Goal: Transaction & Acquisition: Purchase product/service

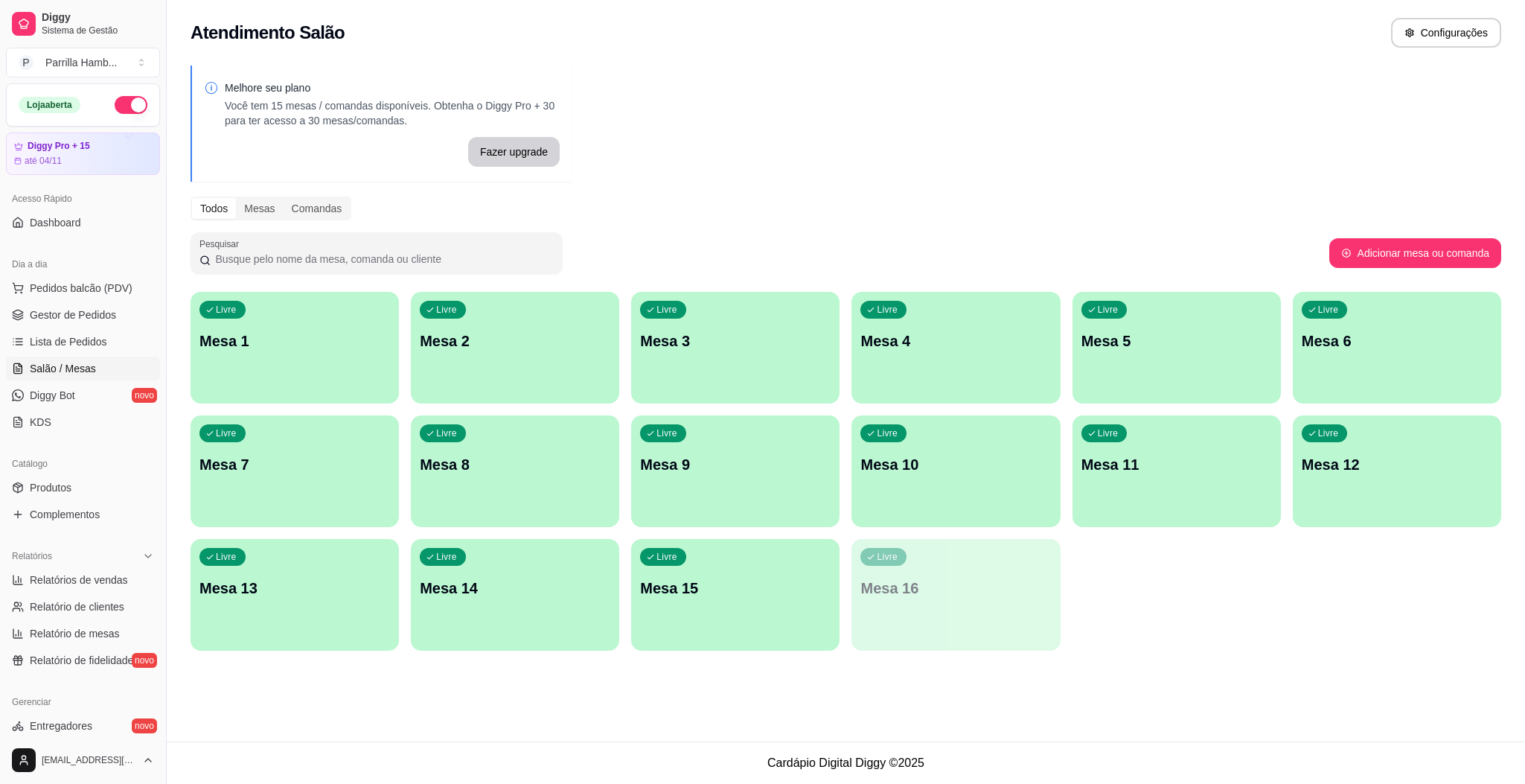
click at [340, 579] on p "Mesa 13" at bounding box center [294, 588] width 191 height 21
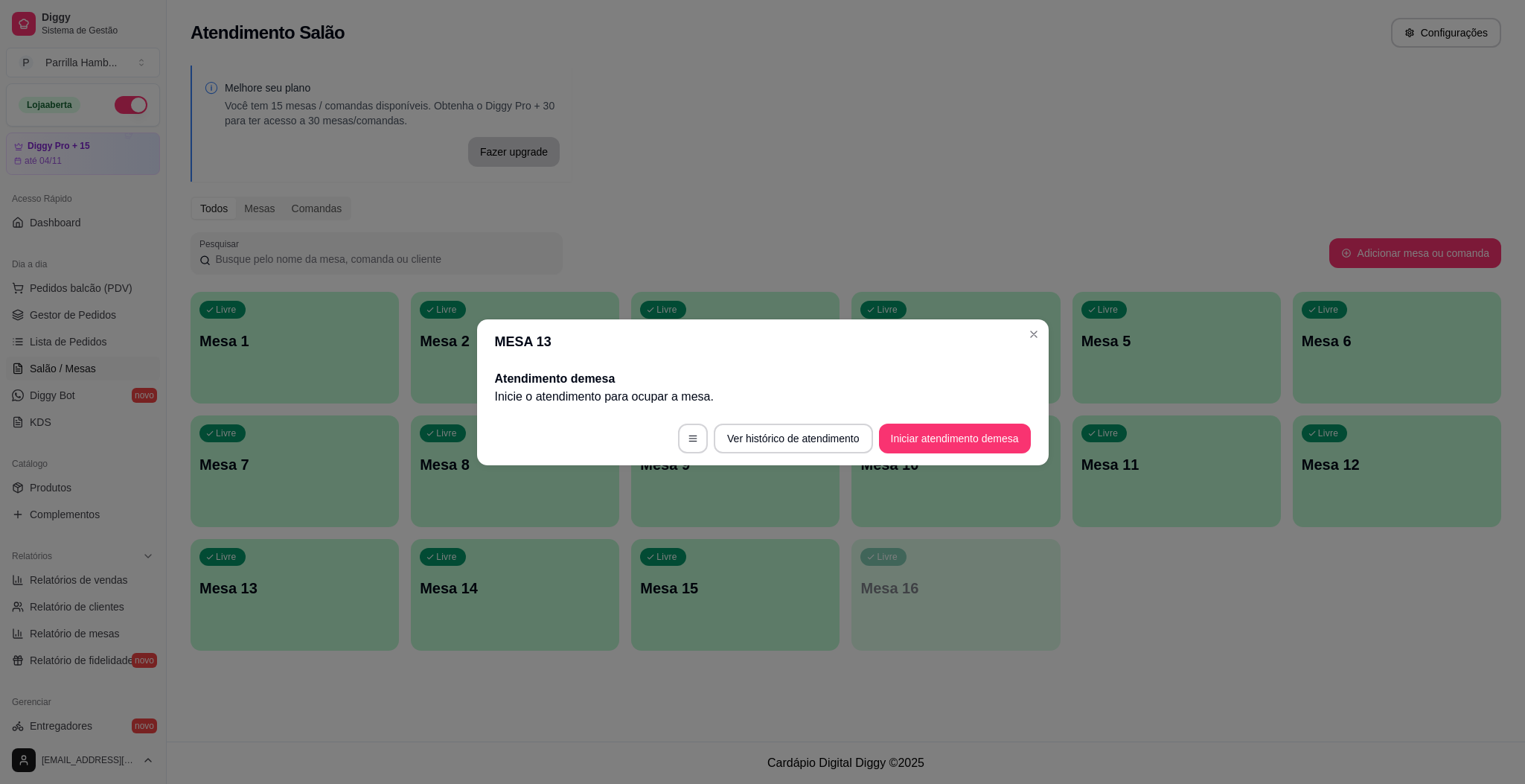
click at [963, 454] on footer "Ver histórico de atendimento Iniciar atendimento de mesa" at bounding box center [762, 439] width 571 height 54
click at [978, 433] on button "Iniciar atendimento de mesa" at bounding box center [955, 438] width 152 height 30
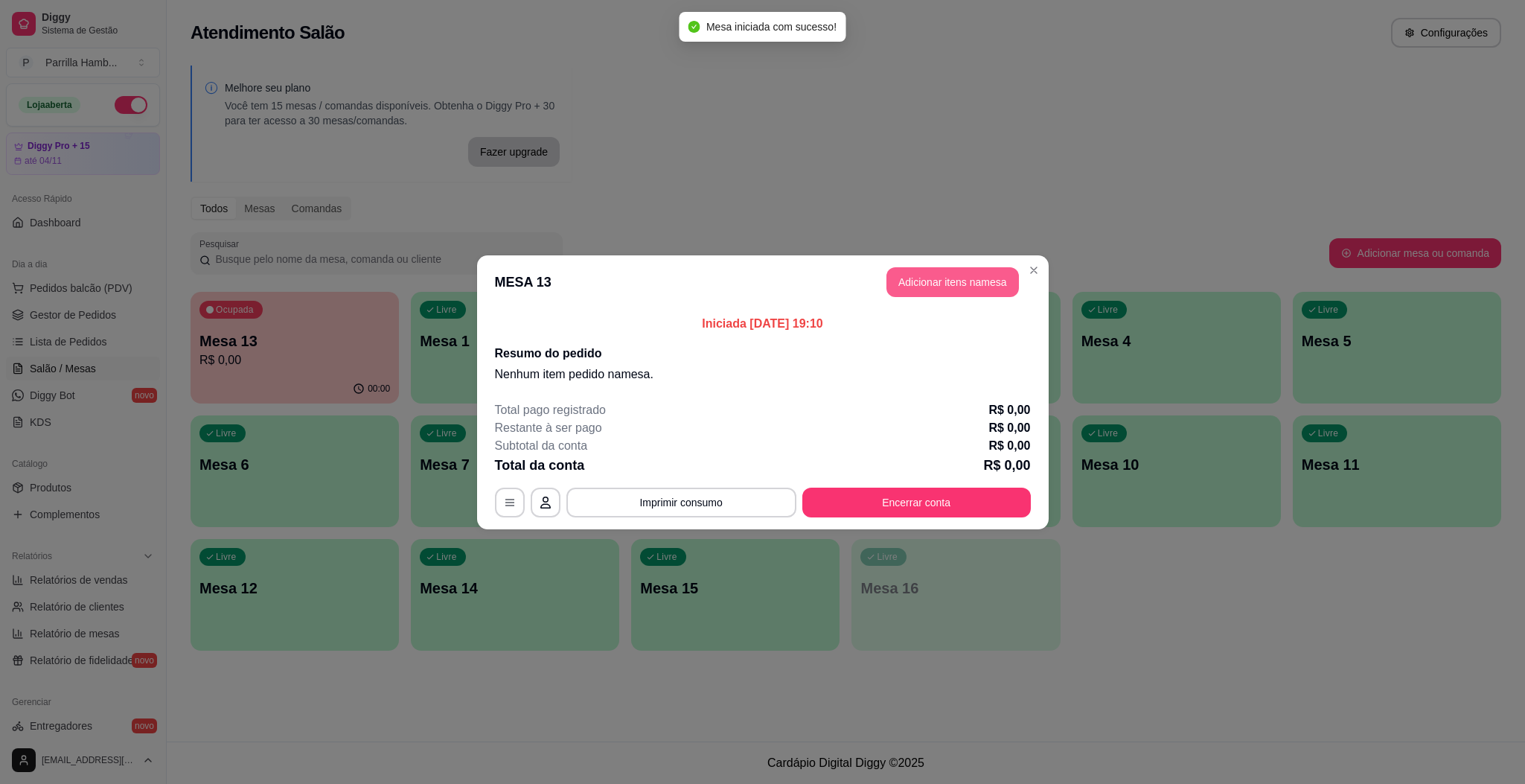
click at [965, 281] on button "Adicionar itens na mesa" at bounding box center [952, 282] width 132 height 30
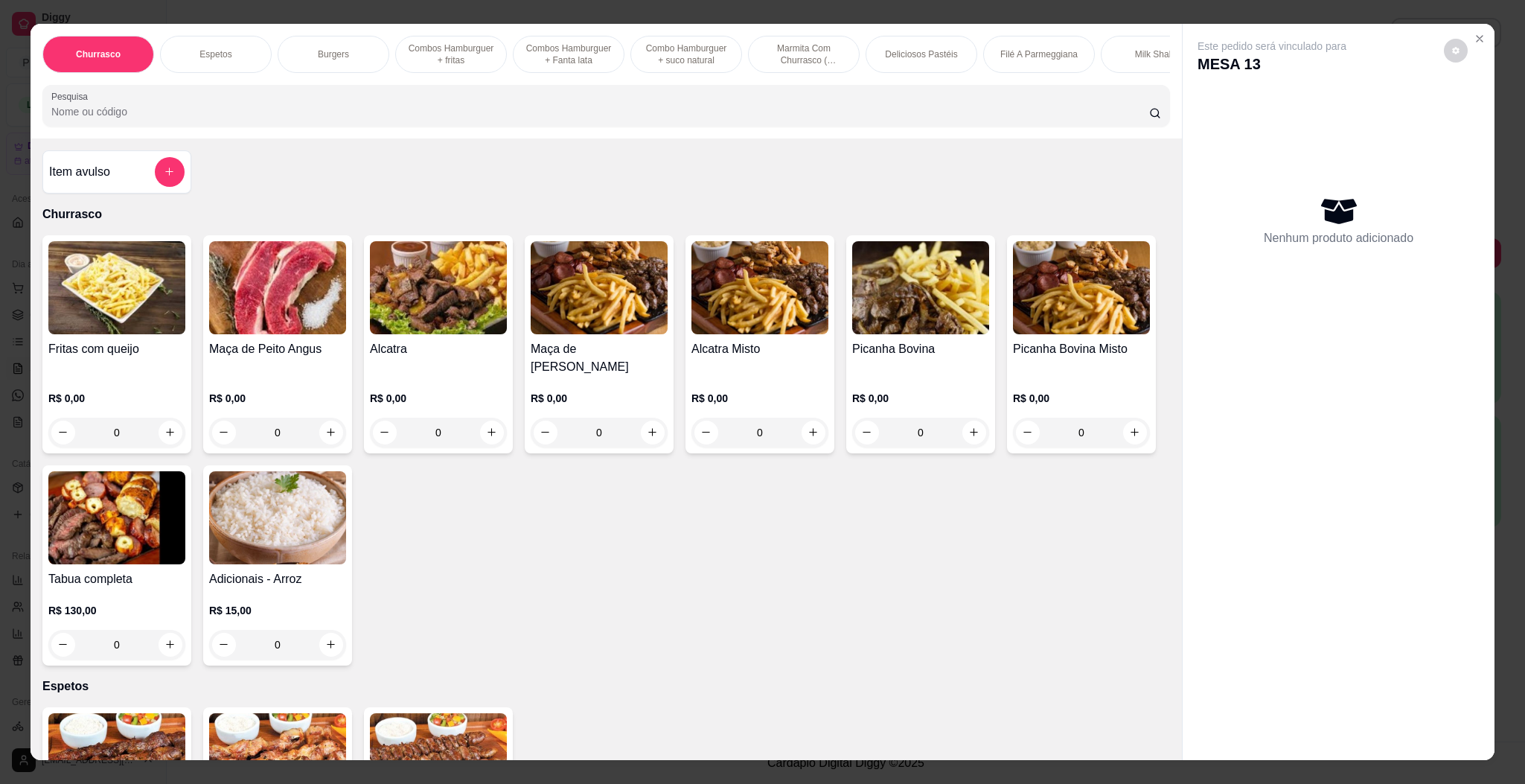
click at [1013, 334] on img at bounding box center [1081, 287] width 137 height 93
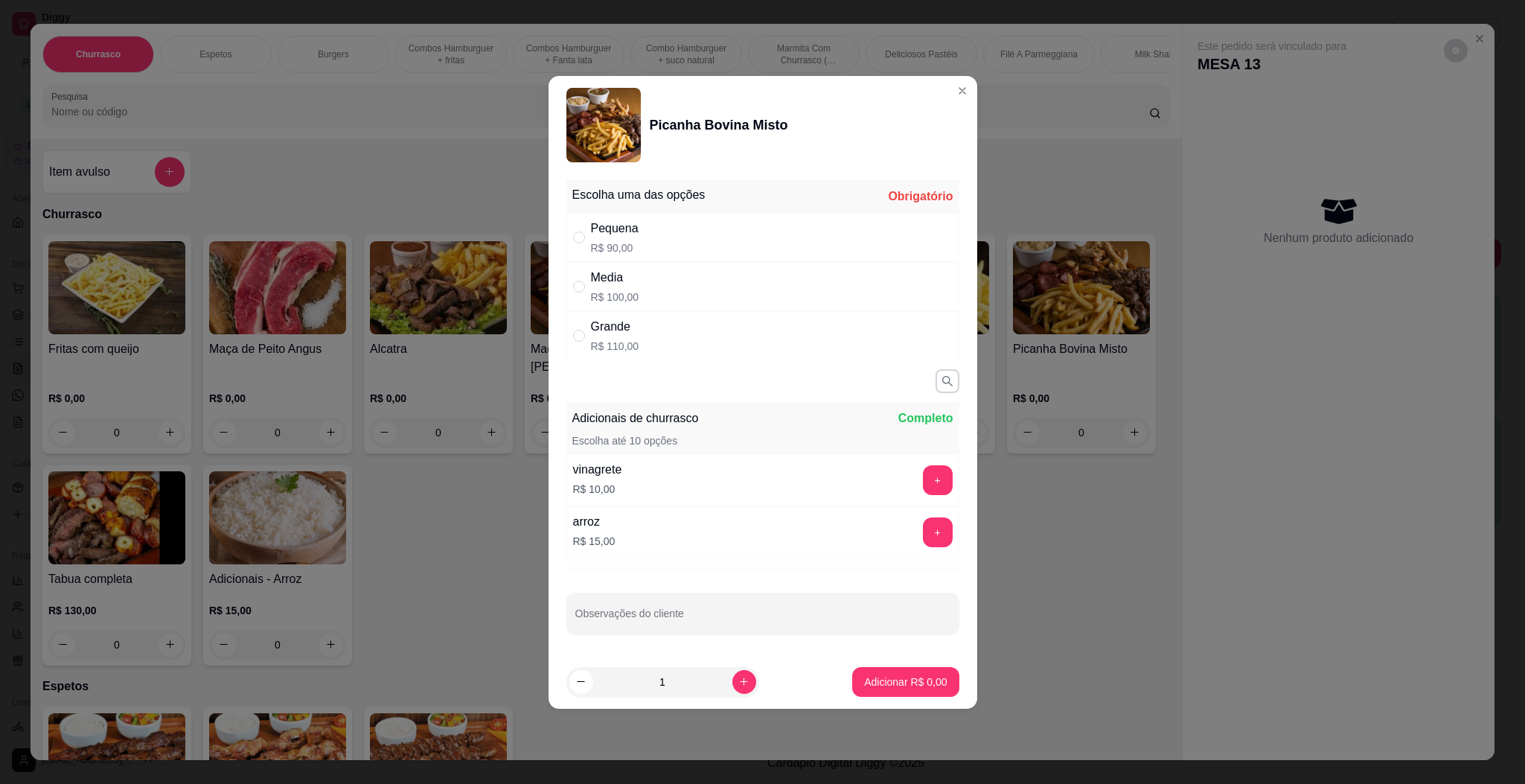
click at [669, 321] on div "Grande R$ 110,00" at bounding box center [763, 335] width 393 height 49
radio input "true"
click at [927, 476] on button "+" at bounding box center [938, 479] width 30 height 30
click at [864, 677] on p "Adicionar R$ 120,00" at bounding box center [900, 681] width 94 height 15
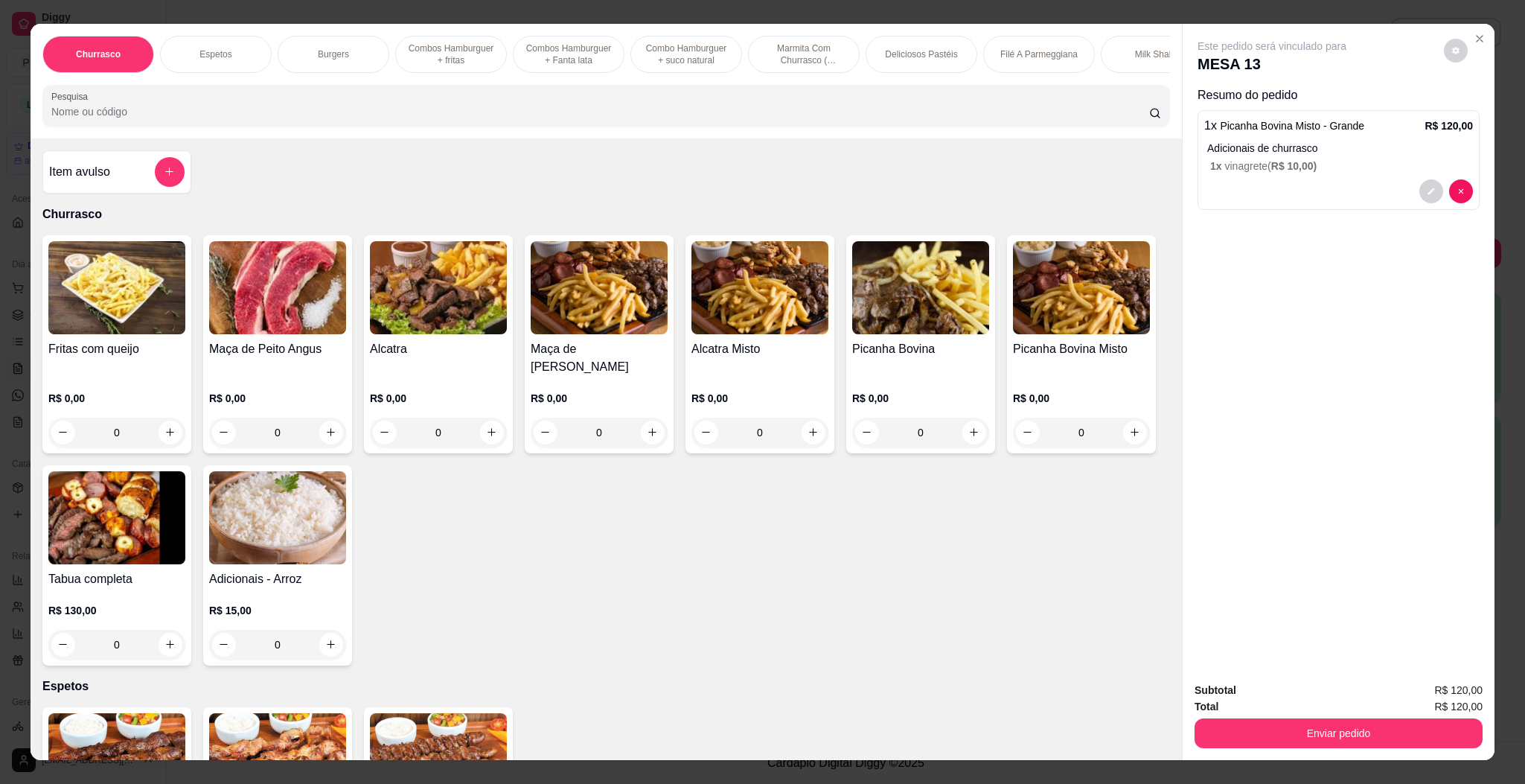
click at [287, 119] on input "Pesquisa" at bounding box center [600, 112] width 1098 height 15
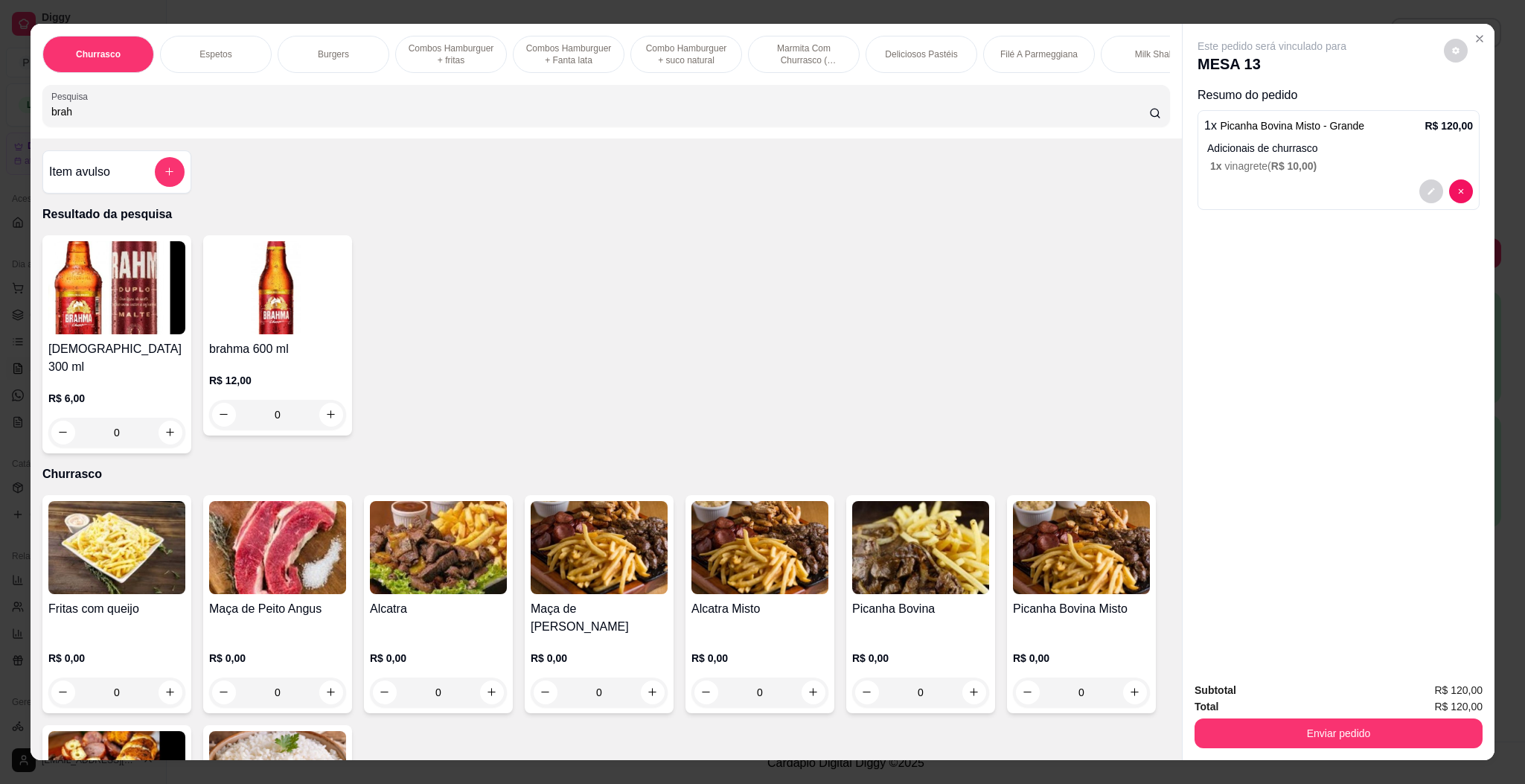
type input "brah"
click at [134, 334] on img at bounding box center [117, 287] width 137 height 93
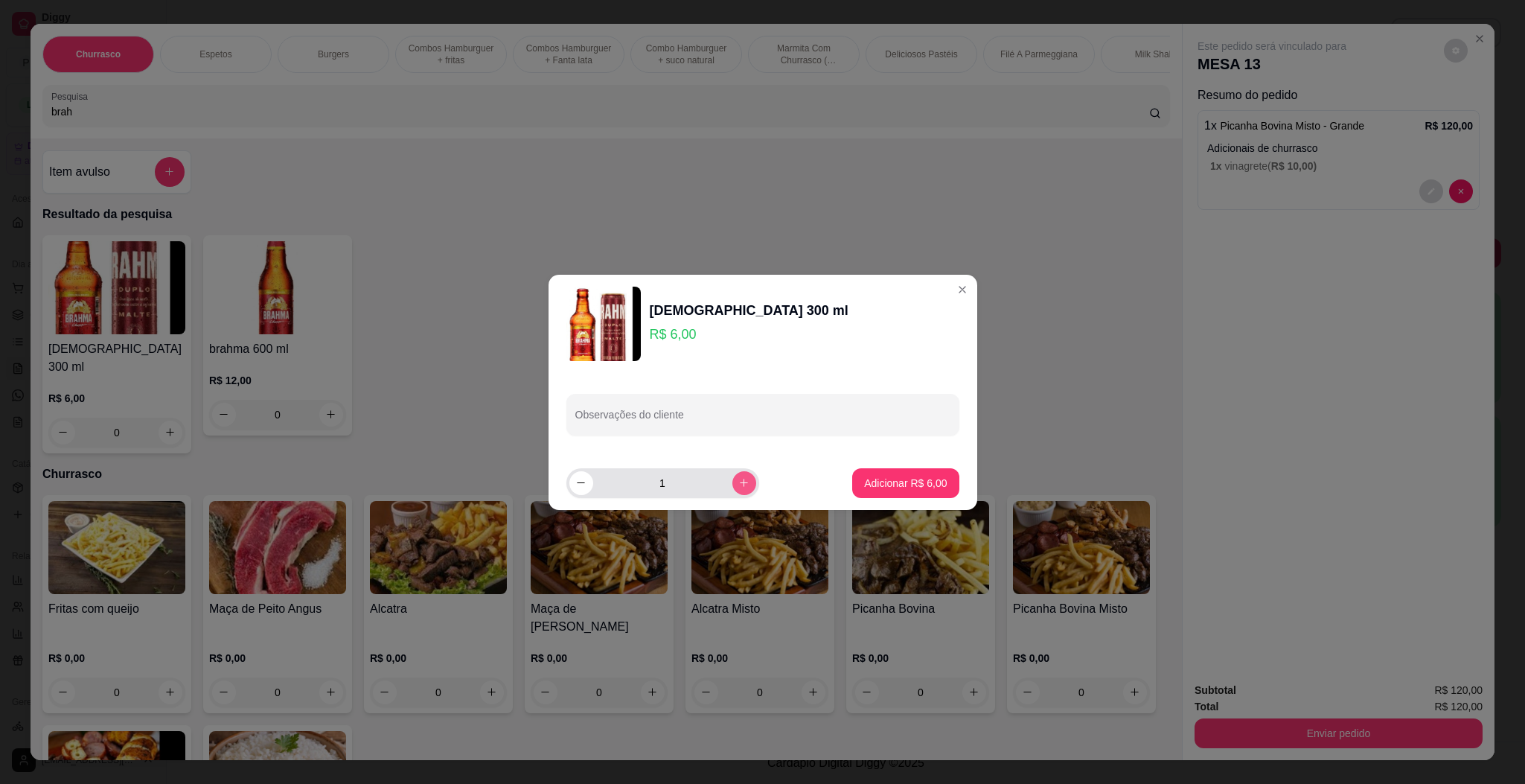
click at [732, 476] on button "increase-product-quantity" at bounding box center [744, 483] width 24 height 24
type input "2"
click at [892, 468] on button "Adicionar R$ 12,00" at bounding box center [903, 482] width 109 height 29
type input "2"
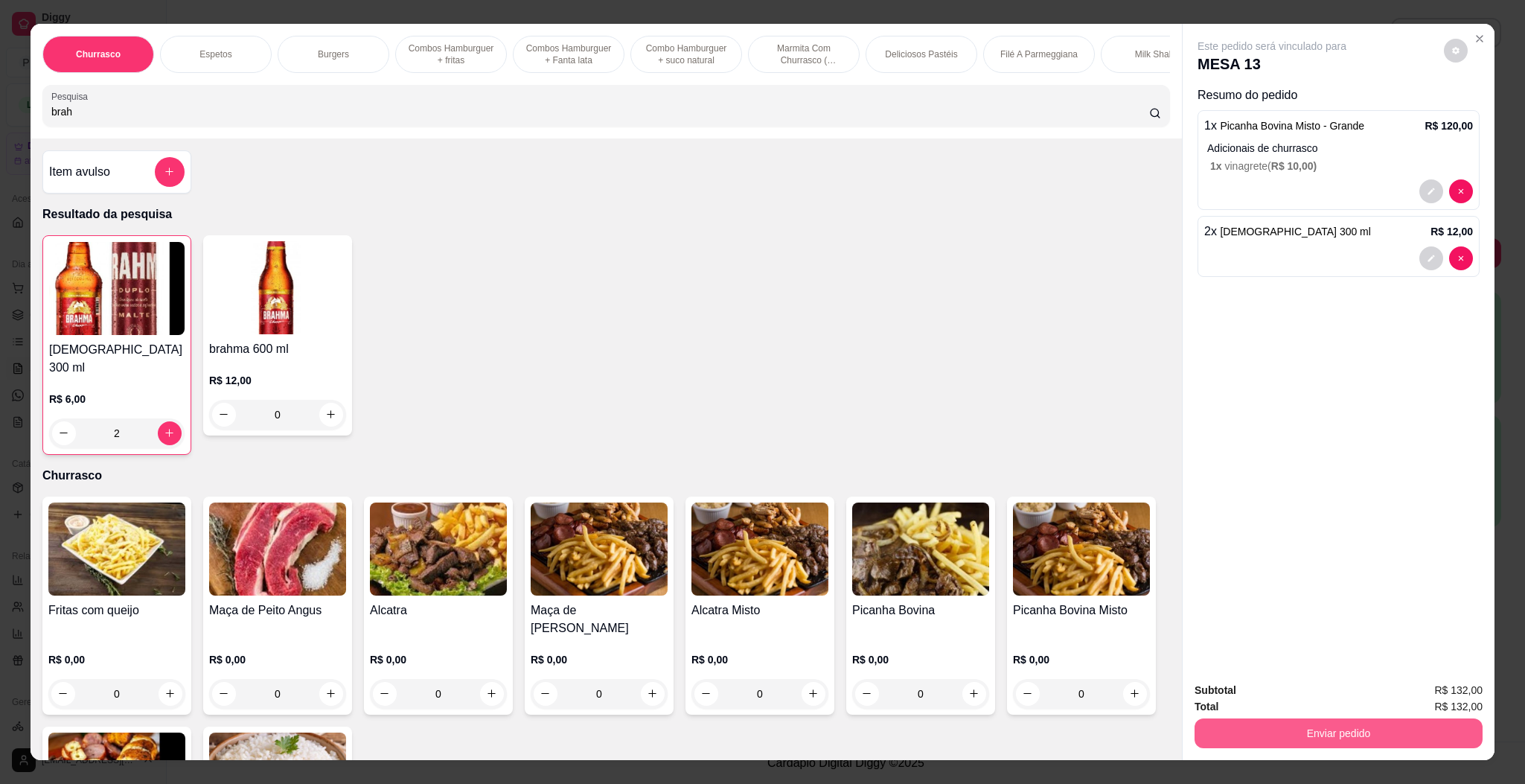
click at [1303, 728] on button "Enviar pedido" at bounding box center [1338, 733] width 288 height 30
click at [1452, 689] on button "Enviar pedido" at bounding box center [1442, 696] width 81 height 28
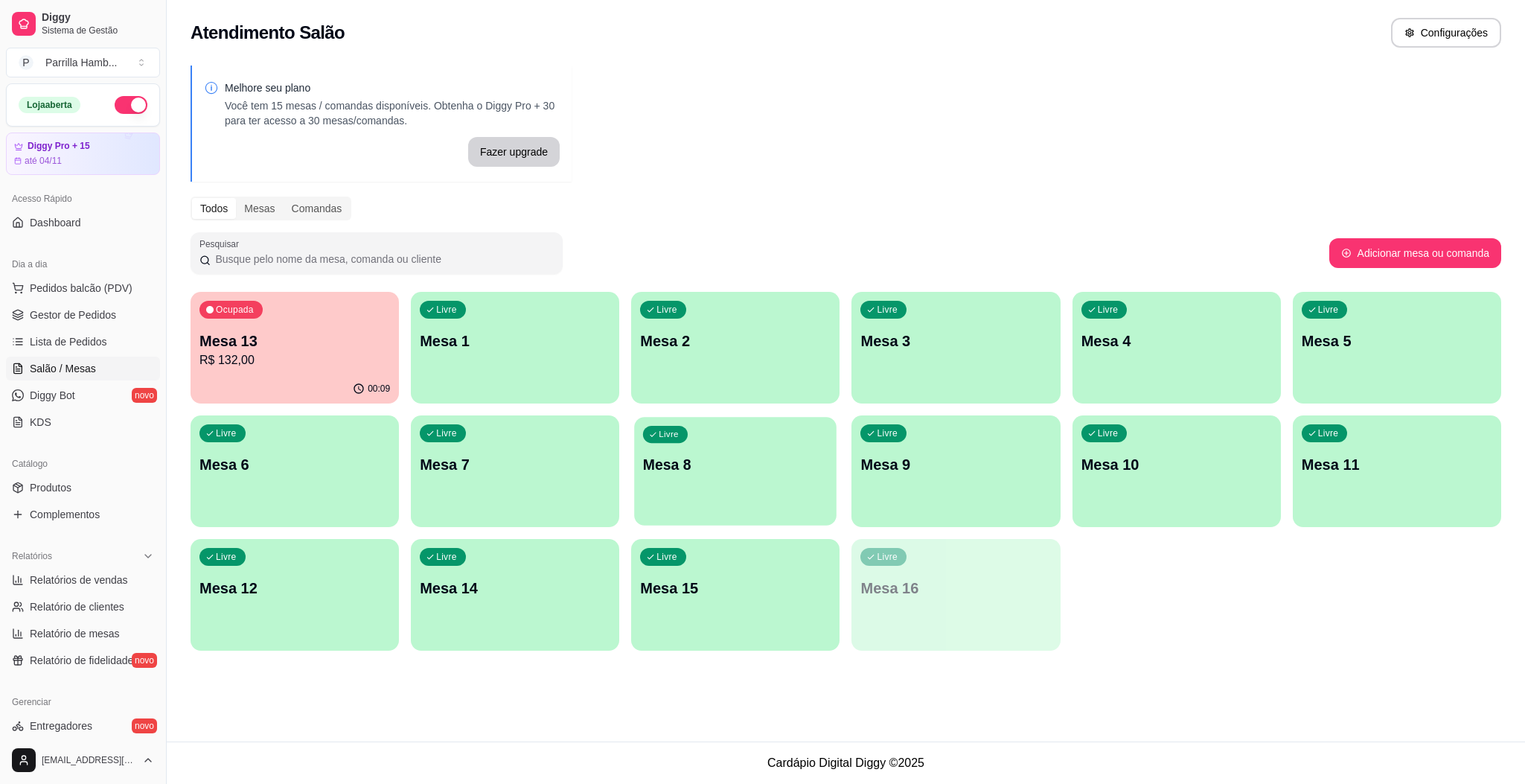
click at [694, 479] on div "Livre Mesa 8" at bounding box center [736, 462] width 203 height 91
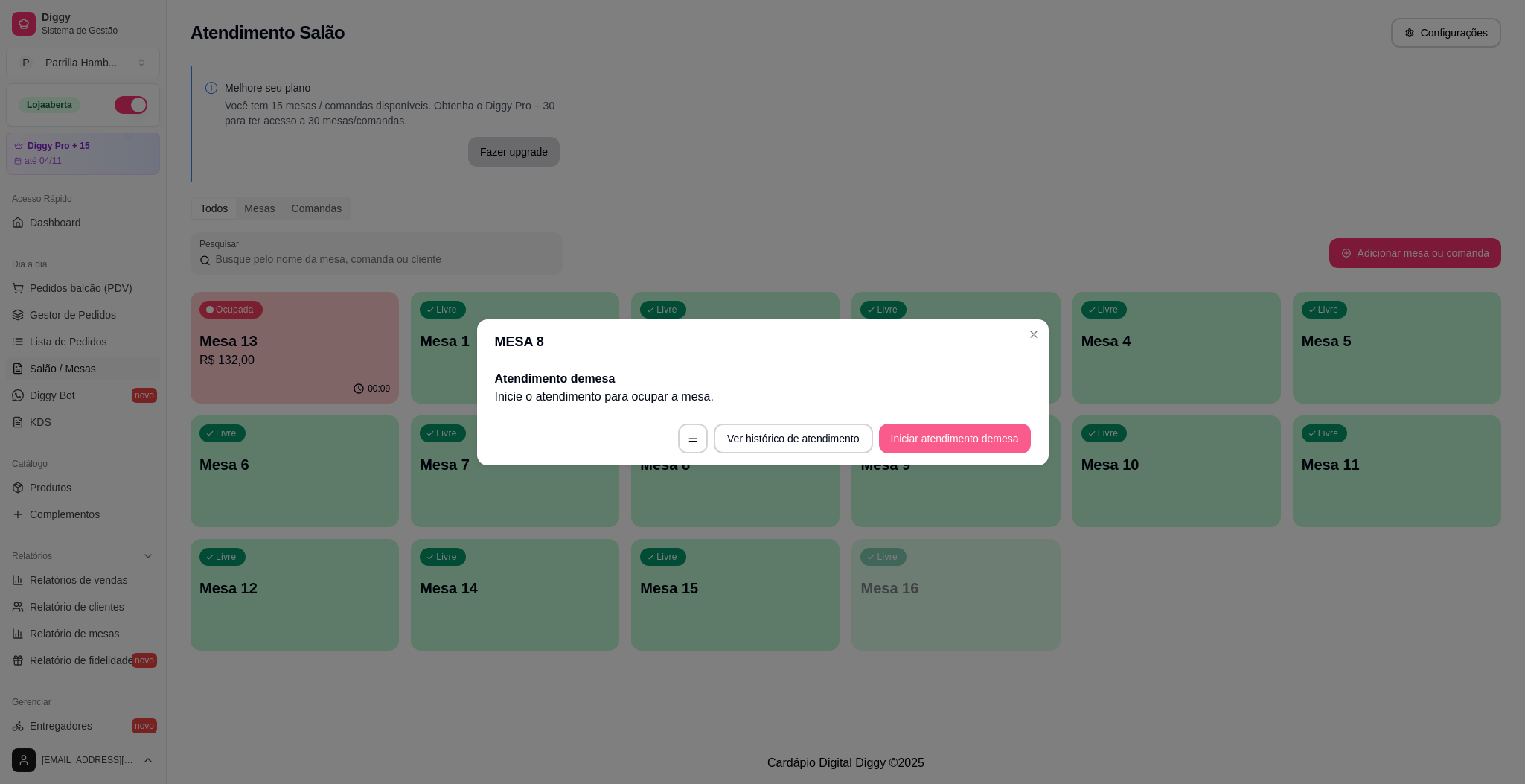
click at [913, 429] on button "Iniciar atendimento de mesa" at bounding box center [955, 438] width 152 height 30
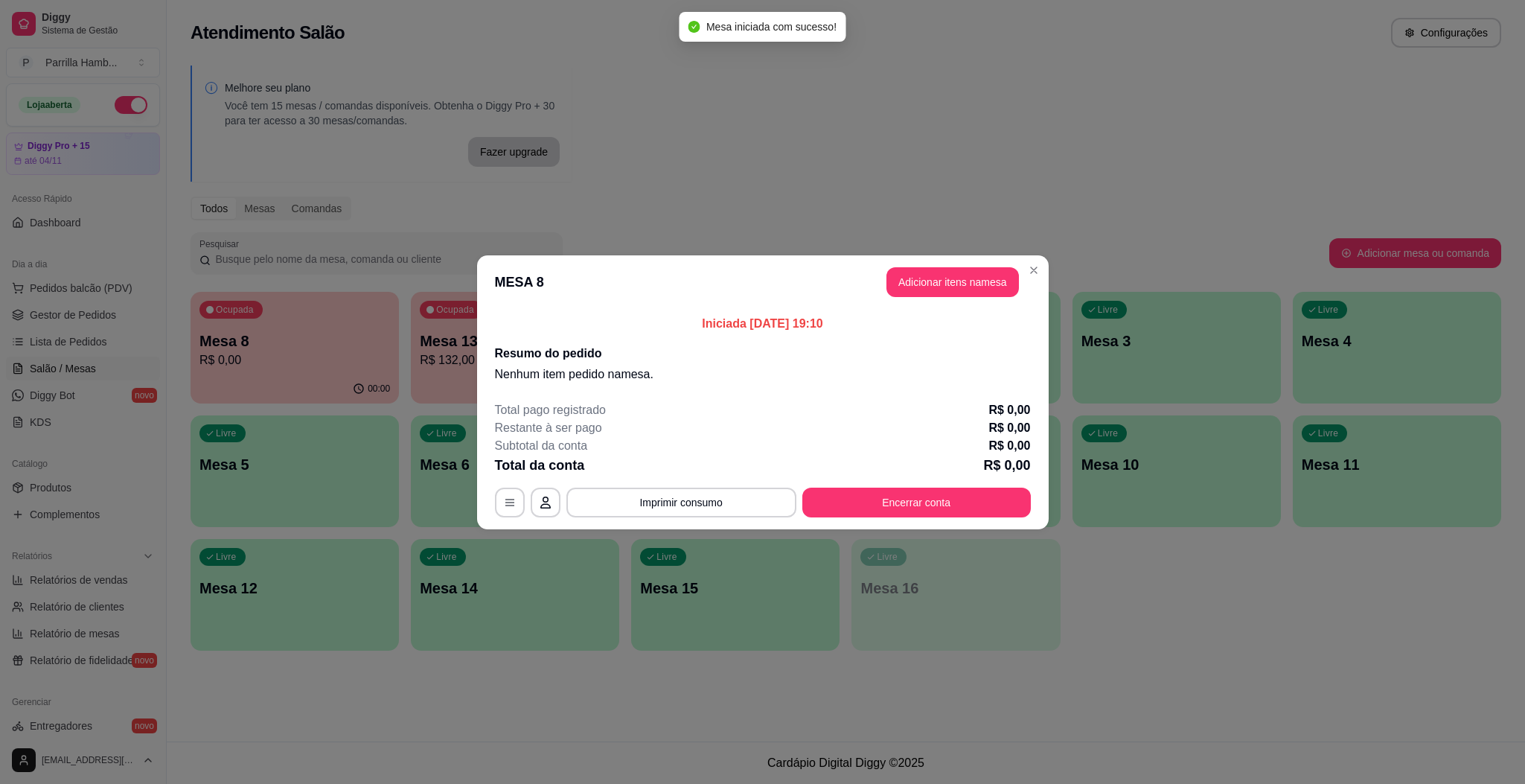
click at [977, 267] on header "MESA 8 Adicionar itens na mesa" at bounding box center [762, 282] width 571 height 54
click at [985, 293] on button "Adicionar itens na mesa" at bounding box center [953, 281] width 128 height 29
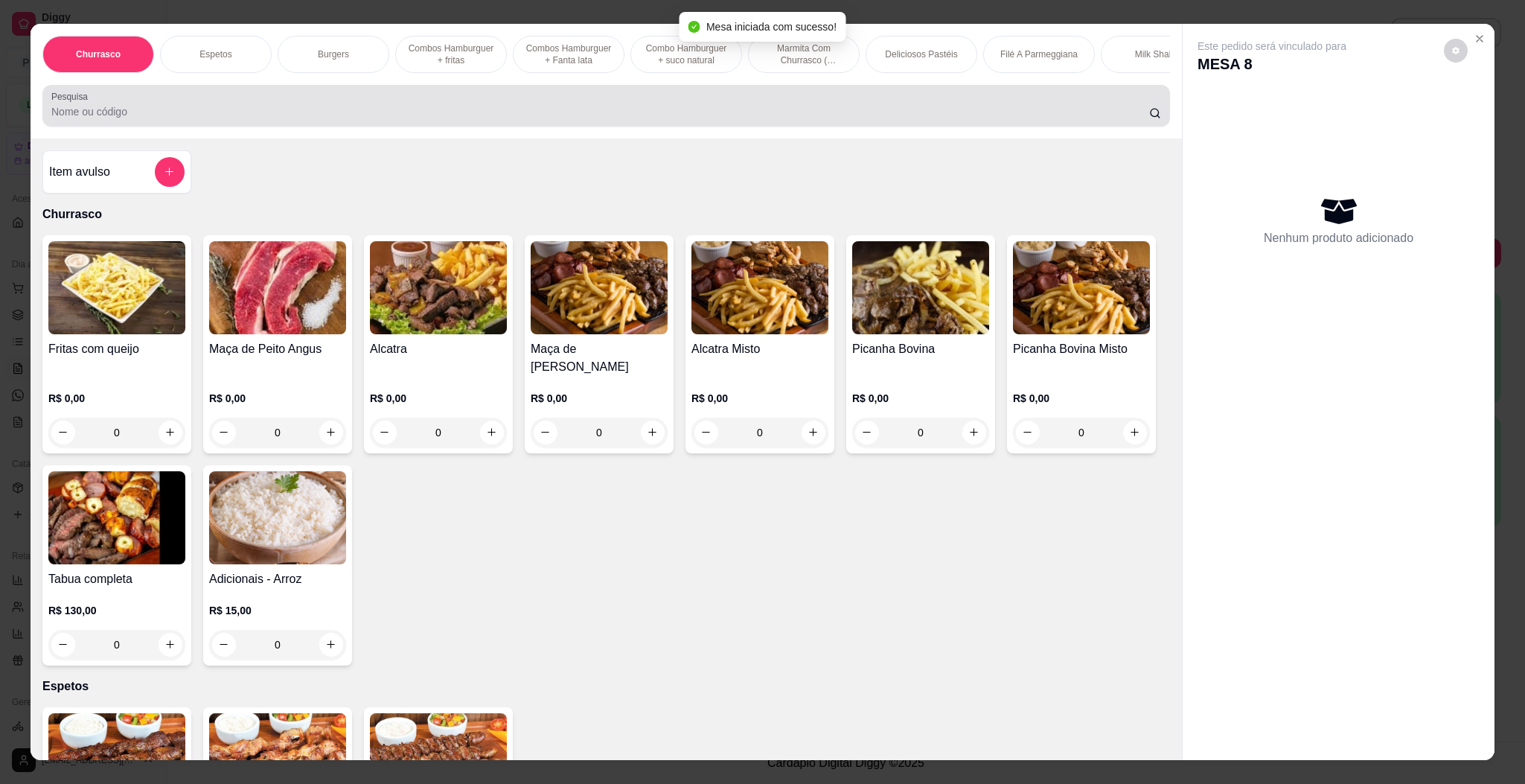
drag, startPoint x: 153, startPoint y: 118, endPoint x: 135, endPoint y: 131, distance: 22.2
click at [145, 120] on div at bounding box center [606, 106] width 1110 height 30
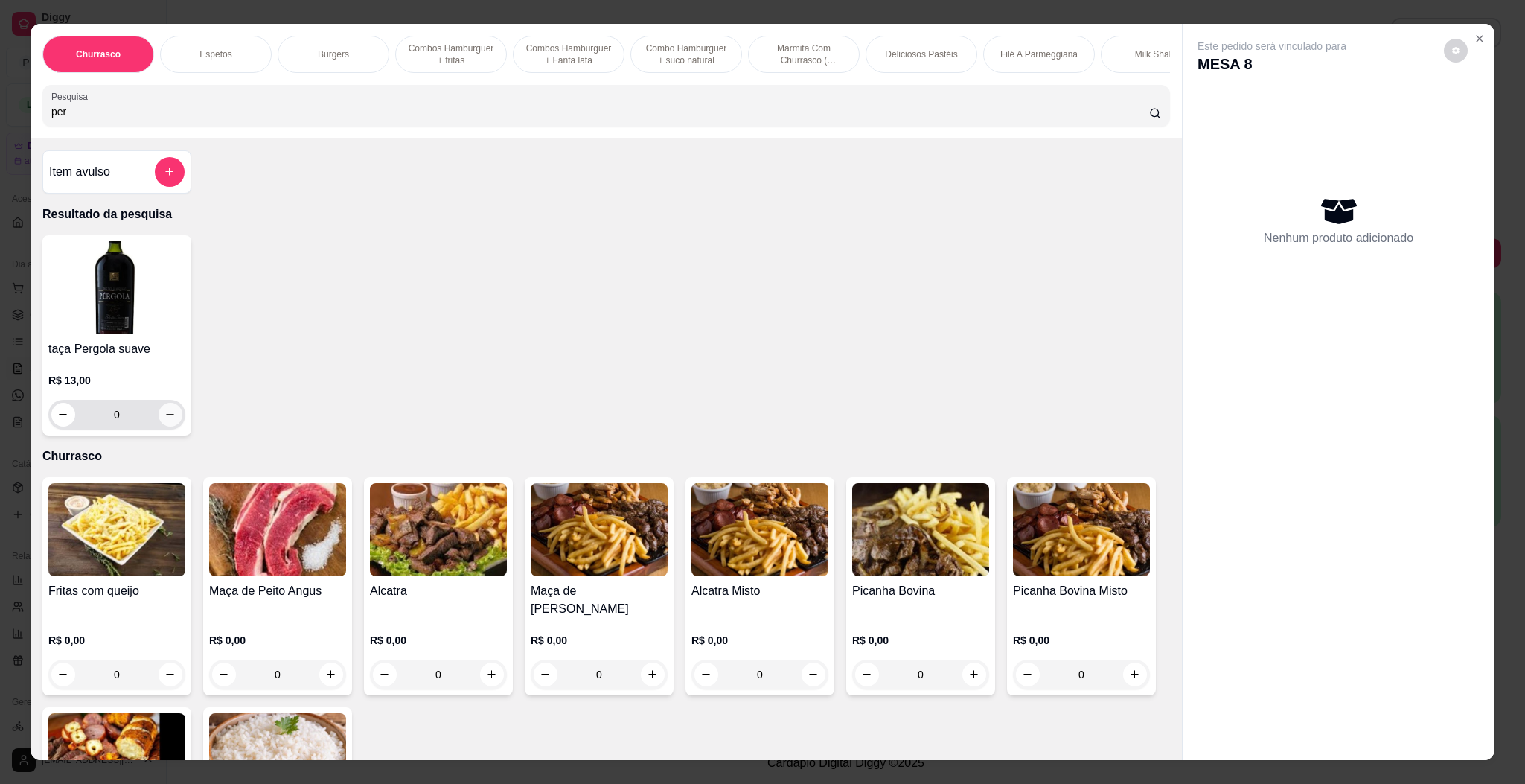
type input "per"
click at [163, 425] on button "increase-product-quantity" at bounding box center [170, 415] width 24 height 24
type input "1"
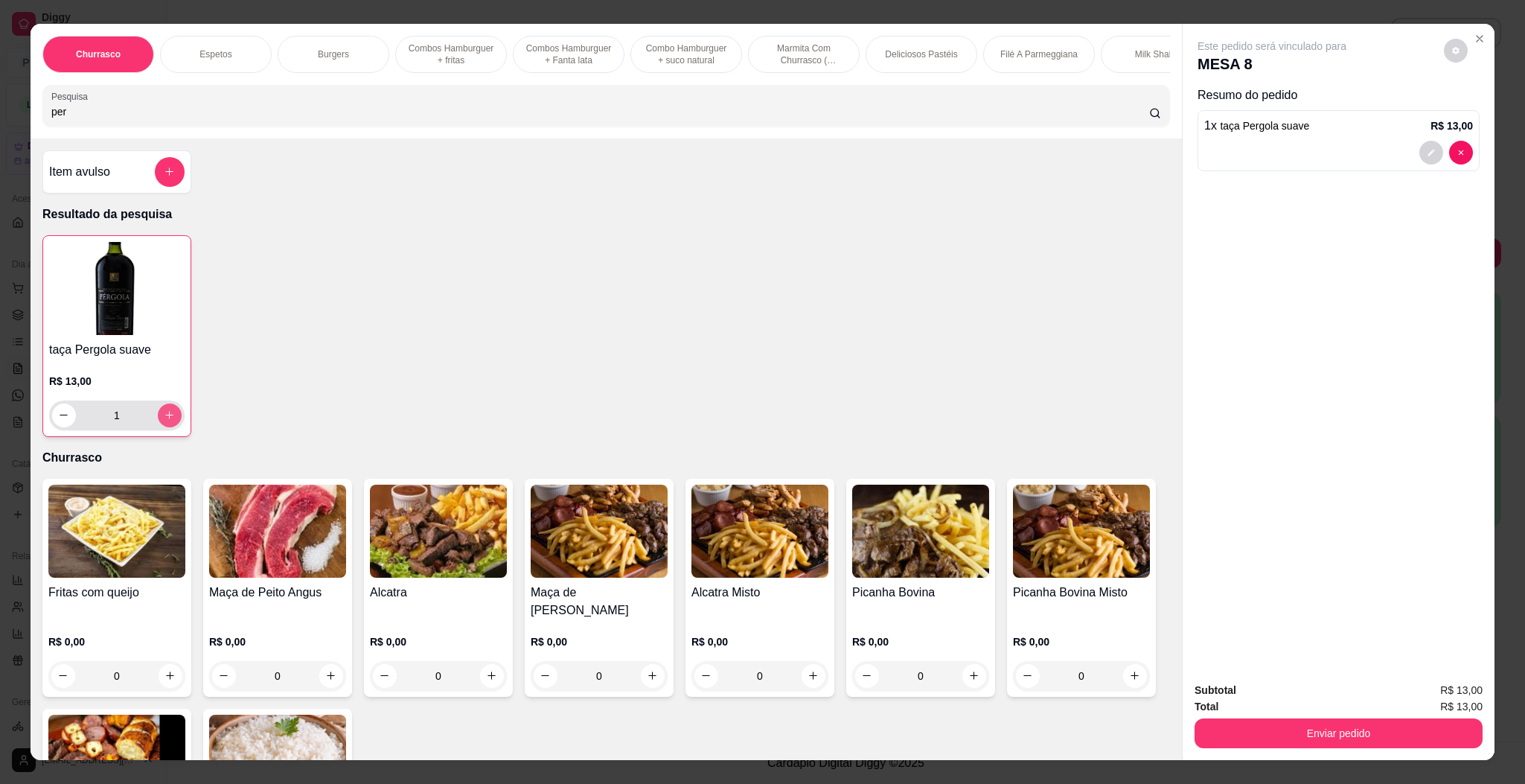
click at [163, 425] on button "increase-product-quantity" at bounding box center [169, 416] width 24 height 24
type input "2"
click at [438, 567] on img at bounding box center [439, 530] width 137 height 93
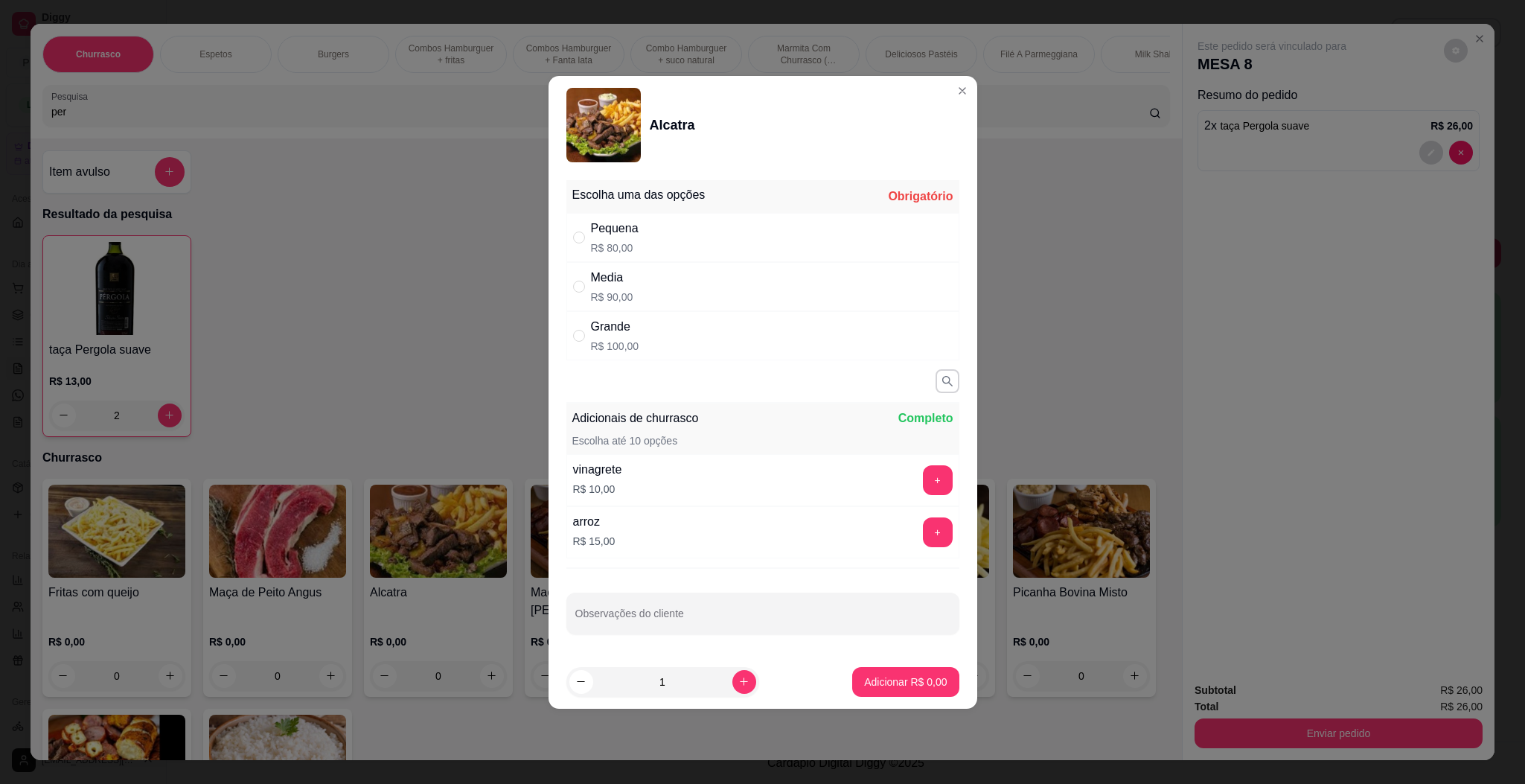
click at [737, 278] on div "Media R$ 90,00" at bounding box center [763, 286] width 393 height 49
radio input "true"
click at [905, 696] on button "Adicionar R$ 90,00" at bounding box center [903, 680] width 109 height 29
type input "1"
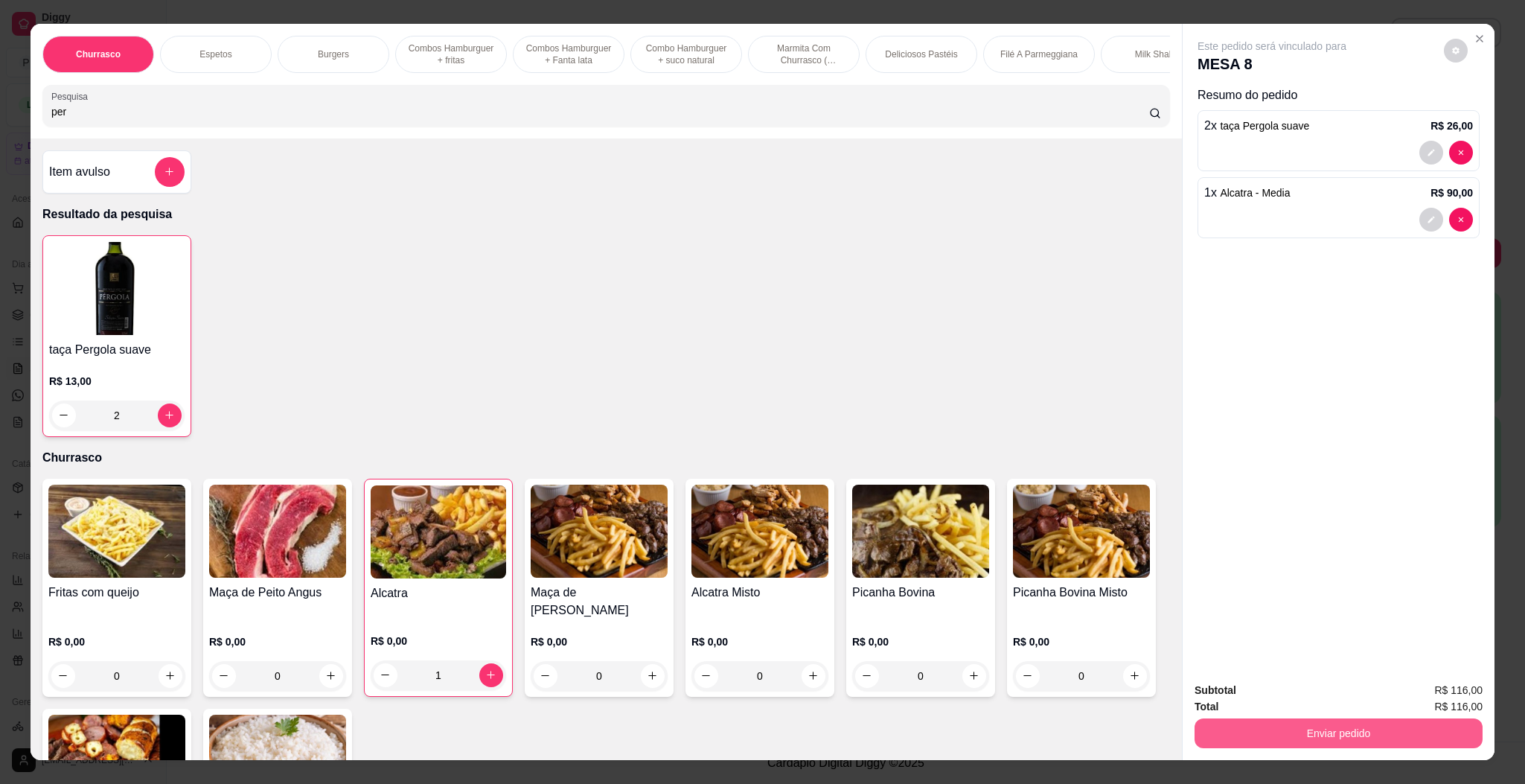
click at [1356, 730] on button "Enviar pedido" at bounding box center [1338, 733] width 288 height 30
click at [1445, 689] on button "Enviar pedido" at bounding box center [1442, 696] width 81 height 28
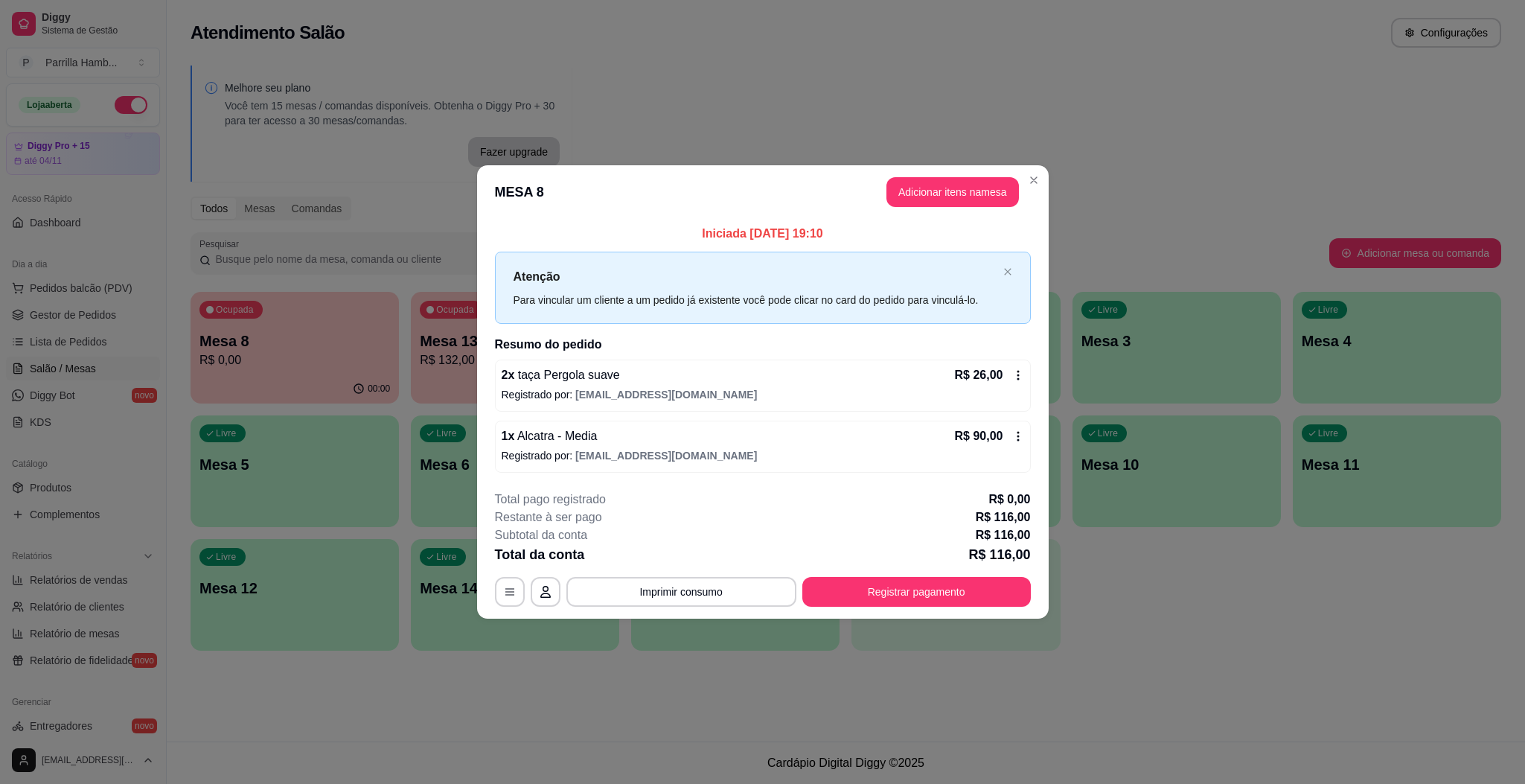
drag, startPoint x: 570, startPoint y: 212, endPoint x: 219, endPoint y: 313, distance: 365.2
click at [532, 226] on section "**********" at bounding box center [762, 392] width 571 height 454
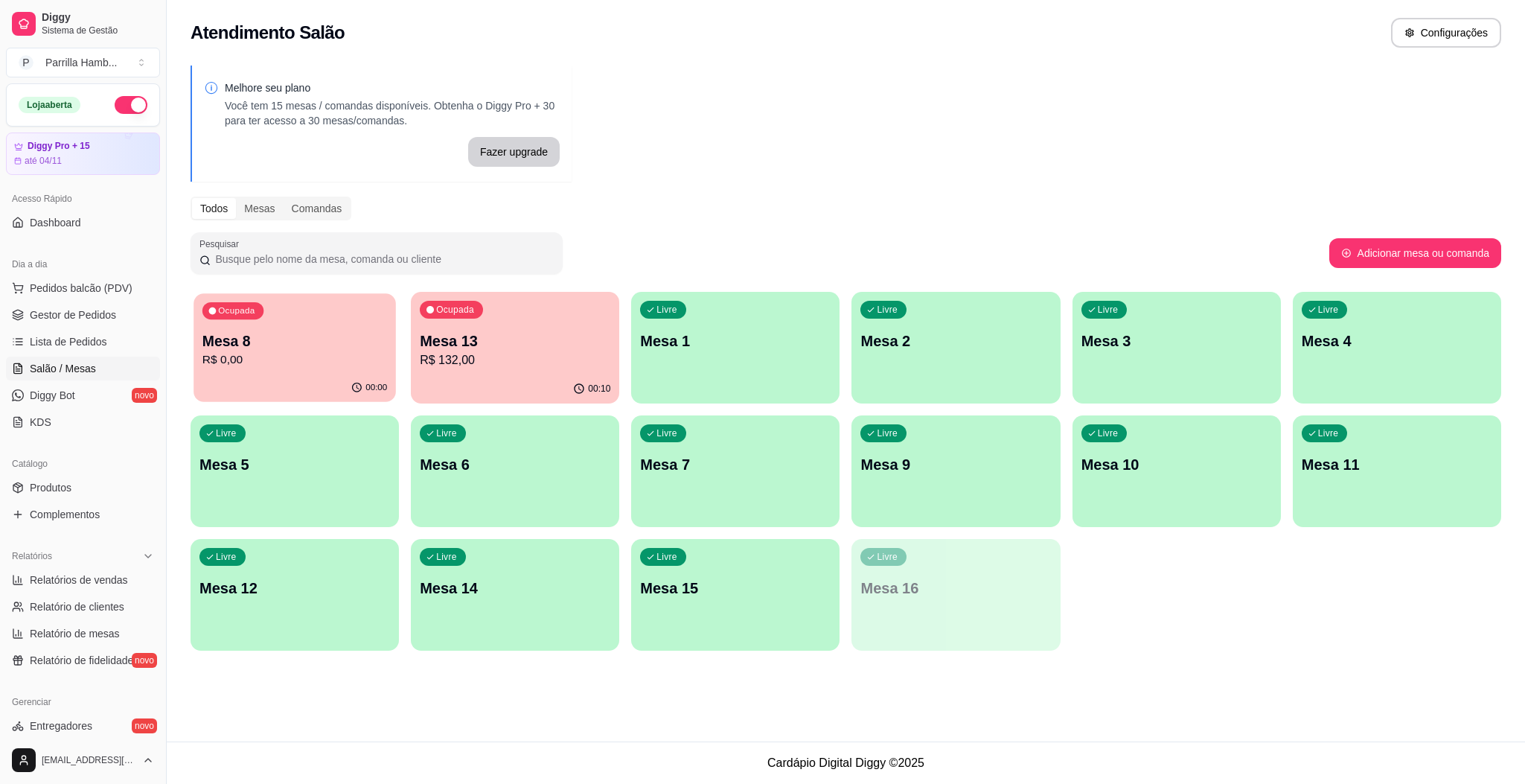
click at [215, 336] on p "Mesa 8" at bounding box center [294, 342] width 184 height 20
click at [456, 346] on p "Mesa 13" at bounding box center [515, 342] width 184 height 20
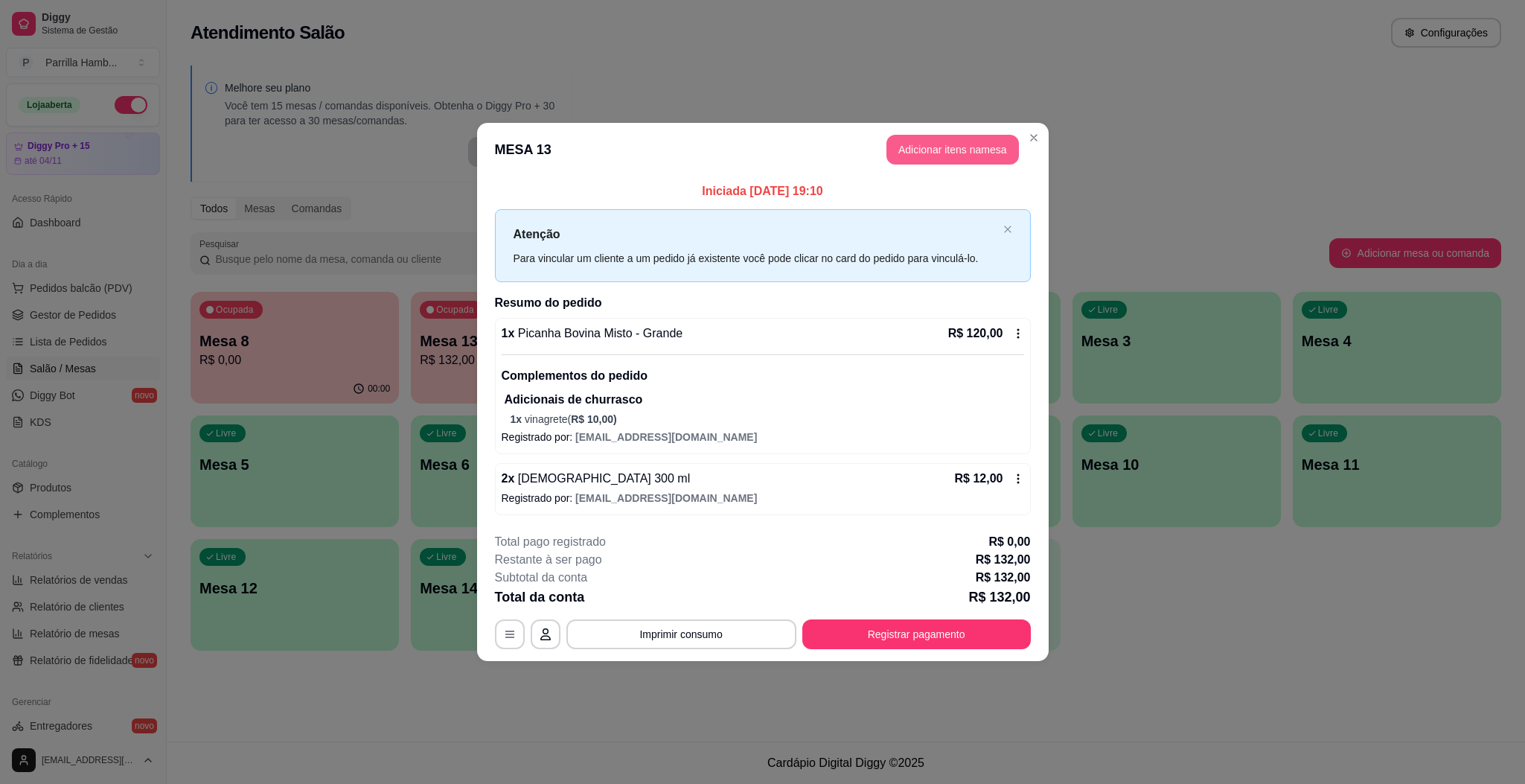
click at [999, 143] on button "Adicionar itens na mesa" at bounding box center [952, 150] width 132 height 30
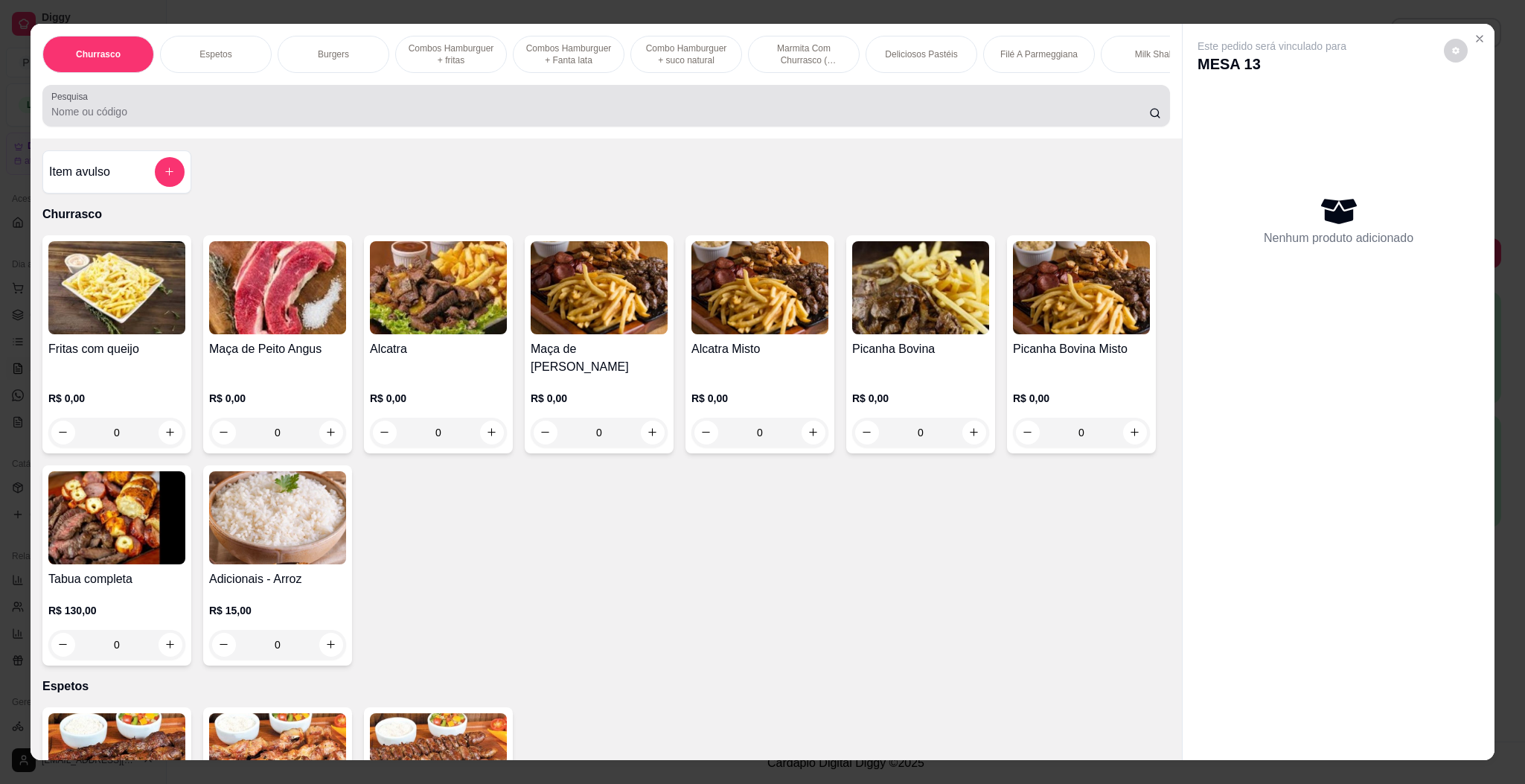
drag, startPoint x: 358, startPoint y: 127, endPoint x: 367, endPoint y: 126, distance: 9.1
click at [367, 119] on input "Pesquisa" at bounding box center [600, 112] width 1098 height 15
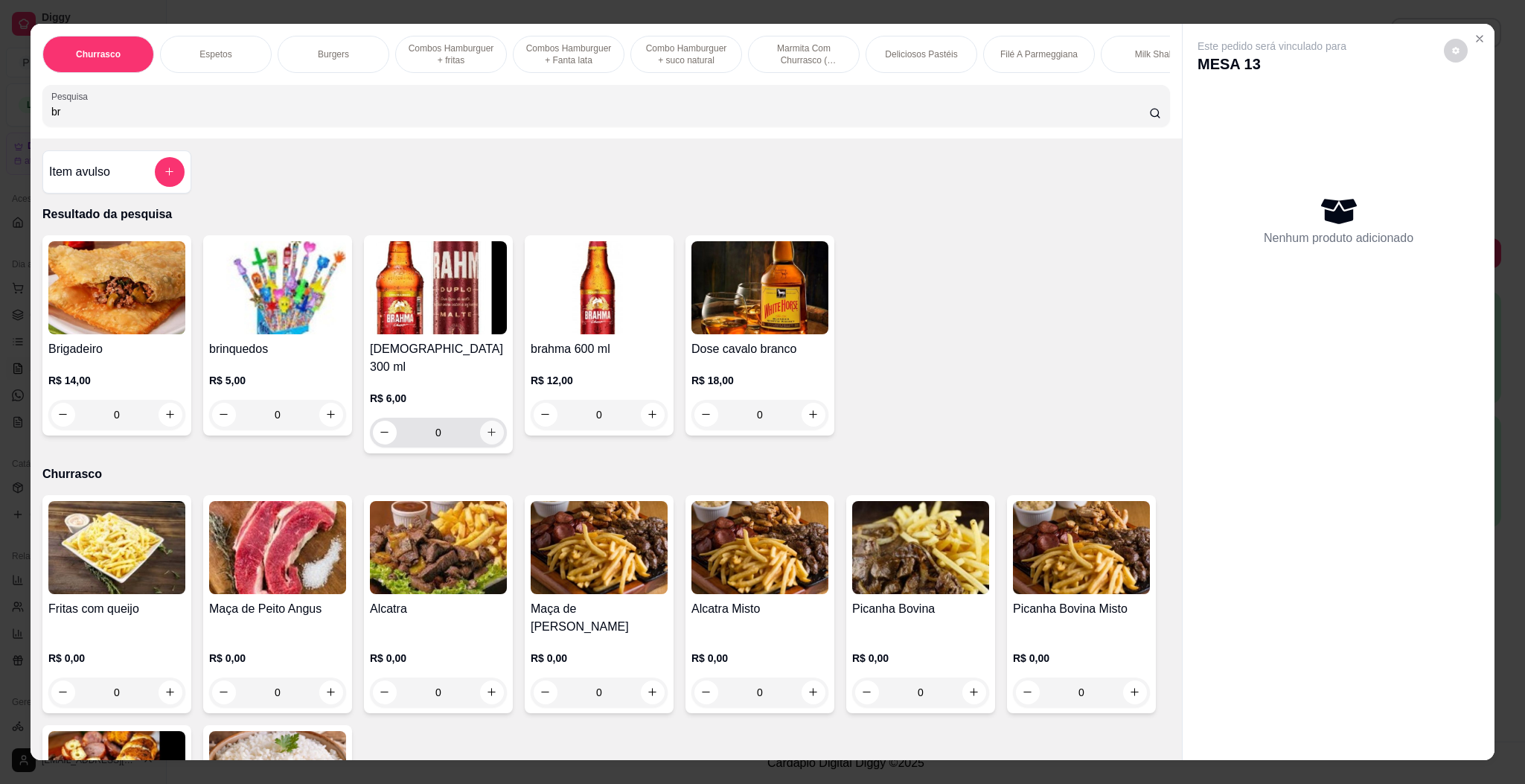
type input "br"
click at [481, 431] on button "increase-product-quantity" at bounding box center [492, 431] width 23 height 23
type input "1"
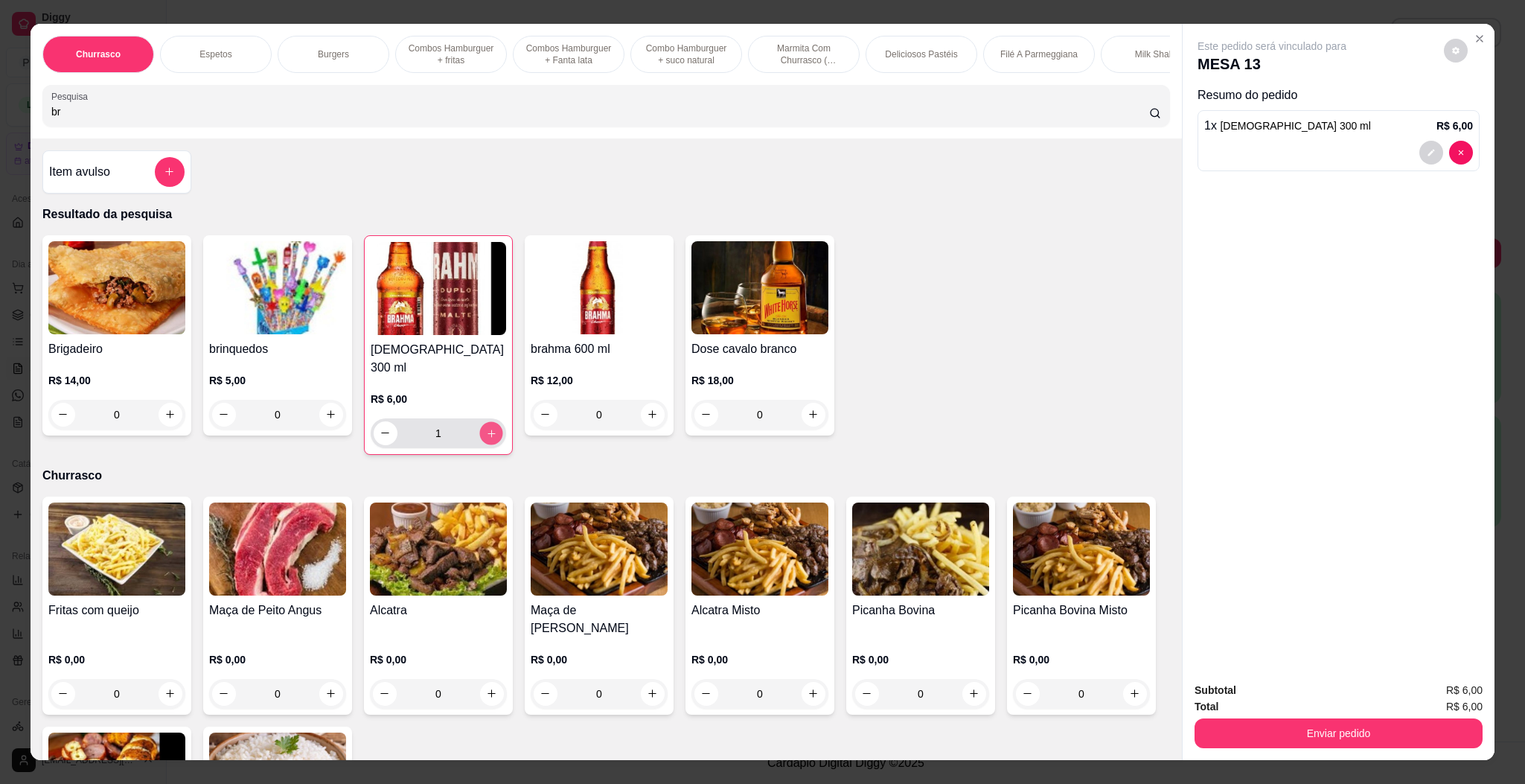
click at [492, 433] on button "increase-product-quantity" at bounding box center [491, 432] width 23 height 23
type input "2"
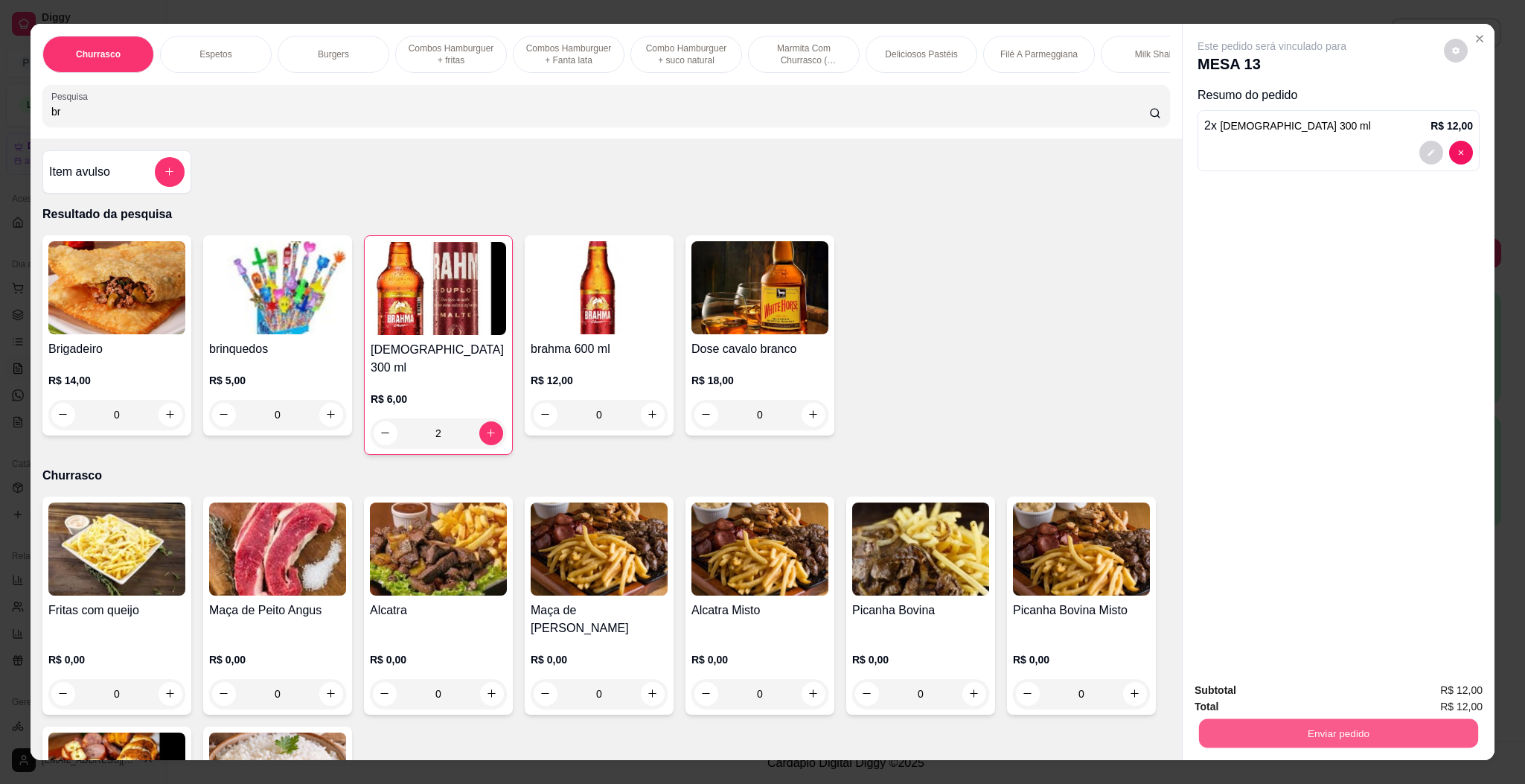
click at [1322, 744] on button "Enviar pedido" at bounding box center [1338, 733] width 279 height 29
click at [1438, 689] on button "Enviar pedido" at bounding box center [1441, 696] width 84 height 29
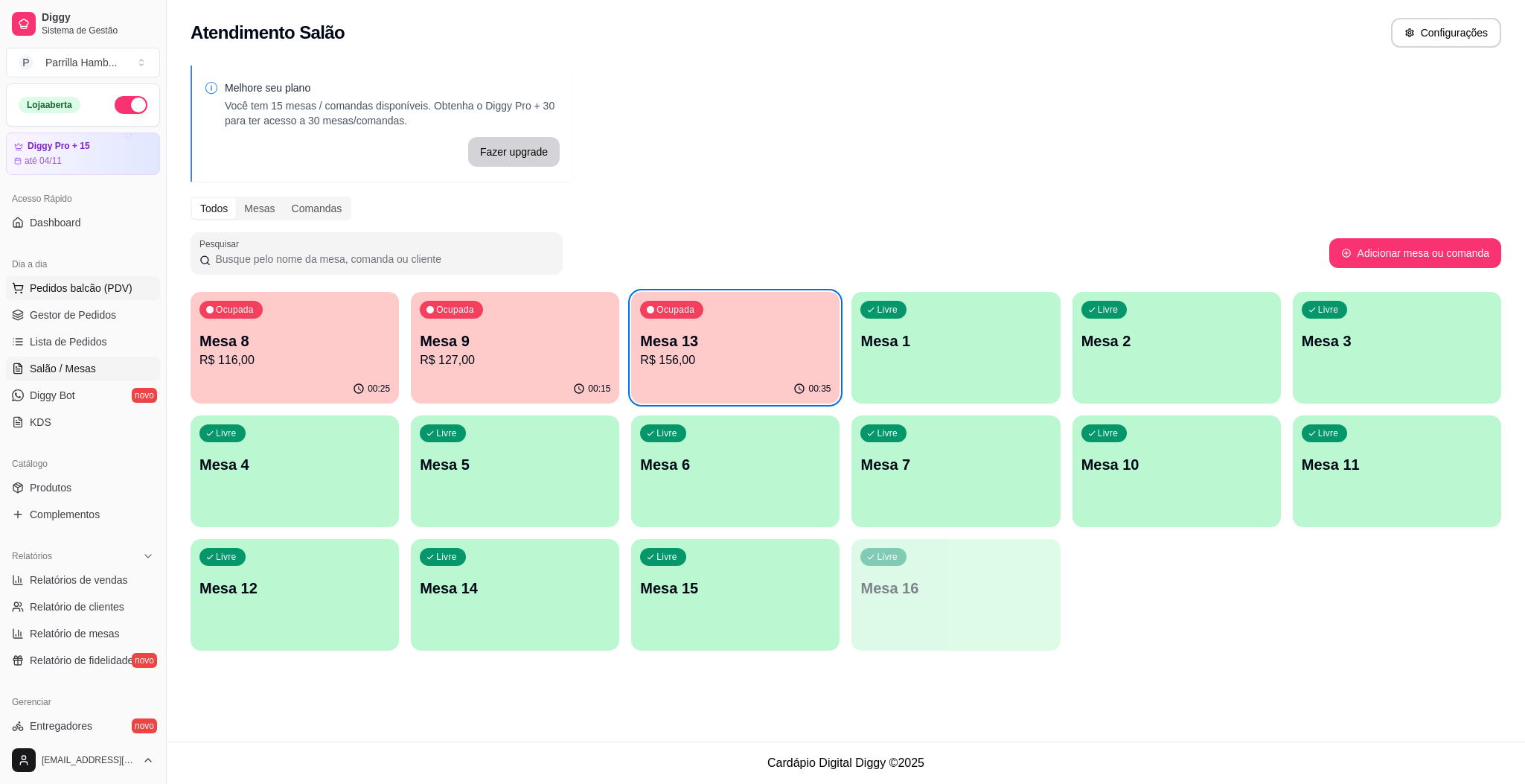
click at [132, 286] on button "Pedidos balcão (PDV)" at bounding box center [82, 288] width 154 height 24
click at [88, 322] on span "Gestor de Pedidos" at bounding box center [72, 315] width 86 height 15
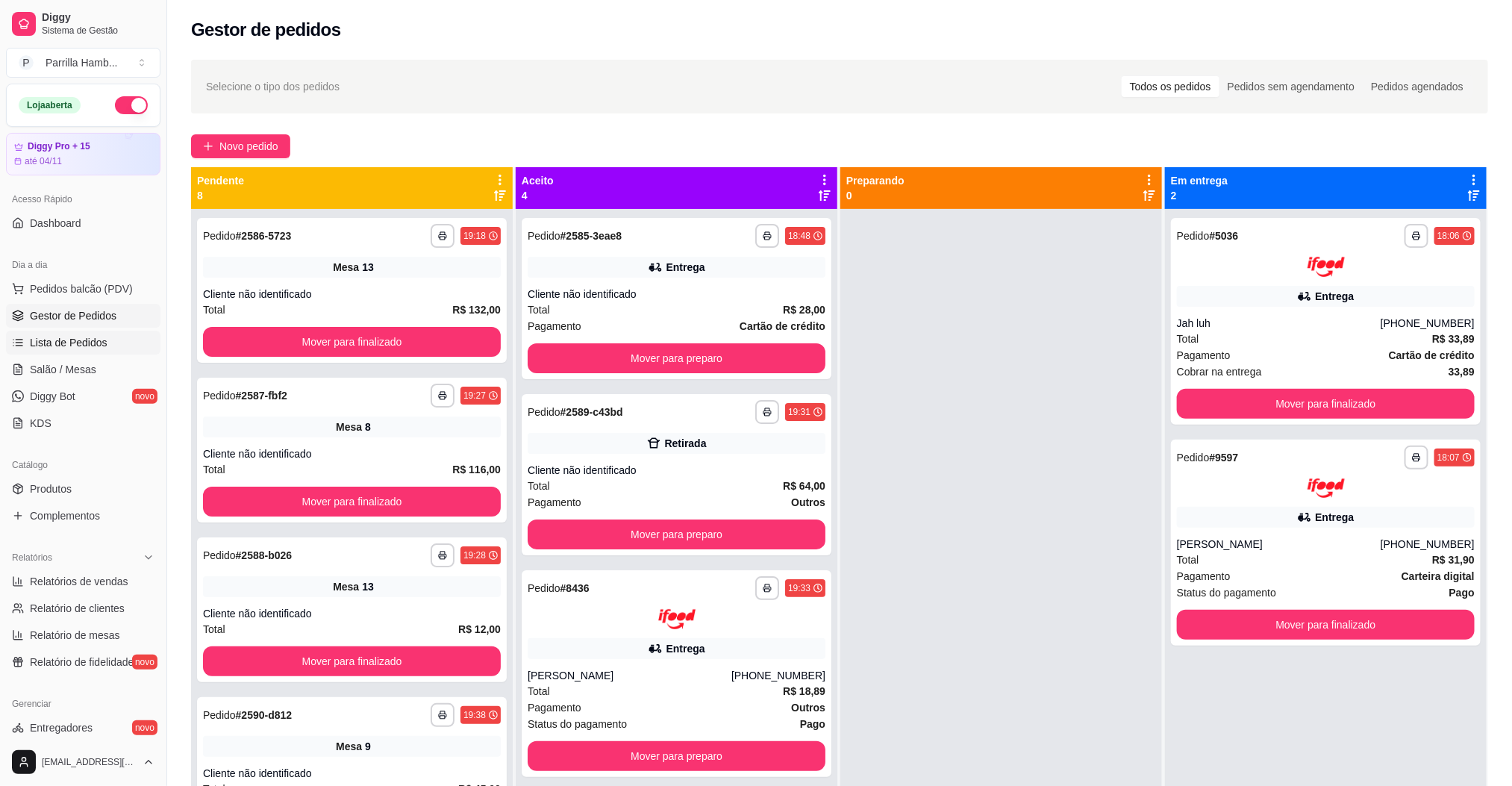
click at [108, 338] on link "Lista de Pedidos" at bounding box center [83, 342] width 154 height 24
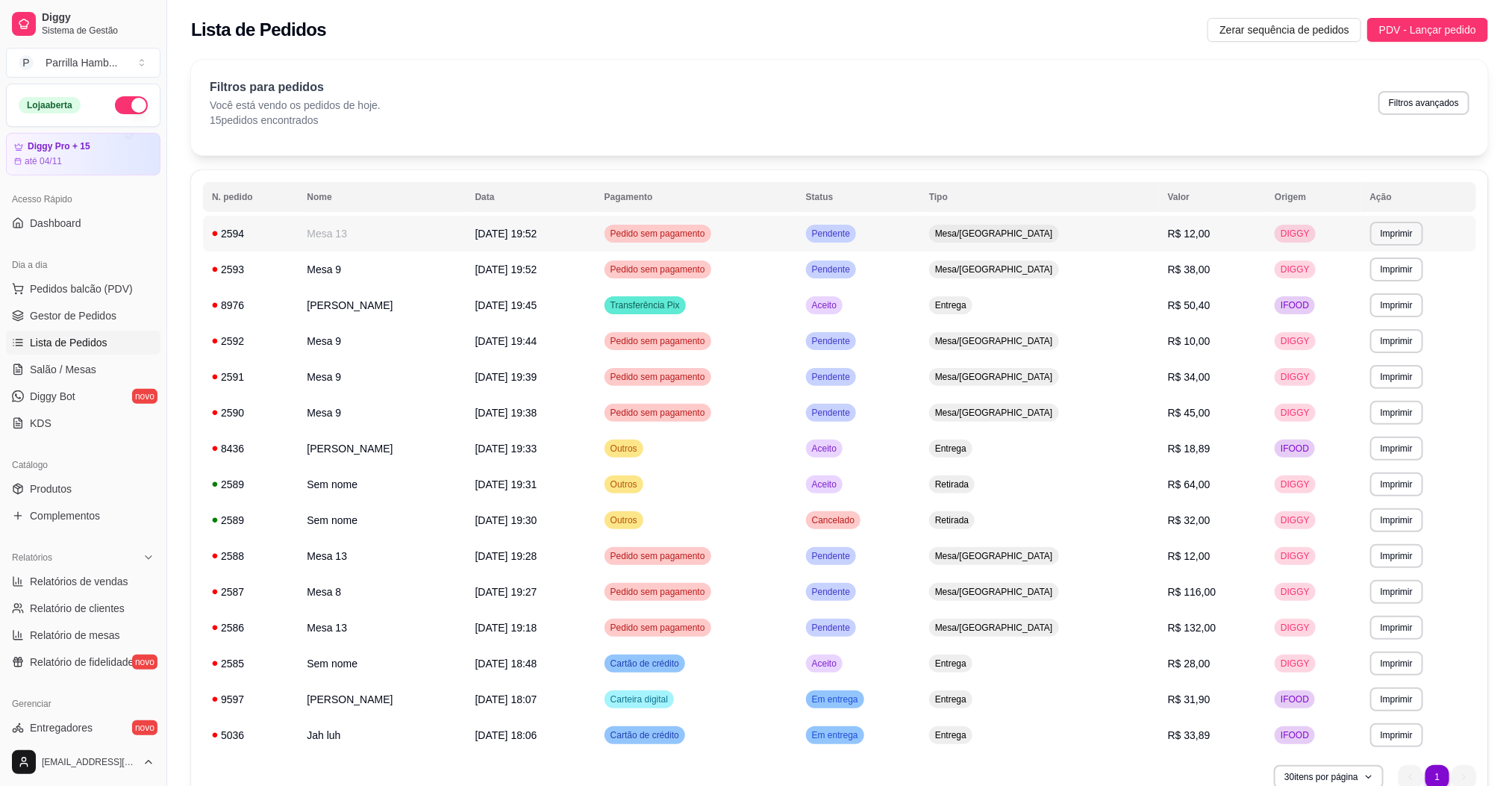
click at [920, 239] on td "Pendente" at bounding box center [859, 233] width 123 height 36
click at [77, 365] on span "Salão / Mesas" at bounding box center [63, 369] width 67 height 15
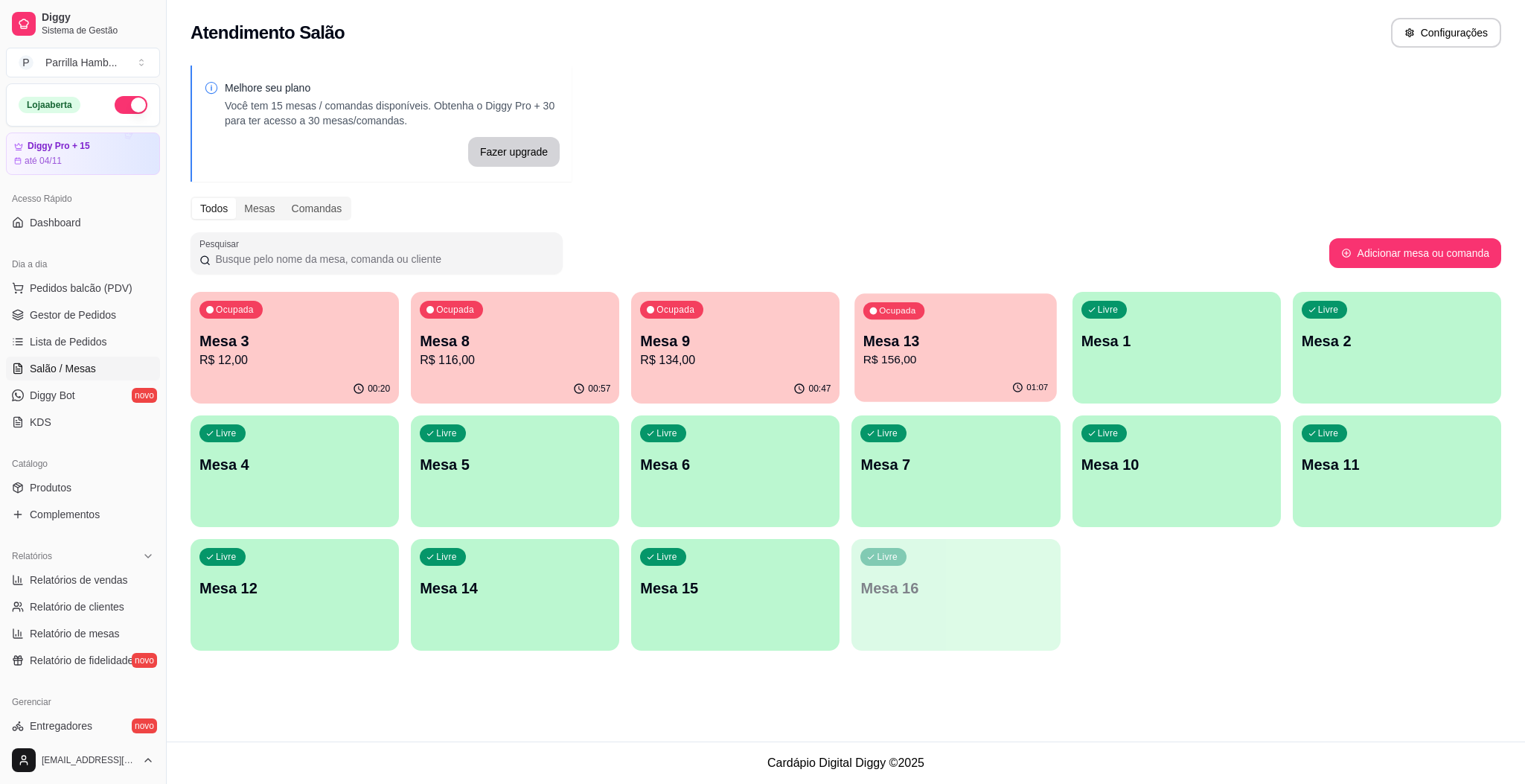
click at [968, 378] on div "01:07" at bounding box center [956, 388] width 203 height 29
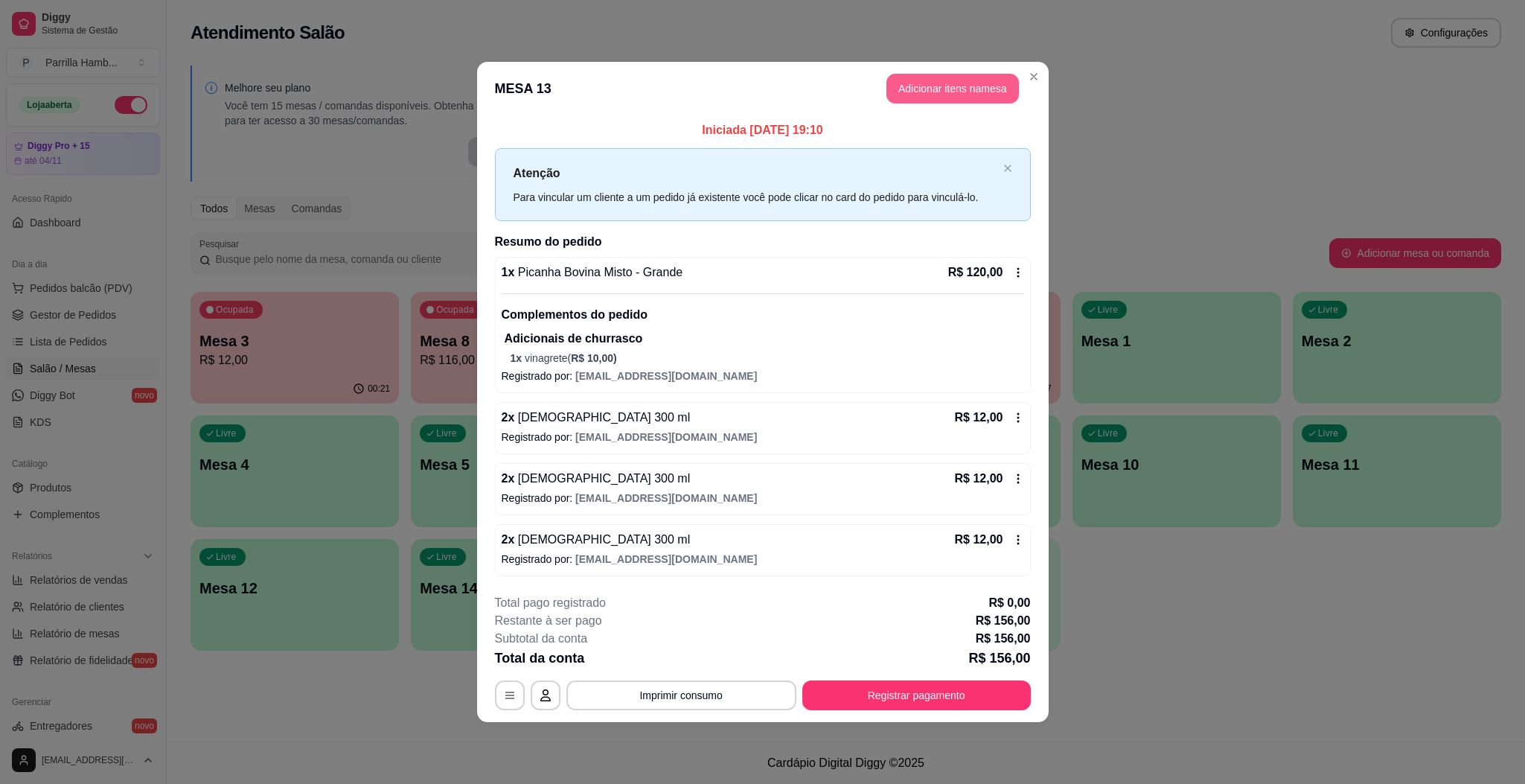
click at [989, 81] on button "Adicionar itens na mesa" at bounding box center [952, 89] width 132 height 30
click at [849, 115] on div at bounding box center [606, 106] width 1110 height 30
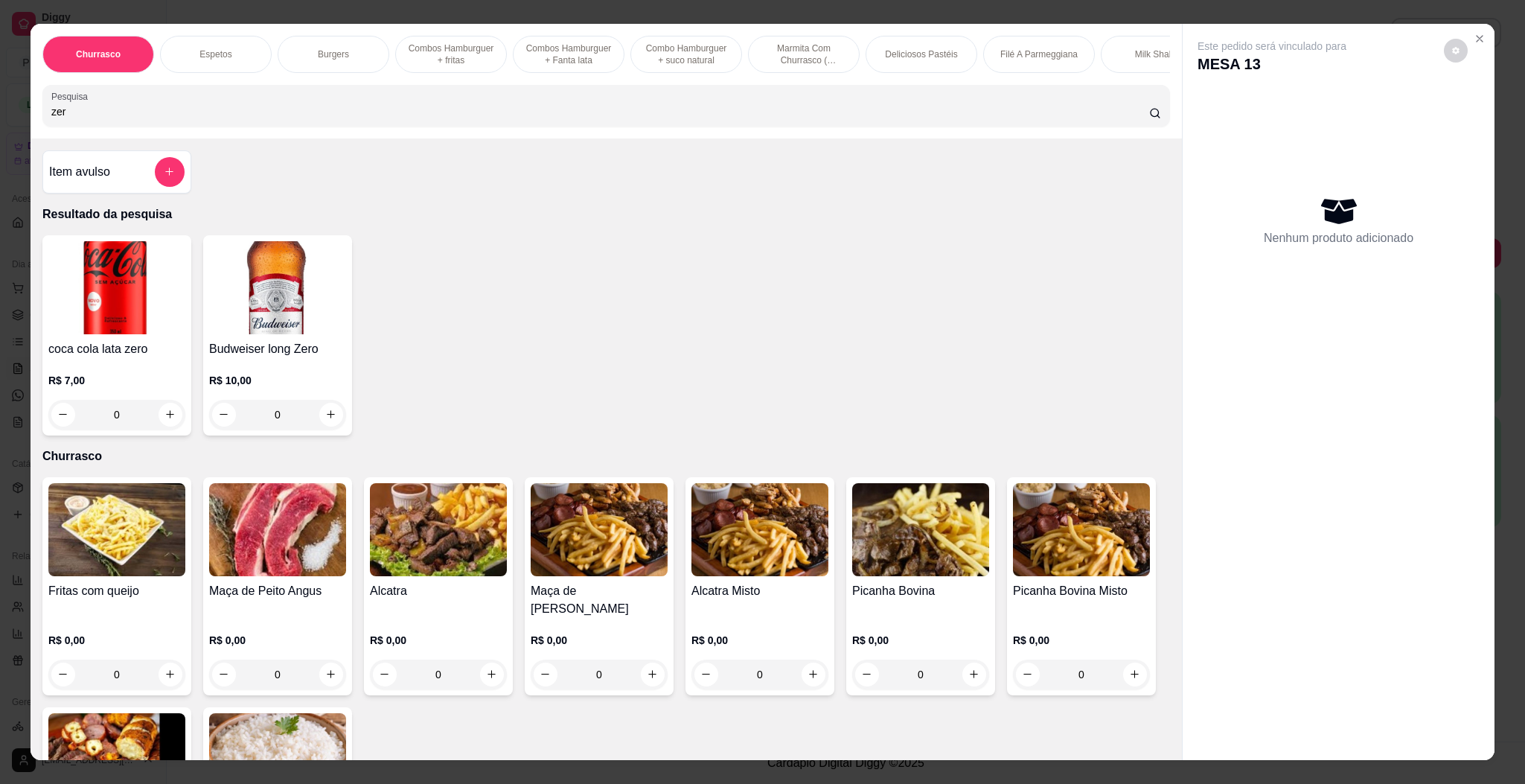
type input "zer"
click at [284, 320] on img at bounding box center [278, 287] width 137 height 93
drag, startPoint x: 60, startPoint y: 184, endPoint x: 68, endPoint y: 183, distance: 8.1
click at [68, 180] on h4 "Item avulso" at bounding box center [80, 171] width 61 height 18
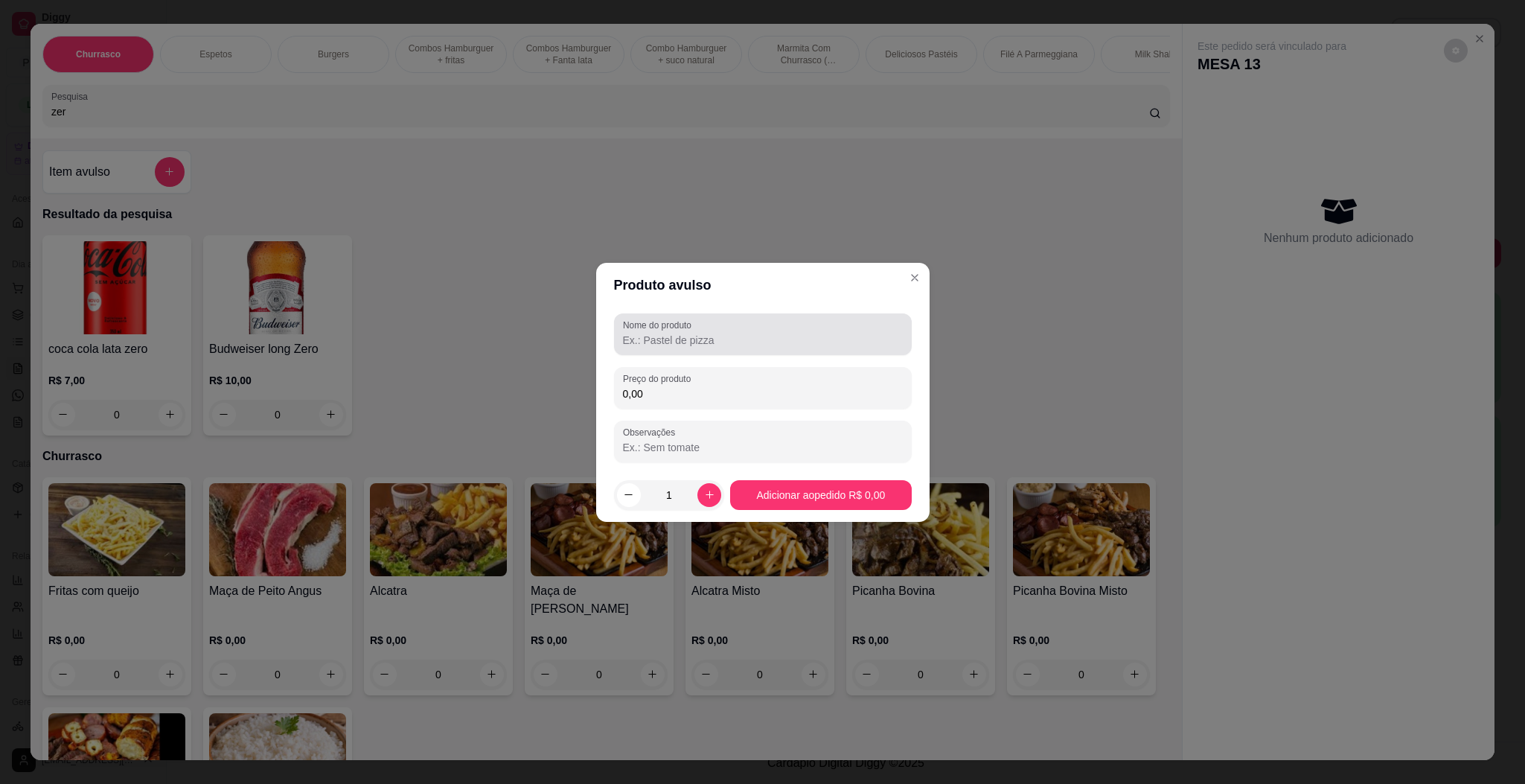
click at [770, 321] on div at bounding box center [763, 334] width 280 height 30
type input "heinekem zero"
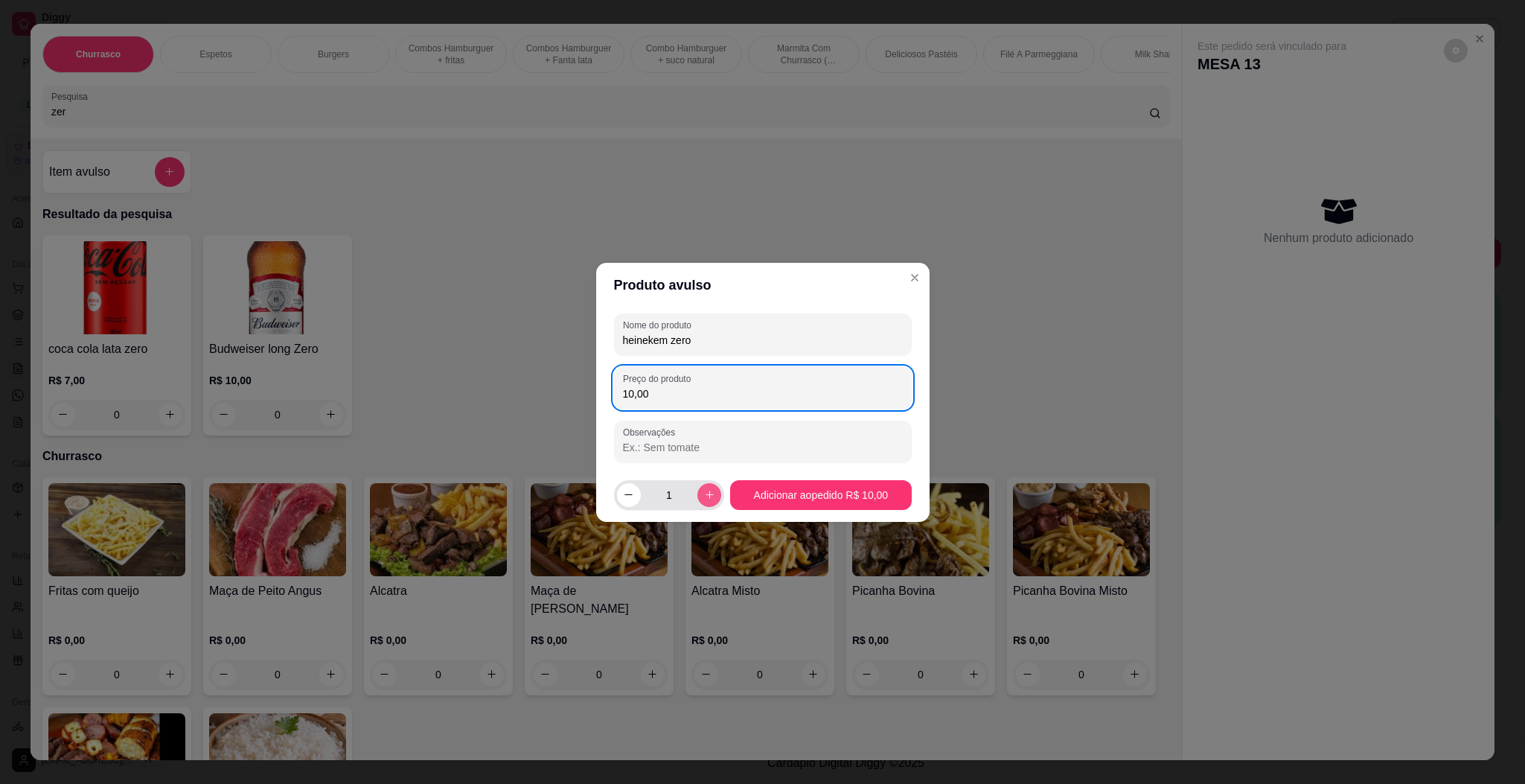
type input "10,00"
click at [708, 492] on icon "increase-product-quantity" at bounding box center [710, 494] width 11 height 11
type input "2"
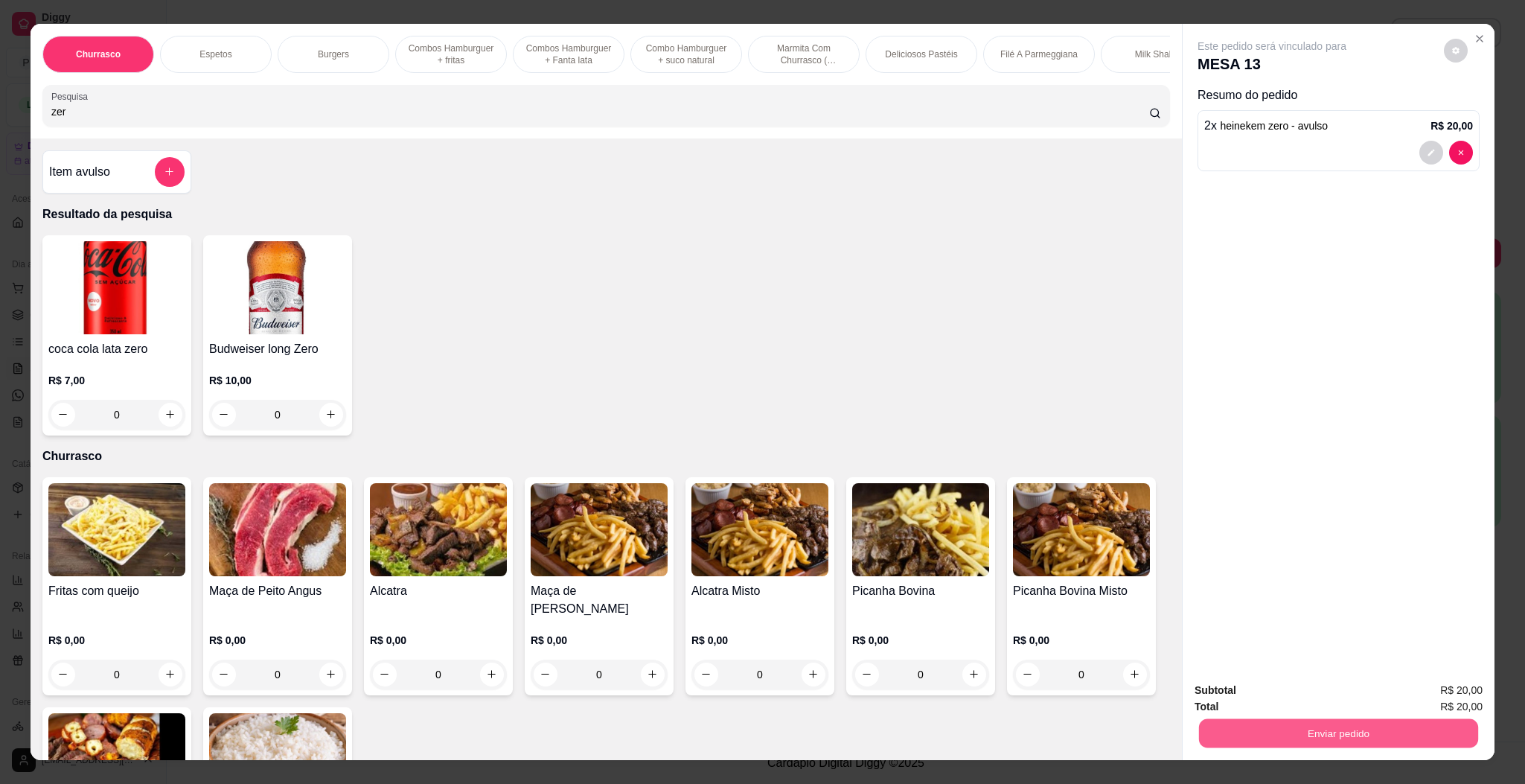
click at [1378, 730] on button "Enviar pedido" at bounding box center [1338, 733] width 279 height 29
click at [1438, 696] on button "Enviar pedido" at bounding box center [1442, 696] width 81 height 28
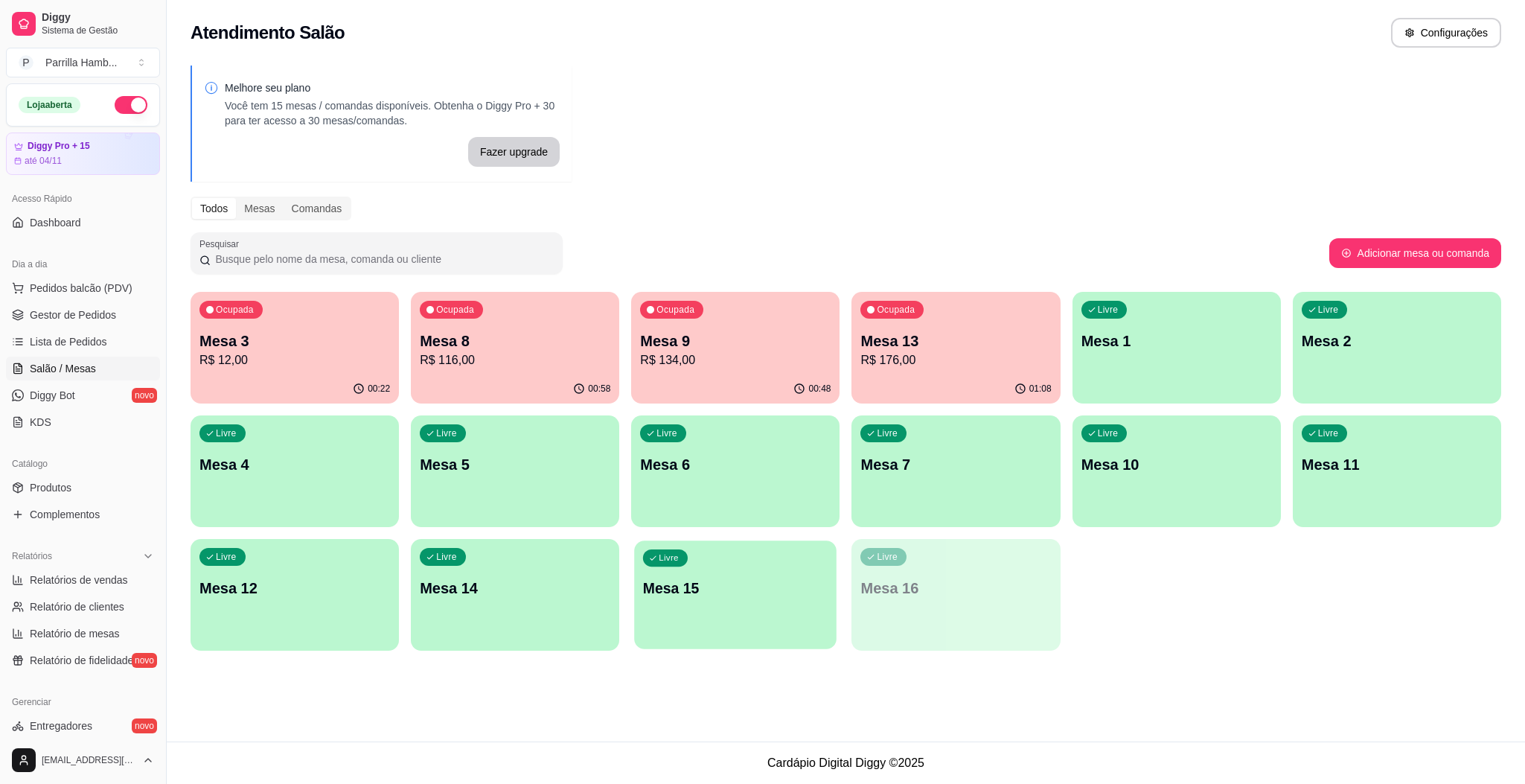
click at [781, 580] on p "Mesa 15" at bounding box center [735, 589] width 184 height 20
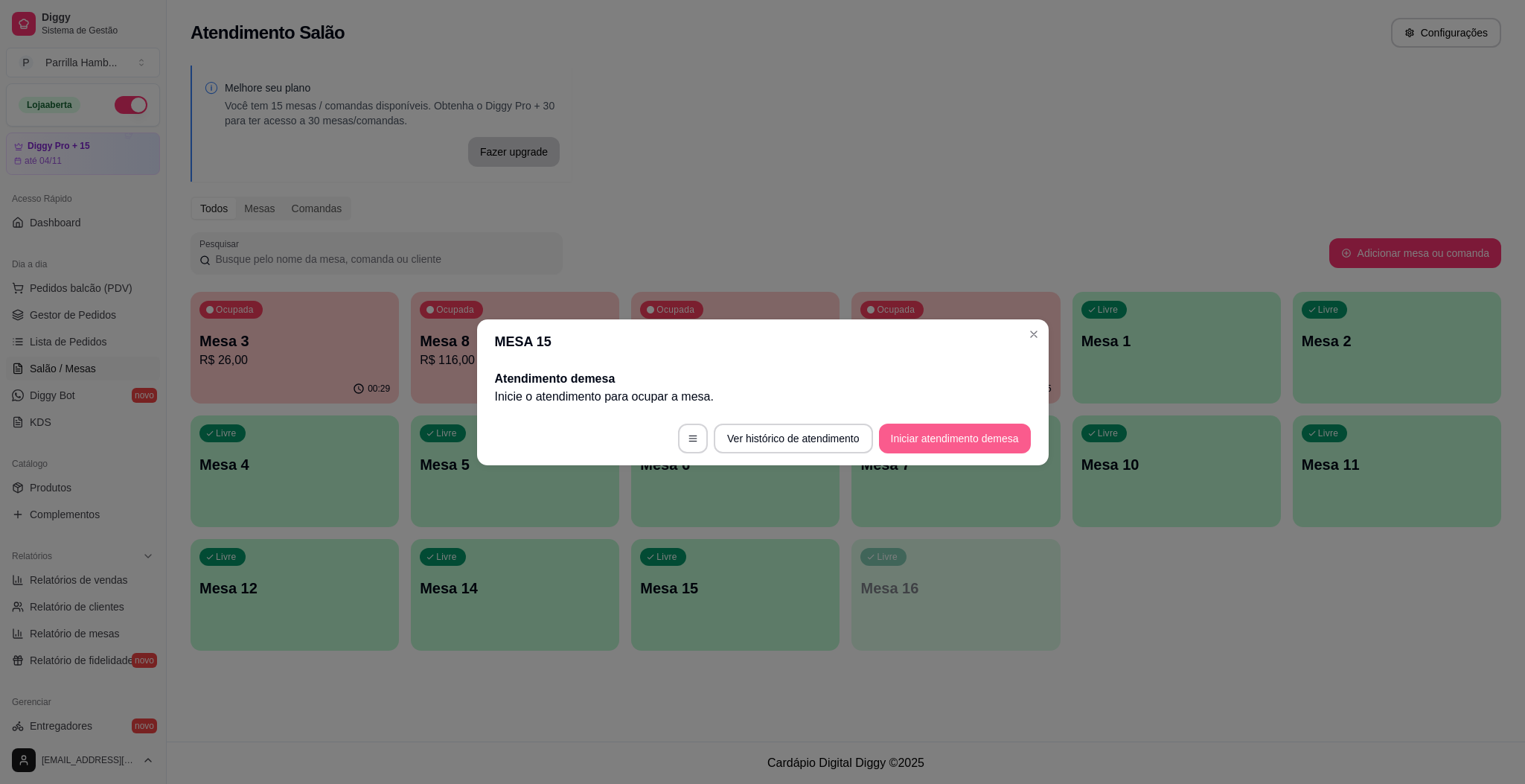
click at [989, 433] on button "Iniciar atendimento de mesa" at bounding box center [955, 438] width 152 height 30
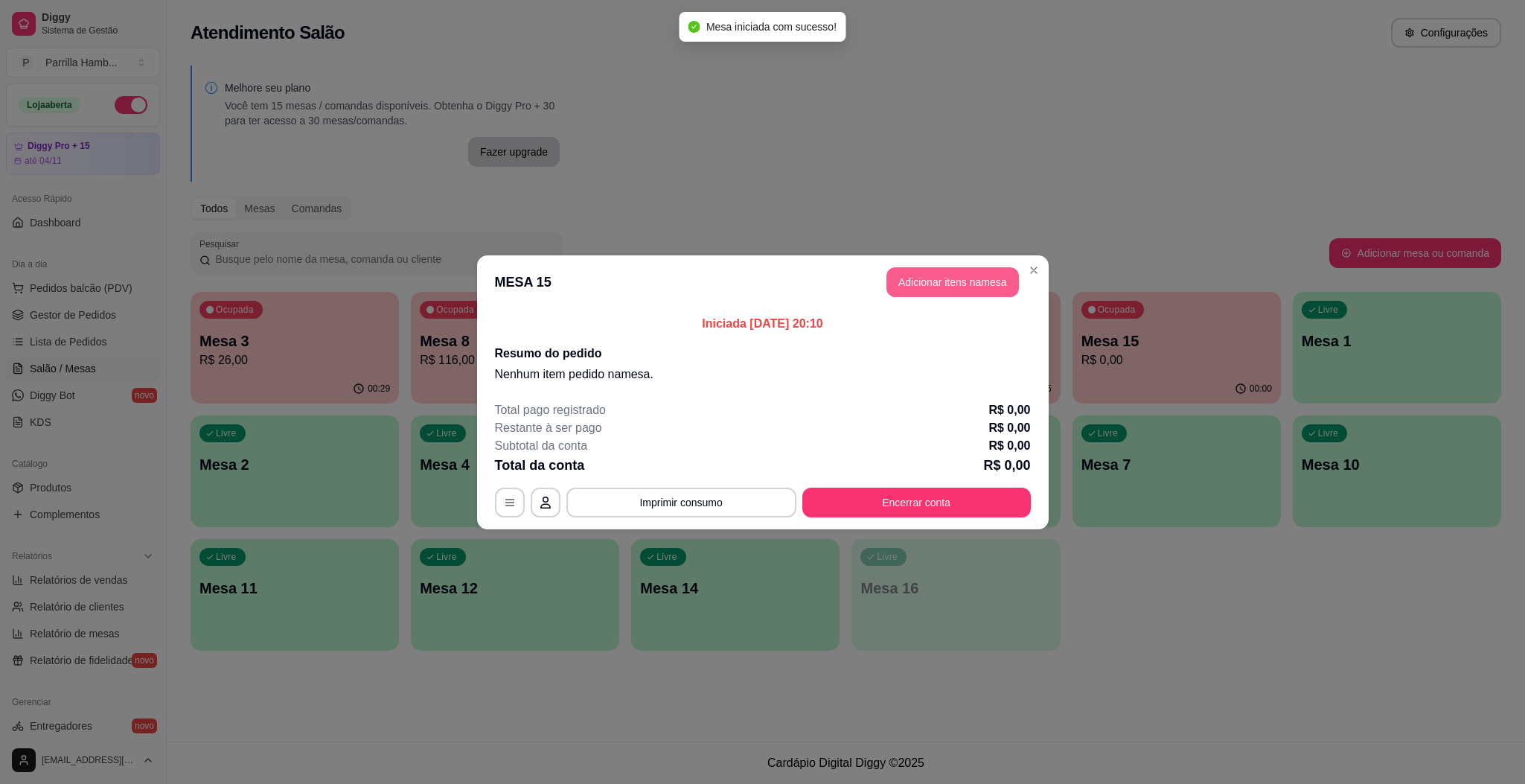
click at [982, 280] on button "Adicionar itens na mesa" at bounding box center [952, 282] width 132 height 30
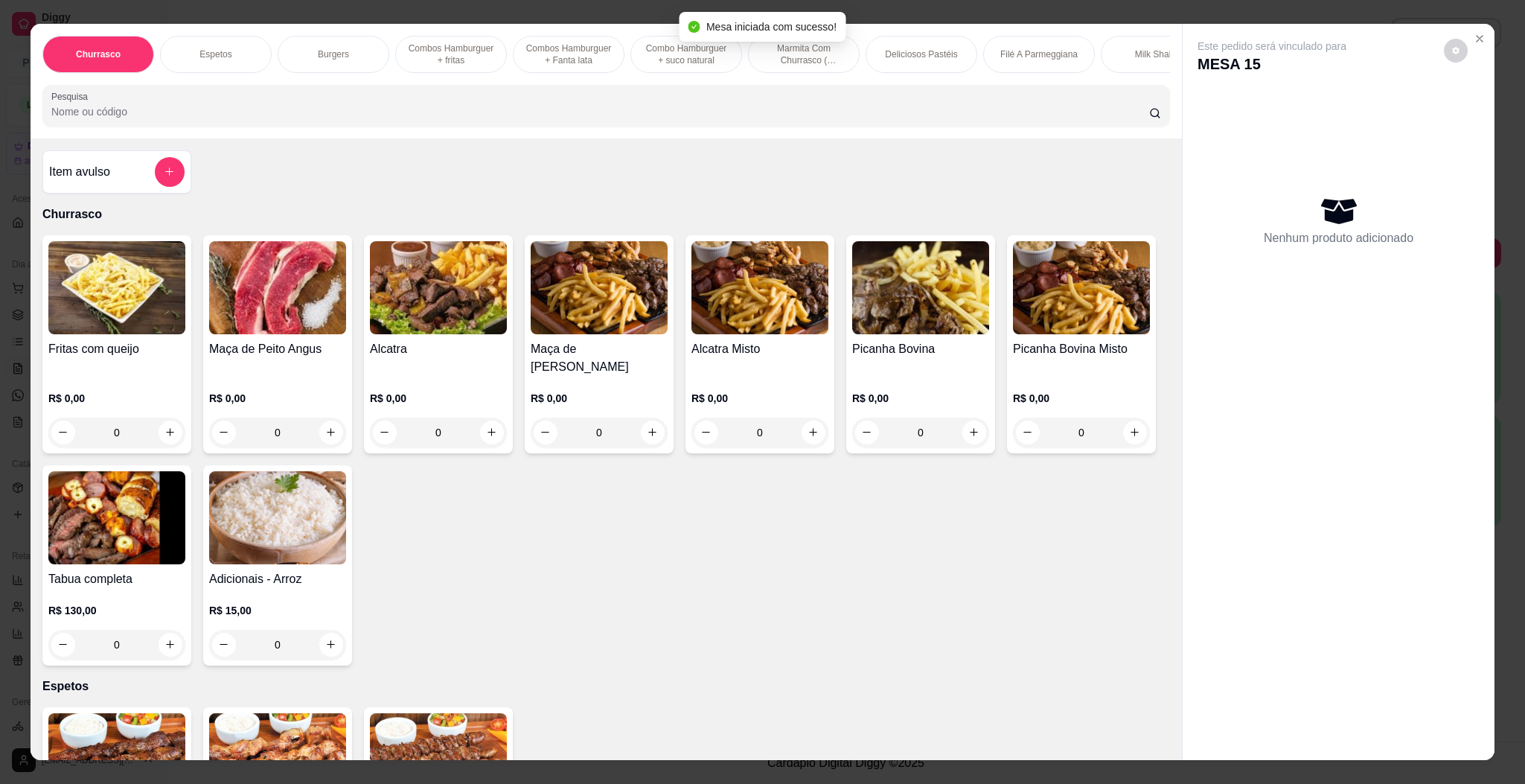
click at [792, 119] on input "Pesquisa" at bounding box center [600, 112] width 1098 height 15
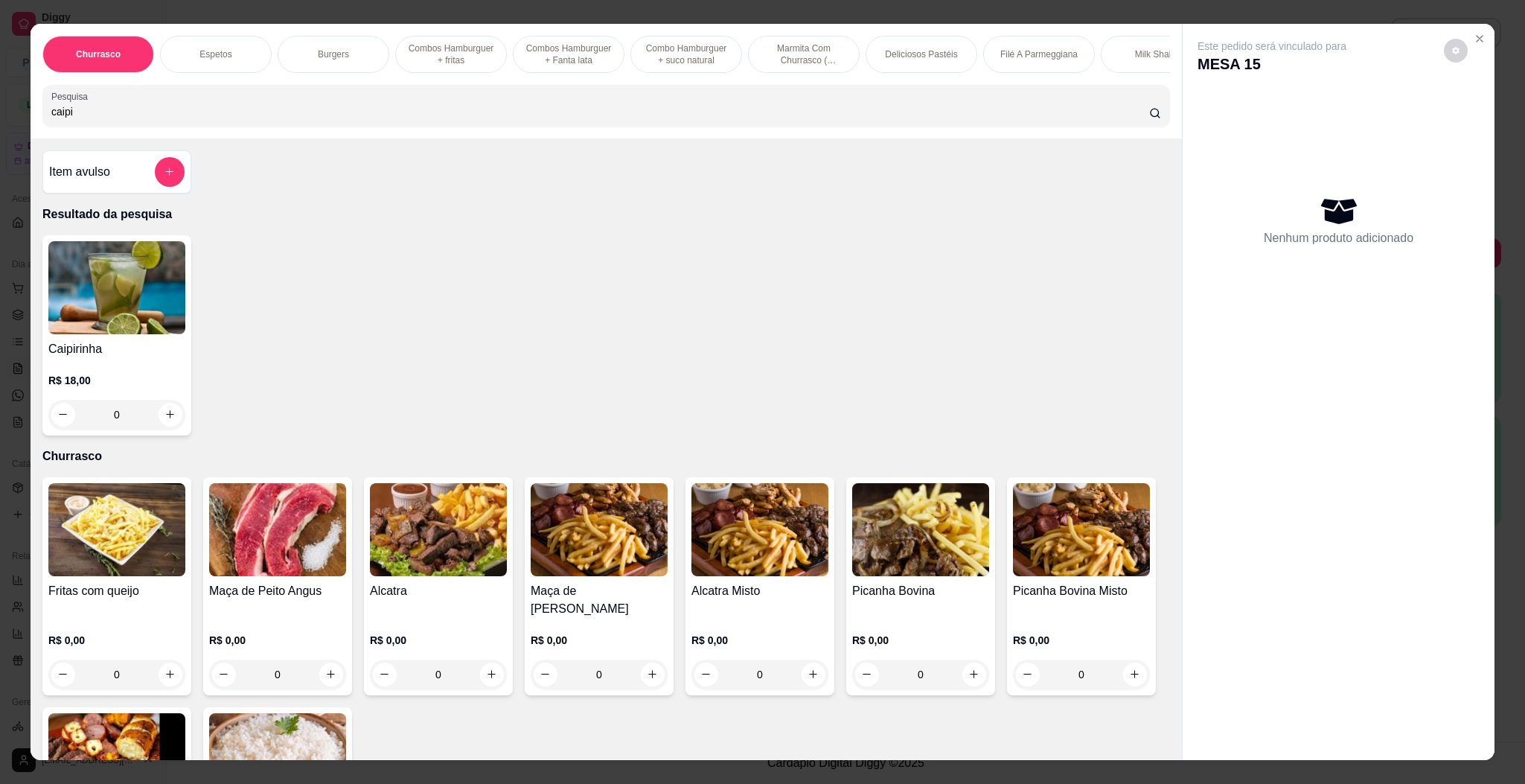
type input "caipi"
click at [159, 381] on div "R$ 18,00 0" at bounding box center [117, 393] width 137 height 71
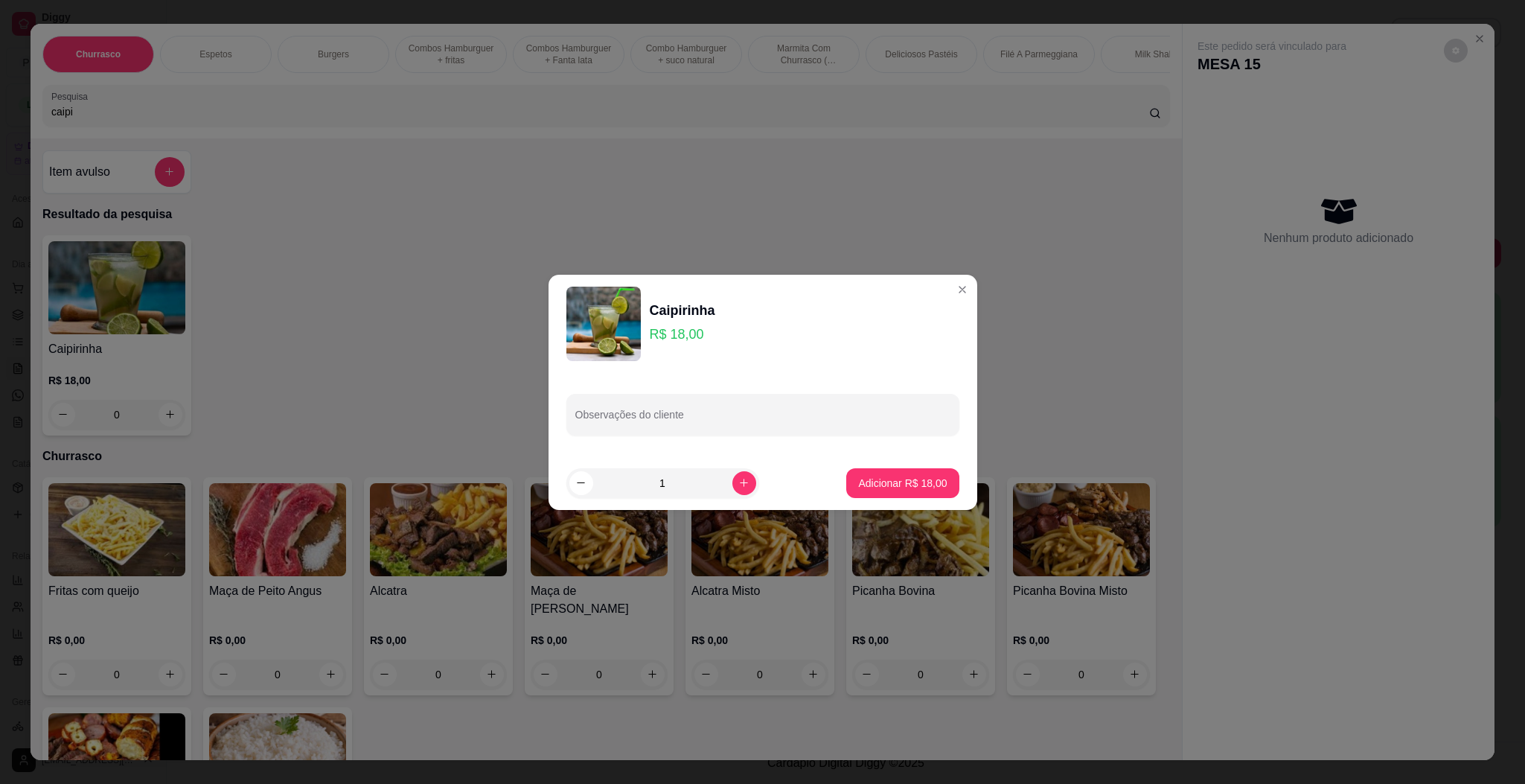
click at [879, 496] on footer "1 Adicionar R$ 18,00" at bounding box center [763, 483] width 429 height 54
click at [898, 492] on button "Adicionar R$ 18,00" at bounding box center [902, 483] width 112 height 30
type input "1"
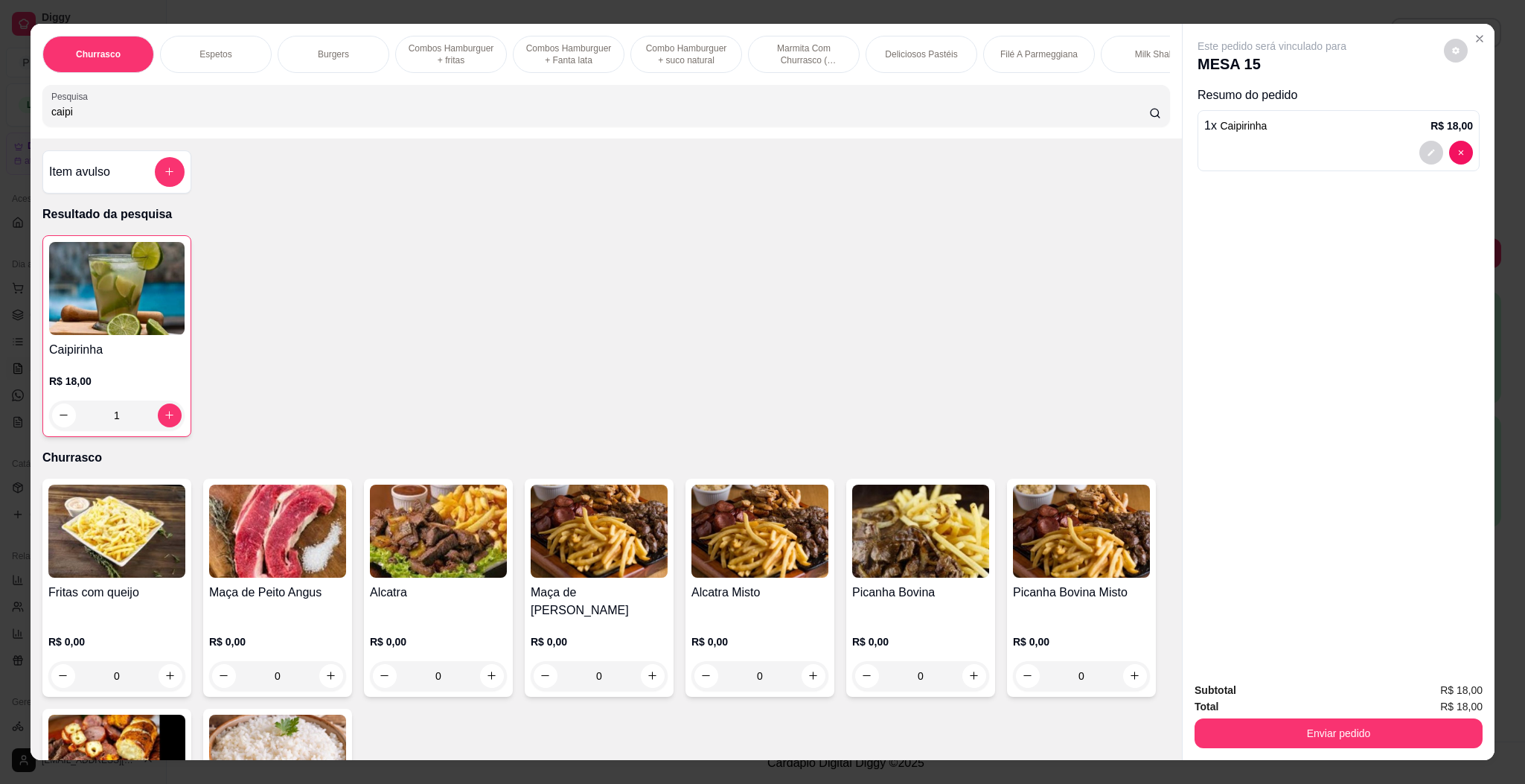
click at [1304, 724] on button "Enviar pedido" at bounding box center [1338, 733] width 288 height 30
click at [1426, 685] on button "Enviar pedido" at bounding box center [1441, 696] width 84 height 29
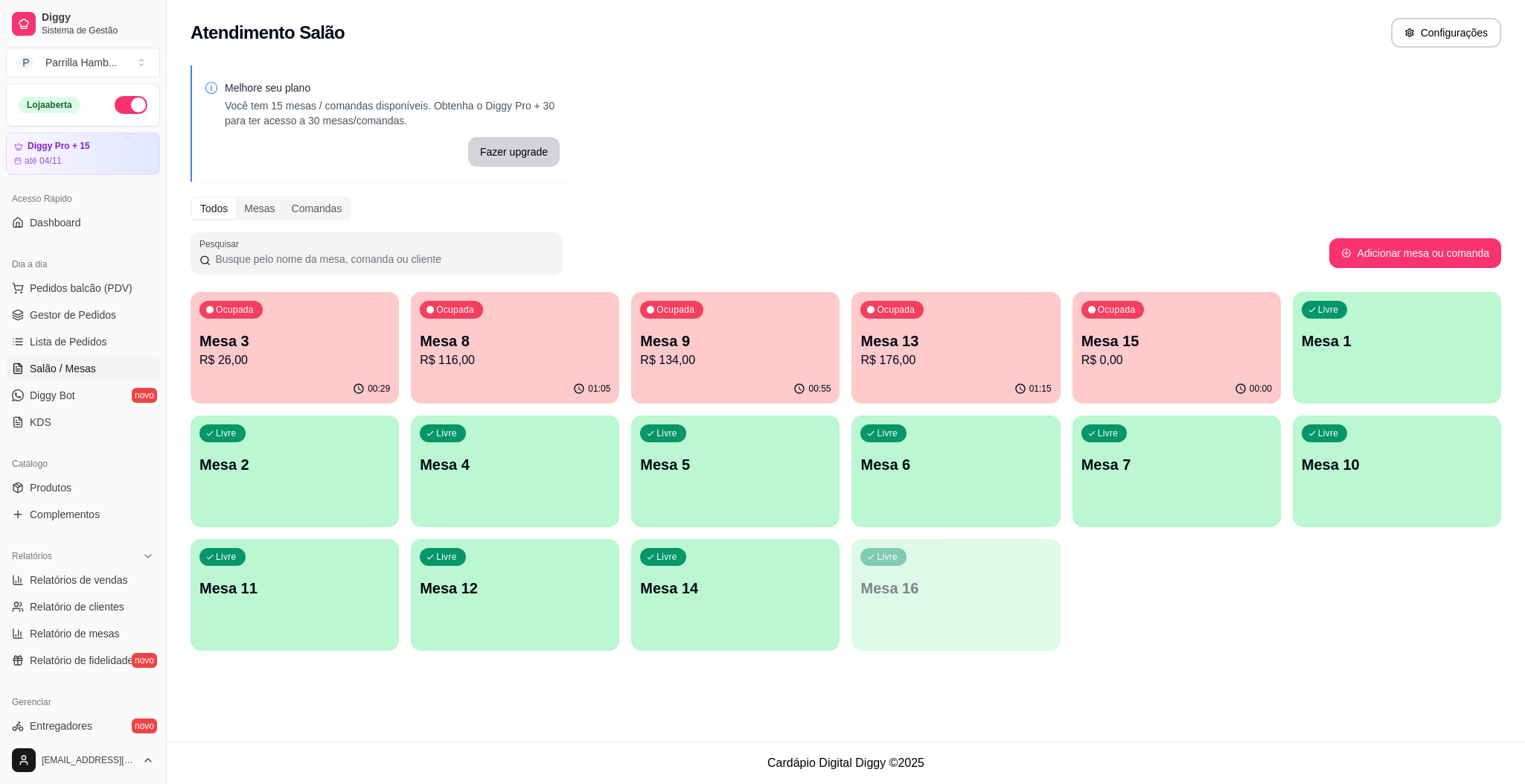
click at [856, 782] on footer "Cardápio Digital Diggy © 2025" at bounding box center [845, 763] width 1358 height 43
click at [708, 358] on p "R$ 134,00" at bounding box center [735, 359] width 191 height 18
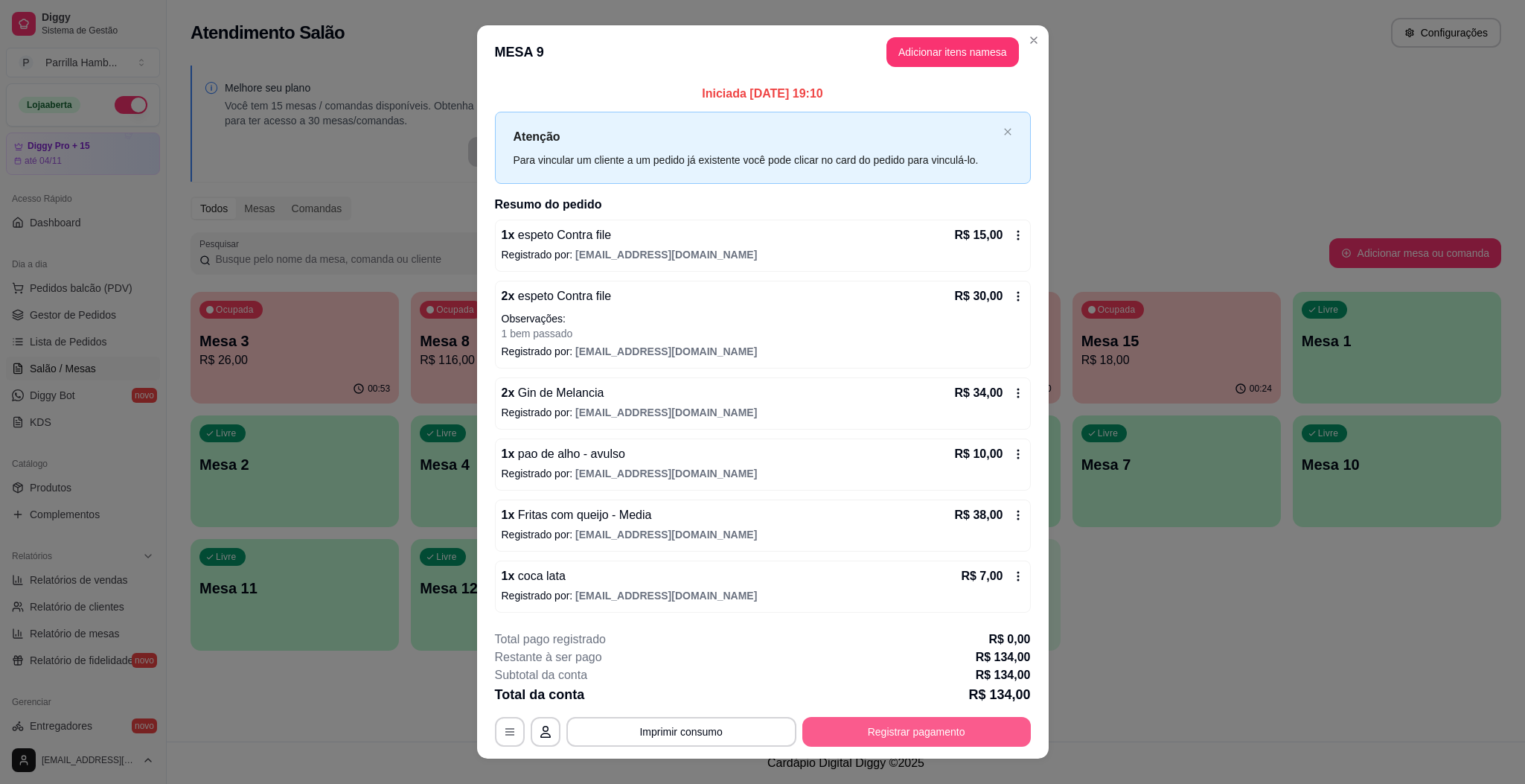
click at [944, 744] on button "Registrar pagamento" at bounding box center [917, 731] width 229 height 30
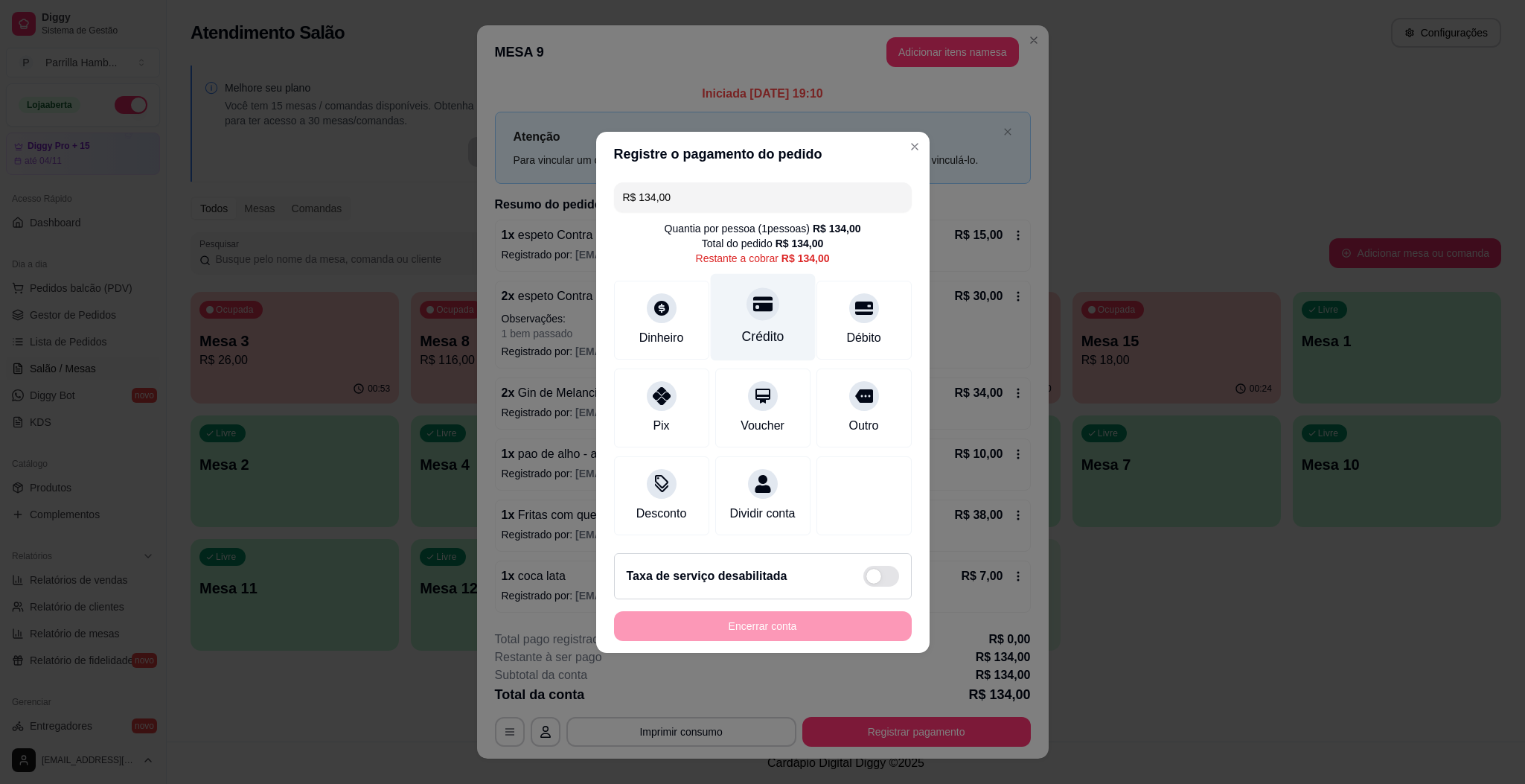
click at [762, 329] on div "Crédito" at bounding box center [763, 336] width 43 height 19
type input "R$ 0,00"
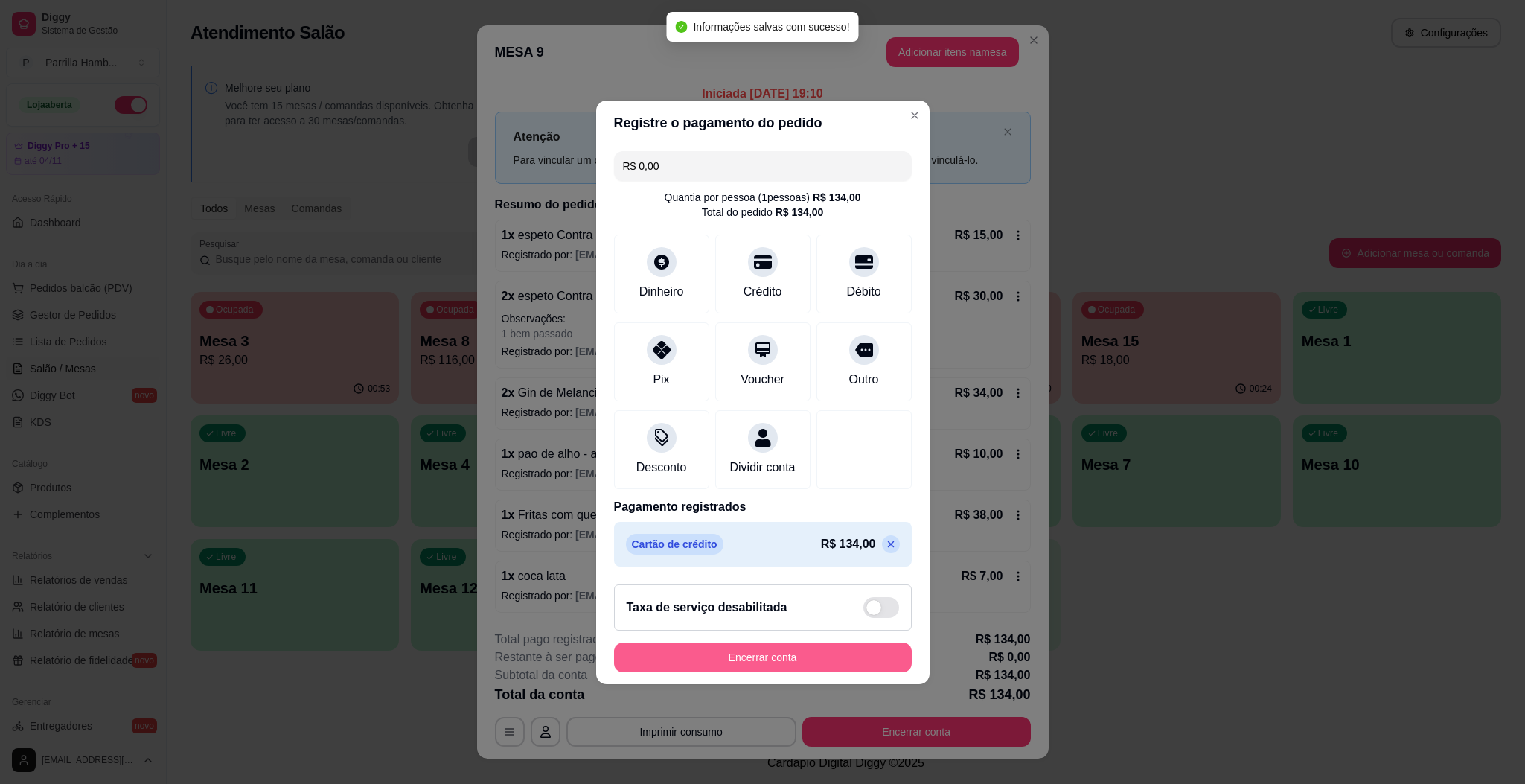
click at [805, 662] on button "Encerrar conta" at bounding box center [763, 657] width 298 height 30
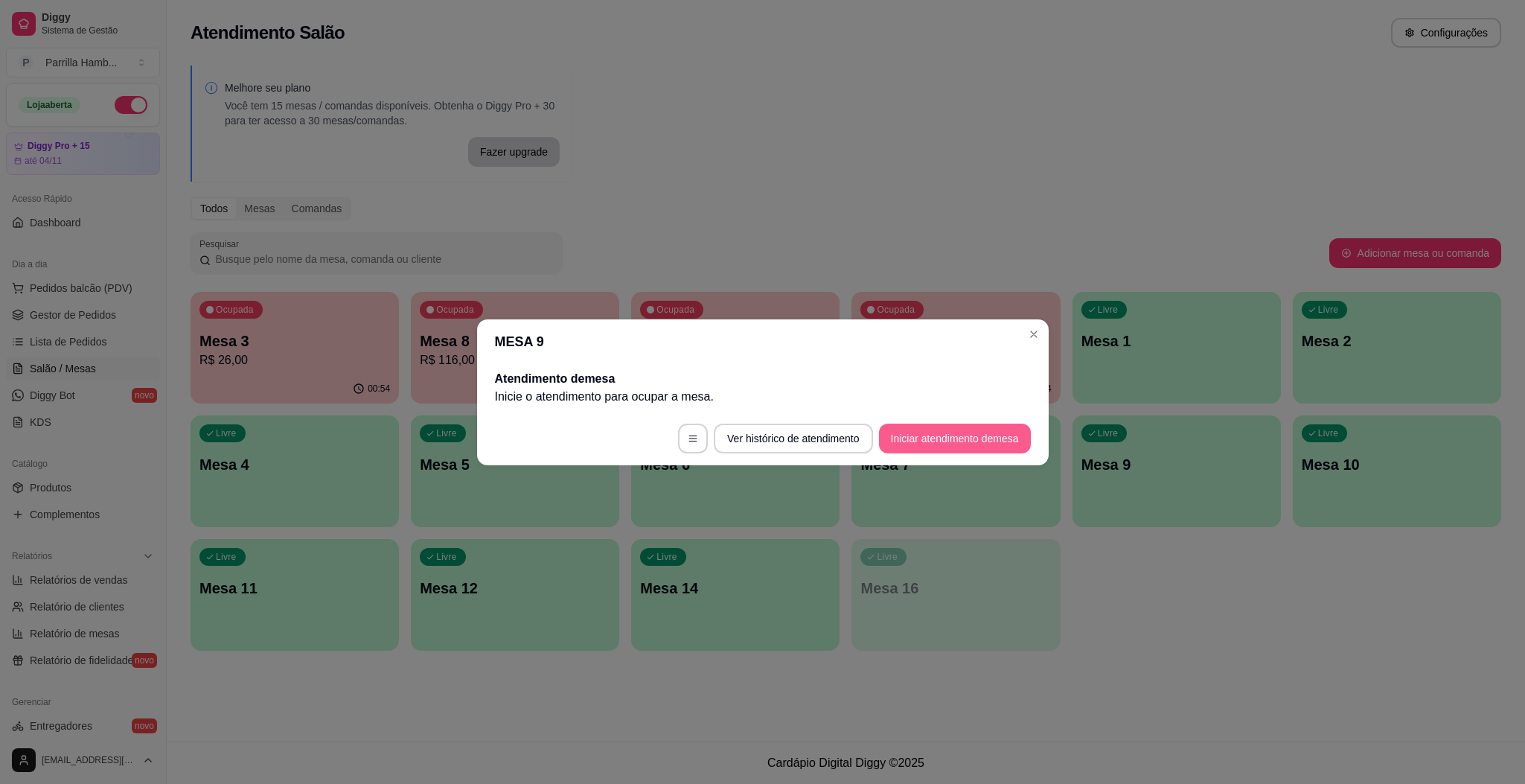
click at [958, 429] on button "Iniciar atendimento de mesa" at bounding box center [955, 438] width 152 height 30
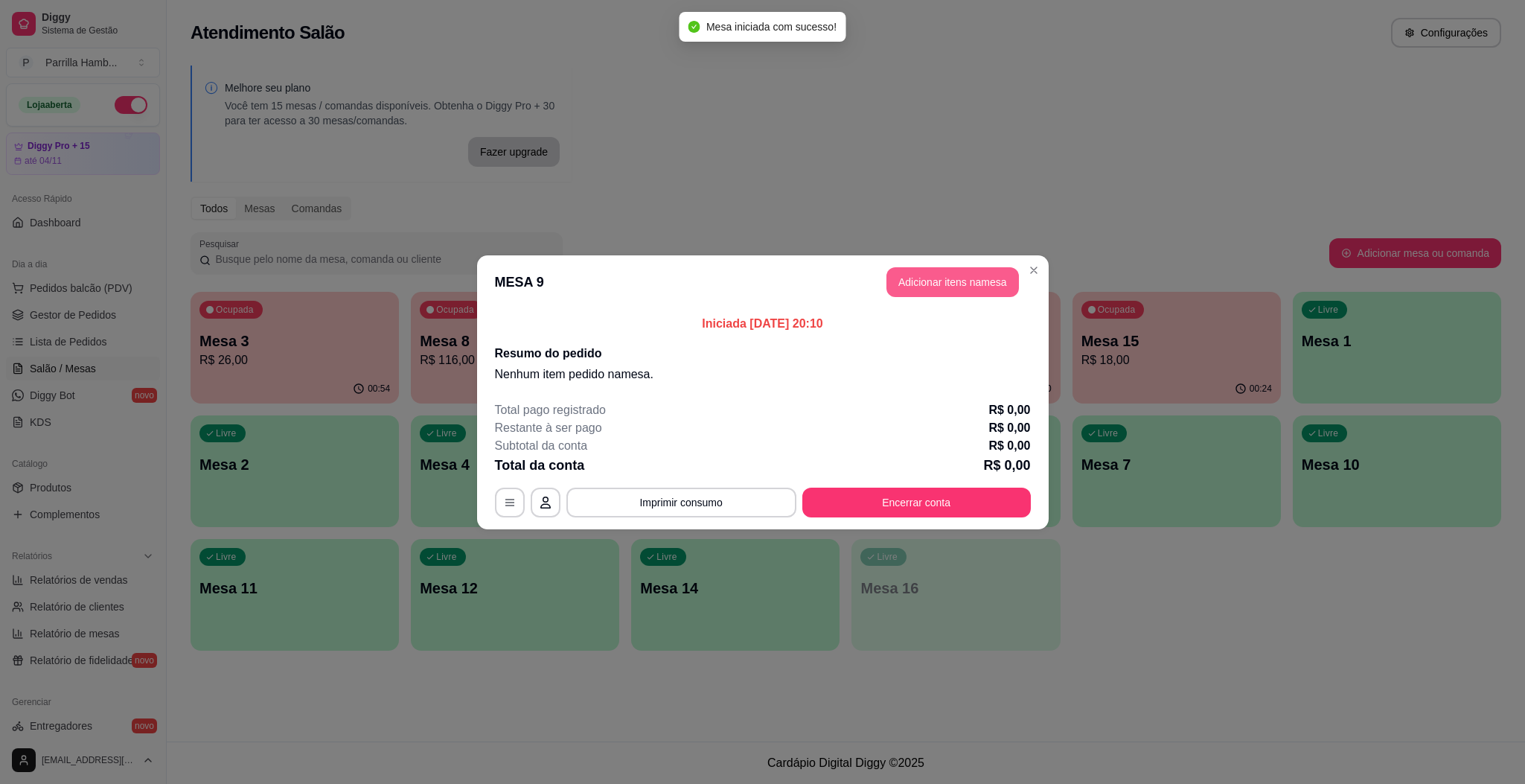
click at [952, 286] on button "Adicionar itens na mesa" at bounding box center [952, 282] width 132 height 30
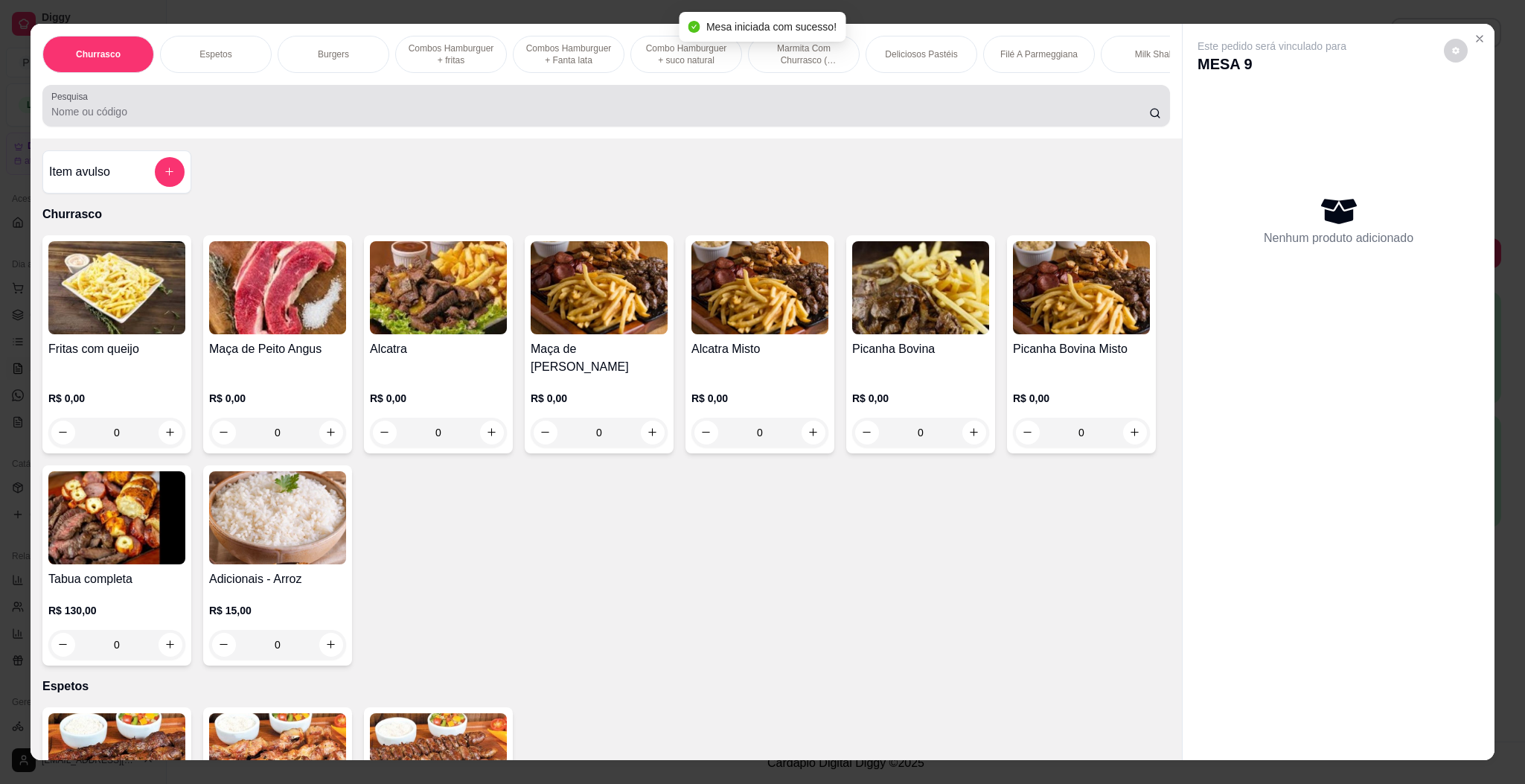
click at [427, 127] on div "Pesquisa" at bounding box center [606, 106] width 1128 height 42
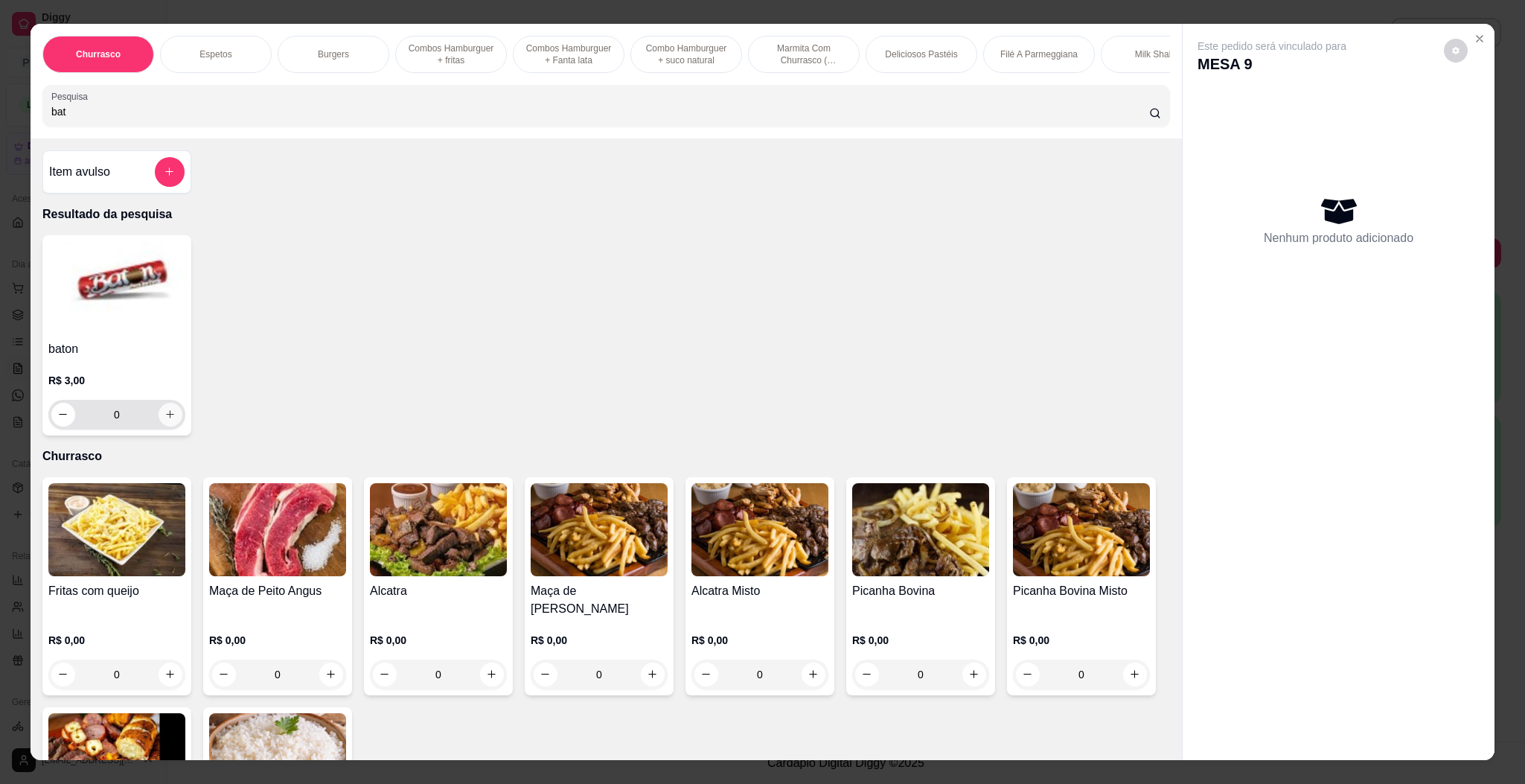
type input "bat"
click at [165, 419] on icon "increase-product-quantity" at bounding box center [170, 414] width 11 height 11
type input "1"
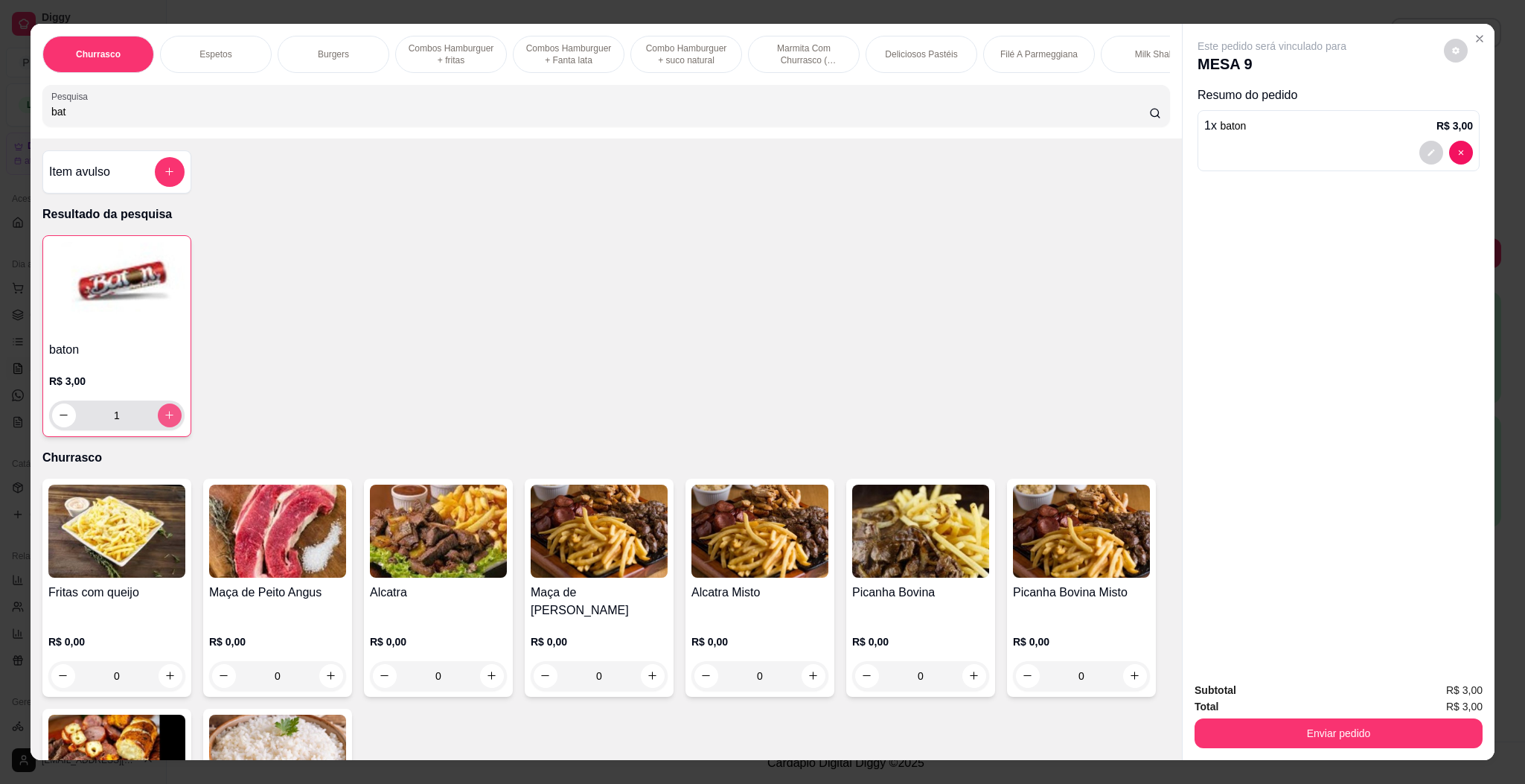
click at [164, 420] on icon "increase-product-quantity" at bounding box center [169, 415] width 11 height 11
type input "2"
click at [1387, 734] on button "Enviar pedido" at bounding box center [1338, 733] width 279 height 29
click at [1428, 690] on button "Enviar pedido" at bounding box center [1441, 696] width 84 height 29
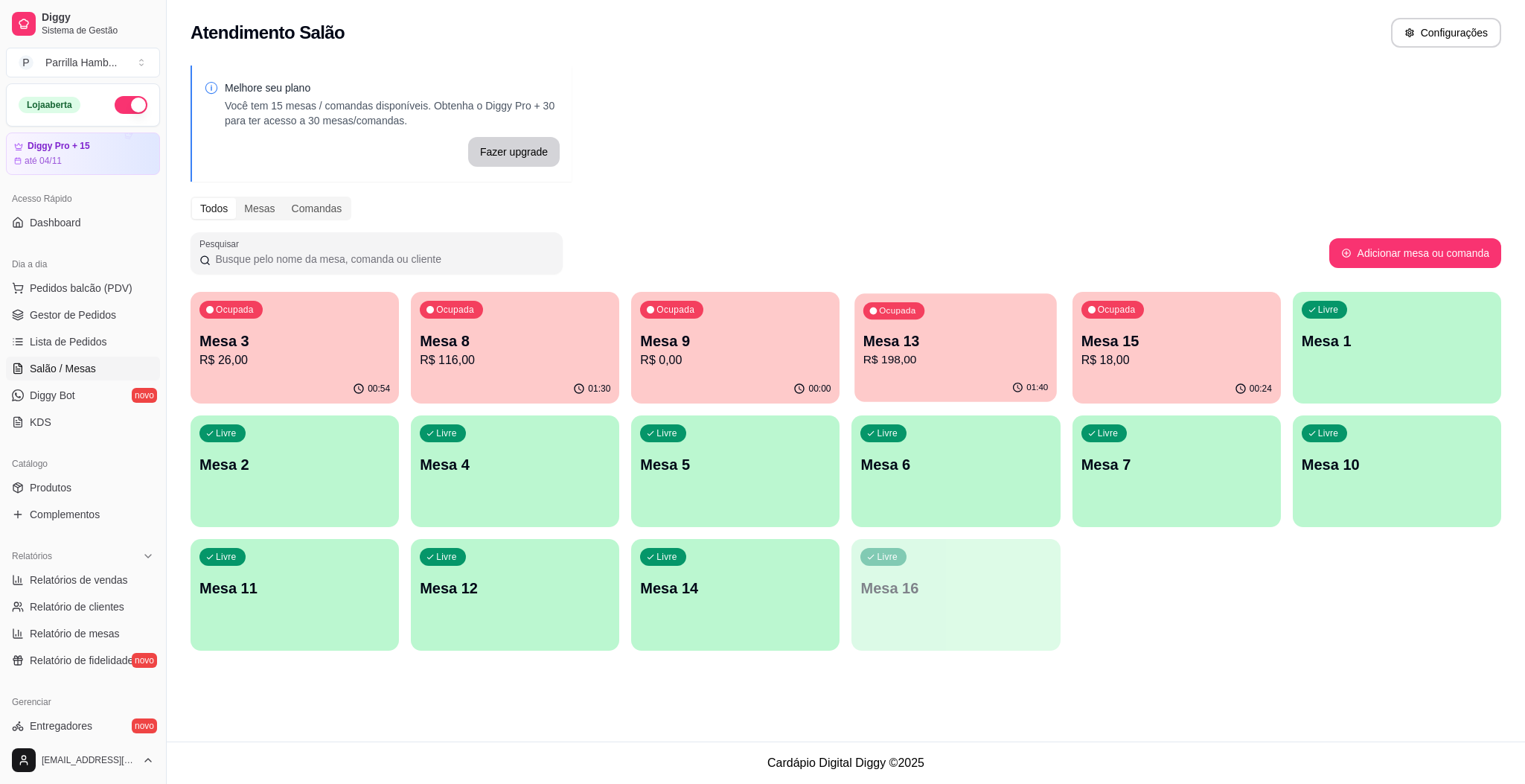
click at [955, 359] on p "R$ 198,00" at bounding box center [956, 359] width 184 height 17
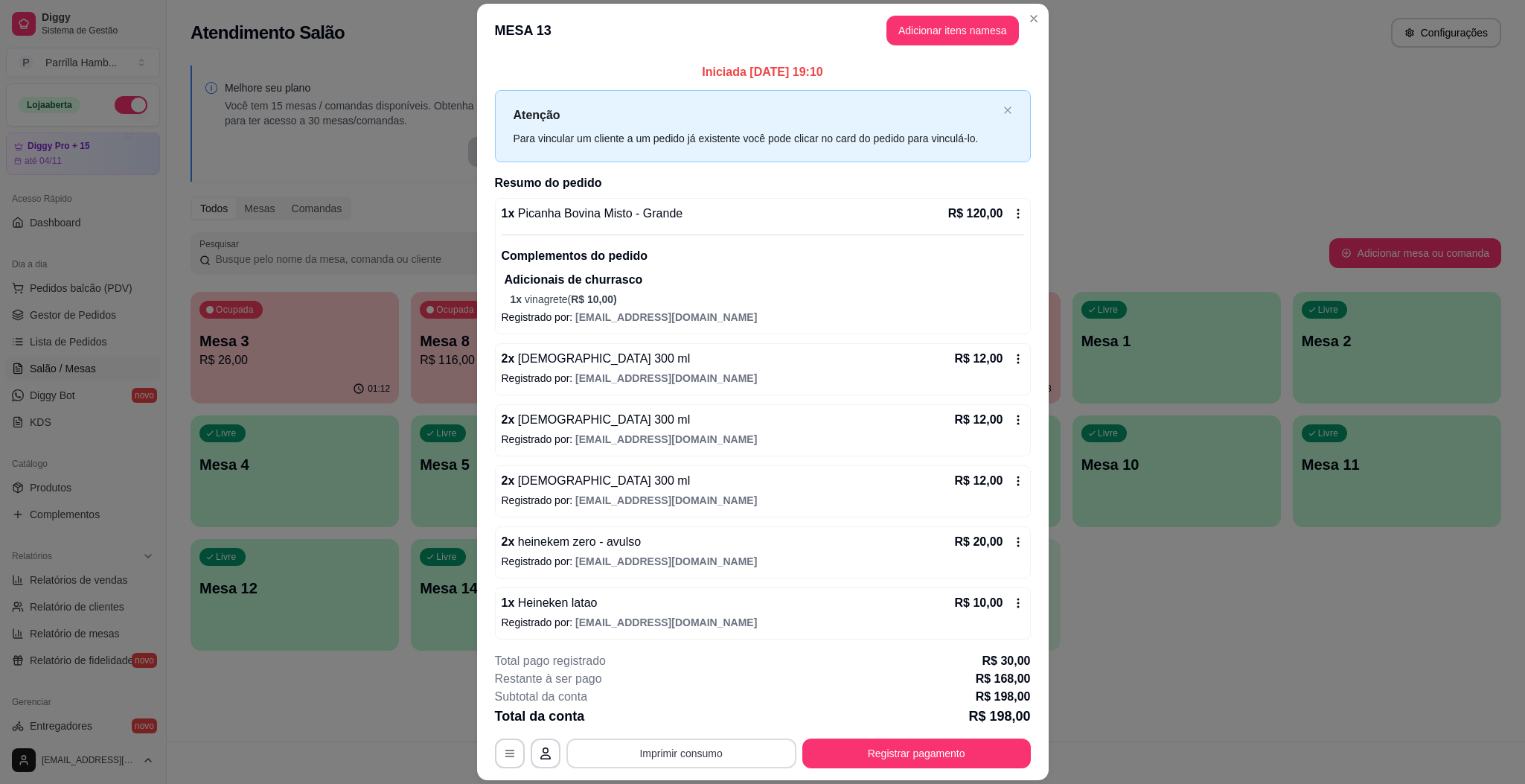
click at [722, 746] on button "Imprimir consumo" at bounding box center [681, 753] width 230 height 30
click at [694, 719] on button "IMPRESSORA" at bounding box center [678, 719] width 108 height 24
click at [1354, 599] on div "MESA 13 Adicionar itens na mesa Iniciada [DATE] 19:10 Atenção Para vincular um …" at bounding box center [762, 392] width 1525 height 784
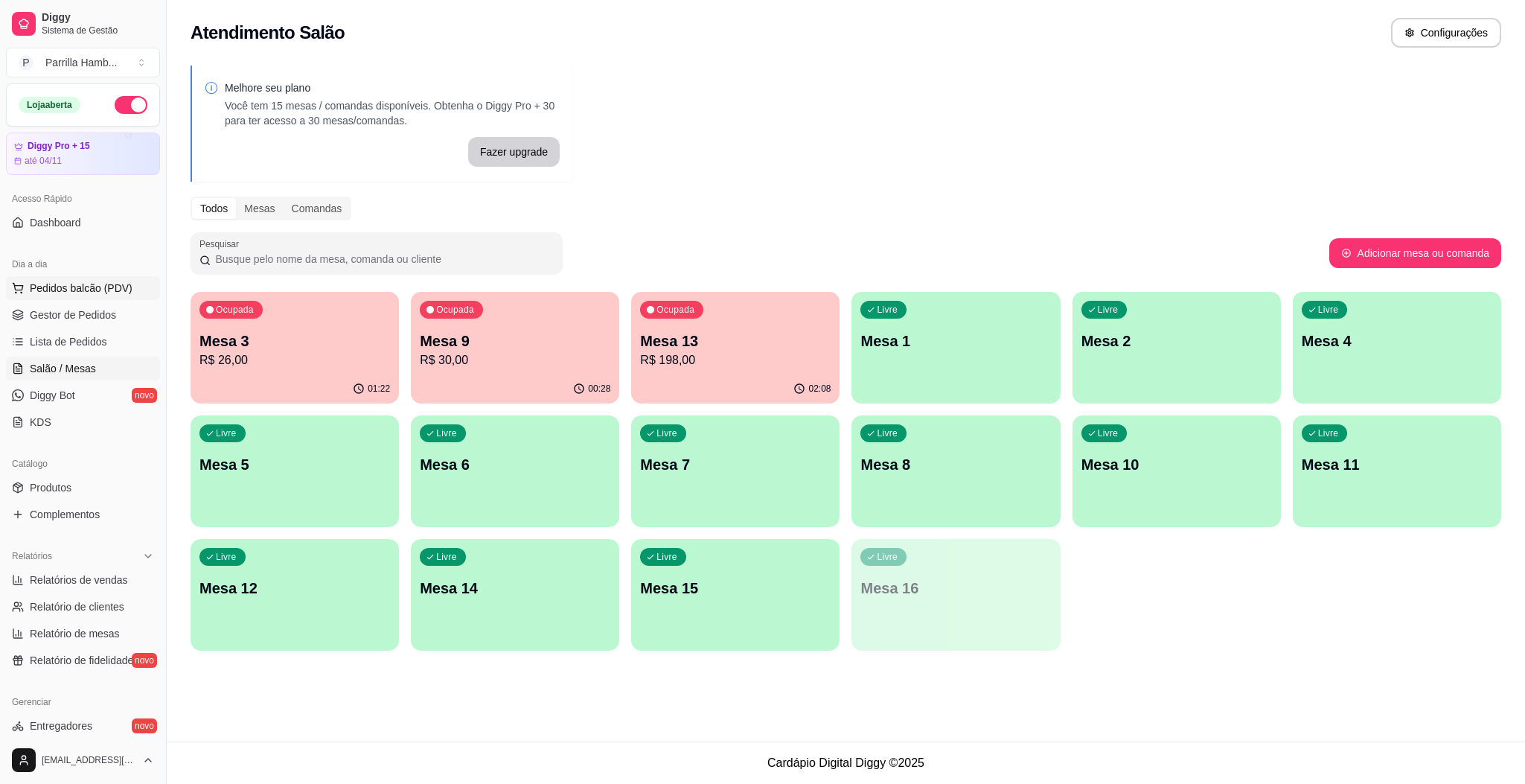
click at [72, 297] on button "Pedidos balcão (PDV)" at bounding box center [82, 288] width 154 height 24
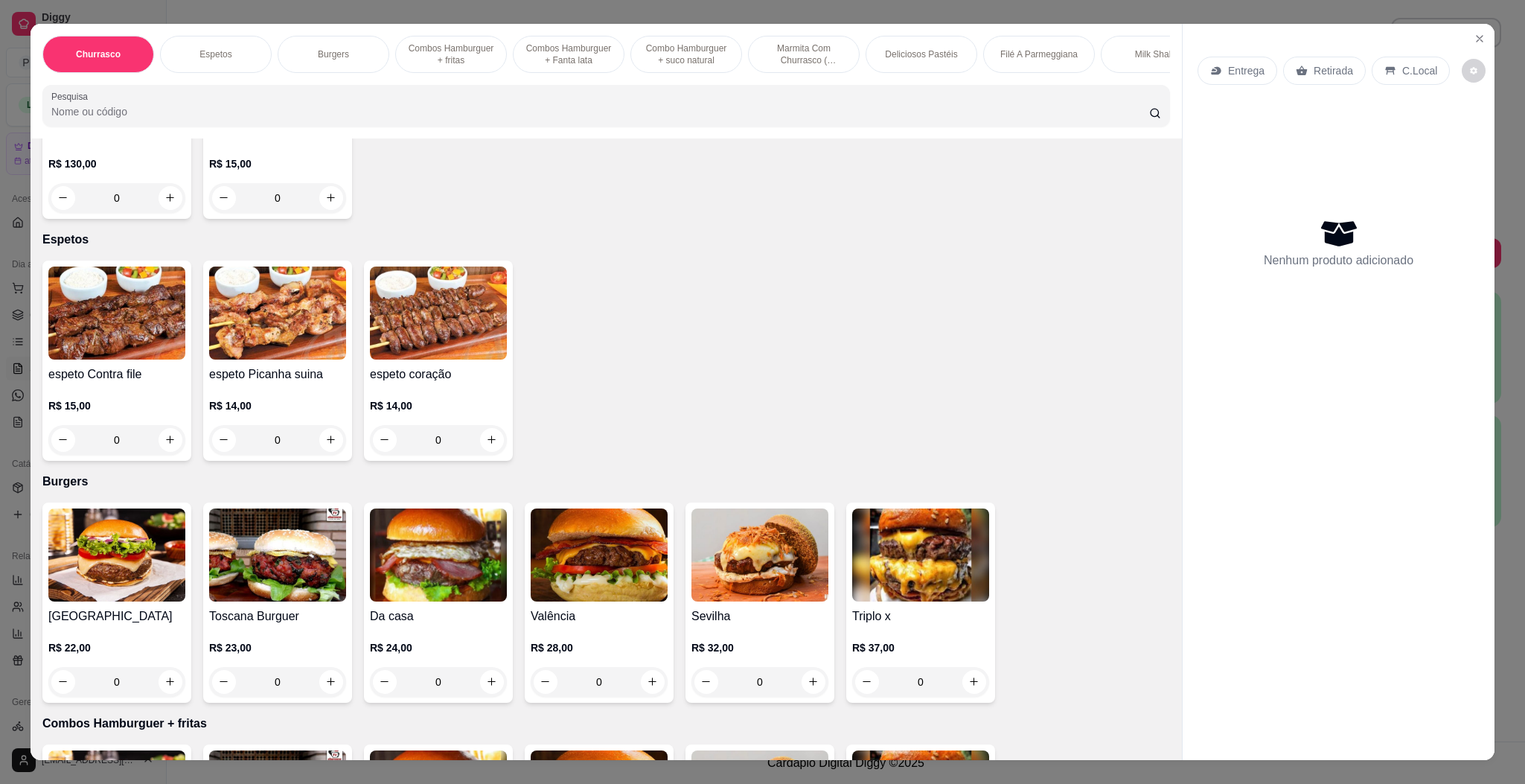
scroll to position [670, 0]
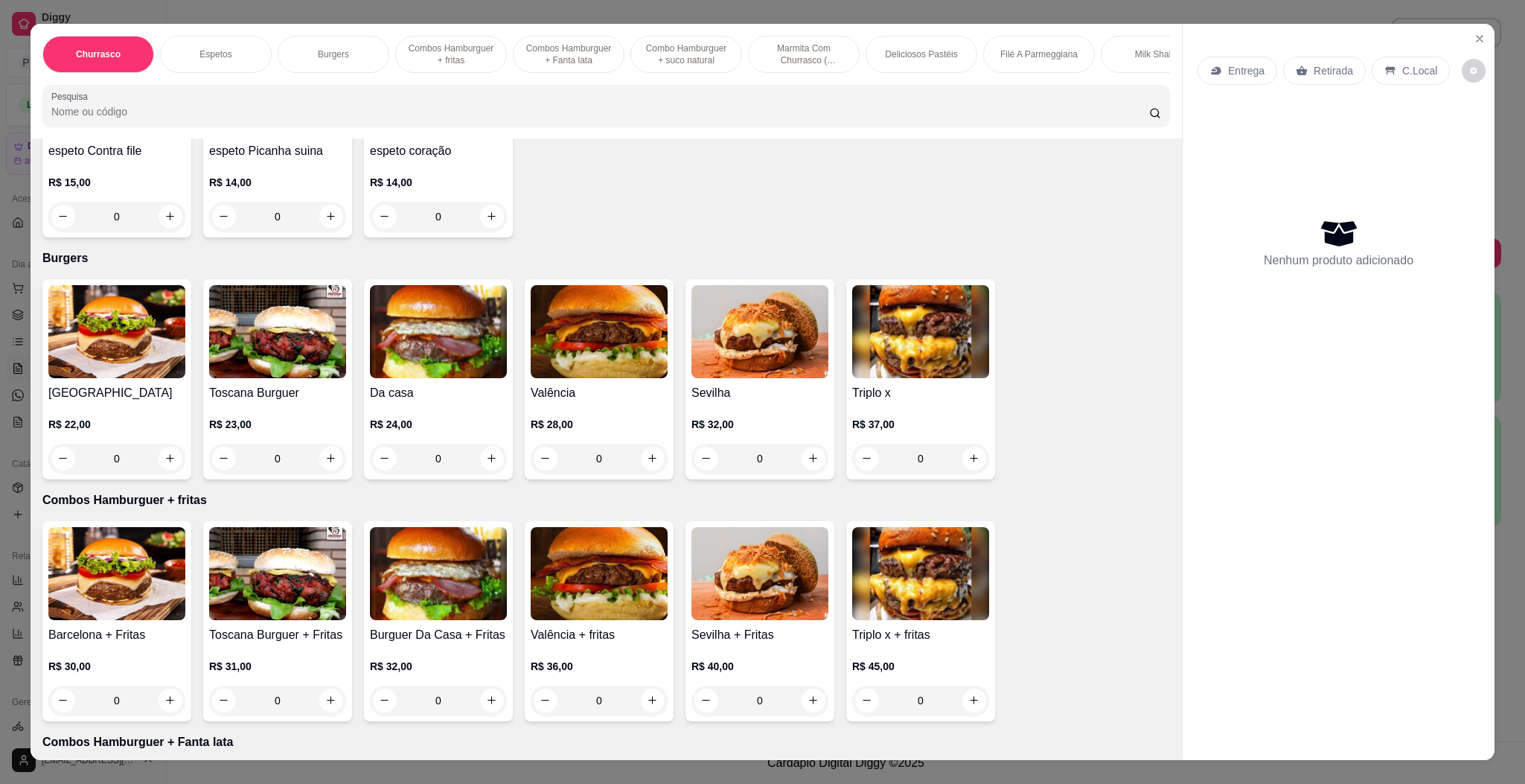
click at [395, 349] on img at bounding box center [439, 331] width 137 height 93
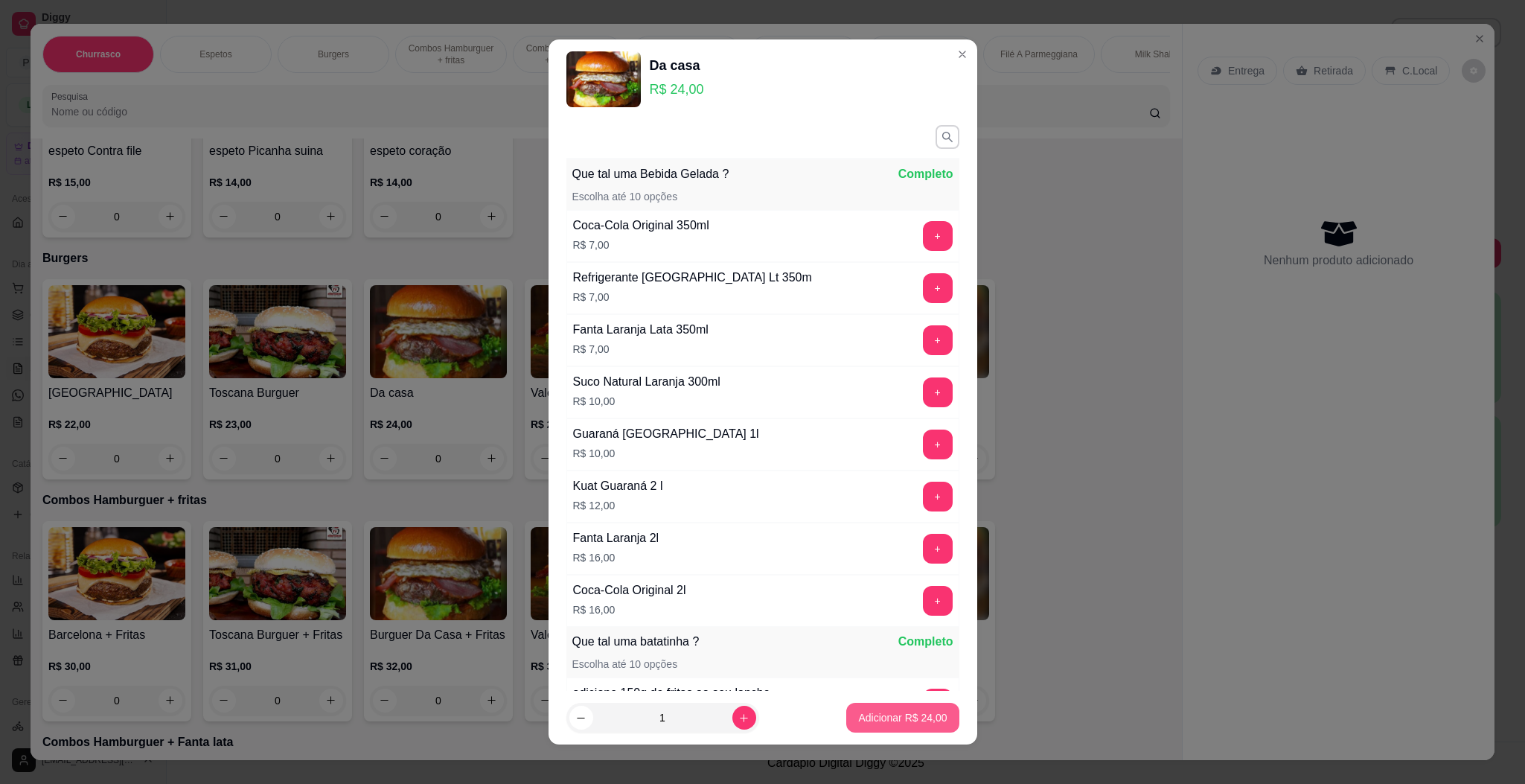
click at [868, 706] on button "Adicionar R$ 24,00" at bounding box center [902, 717] width 112 height 30
type input "1"
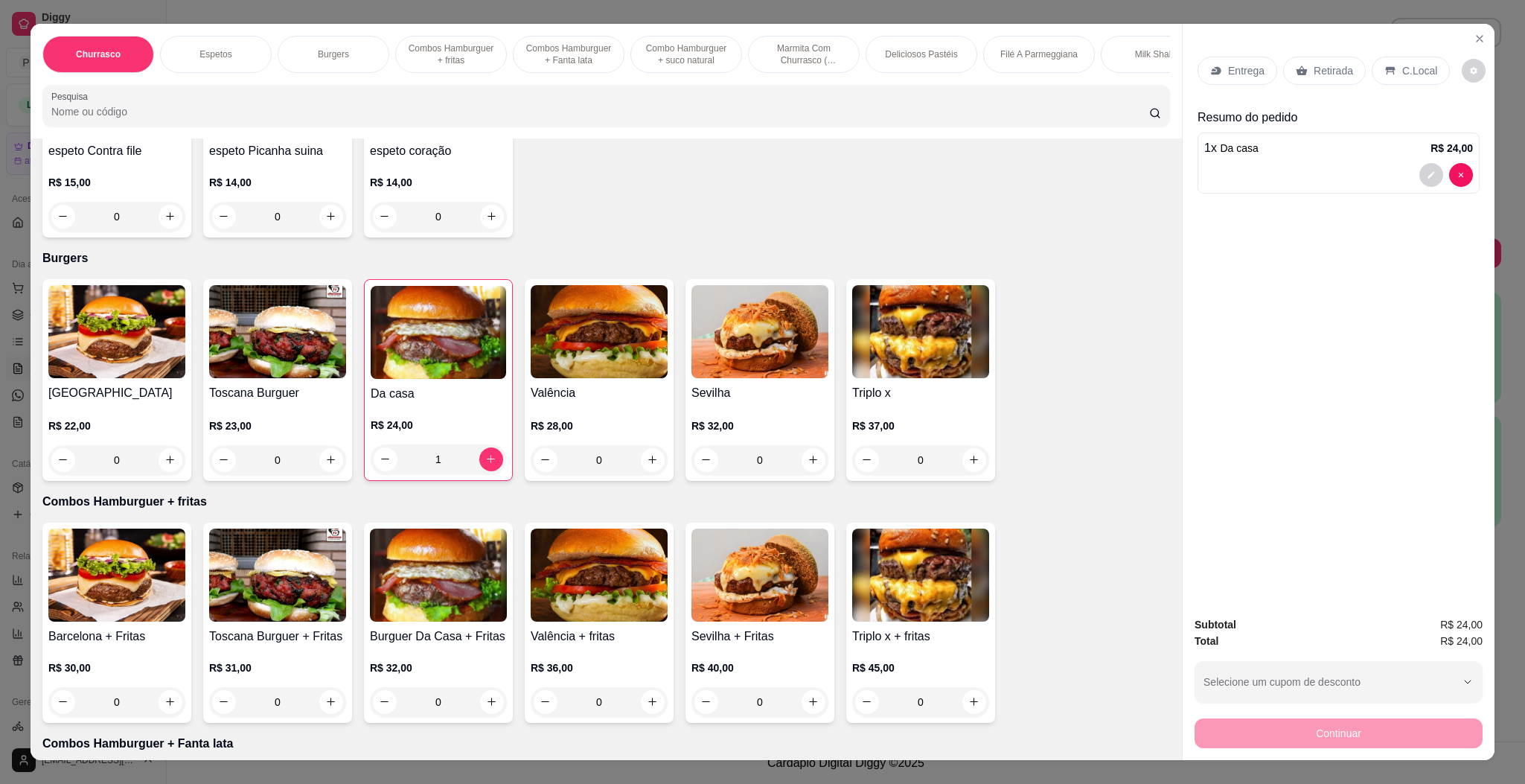
click at [1240, 61] on div "Entrega" at bounding box center [1238, 70] width 80 height 29
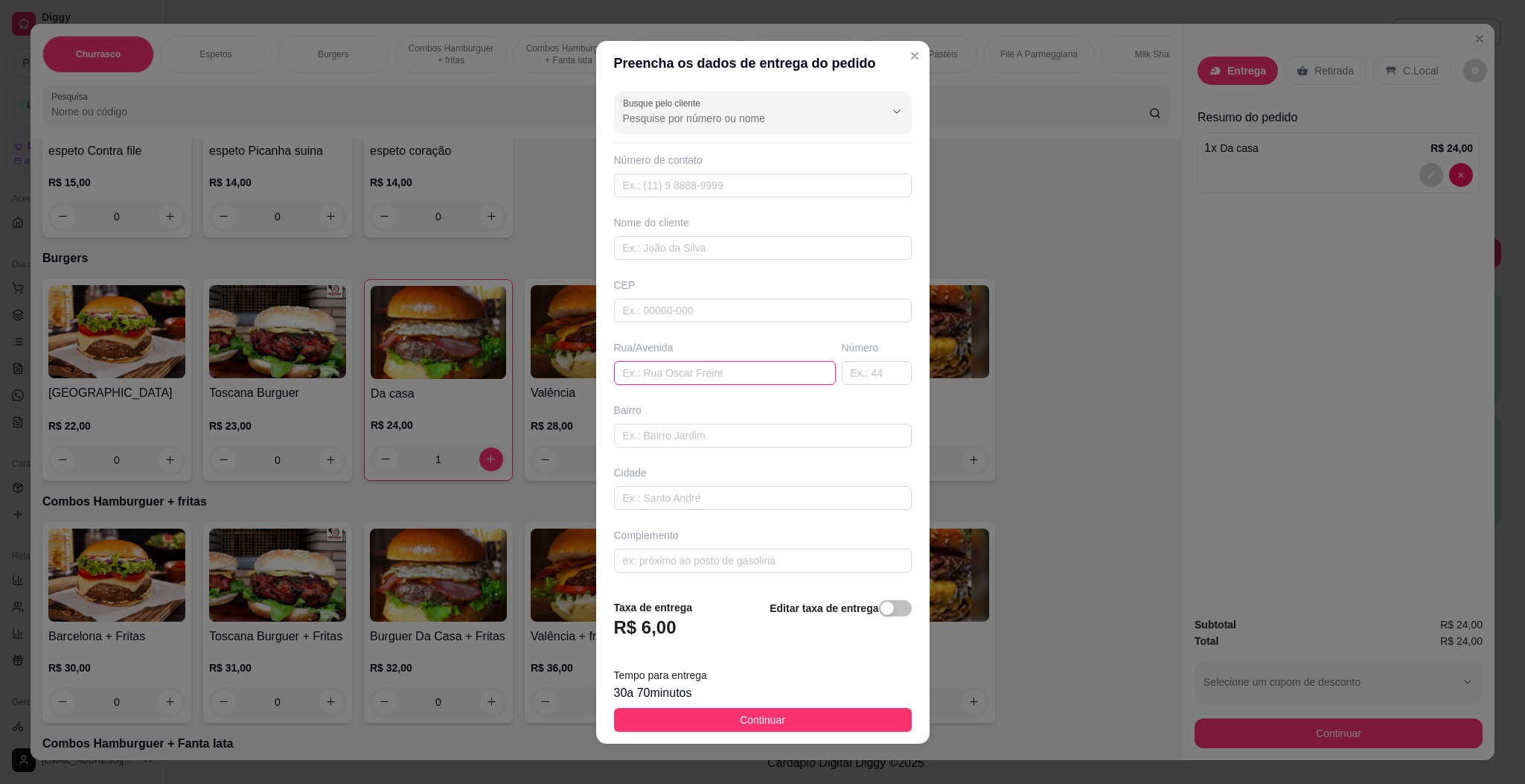
drag, startPoint x: 666, startPoint y: 370, endPoint x: 695, endPoint y: 373, distance: 29.2
click at [670, 369] on input "text" at bounding box center [725, 373] width 222 height 24
paste input "[STREET_ADDRESS][PERSON_NAME]"
type input "[STREET_ADDRESS][PERSON_NAME]"
click at [755, 722] on span "Continuar" at bounding box center [762, 720] width 45 height 17
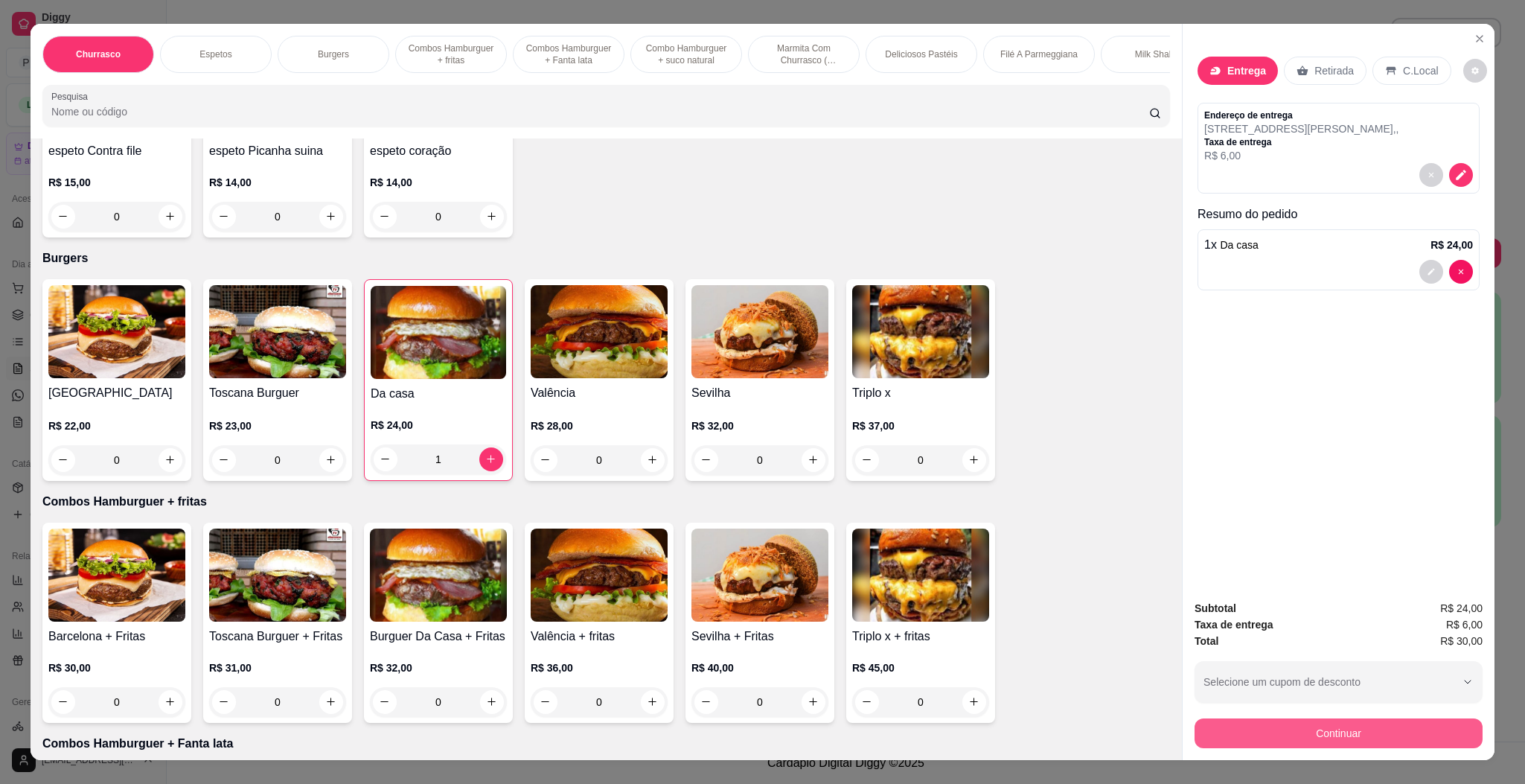
click at [1280, 727] on button "Continuar" at bounding box center [1338, 733] width 288 height 30
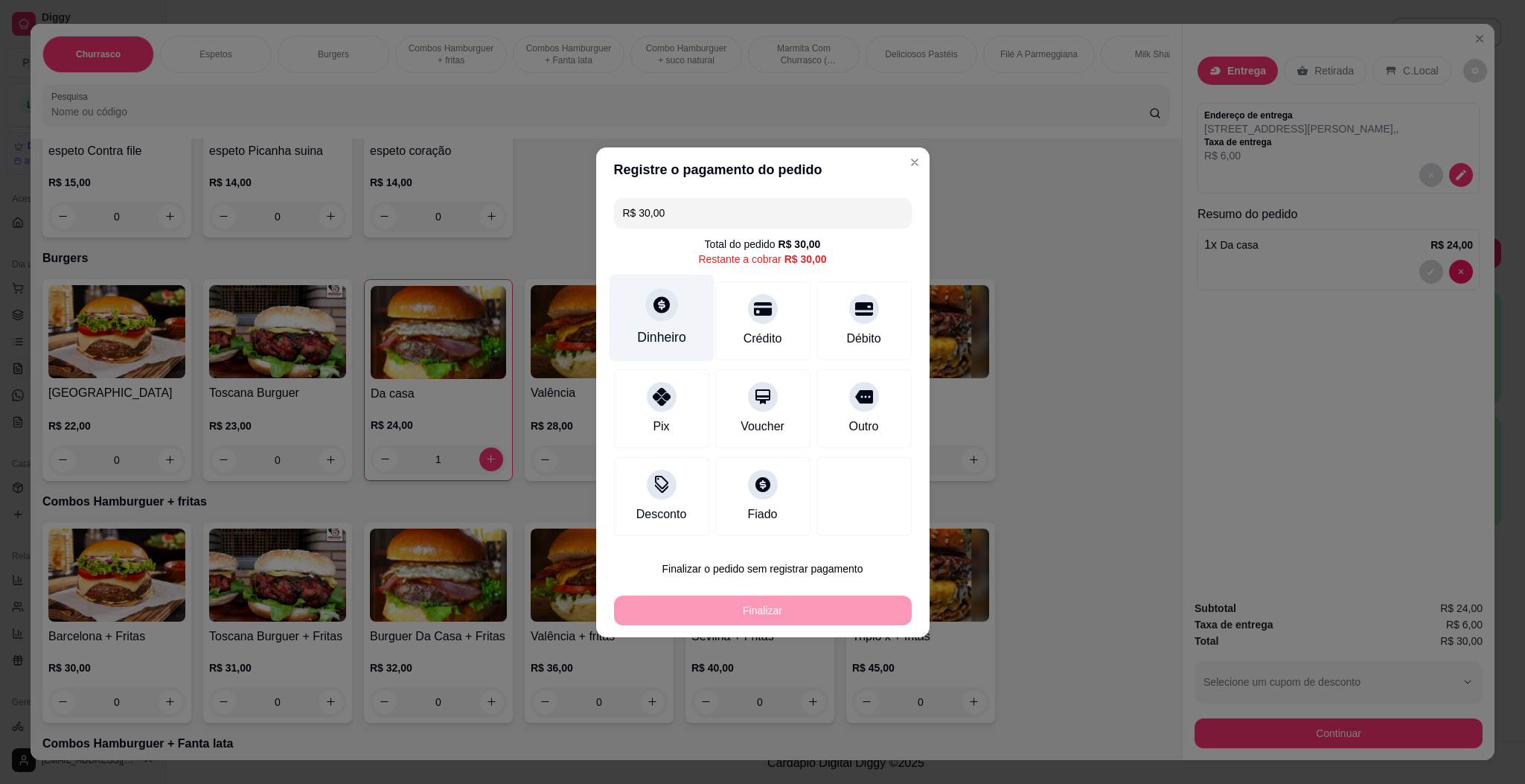
click at [647, 329] on div "Dinheiro" at bounding box center [661, 337] width 49 height 19
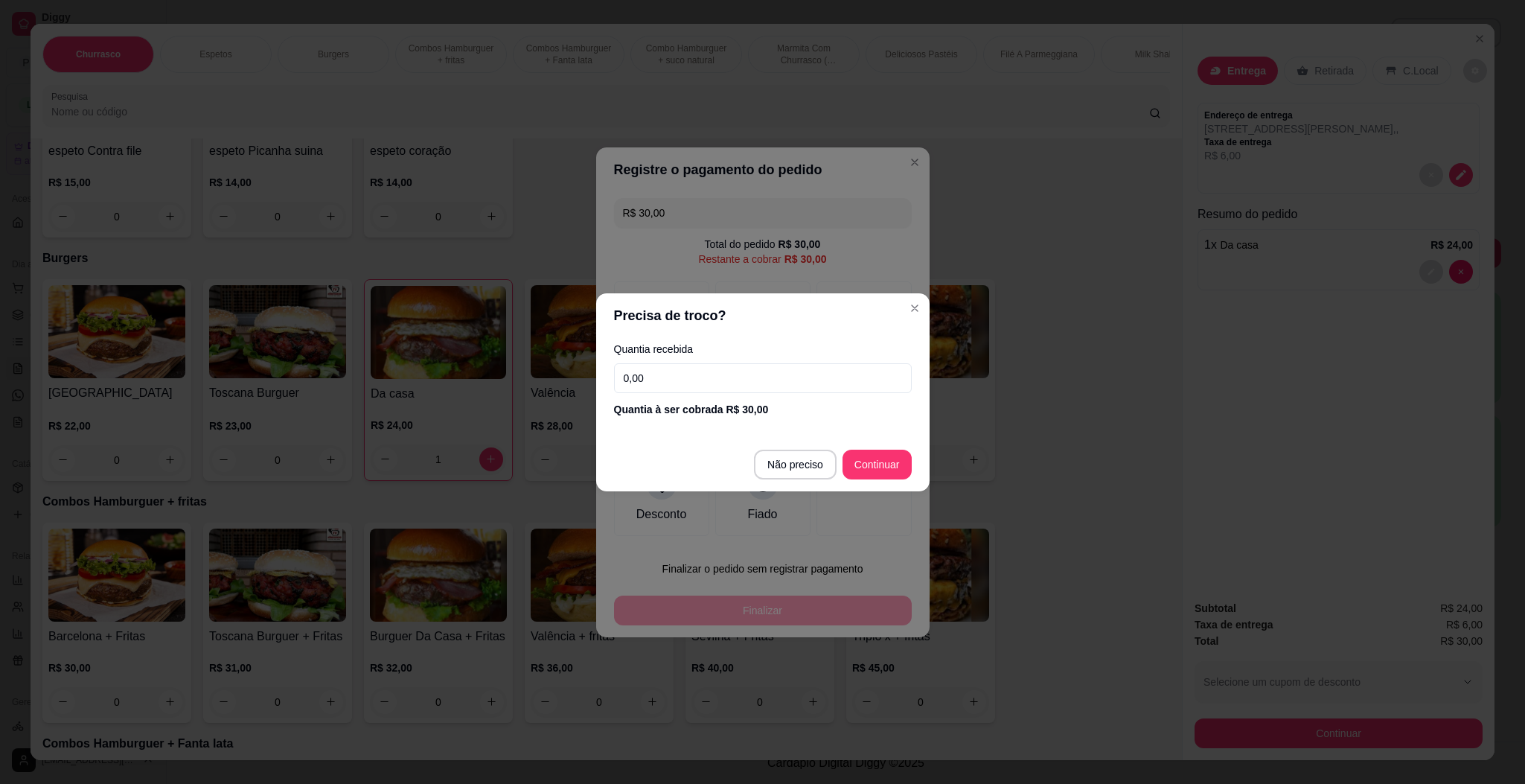
click at [833, 380] on input "0,00" at bounding box center [763, 378] width 298 height 30
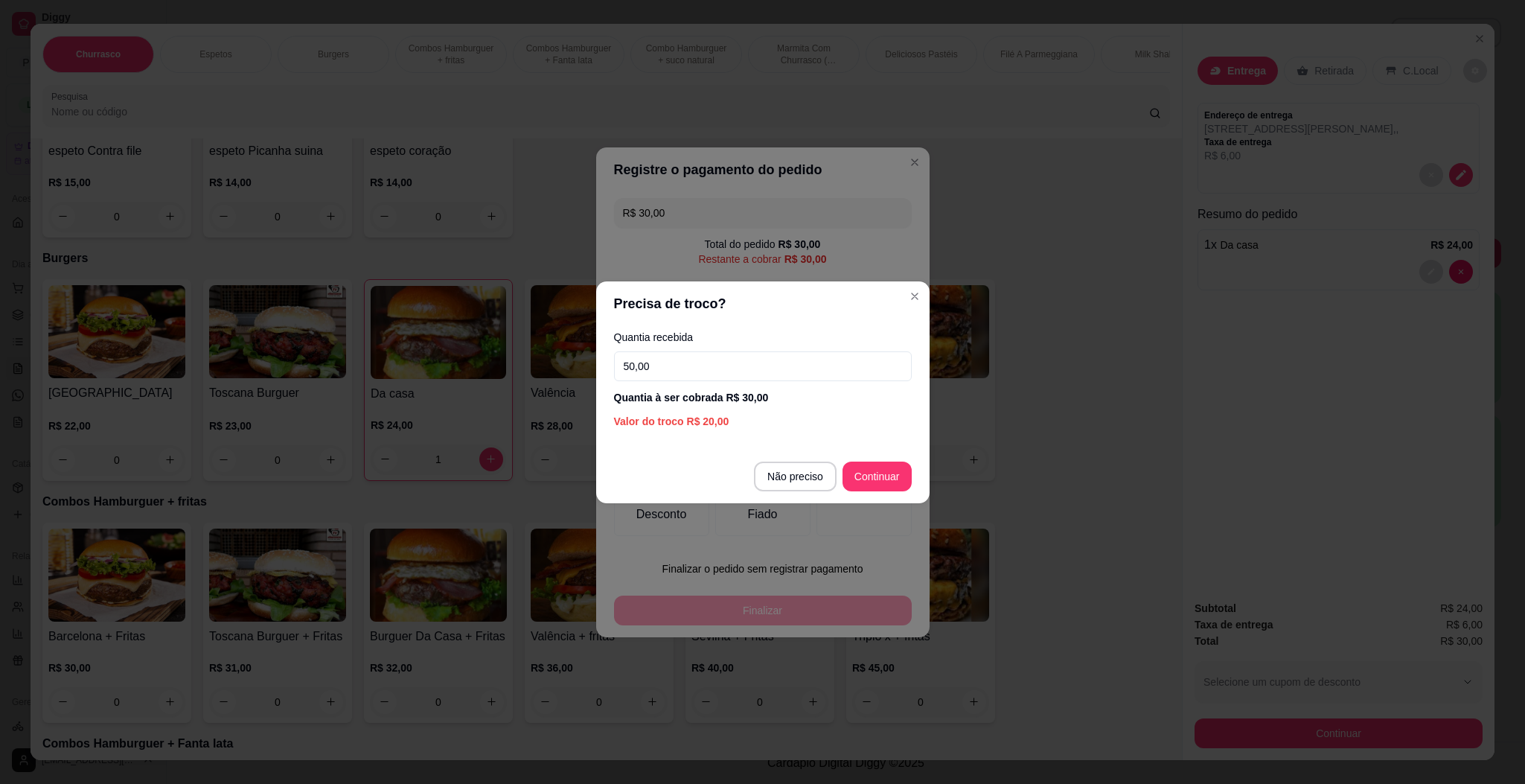
type input "50,00"
type input "R$ 0,00"
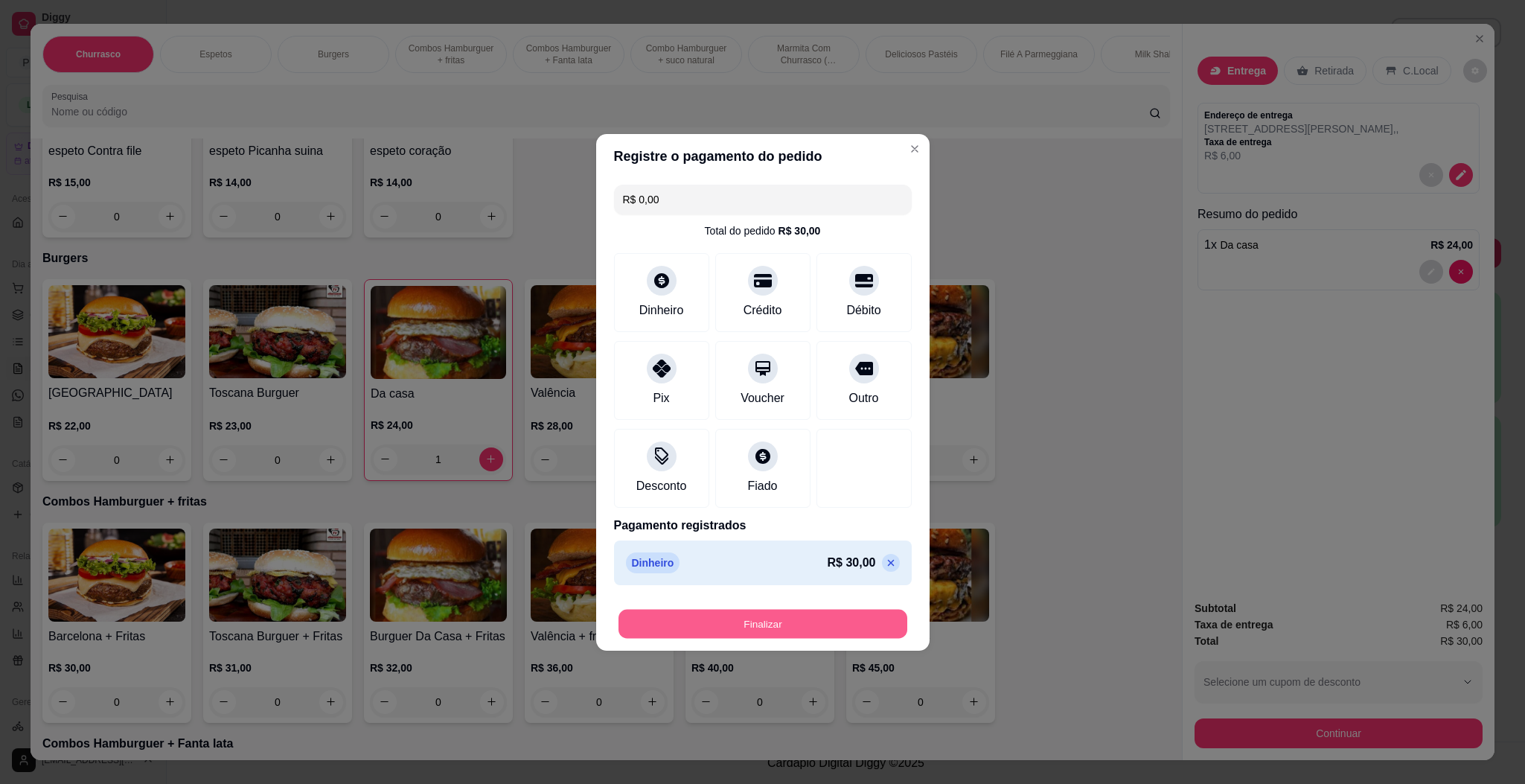
click at [824, 613] on button "Finalizar" at bounding box center [763, 623] width 289 height 29
type input "0"
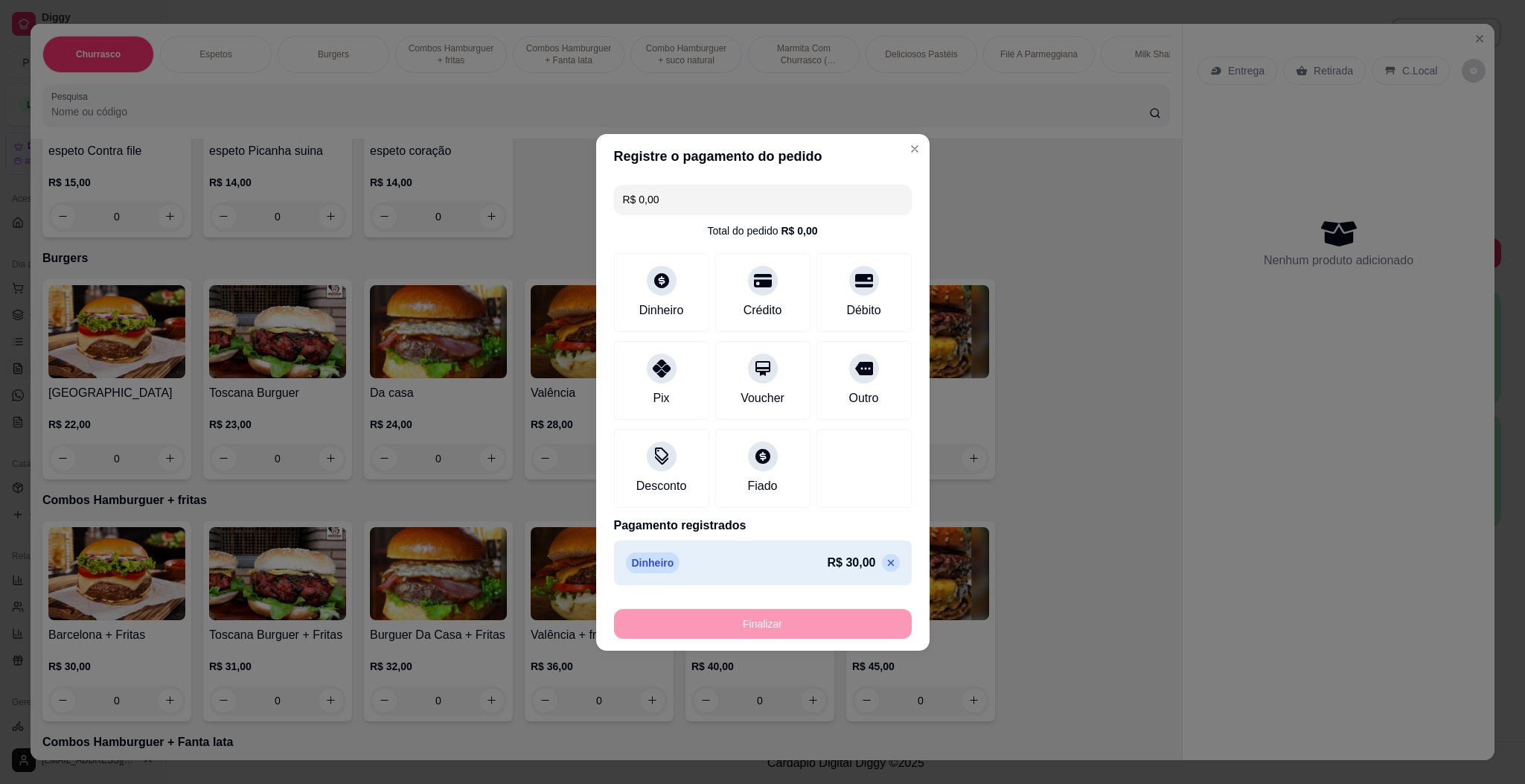
type input "-R$ 30,00"
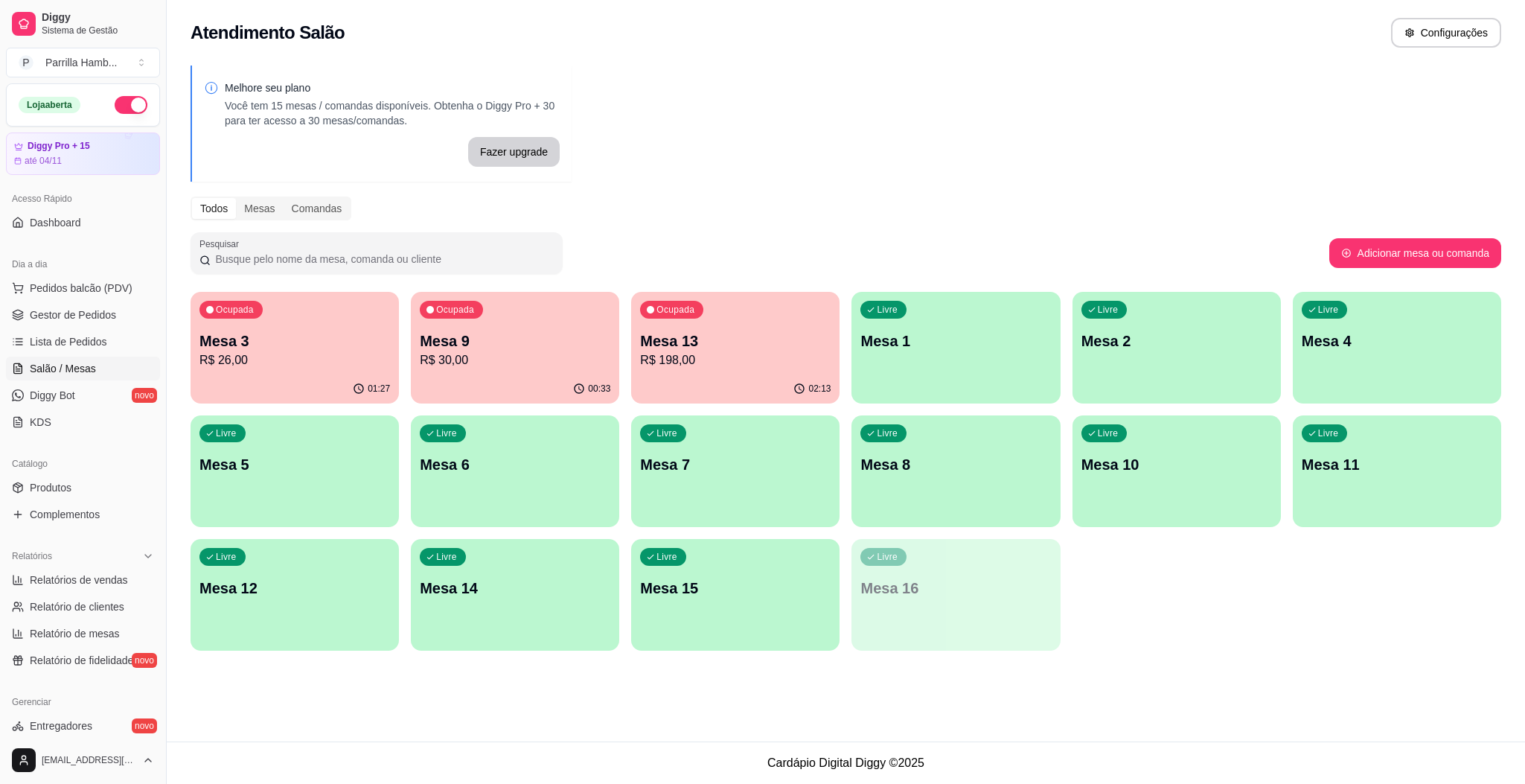
click at [538, 351] on p "R$ 30,00" at bounding box center [515, 359] width 191 height 18
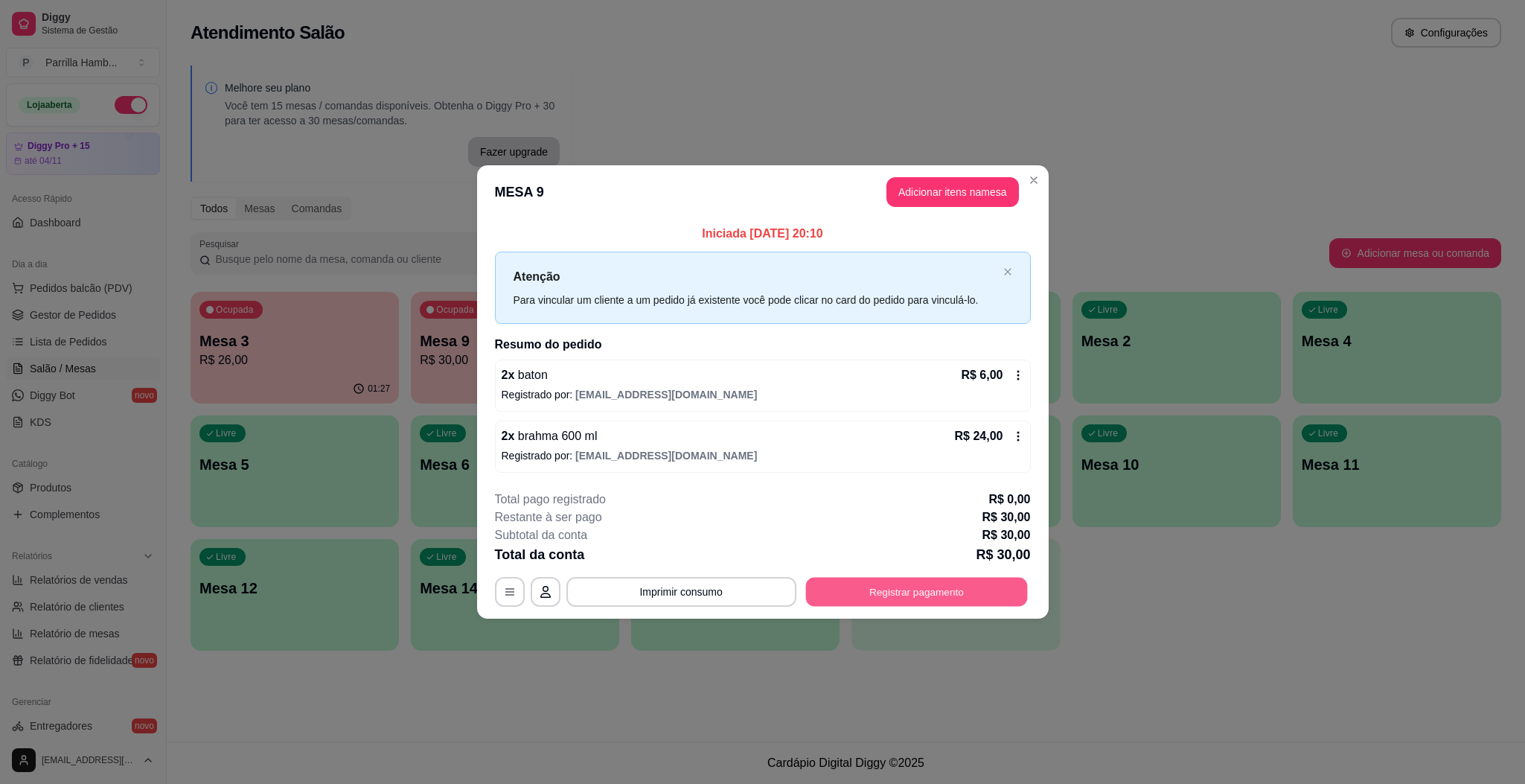
click at [920, 591] on button "Registrar pagamento" at bounding box center [917, 591] width 222 height 29
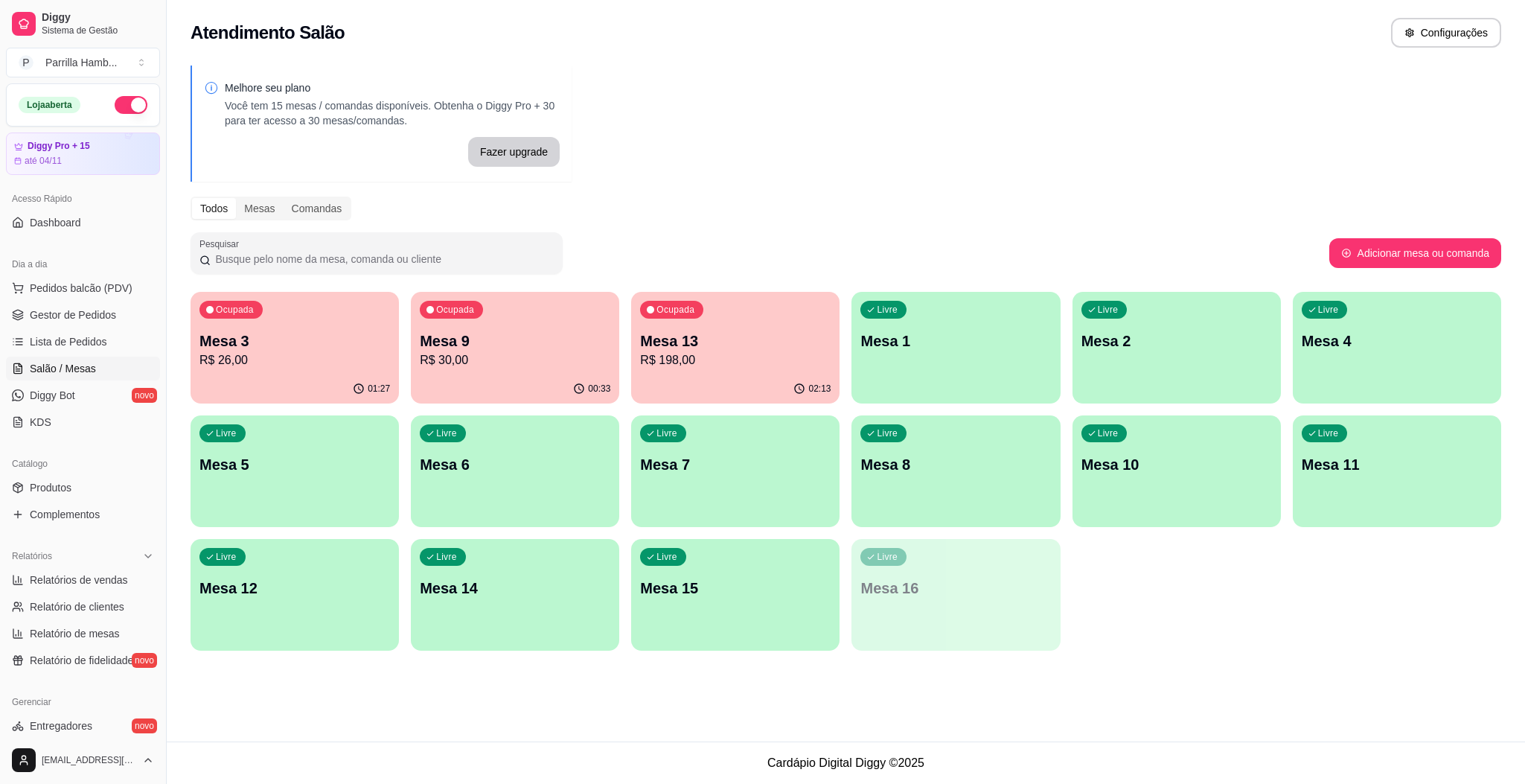
click at [565, 376] on div "00:33" at bounding box center [515, 388] width 208 height 29
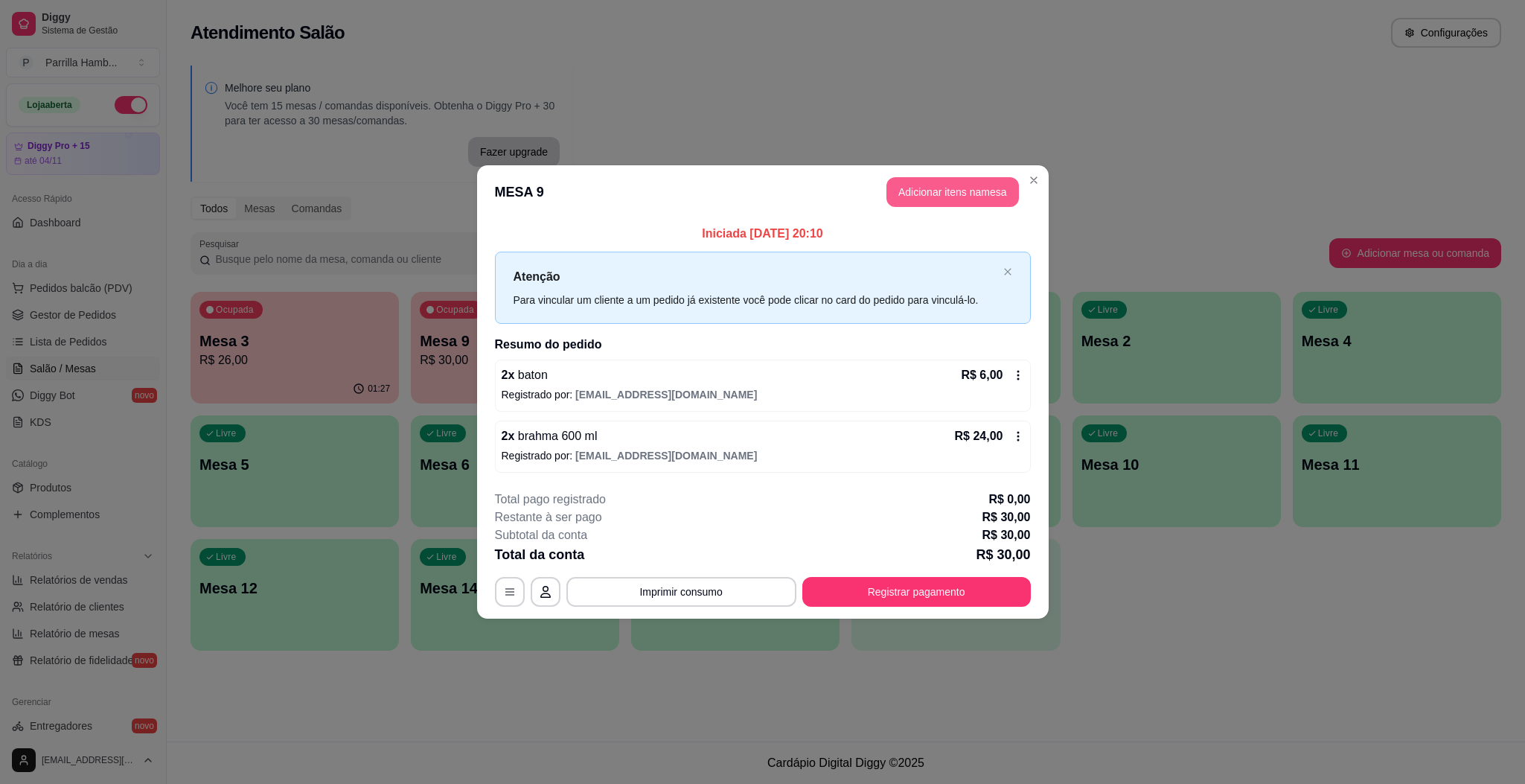
click at [963, 202] on button "Adicionar itens na mesa" at bounding box center [952, 192] width 132 height 30
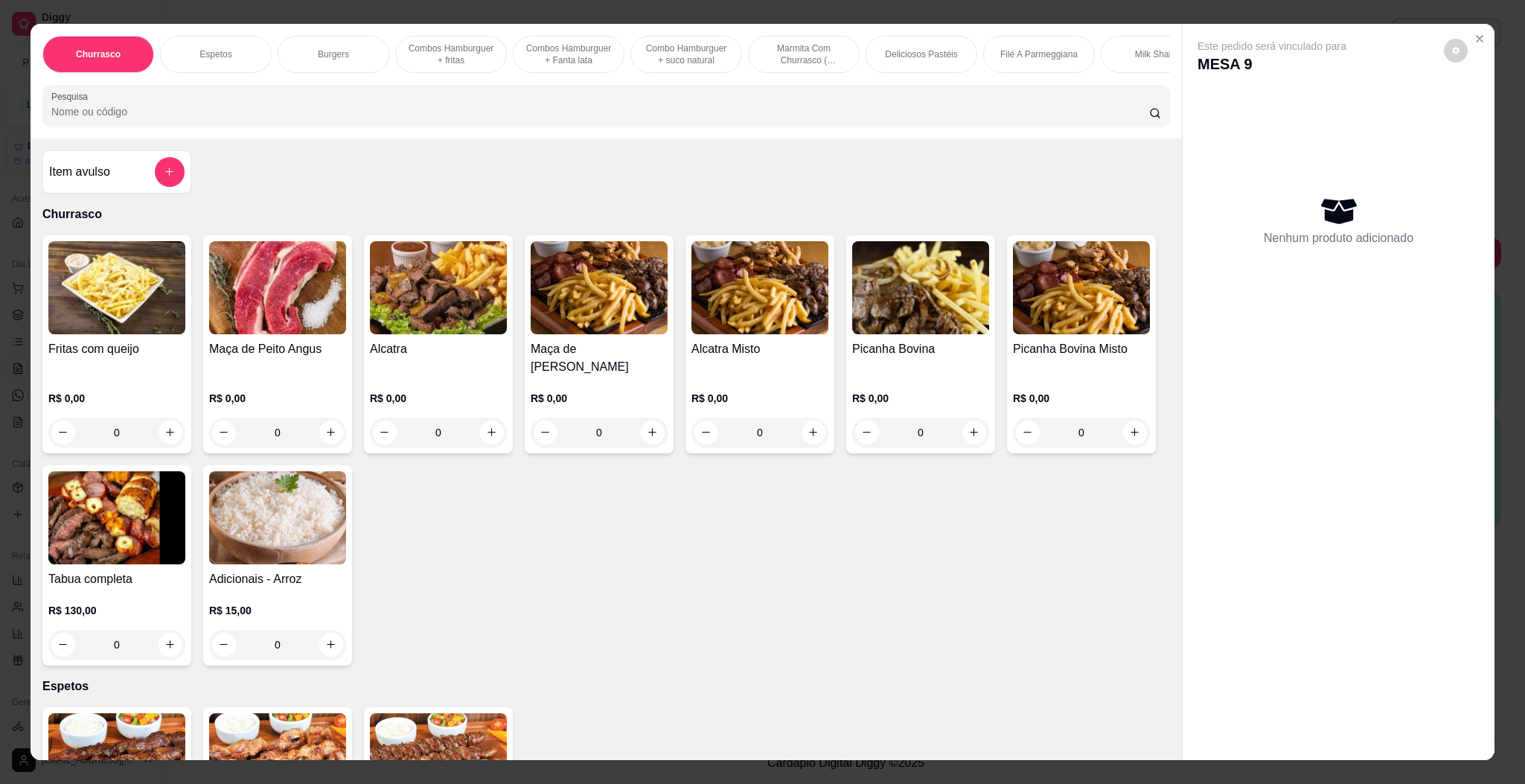
click at [185, 515] on img at bounding box center [117, 517] width 137 height 93
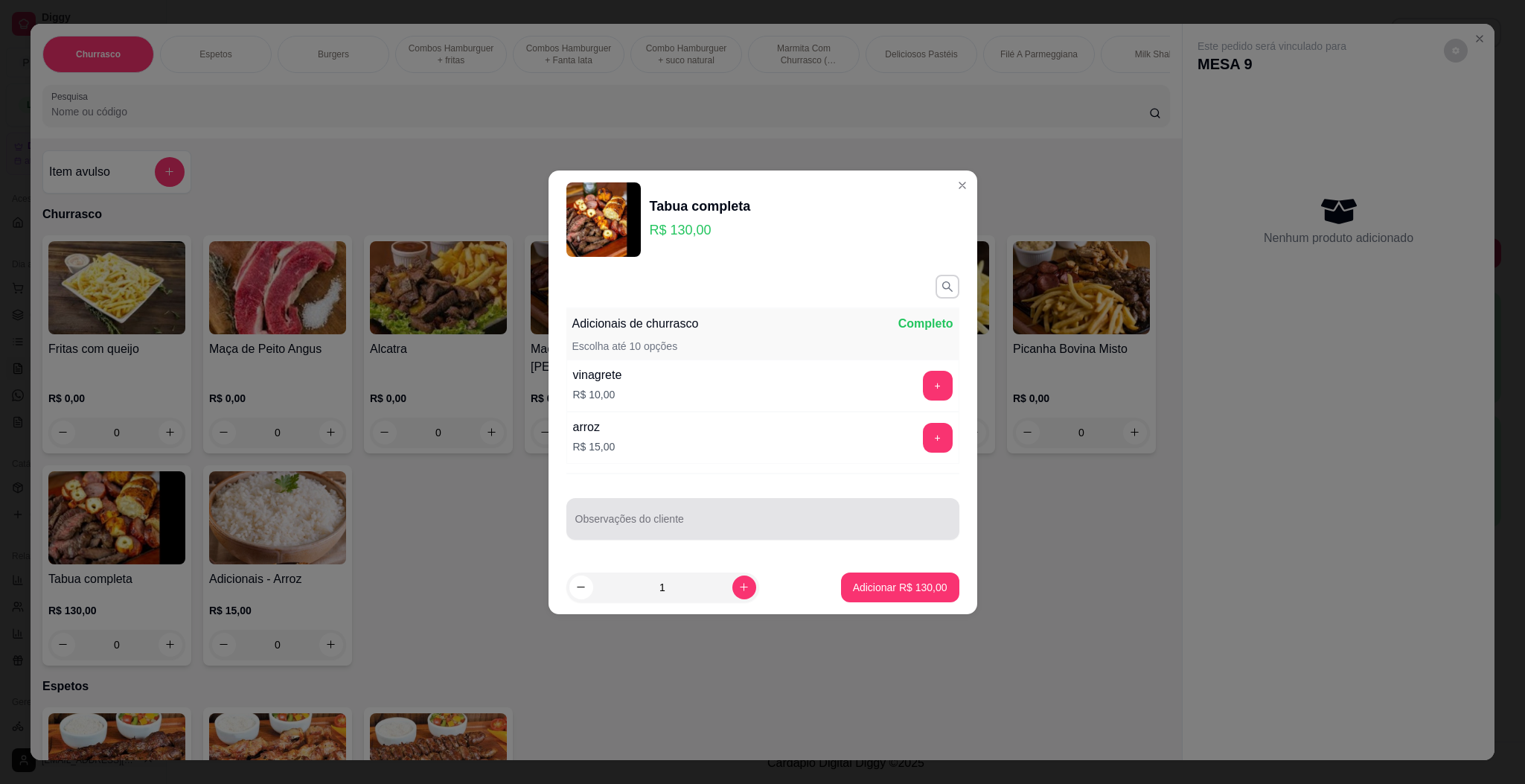
click at [693, 516] on div at bounding box center [762, 518] width 375 height 30
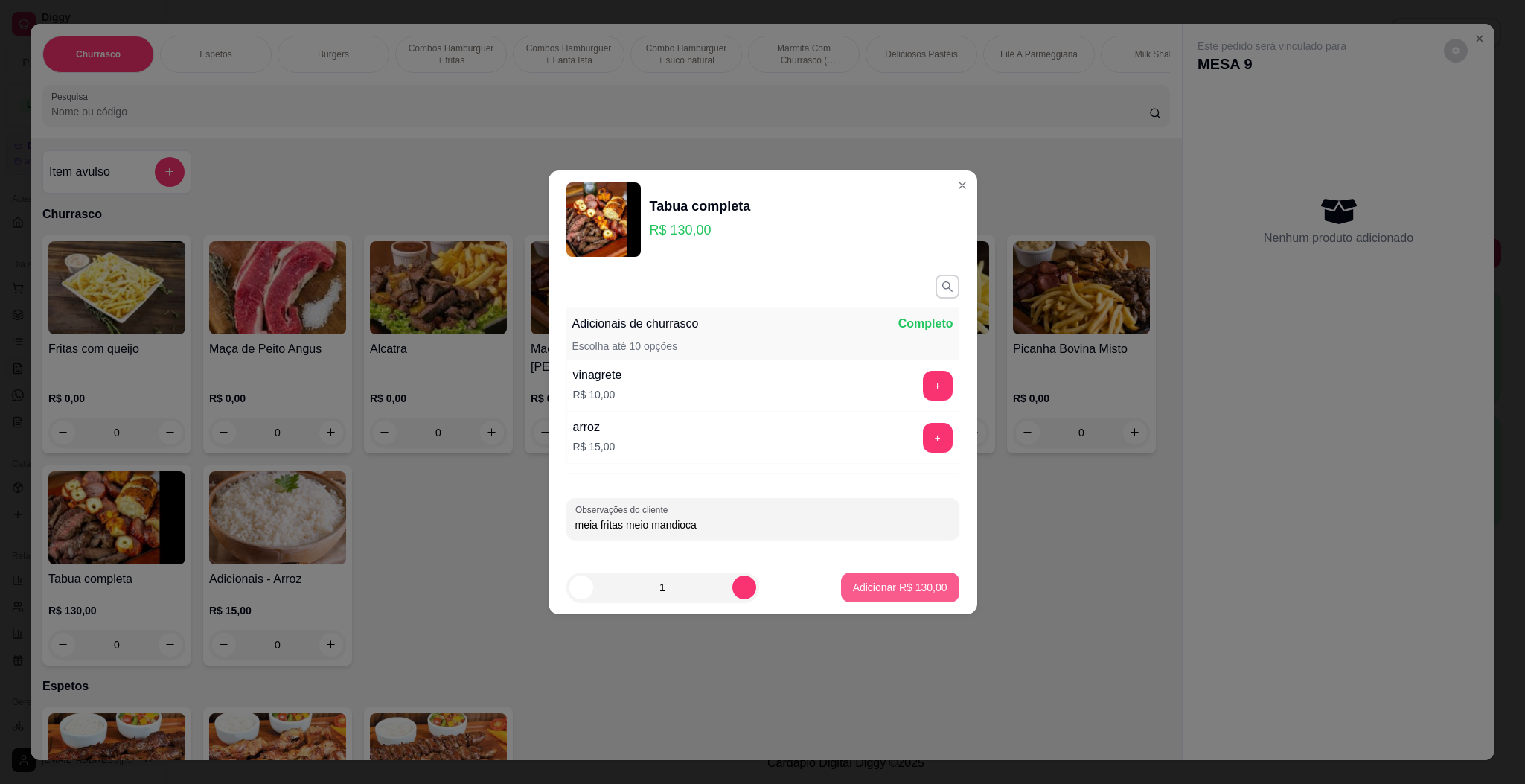
type input "meia fritas meio mandioca"
click at [853, 594] on p "Adicionar R$ 130,00" at bounding box center [900, 587] width 94 height 15
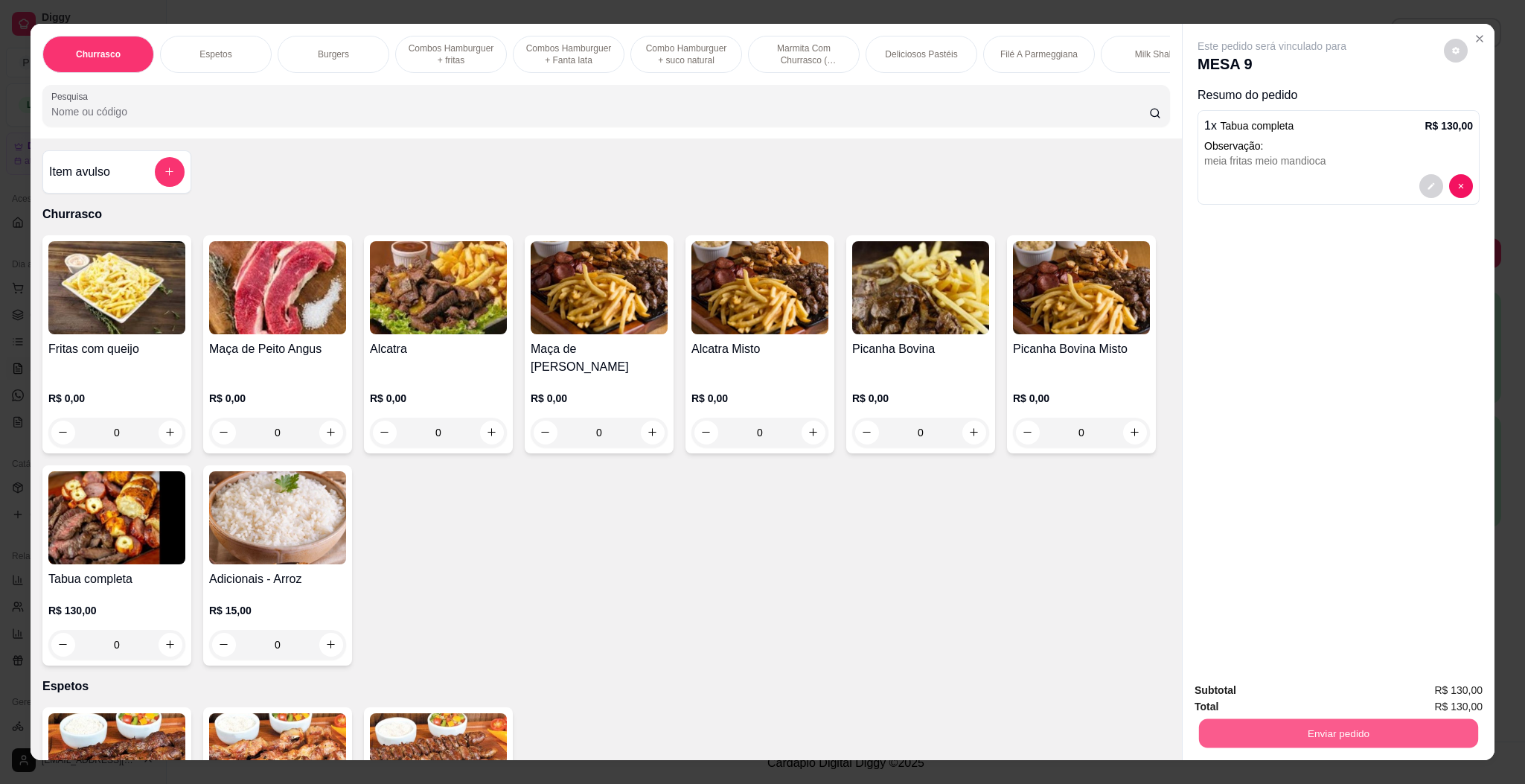
click at [1407, 728] on button "Enviar pedido" at bounding box center [1338, 733] width 279 height 29
click at [1416, 692] on button "Enviar pedido" at bounding box center [1442, 696] width 81 height 28
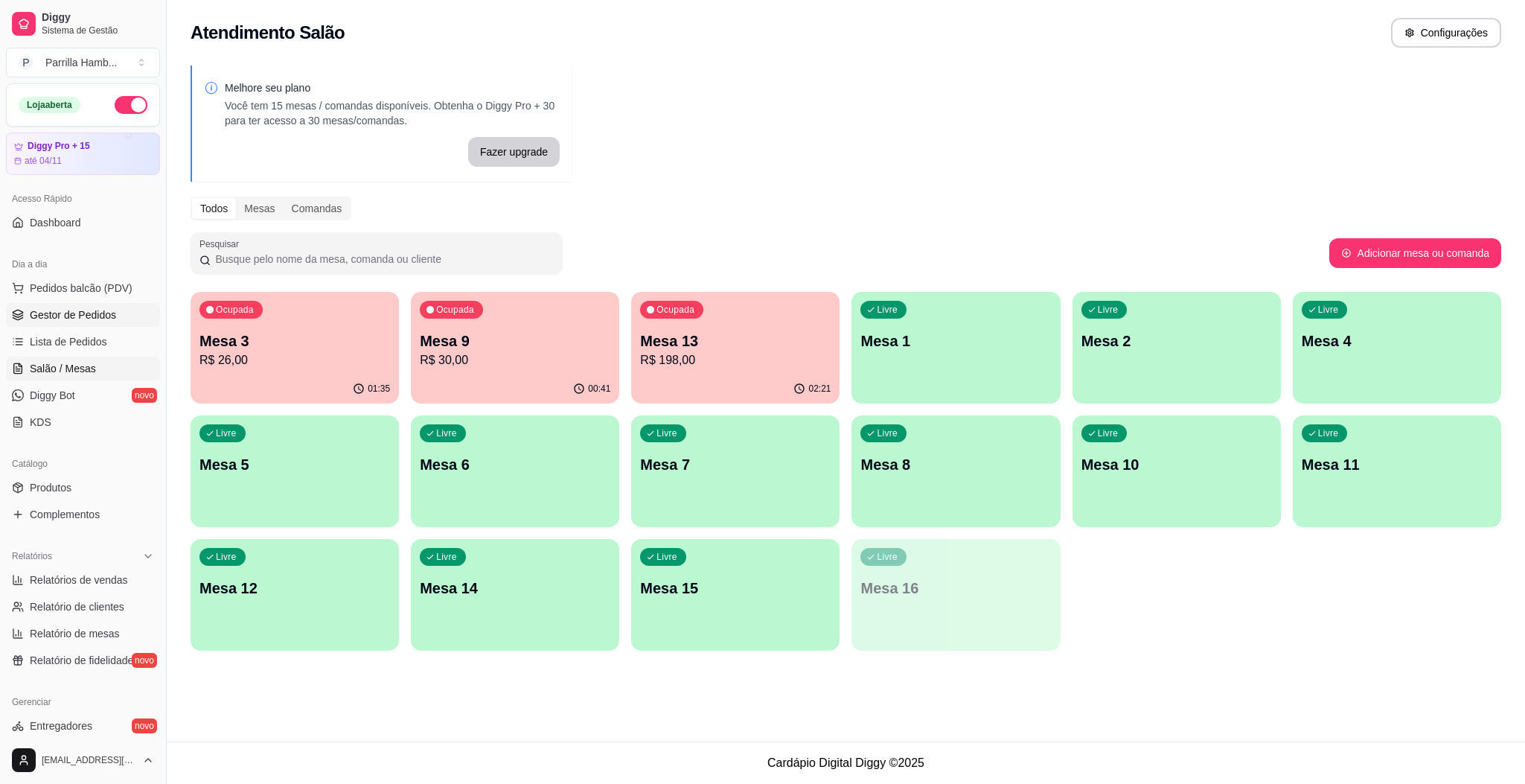
click at [68, 317] on span "Gestor de Pedidos" at bounding box center [72, 315] width 86 height 15
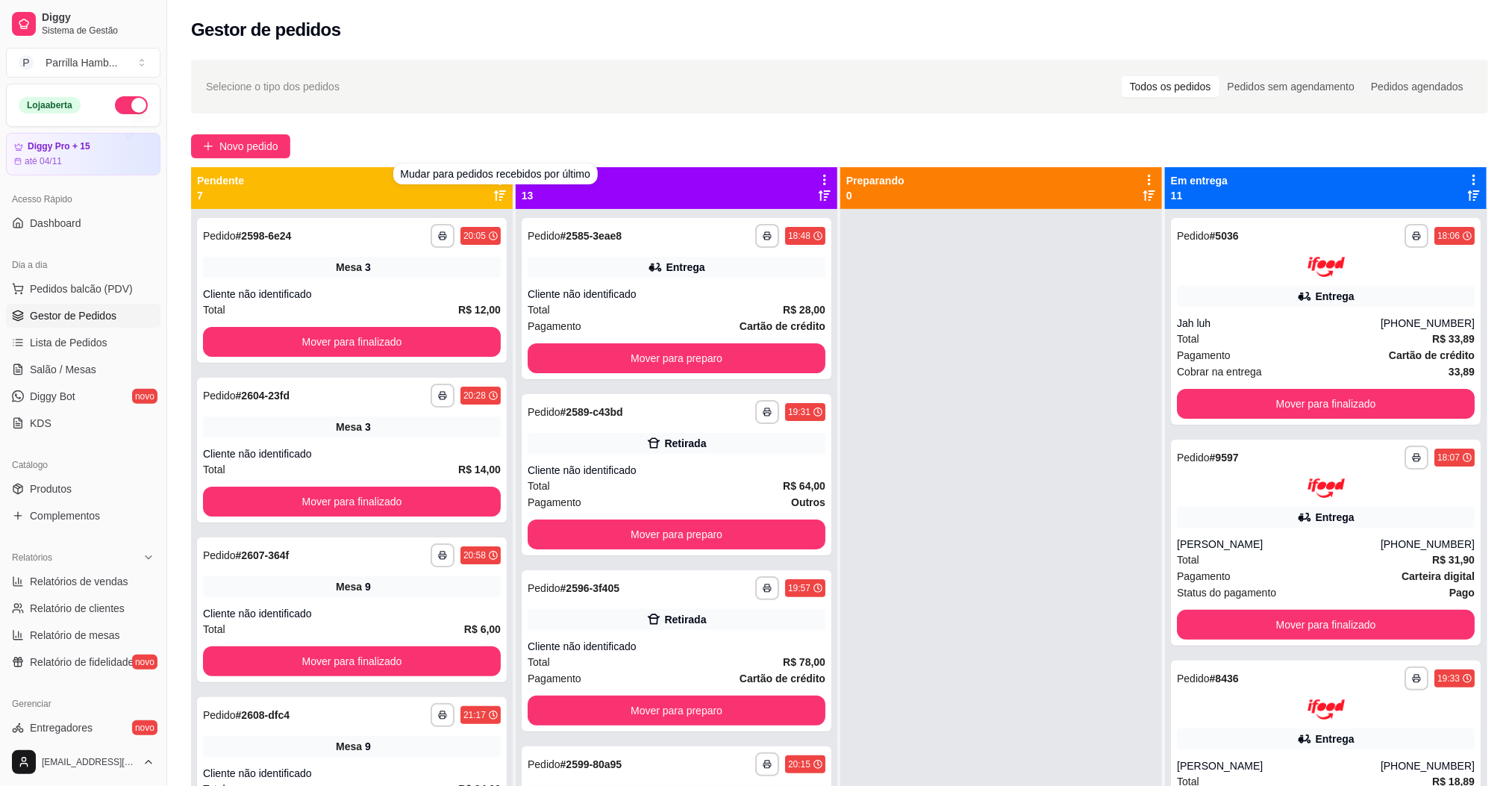
click at [455, 139] on div "Novo pedido" at bounding box center [839, 147] width 1297 height 24
click at [499, 182] on icon at bounding box center [499, 180] width 13 height 13
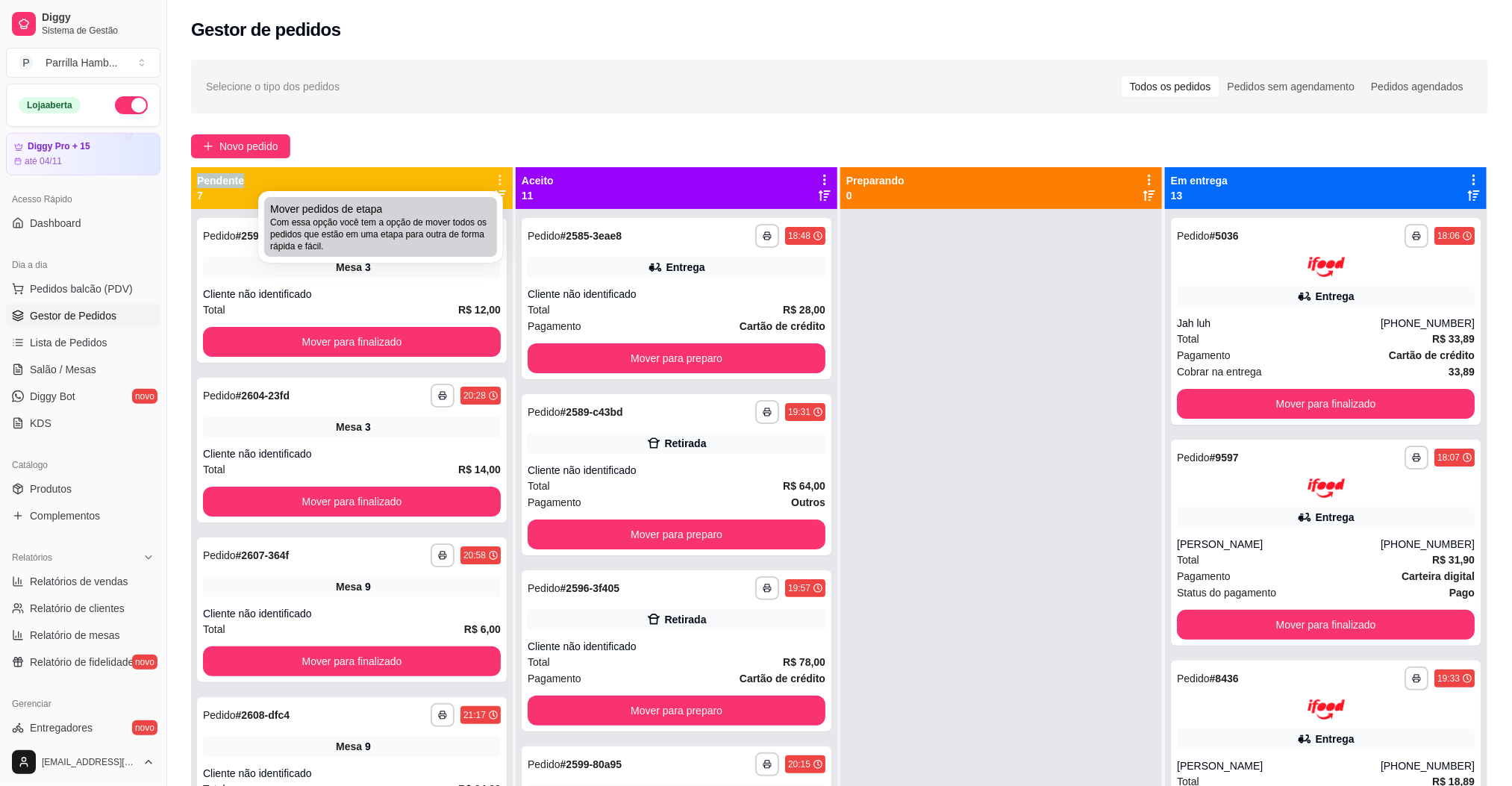
click at [489, 224] on span "Com essa opção você tem a opção de mover todos os pedidos que estão em uma etap…" at bounding box center [381, 234] width 221 height 36
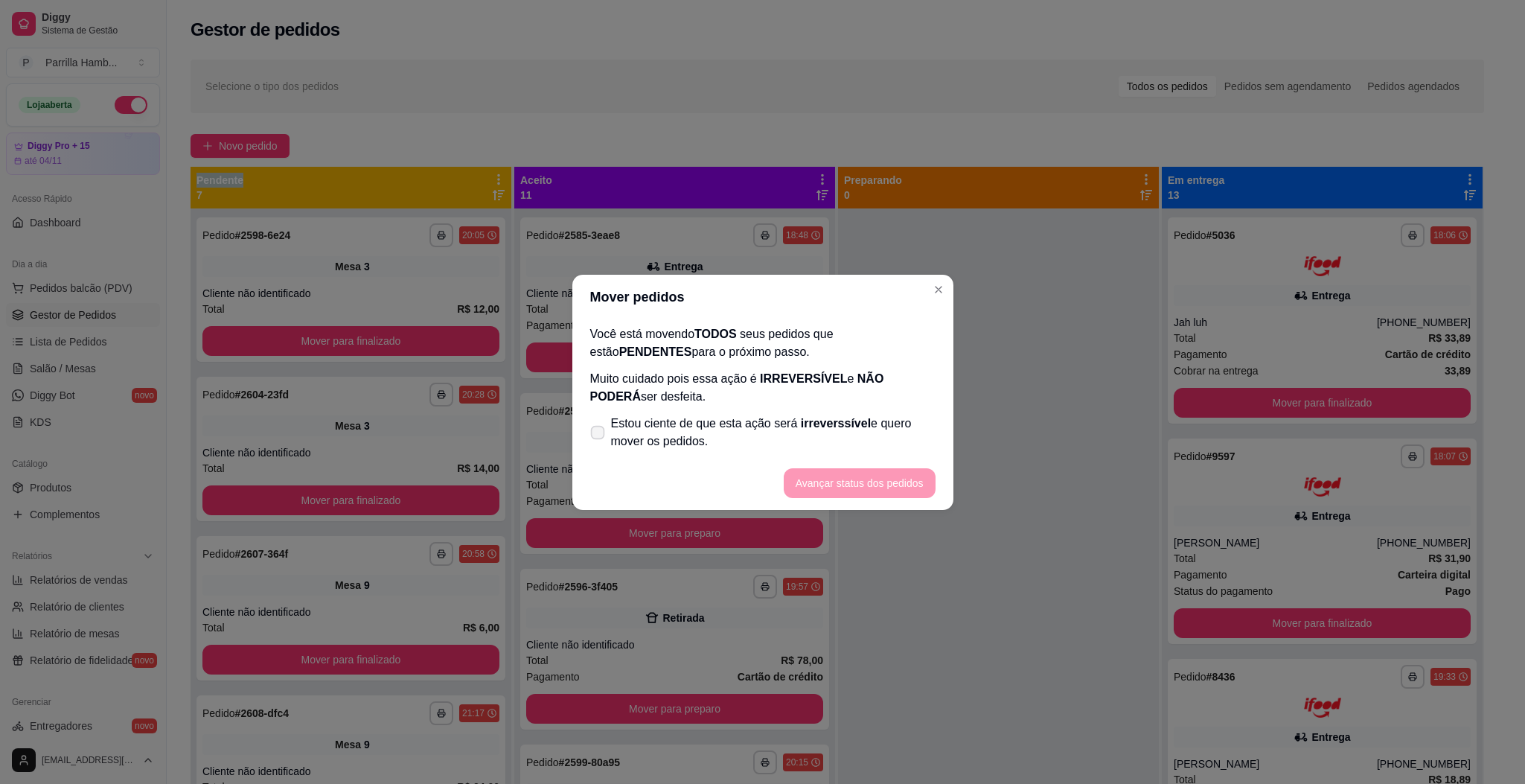
click at [688, 435] on span "Estou ciente de que esta ação será irreverssível e quero mover os pedidos." at bounding box center [773, 432] width 325 height 36
click at [599, 435] on input "Estou ciente de que esta ação será irreverssível e quero mover os pedidos." at bounding box center [594, 439] width 9 height 9
checkbox input "true"
click at [842, 485] on button "Avançar status dos pedidos" at bounding box center [860, 483] width 152 height 30
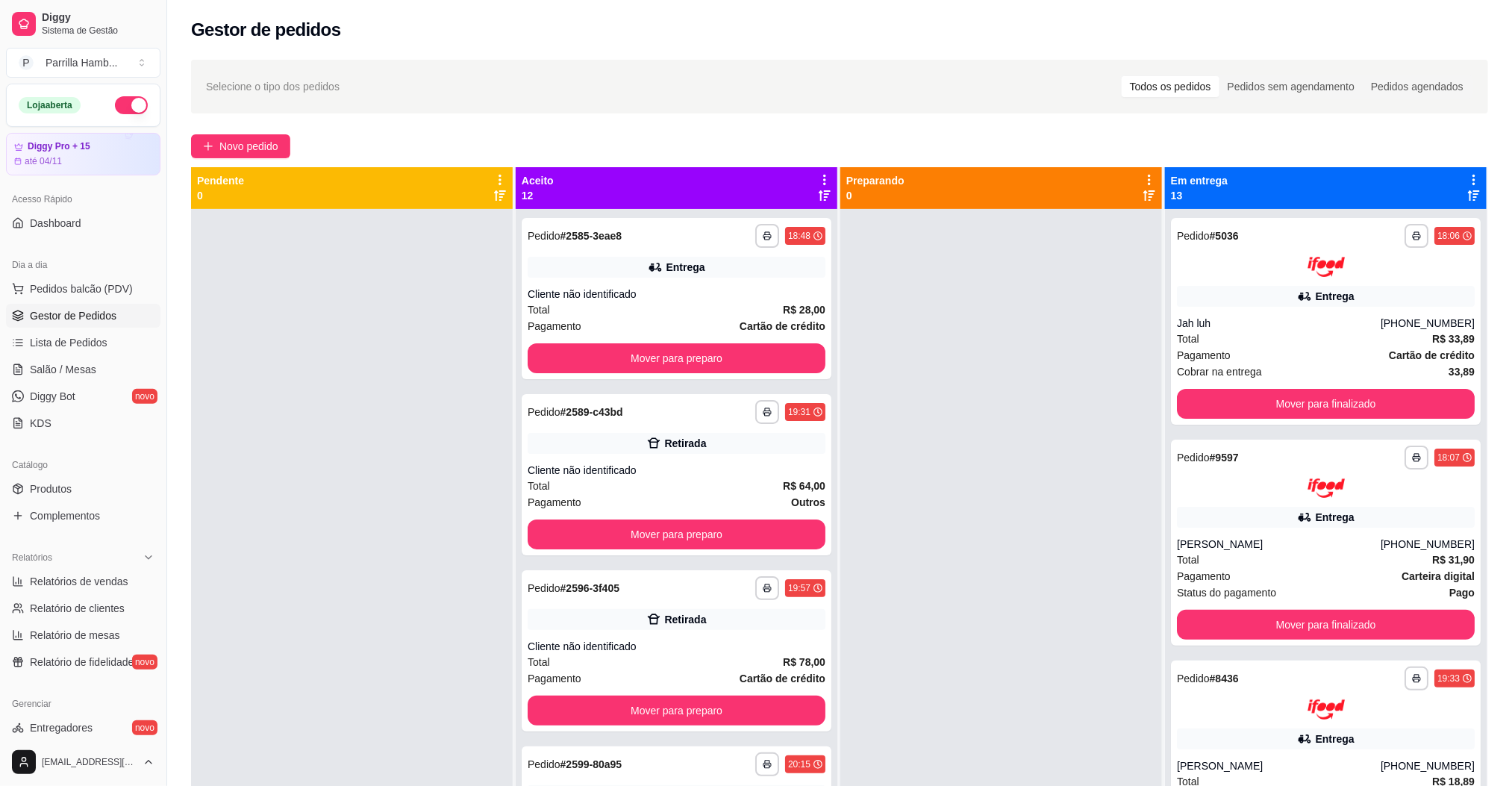
click at [818, 170] on div "Aceito 12" at bounding box center [677, 187] width 321 height 42
click at [818, 181] on icon at bounding box center [824, 180] width 13 height 13
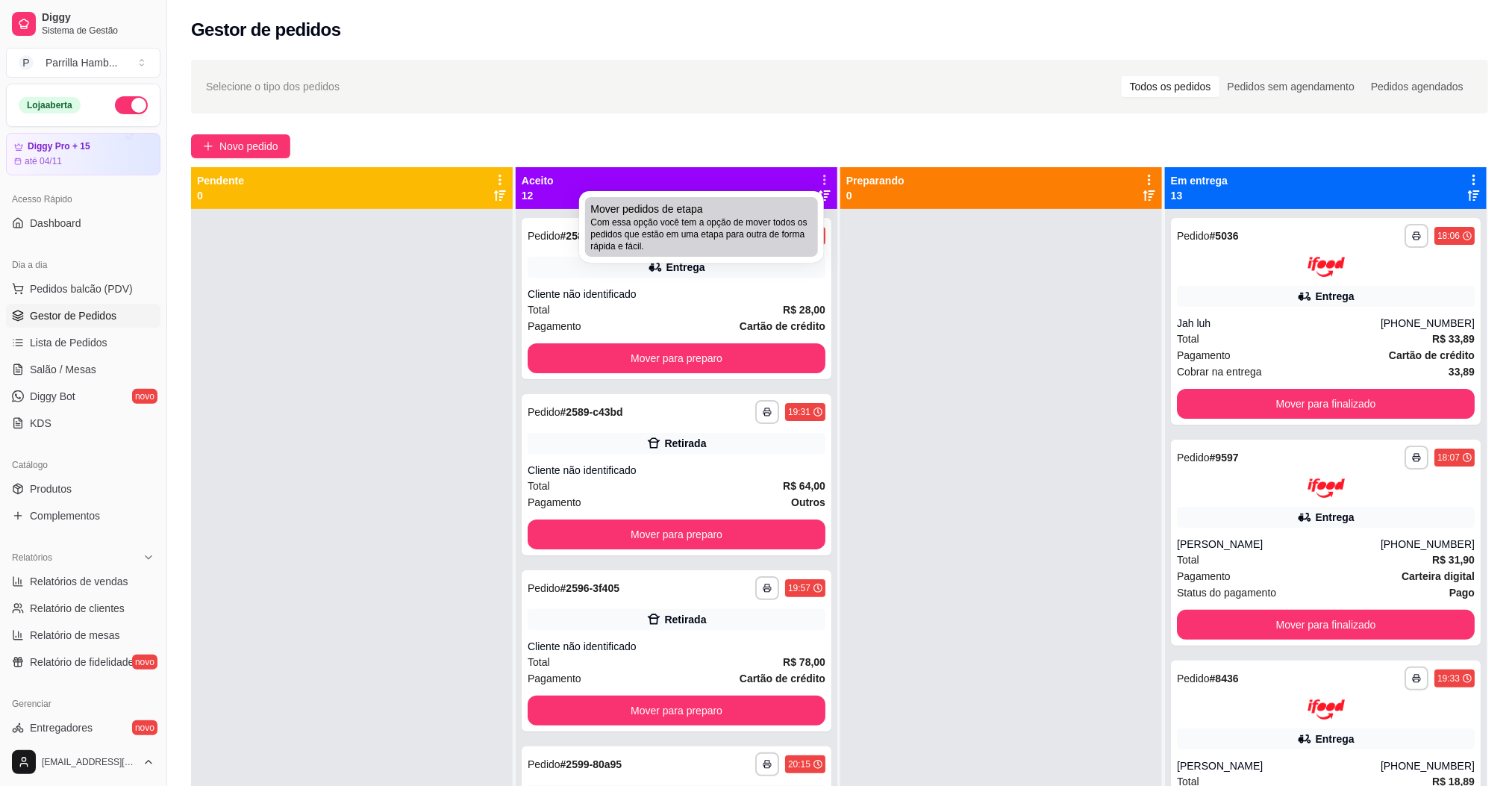
click at [790, 219] on span "Com essa opção você tem a opção de mover todos os pedidos que estão em uma etap…" at bounding box center [702, 234] width 221 height 36
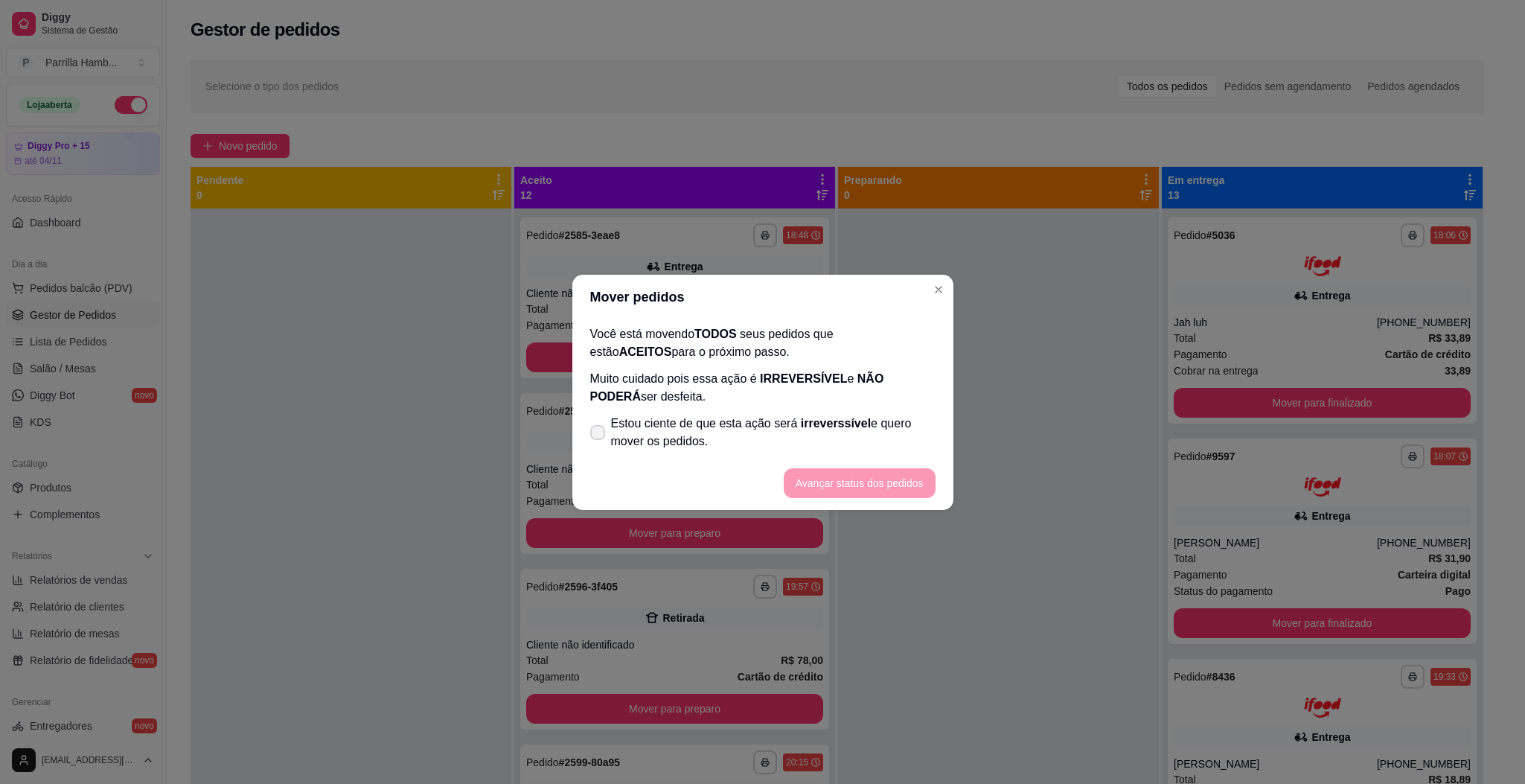
click at [791, 442] on span "Estou ciente de que esta ação será irreverssível e quero mover os pedidos." at bounding box center [773, 432] width 325 height 36
click at [599, 442] on input "Estou ciente de que esta ação será irreverssível e quero mover os pedidos." at bounding box center [594, 439] width 9 height 9
checkbox input "true"
click at [869, 473] on button "Avançar status dos pedidos" at bounding box center [860, 483] width 152 height 30
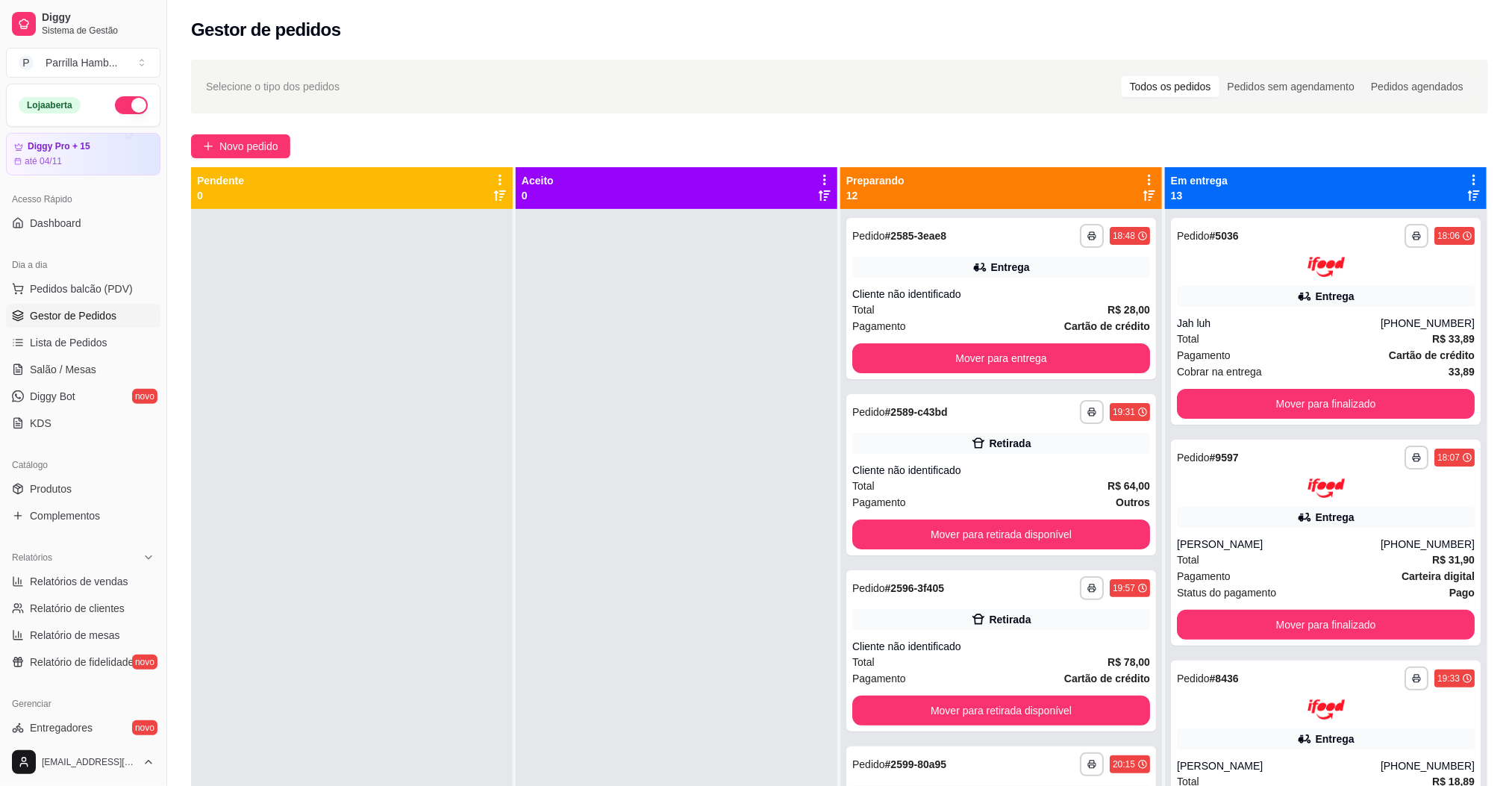
click at [1135, 171] on div "Preparando 12" at bounding box center [1001, 187] width 321 height 42
click at [1109, 141] on div "Novo pedido" at bounding box center [839, 147] width 1297 height 24
click at [1127, 165] on div "Mudar para pedidos recebidos por último" at bounding box center [1135, 174] width 204 height 21
click at [1144, 132] on div "**********" at bounding box center [839, 510] width 1345 height 920
click at [1133, 132] on div "**********" at bounding box center [839, 510] width 1345 height 920
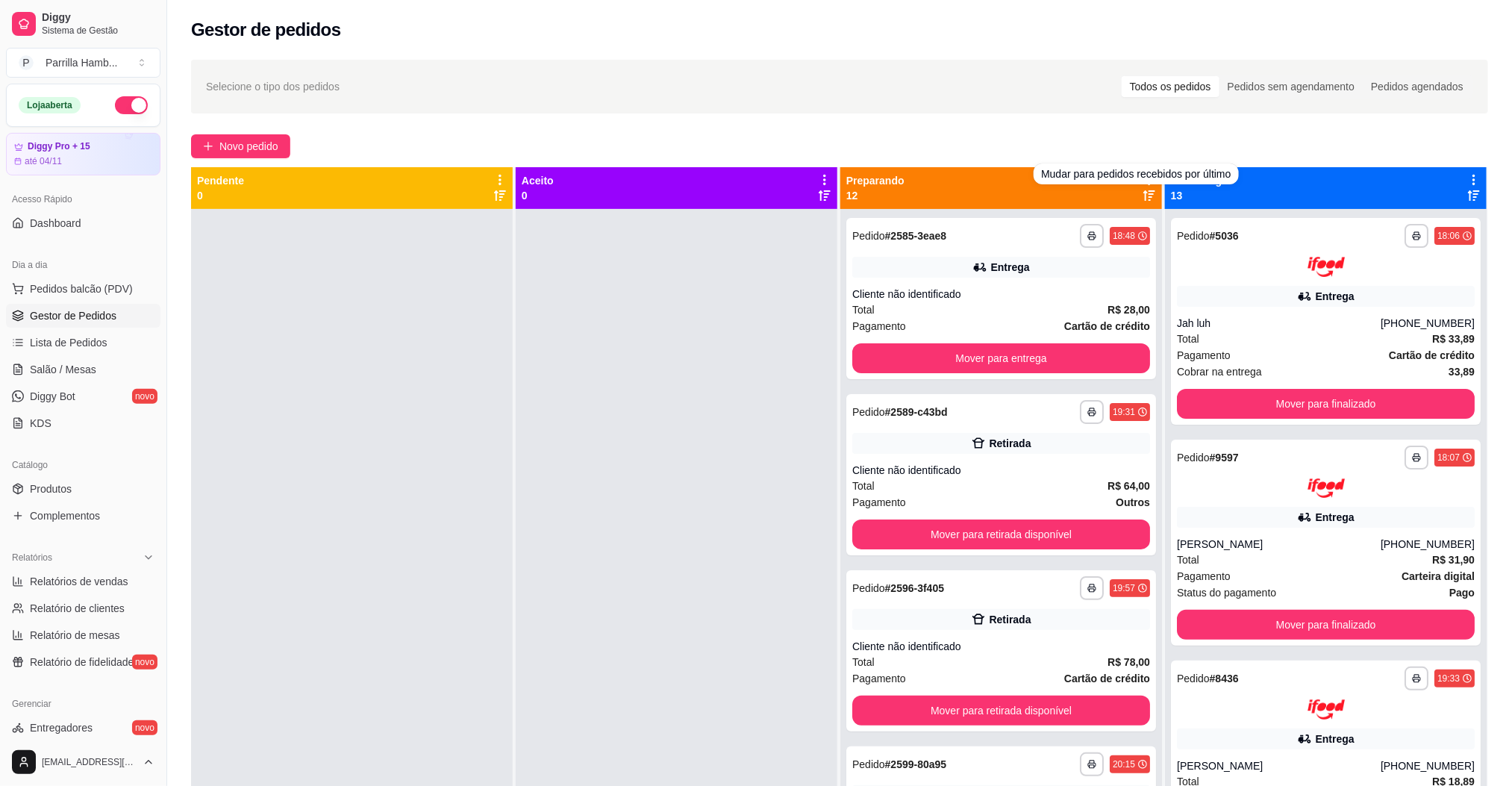
click at [1131, 132] on div "**********" at bounding box center [839, 510] width 1345 height 920
click at [1143, 182] on icon at bounding box center [1149, 180] width 13 height 13
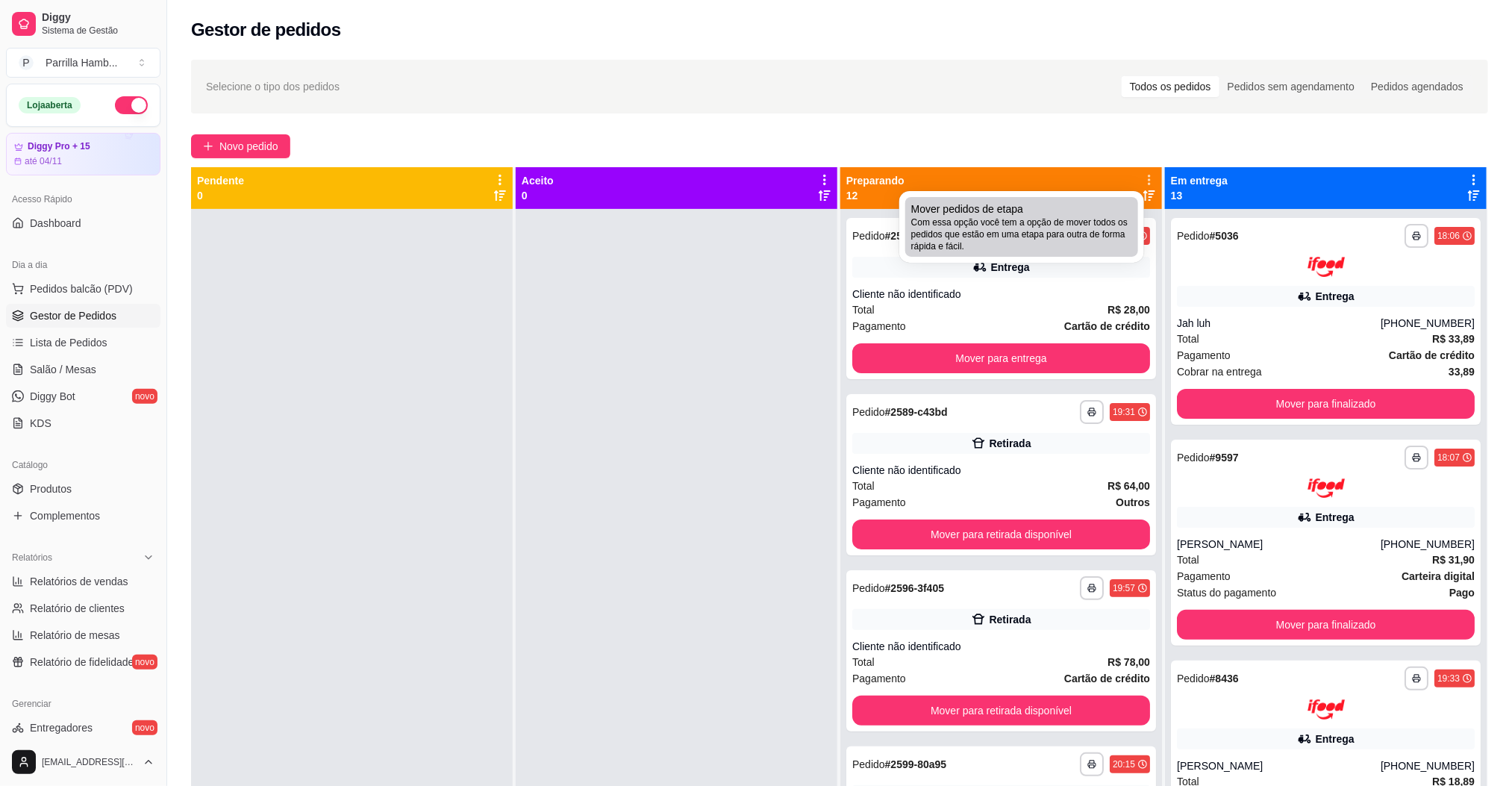
click at [1111, 238] on span "Com essa opção você tem a opção de mover todos os pedidos que estão em uma etap…" at bounding box center [1022, 234] width 221 height 36
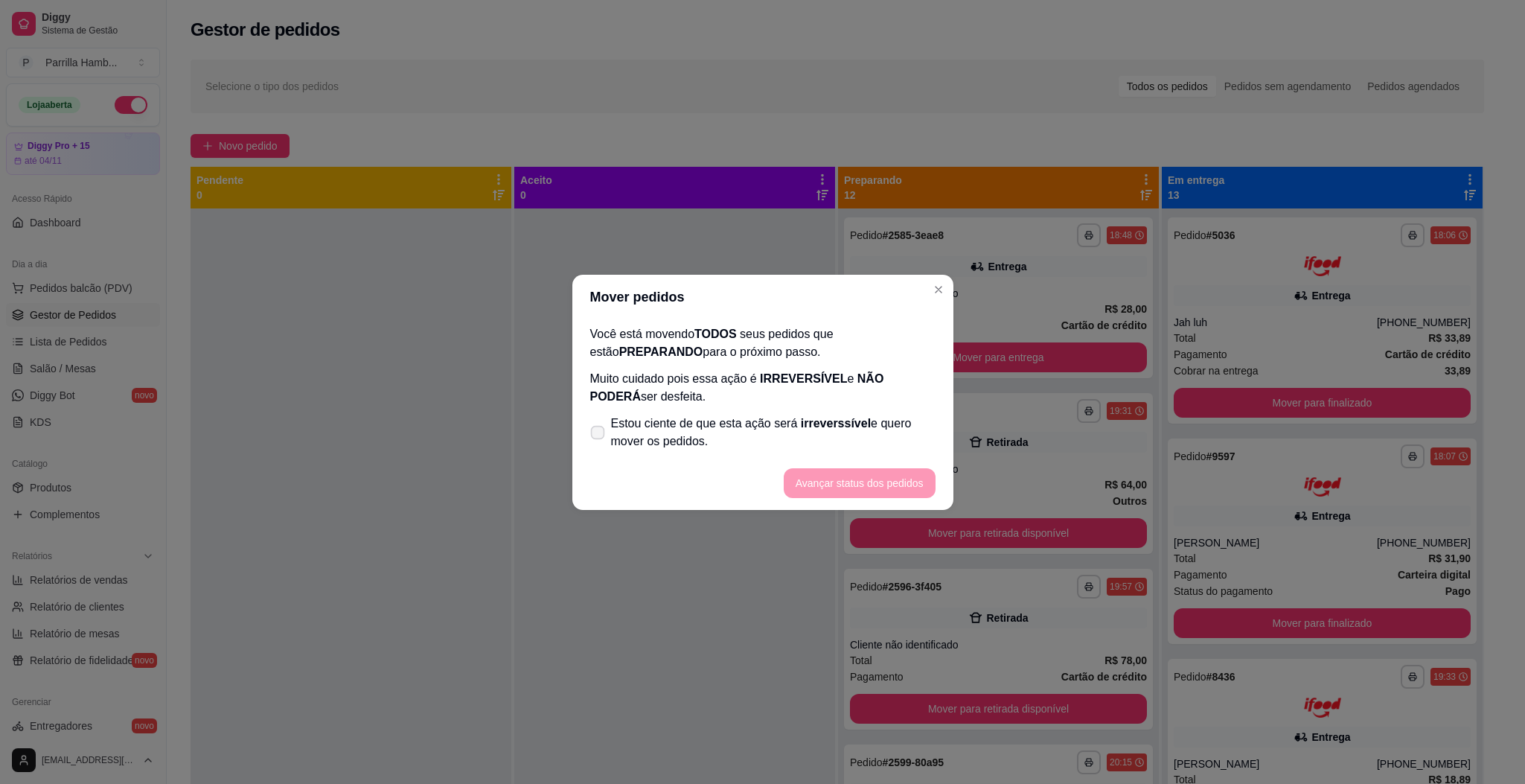
click at [608, 430] on label "Estou ciente de que esta ação será irreverssível e quero mover os pedidos." at bounding box center [763, 431] width 357 height 47
click at [599, 434] on input "Estou ciente de que esta ação será irreverssível e quero mover os pedidos." at bounding box center [594, 439] width 9 height 9
checkbox input "true"
click at [906, 482] on button "Avançar status dos pedidos" at bounding box center [860, 483] width 152 height 30
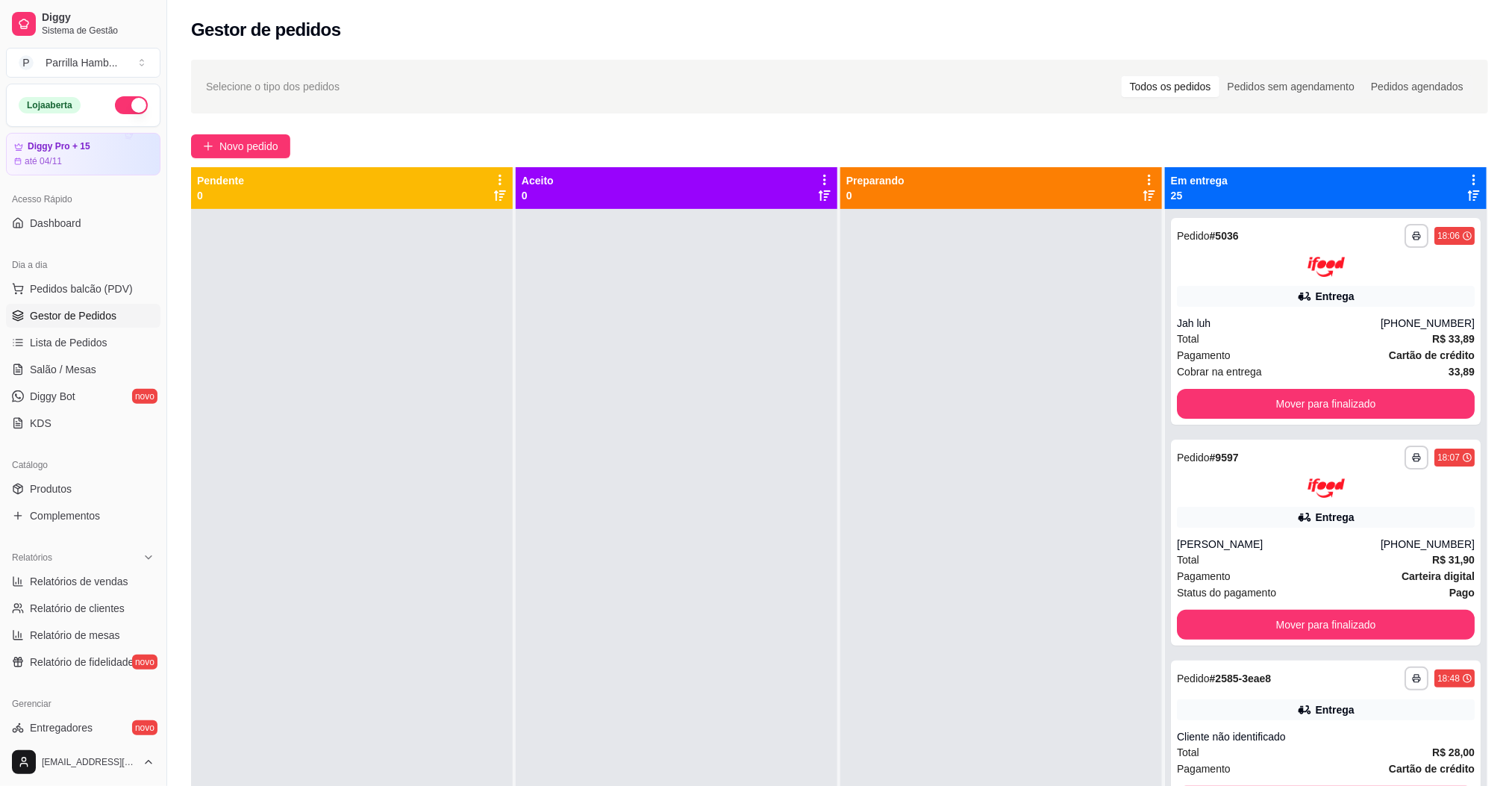
click at [1467, 182] on div "Em entrega 25" at bounding box center [1325, 187] width 321 height 42
click at [1447, 182] on div "Em entrega 25" at bounding box center [1325, 188] width 310 height 30
click at [1467, 182] on icon at bounding box center [1474, 180] width 13 height 13
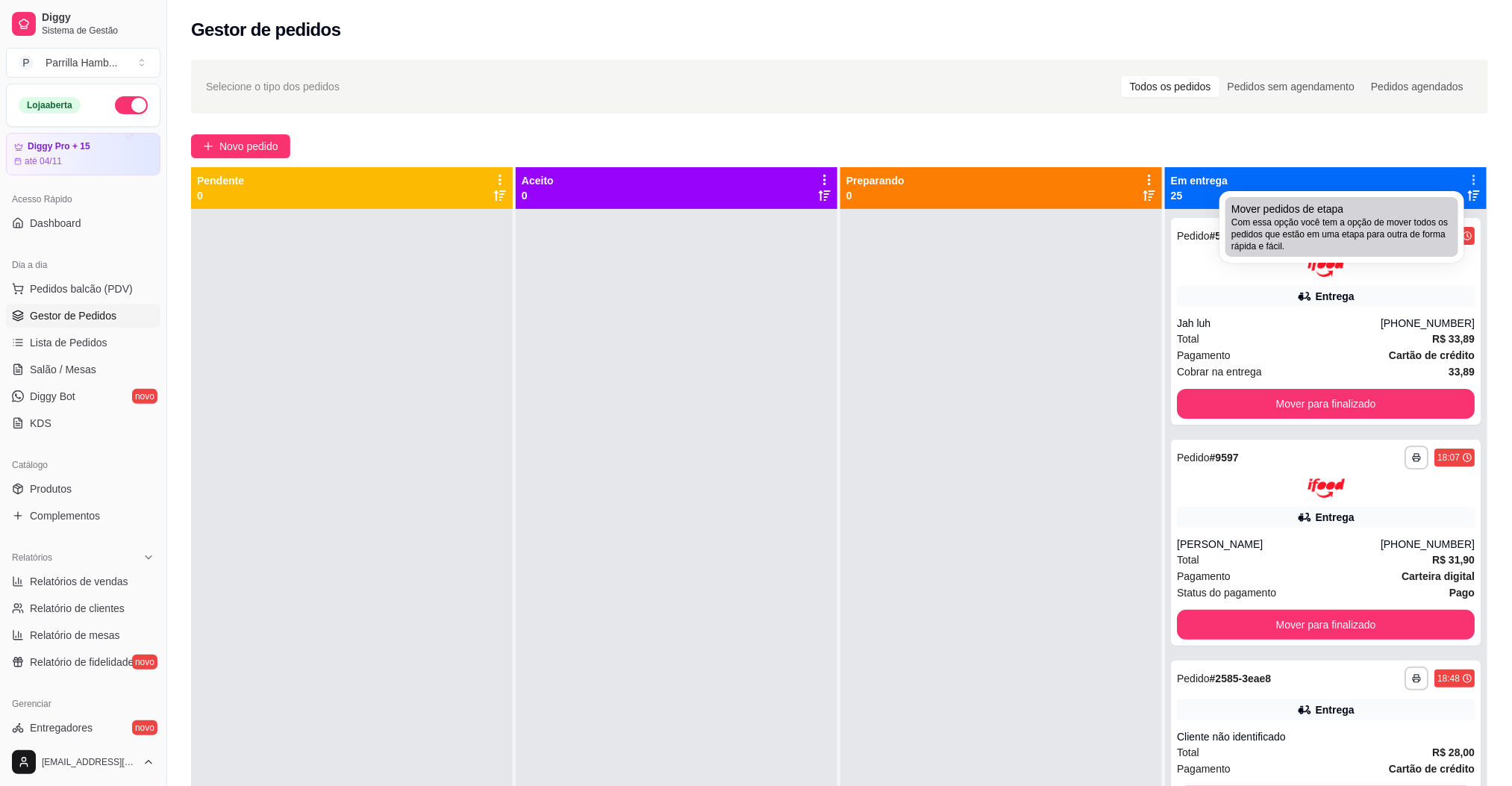
click at [1387, 209] on div "Mover pedidos de etapa Com essa opção você tem a opção de mover todos os pedido…" at bounding box center [1341, 226] width 221 height 51
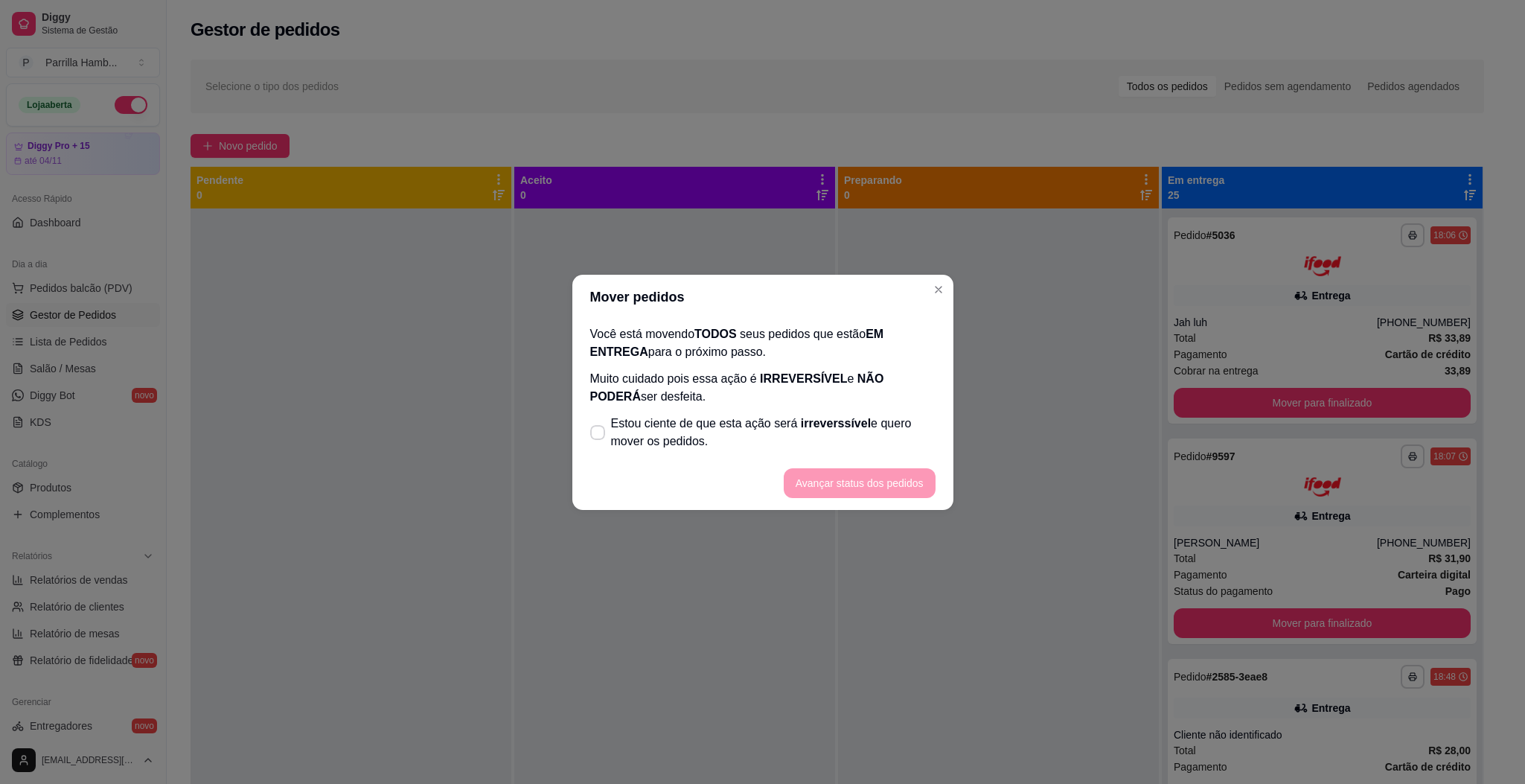
click at [871, 403] on p "Muito cuidado pois essa ação é IRREVERSÍVEL e NÃO PODERÁ ser desfeita." at bounding box center [763, 388] width 345 height 36
click at [852, 417] on span "irreverssível" at bounding box center [836, 423] width 70 height 13
click at [599, 434] on input "Estou ciente de que esta ação será irreverssível e quero mover os pedidos." at bounding box center [594, 439] width 9 height 9
checkbox input "true"
click at [867, 484] on button "Avançar status dos pedidos" at bounding box center [860, 483] width 152 height 30
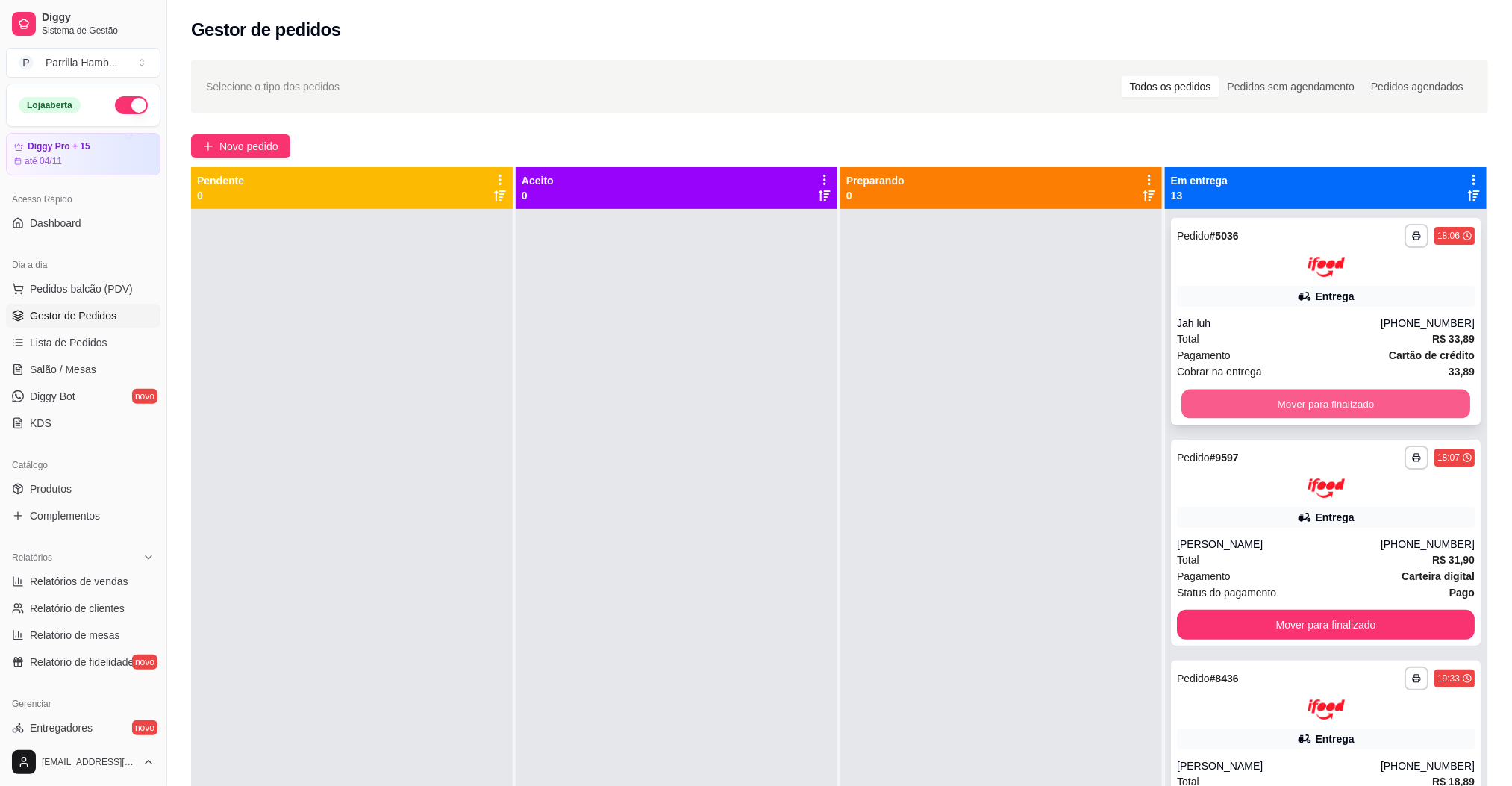
click at [1278, 399] on button "Mover para finalizado" at bounding box center [1325, 403] width 289 height 29
click at [1292, 399] on button "Mover para finalizado" at bounding box center [1325, 404] width 298 height 30
click at [1292, 399] on button "Mover para finalizado" at bounding box center [1325, 403] width 289 height 29
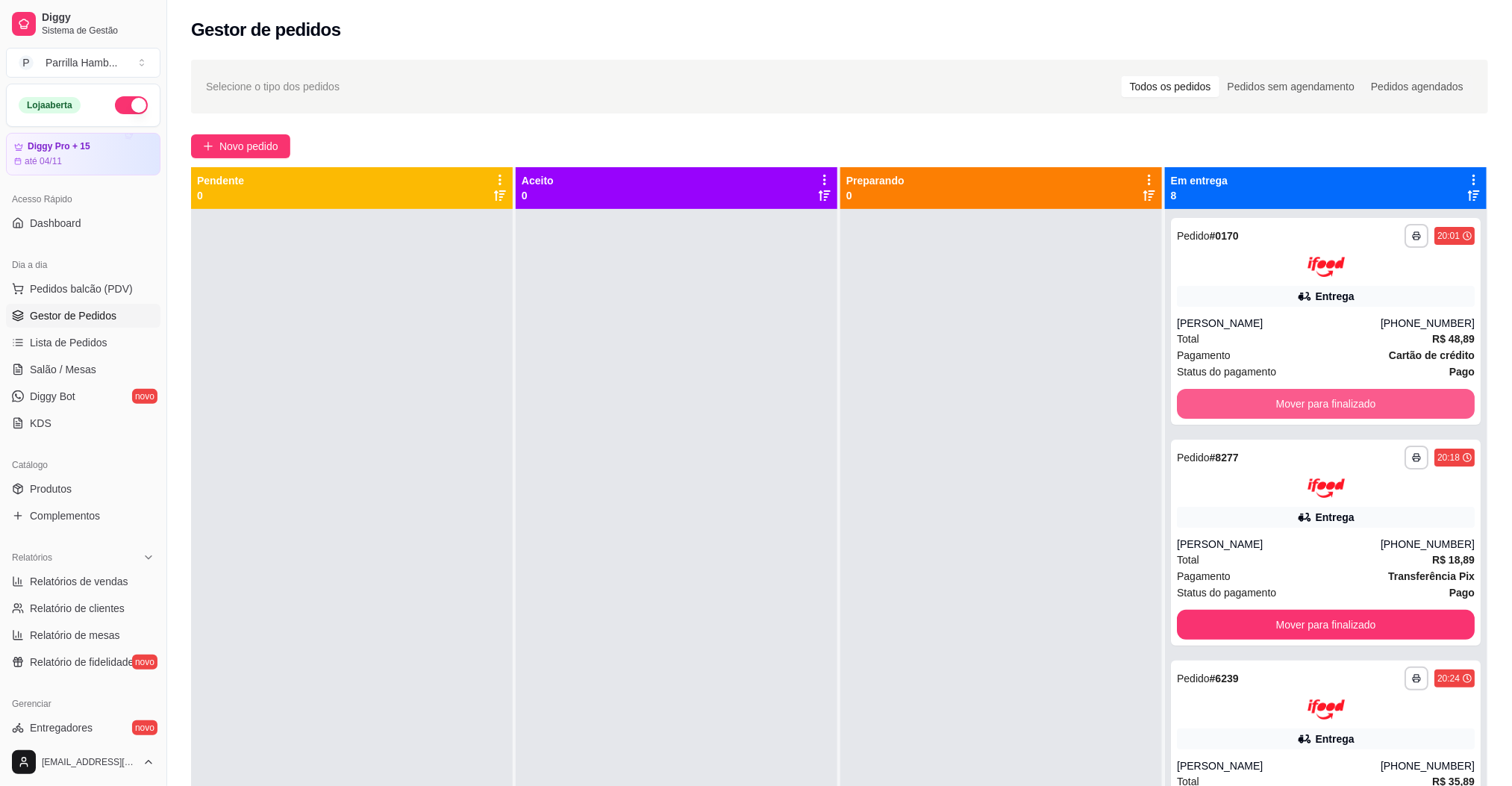
click at [1292, 399] on button "Mover para finalizado" at bounding box center [1325, 404] width 298 height 30
click at [1292, 399] on button "Mover para finalizado" at bounding box center [1325, 403] width 289 height 29
click at [1292, 399] on button "Mover para finalizado" at bounding box center [1325, 404] width 298 height 30
click at [1281, 406] on button "Mover para finalizado" at bounding box center [1325, 404] width 298 height 30
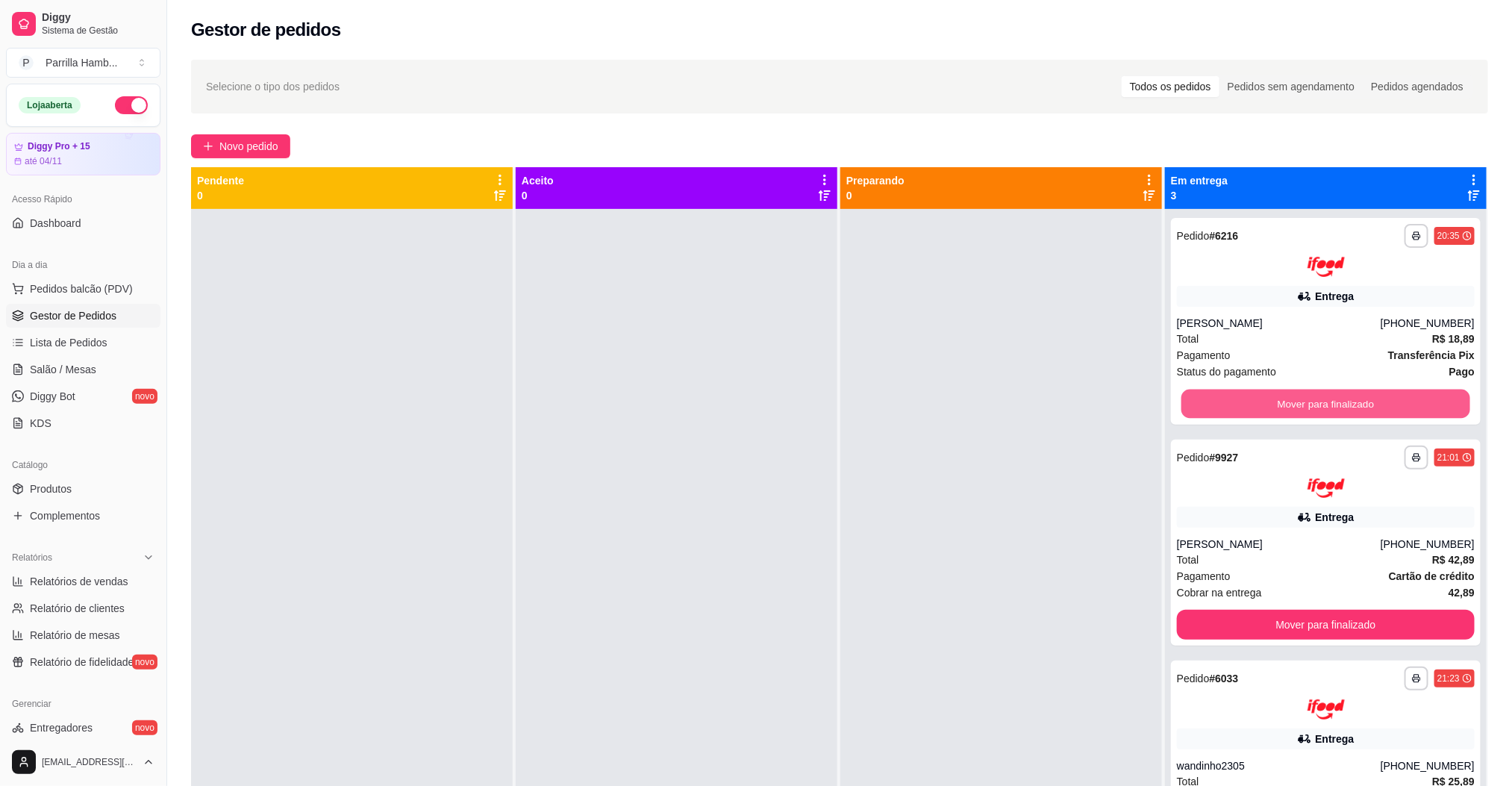
click at [1281, 406] on button "Mover para finalizado" at bounding box center [1325, 403] width 289 height 29
click at [1281, 406] on div "Mover para finalizado" at bounding box center [1325, 404] width 298 height 30
click at [1268, 390] on button "Mover para finalizado" at bounding box center [1325, 404] width 298 height 30
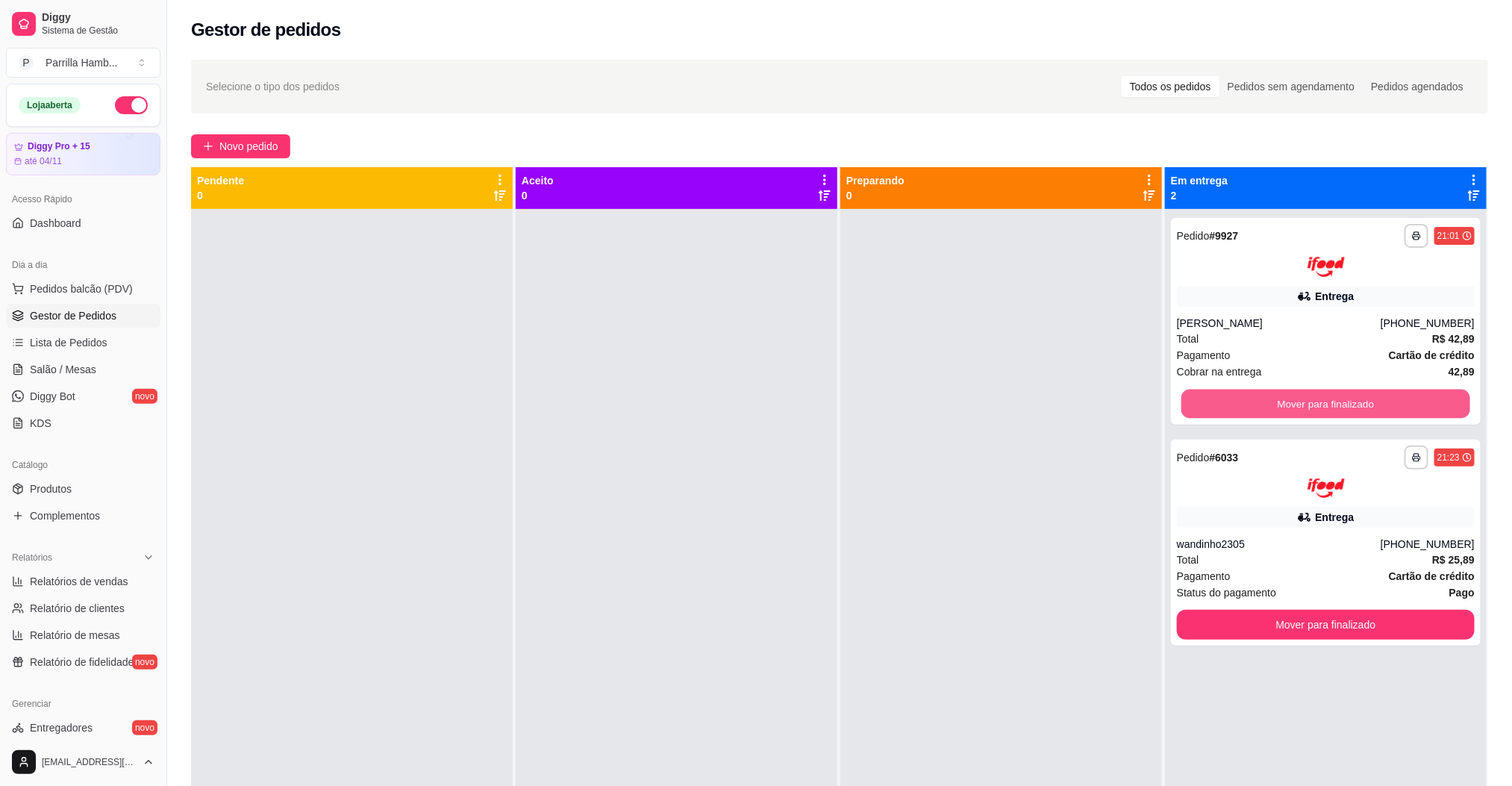
click at [1268, 390] on button "Mover para finalizado" at bounding box center [1325, 403] width 289 height 29
click at [1268, 390] on div "Mover para finalizado" at bounding box center [1325, 404] width 298 height 30
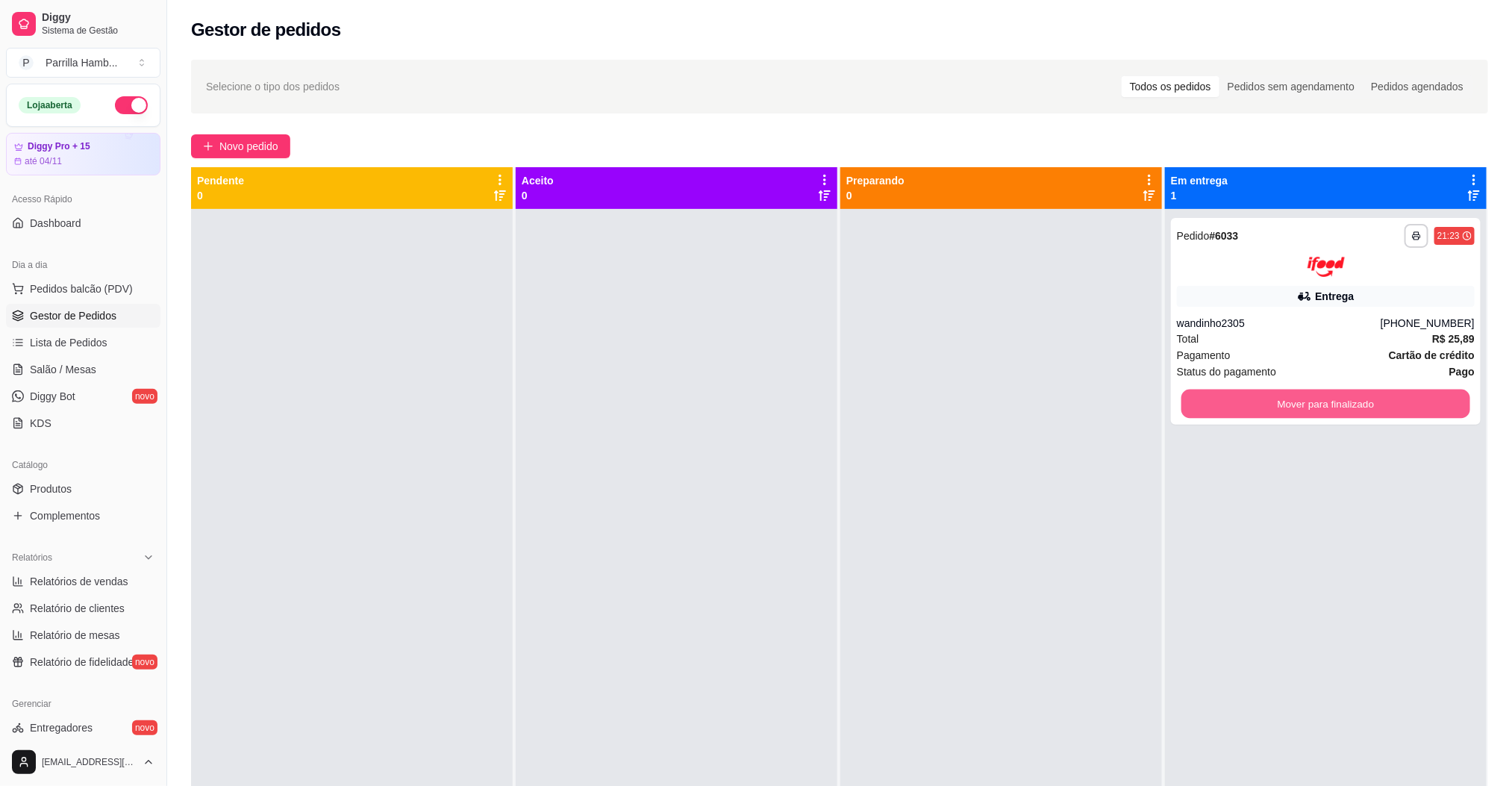
click at [1268, 390] on button "Mover para finalizado" at bounding box center [1325, 403] width 289 height 29
click at [1268, 390] on div "Mover para finalizado" at bounding box center [1325, 404] width 298 height 30
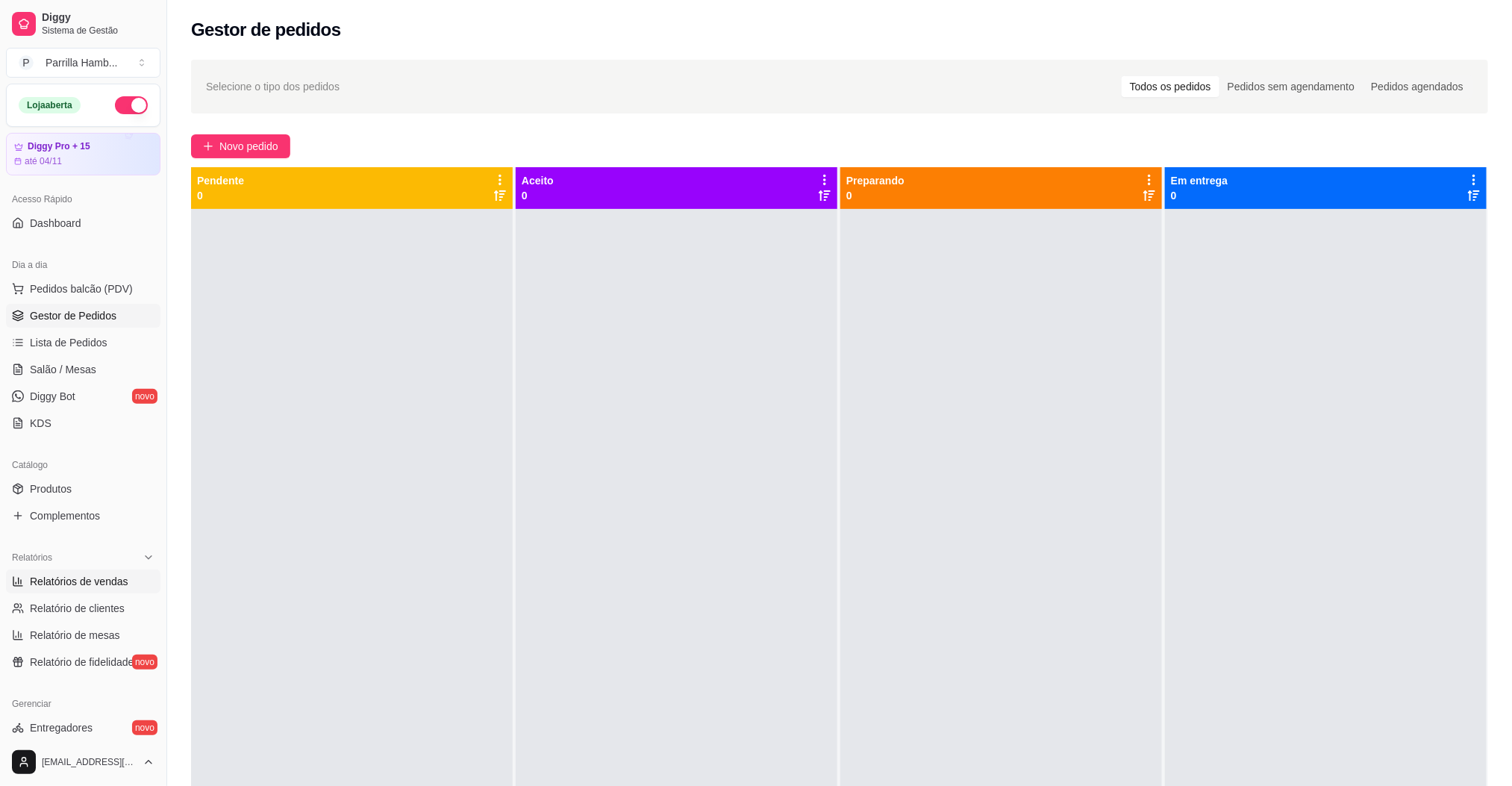
click at [71, 576] on span "Relatórios de vendas" at bounding box center [79, 581] width 98 height 15
select select "ALL"
select select "0"
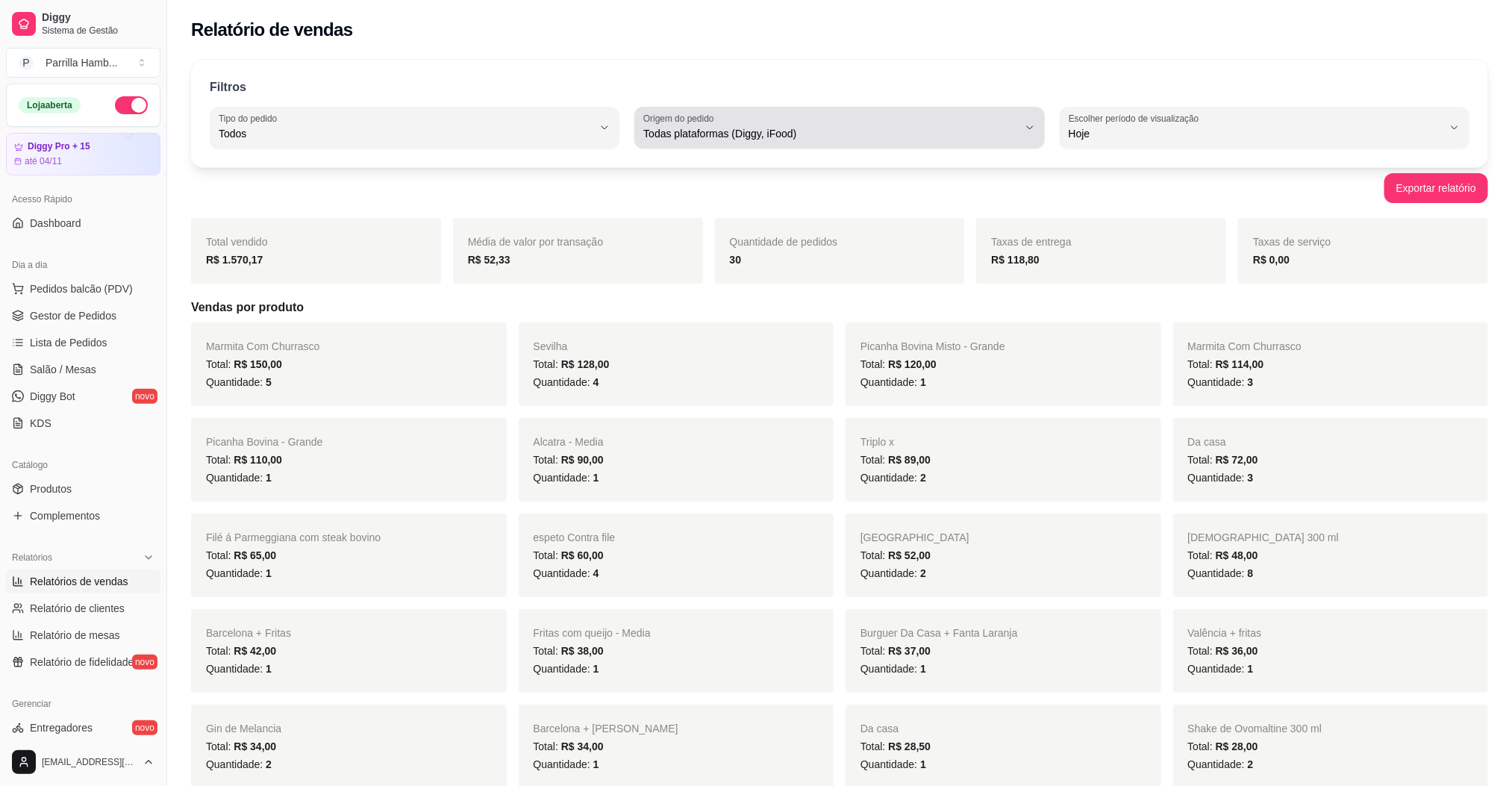
click at [783, 130] on span "Todas plataformas (Diggy, iFood)" at bounding box center [830, 134] width 374 height 15
click at [744, 191] on span "Diggy" at bounding box center [832, 193] width 355 height 14
type input "DIGGY"
select select "DIGGY"
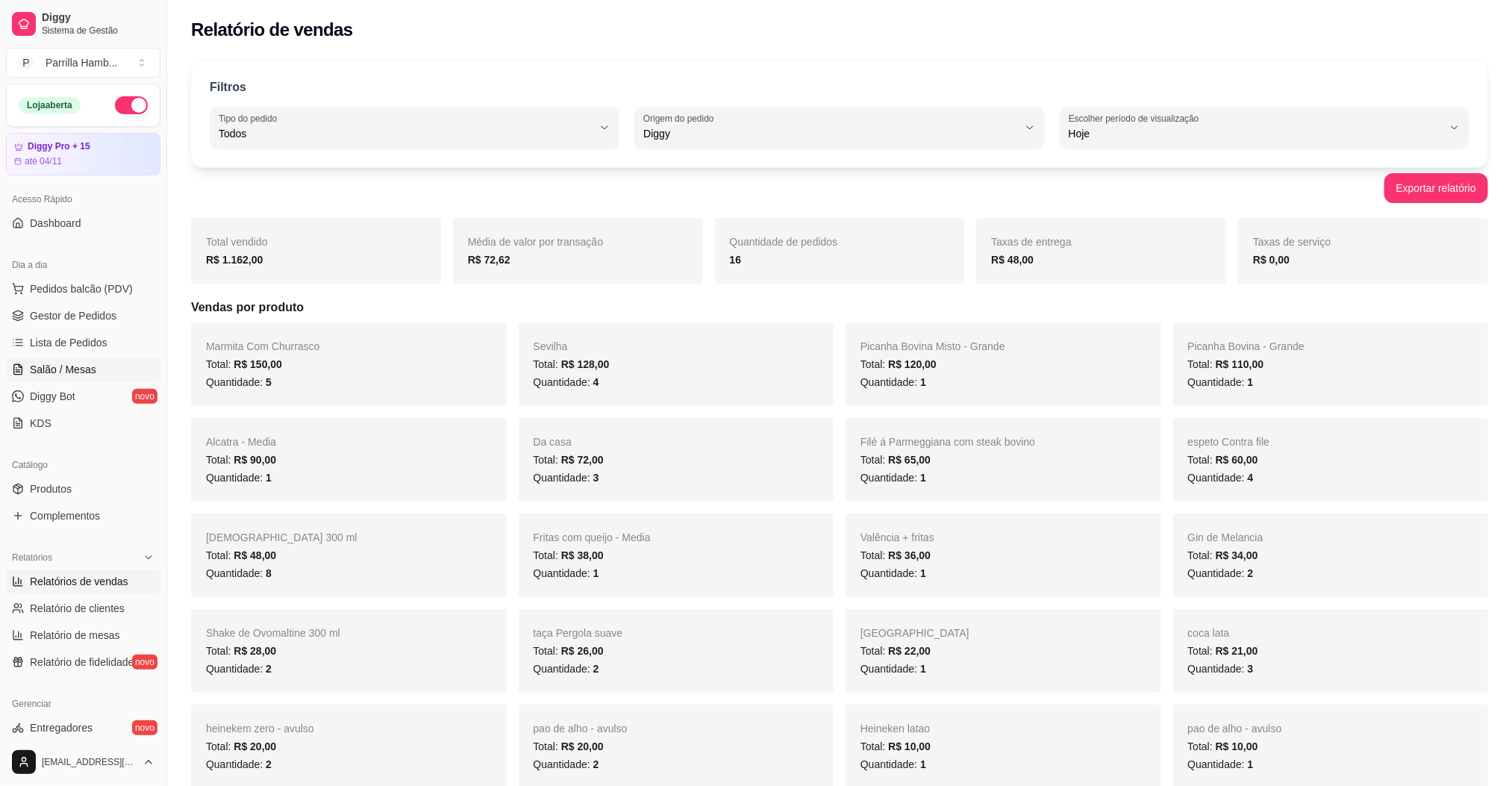
click at [87, 372] on span "Salão / Mesas" at bounding box center [63, 369] width 67 height 15
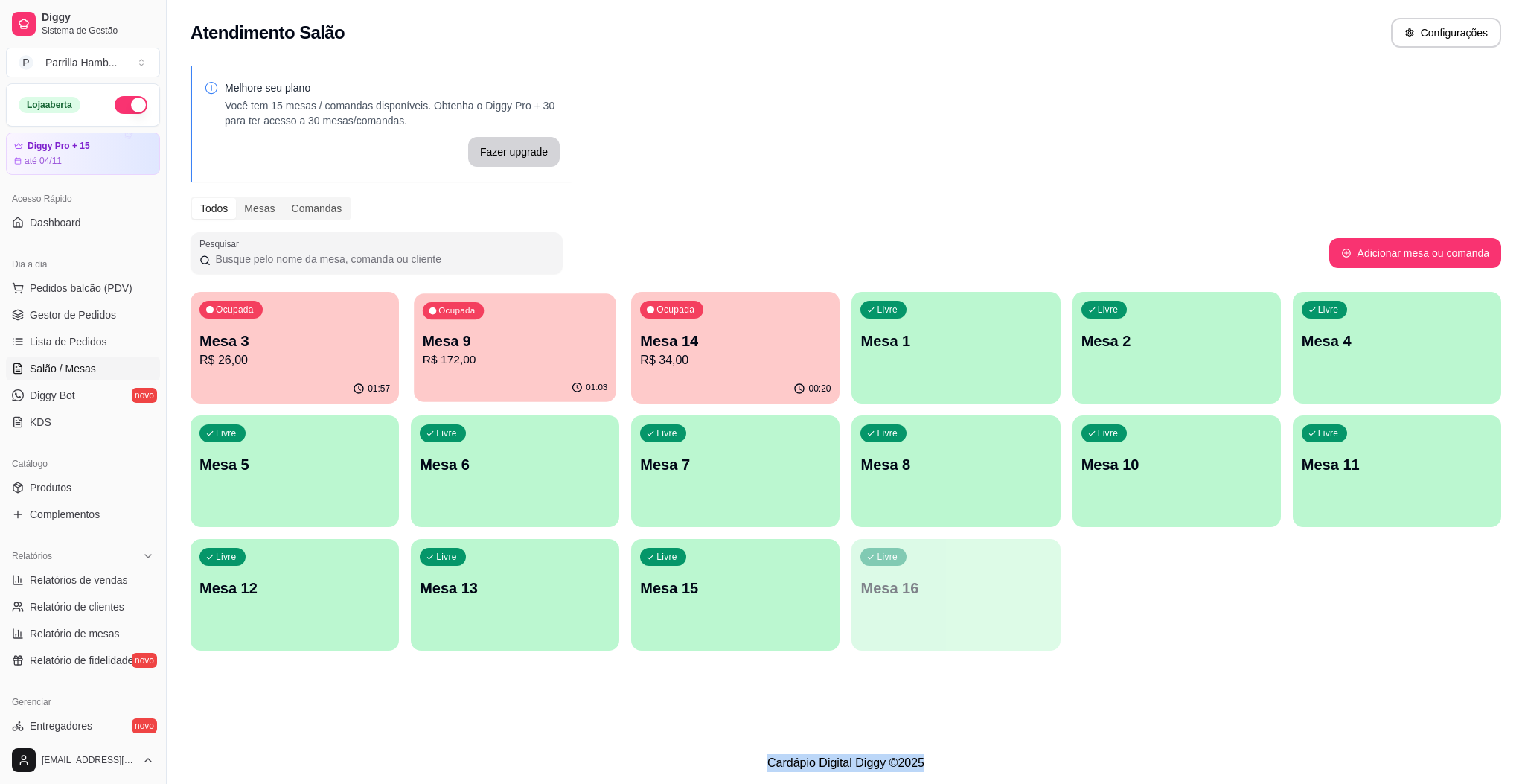
click at [450, 371] on div "Ocupada Mesa 9 R$ 172,00" at bounding box center [515, 333] width 203 height 81
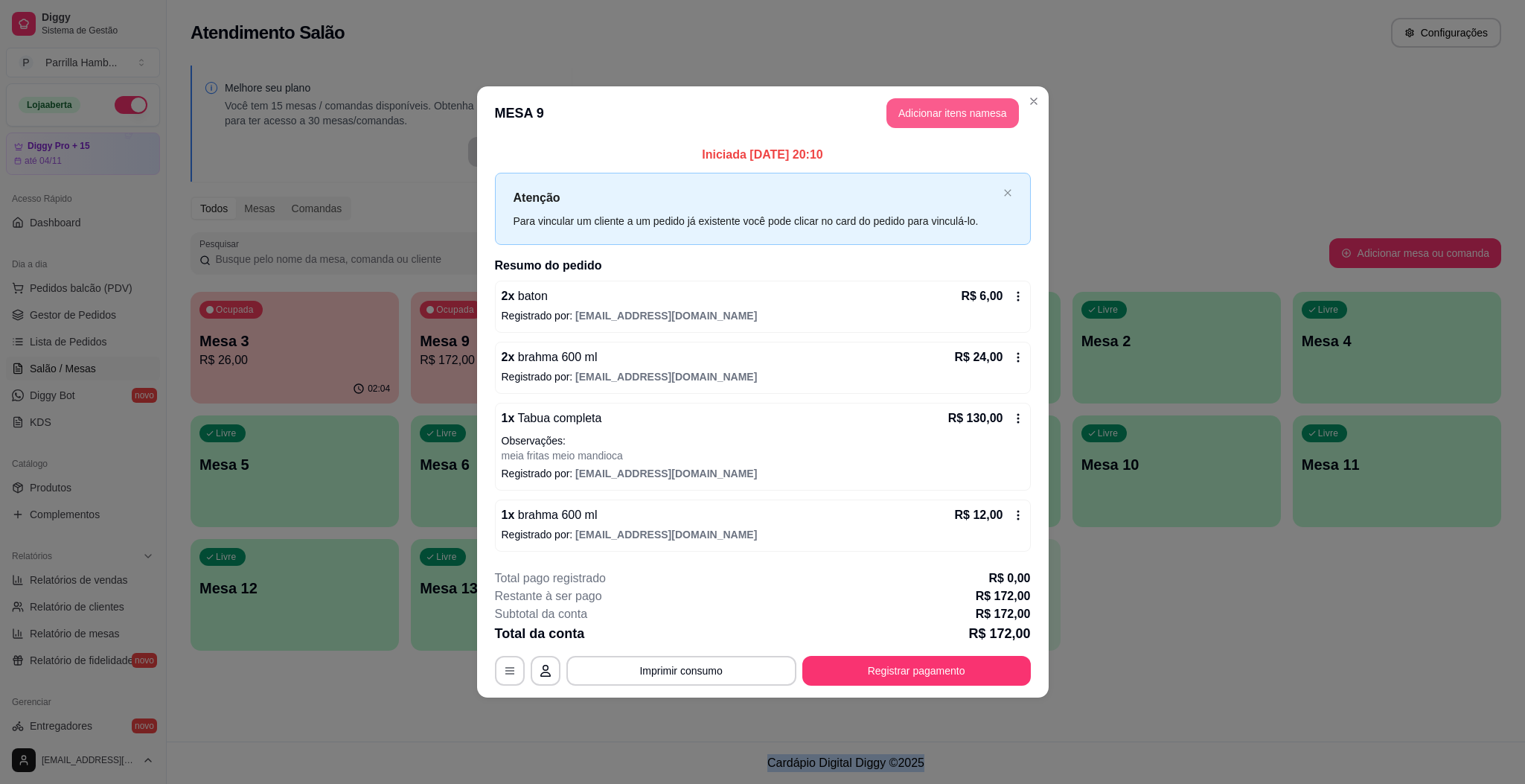
click at [982, 121] on button "Adicionar itens na mesa" at bounding box center [952, 113] width 132 height 30
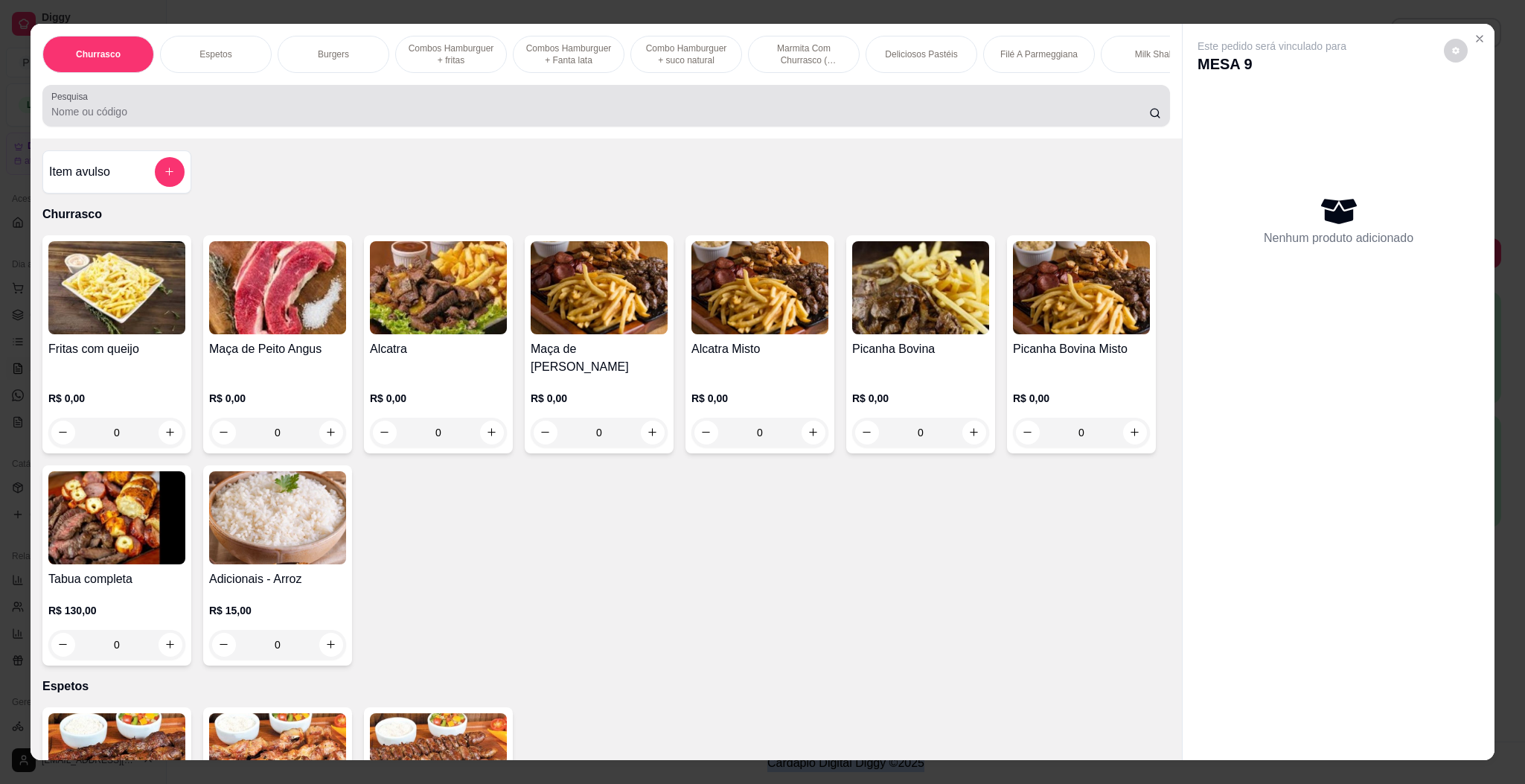
drag, startPoint x: 391, startPoint y: 112, endPoint x: 327, endPoint y: 101, distance: 64.9
click at [382, 112] on div at bounding box center [606, 106] width 1110 height 30
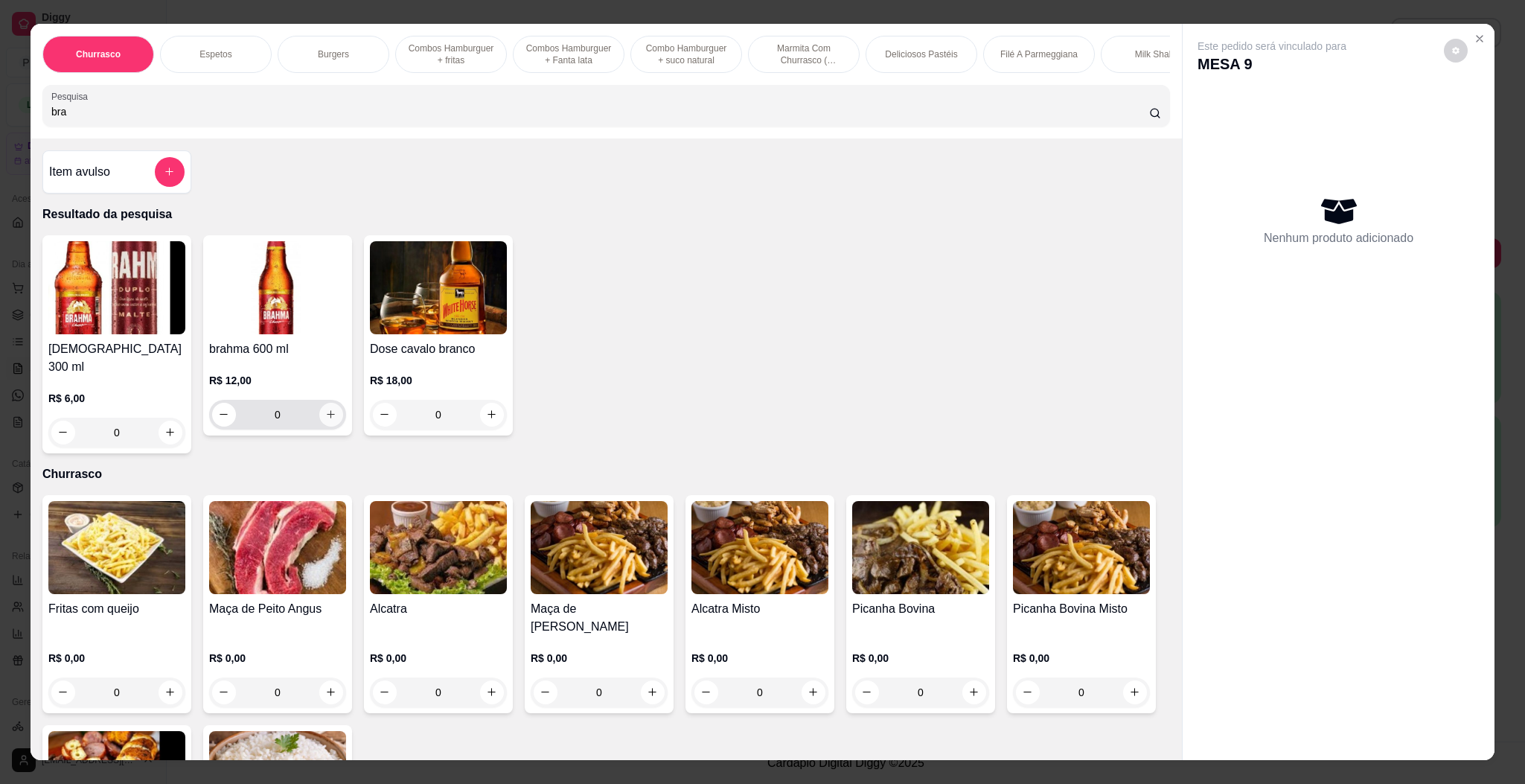
type input "bra"
click at [319, 427] on button "increase-product-quantity" at bounding box center [331, 415] width 24 height 24
type input "1"
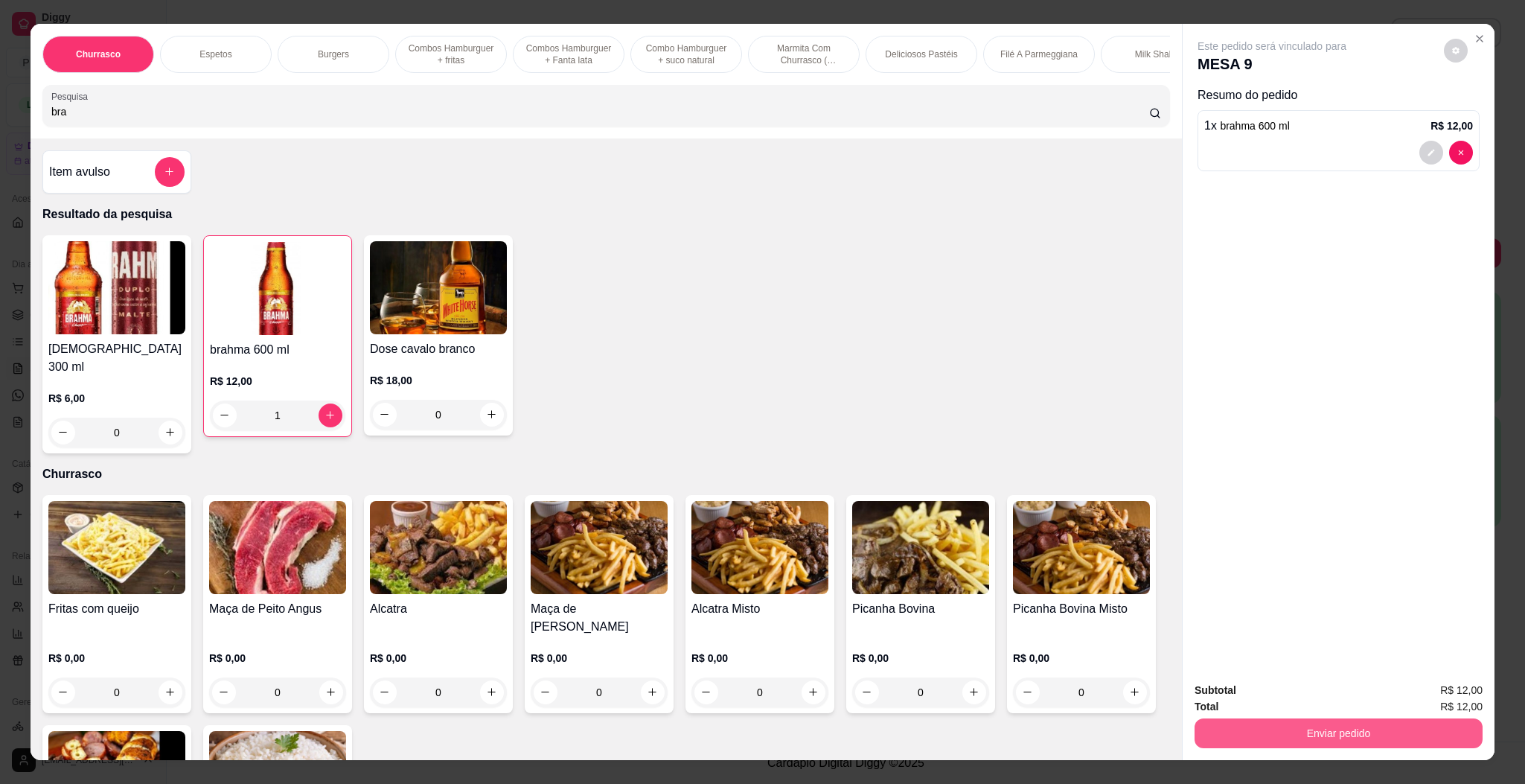
click at [1265, 727] on button "Enviar pedido" at bounding box center [1338, 733] width 288 height 30
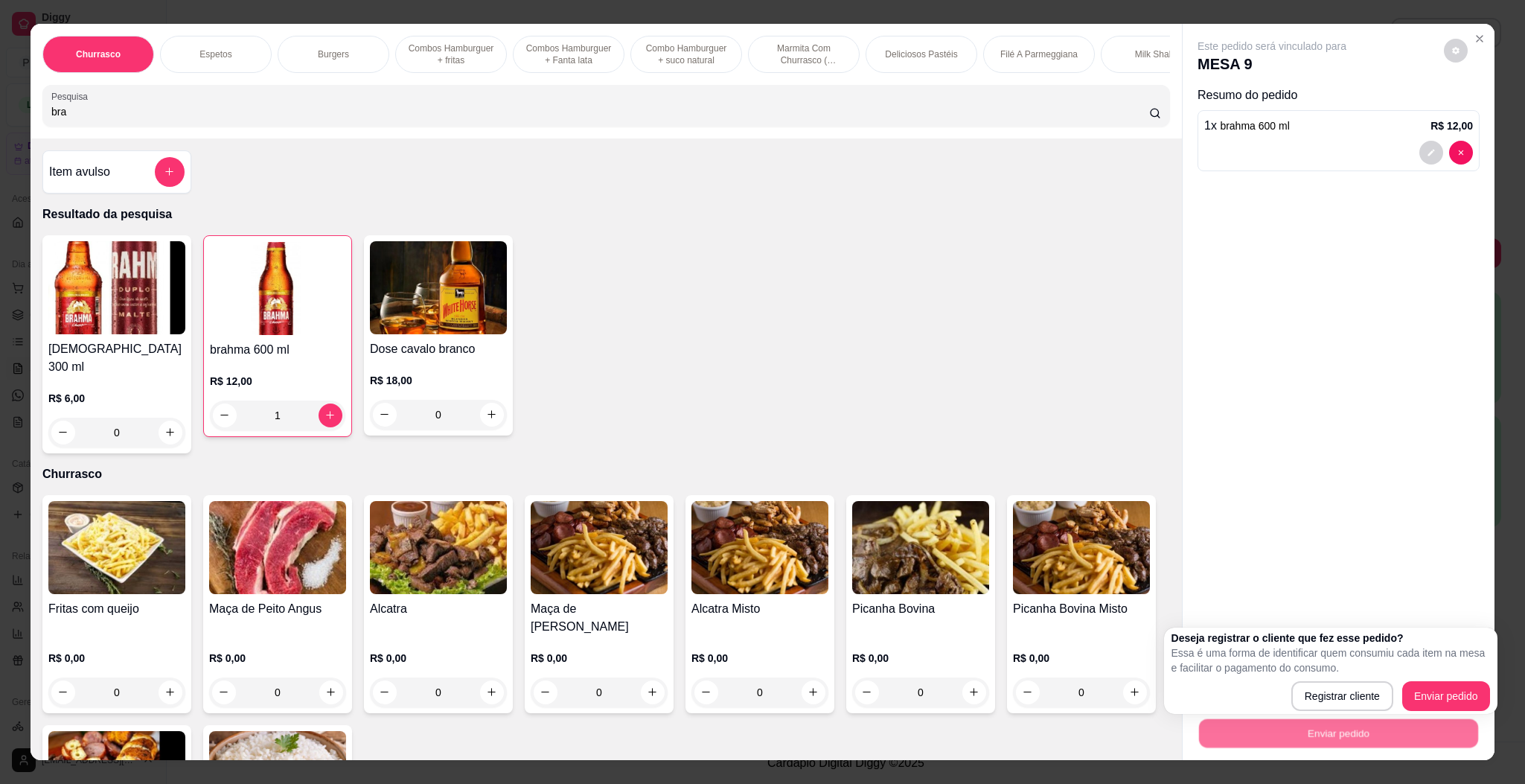
click at [1430, 679] on div "Deseja registrar o cliente que fez esse pedido? Essa é uma forma de identificar…" at bounding box center [1331, 670] width 319 height 81
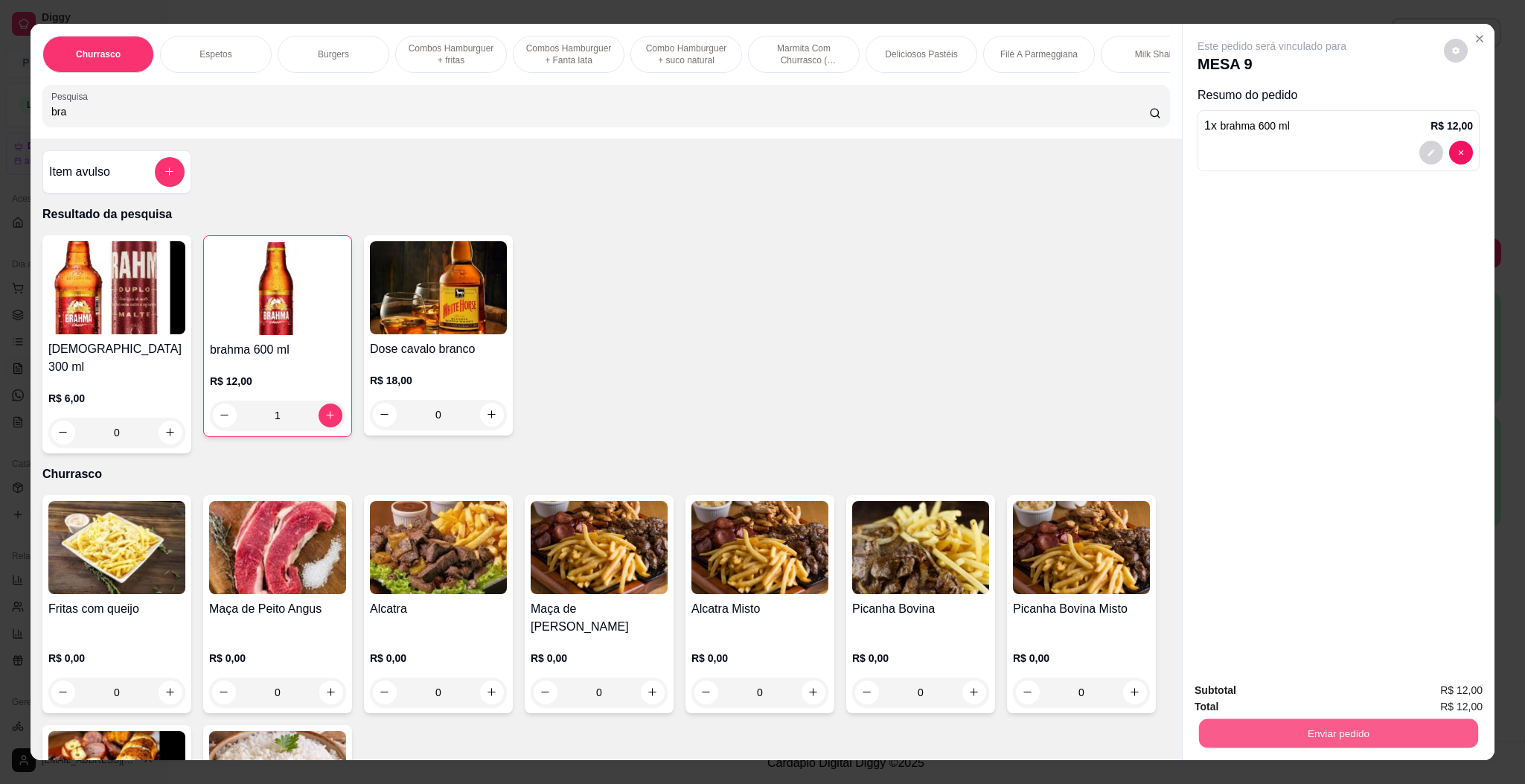
click at [1441, 719] on button "Enviar pedido" at bounding box center [1338, 733] width 279 height 29
click at [1441, 728] on button "Enviar pedido" at bounding box center [1338, 733] width 279 height 29
click at [1439, 705] on button "Enviar pedido" at bounding box center [1442, 696] width 81 height 28
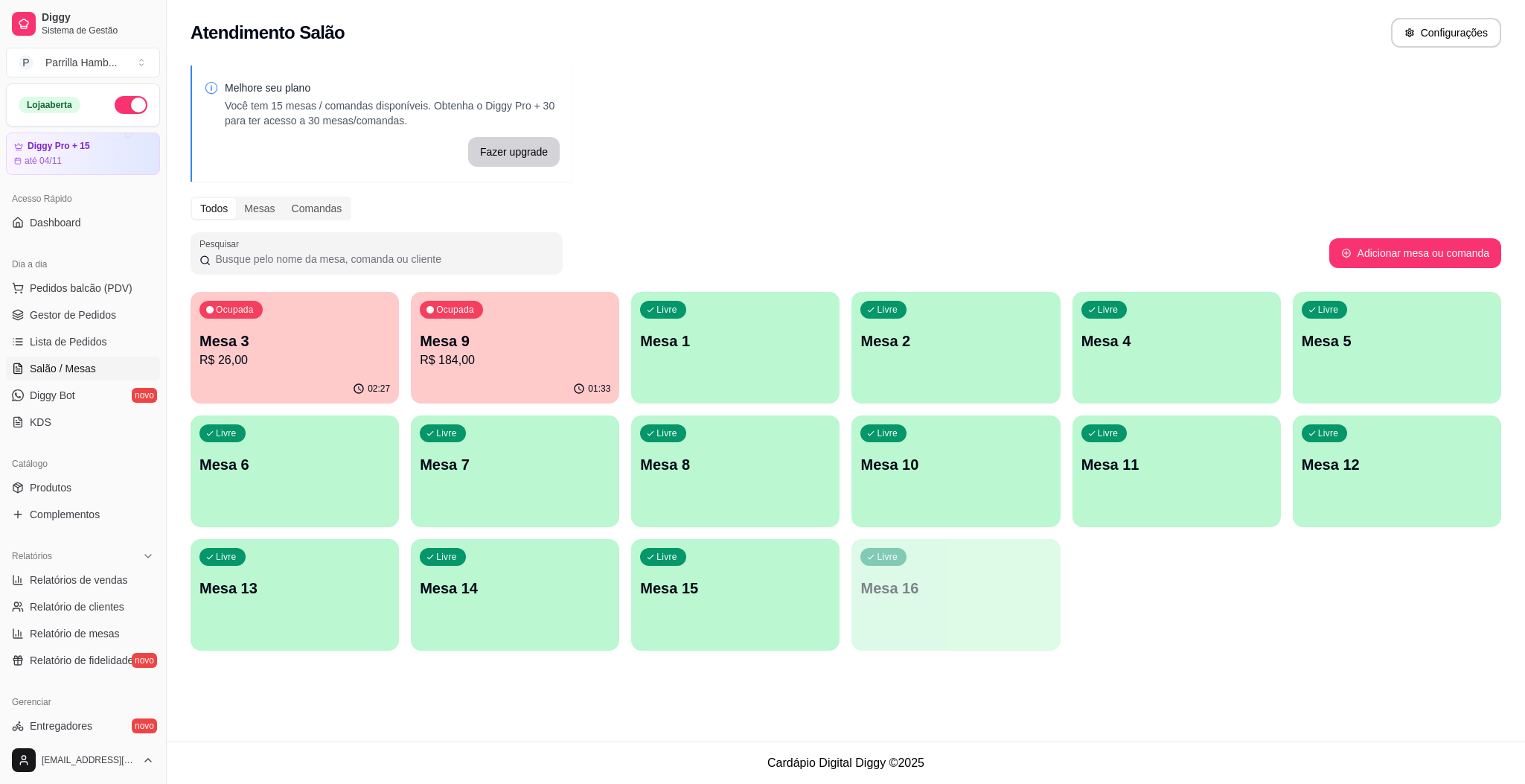
click at [324, 363] on p "R$ 26,00" at bounding box center [294, 359] width 191 height 18
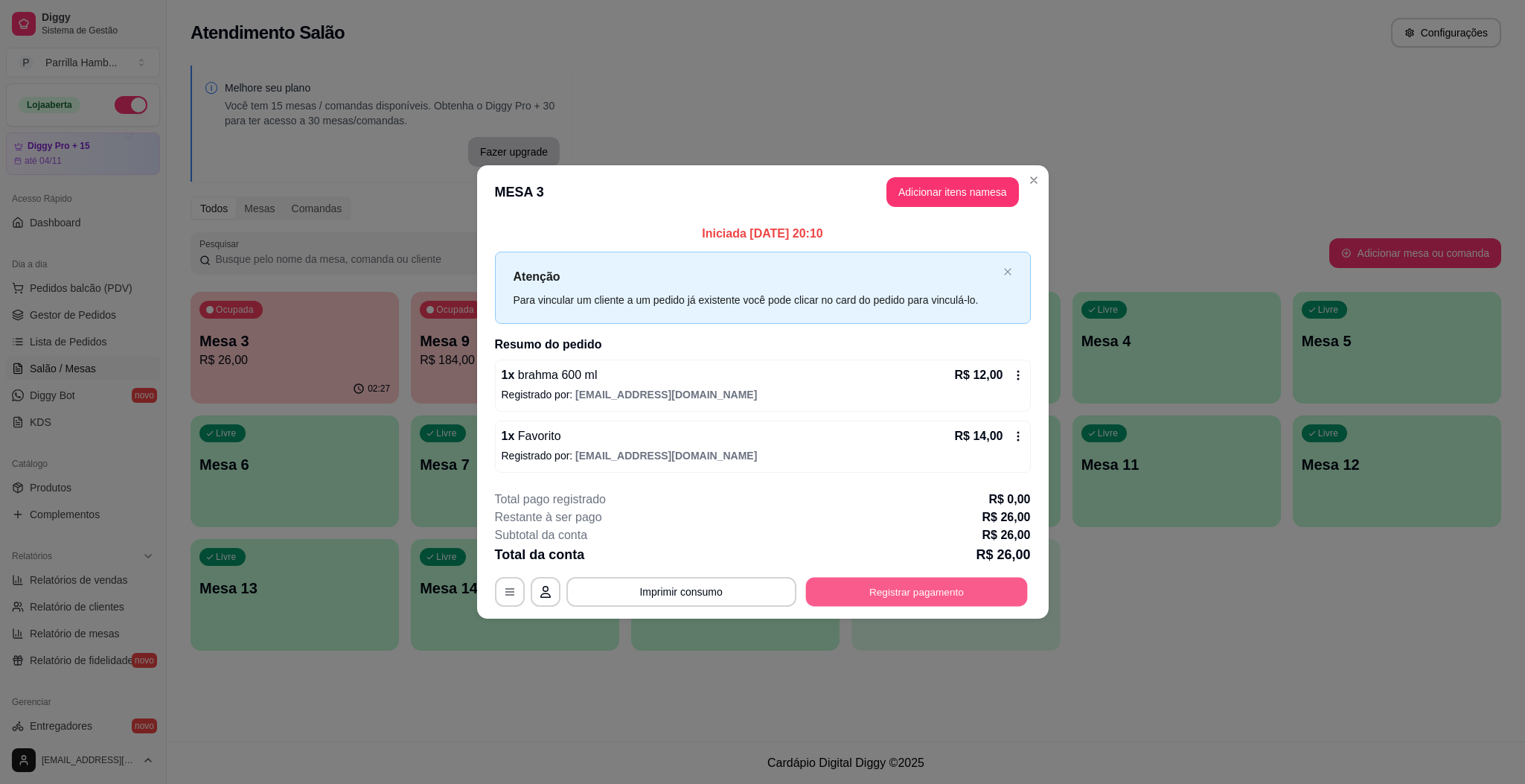
click at [930, 597] on button "Registrar pagamento" at bounding box center [917, 591] width 222 height 29
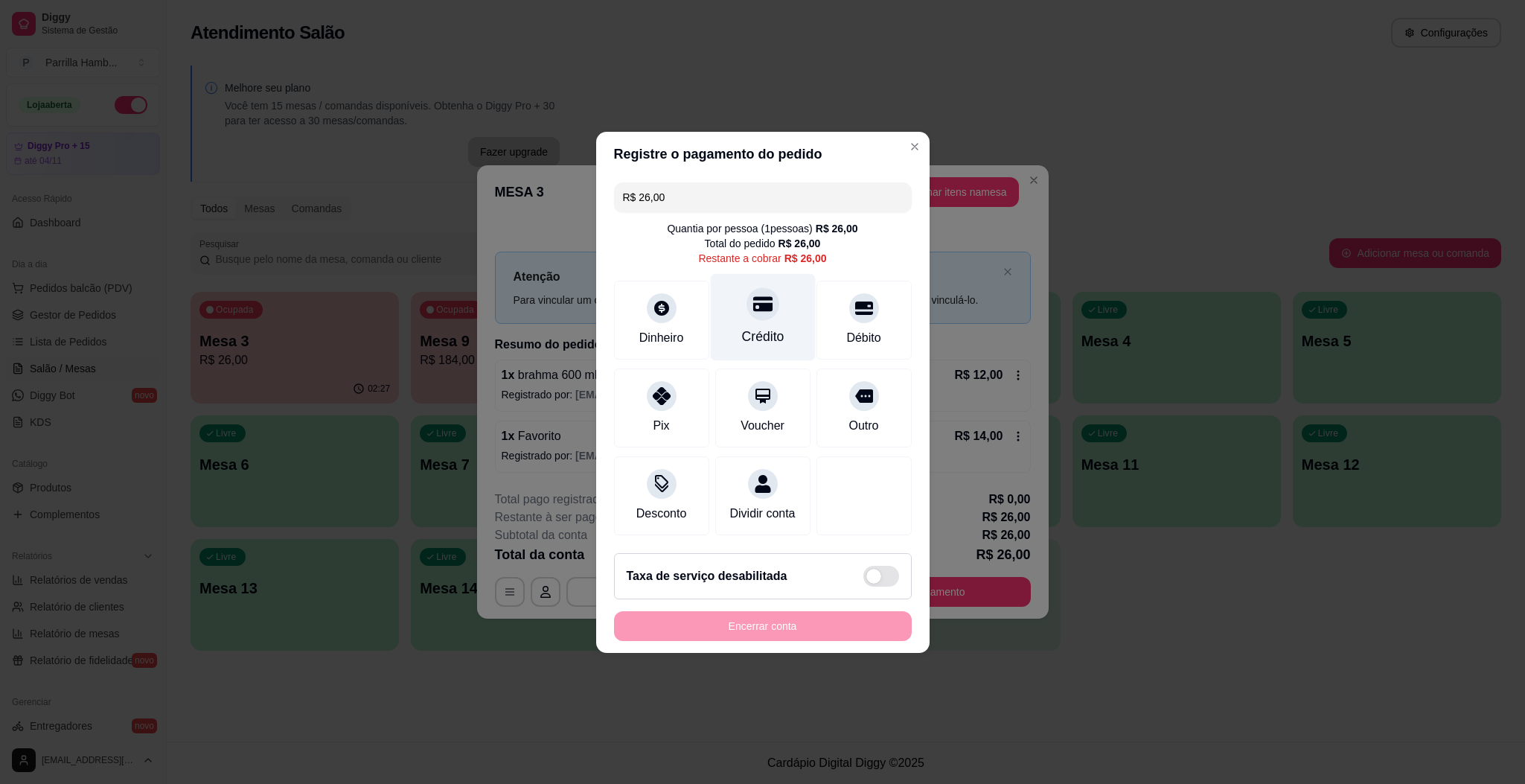
click at [769, 336] on div "Crédito" at bounding box center [763, 336] width 43 height 19
type input "R$ 0,00"
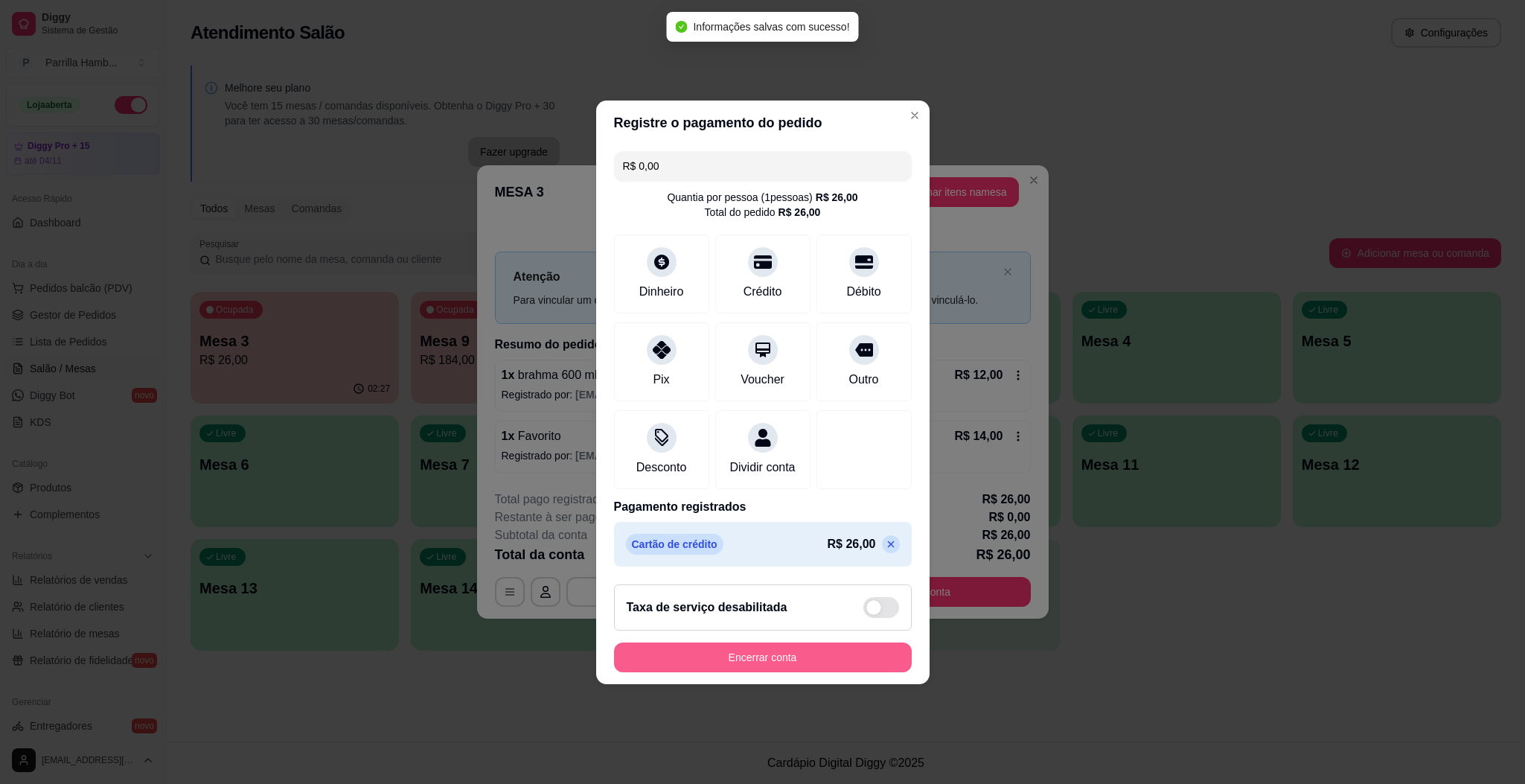
click at [847, 672] on button "Encerrar conta" at bounding box center [763, 657] width 298 height 30
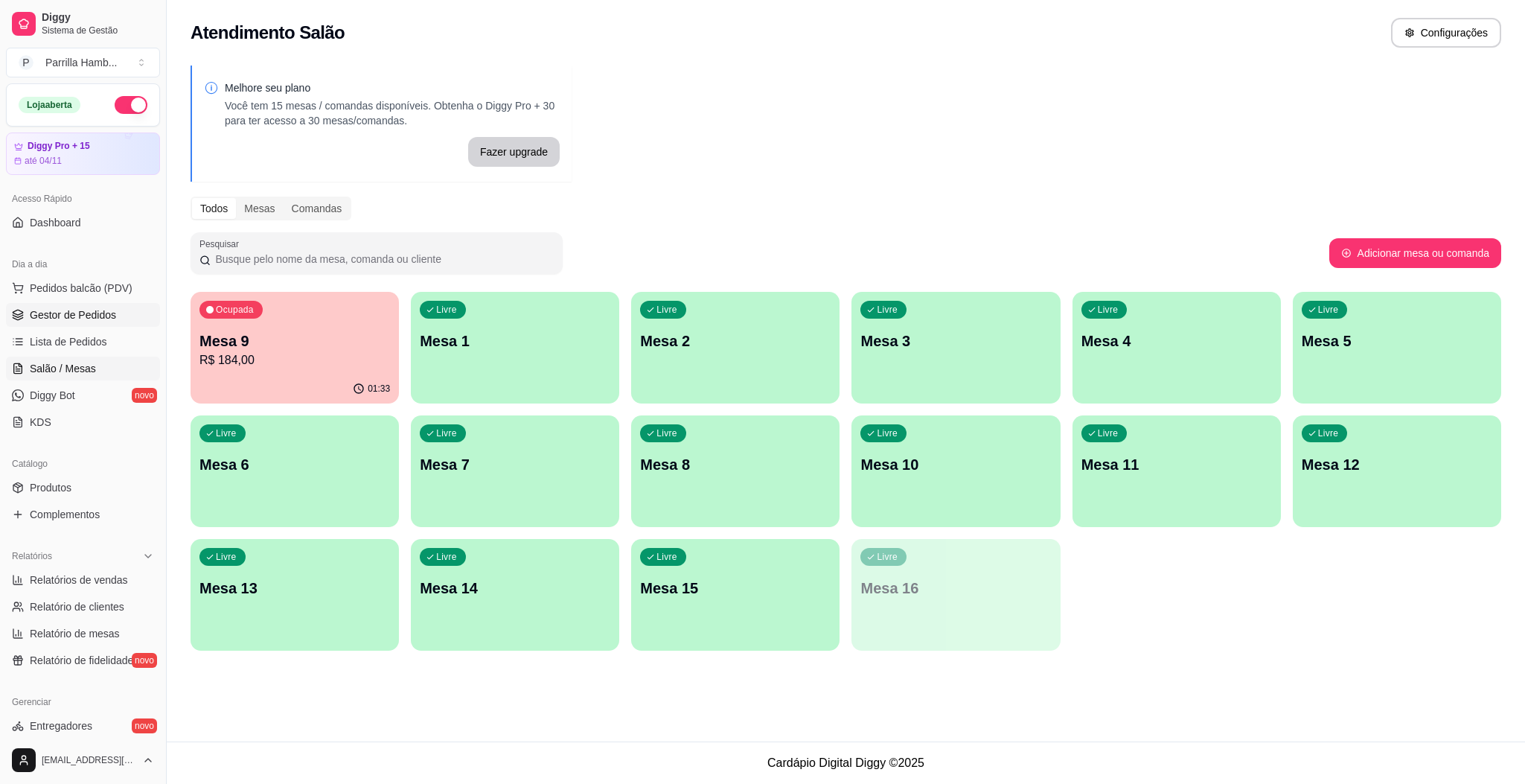
click at [96, 316] on span "Gestor de Pedidos" at bounding box center [72, 315] width 86 height 15
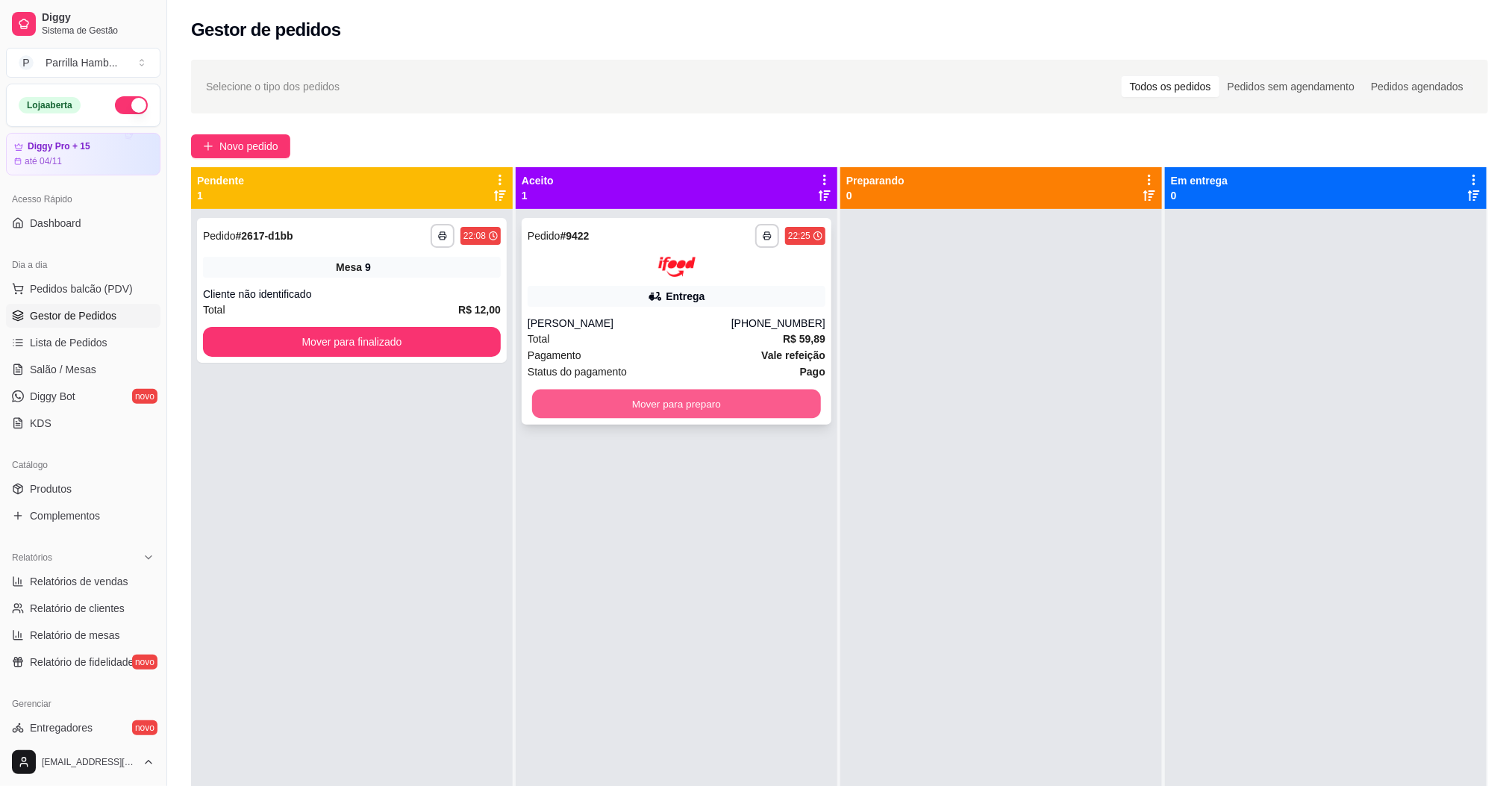
click at [676, 403] on button "Mover para preparo" at bounding box center [676, 403] width 289 height 29
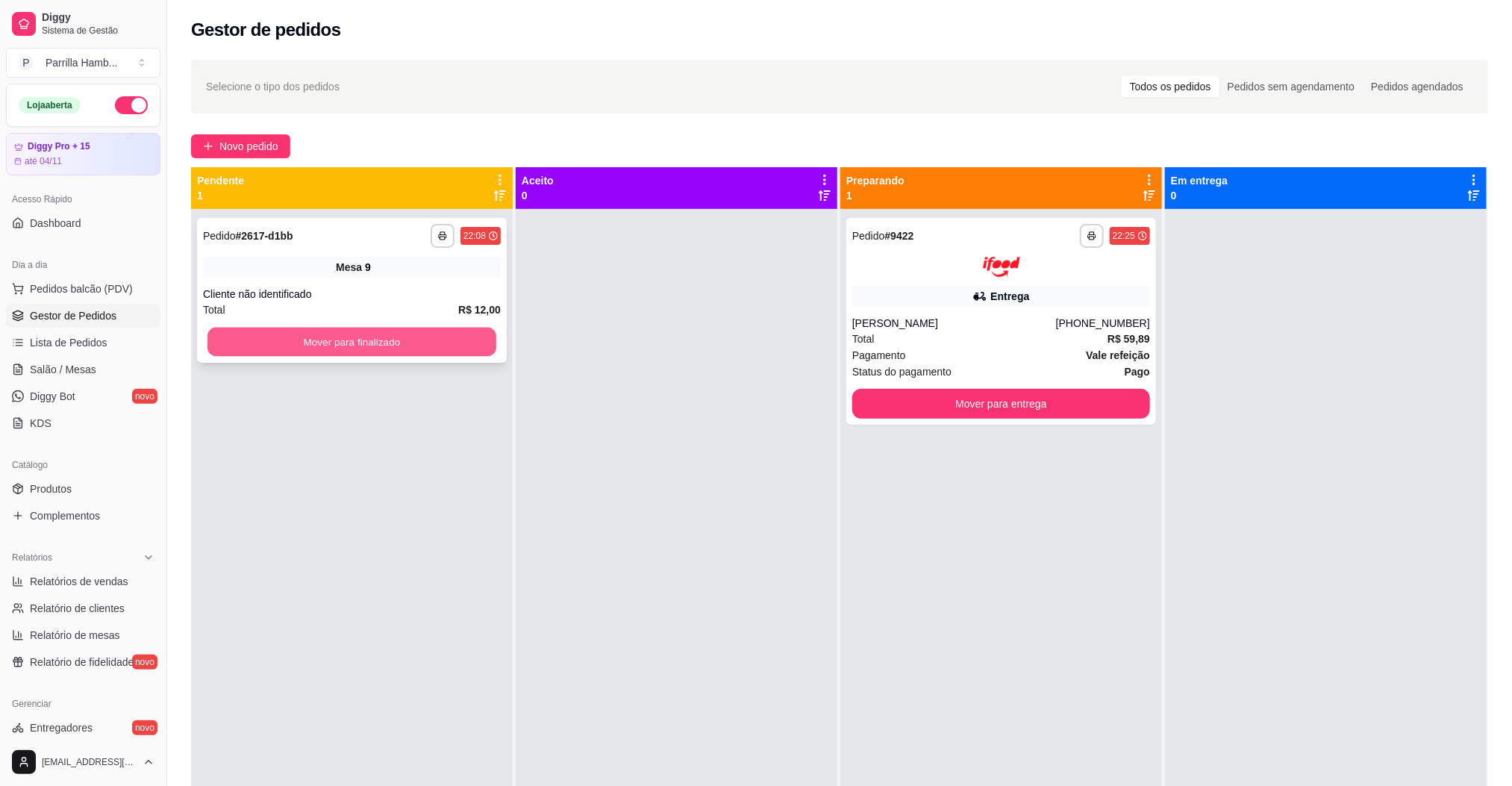
click at [417, 344] on button "Mover para finalizado" at bounding box center [351, 341] width 289 height 29
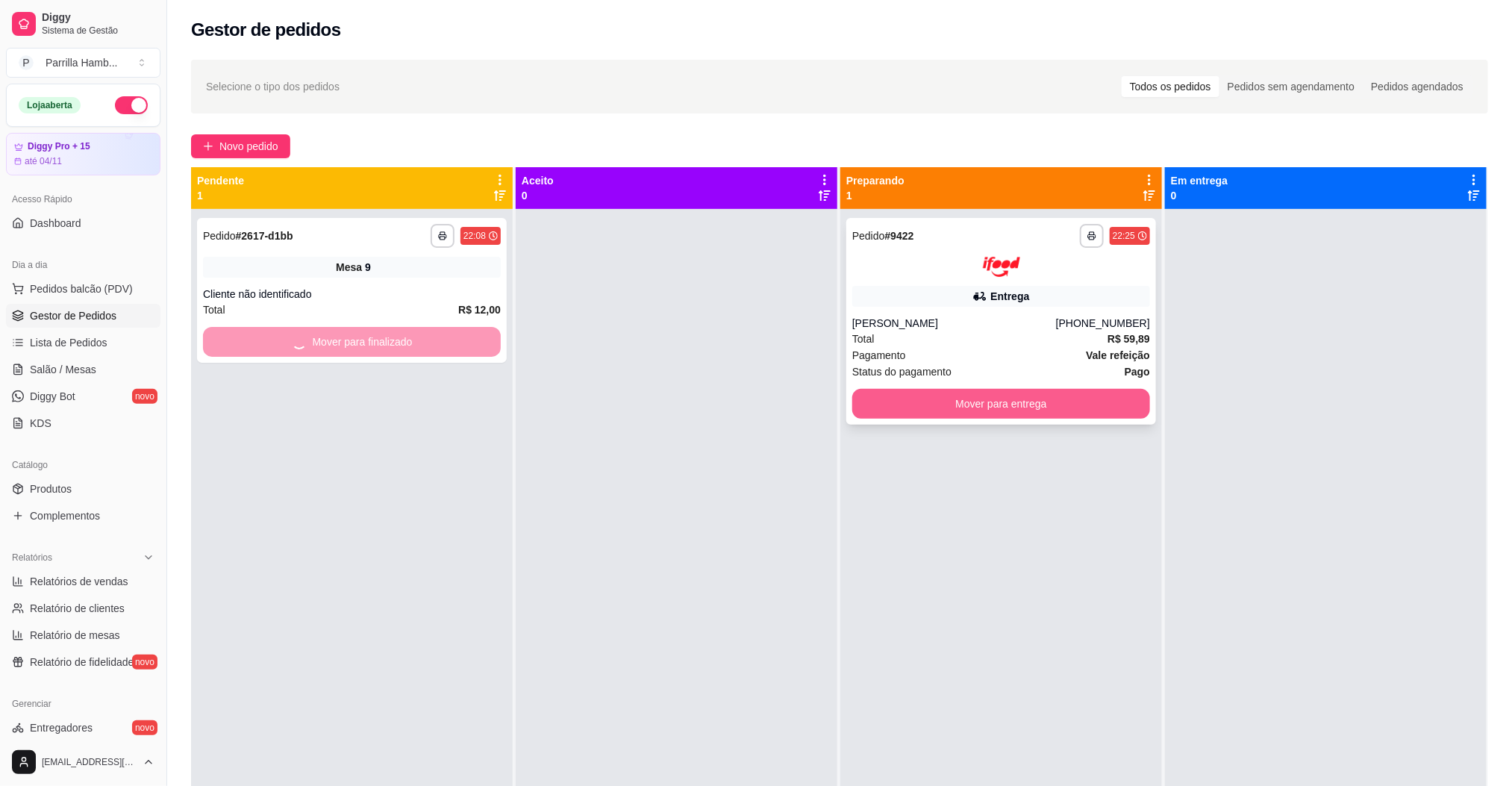
click at [975, 413] on button "Mover para entrega" at bounding box center [1001, 404] width 298 height 30
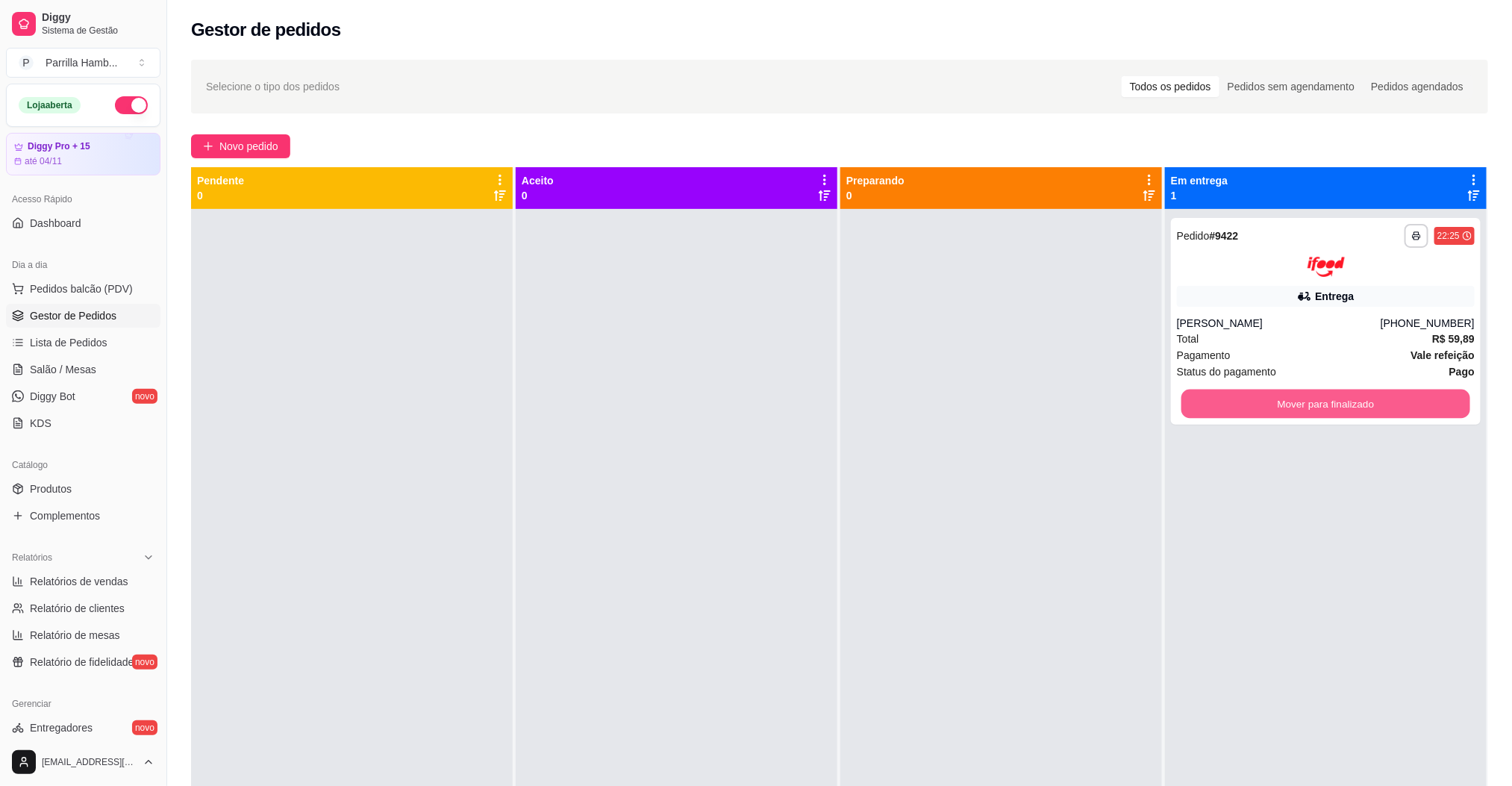
click at [1265, 404] on button "Mover para finalizado" at bounding box center [1325, 403] width 289 height 29
click at [1270, 396] on button "Mover para finalizado" at bounding box center [1325, 404] width 298 height 30
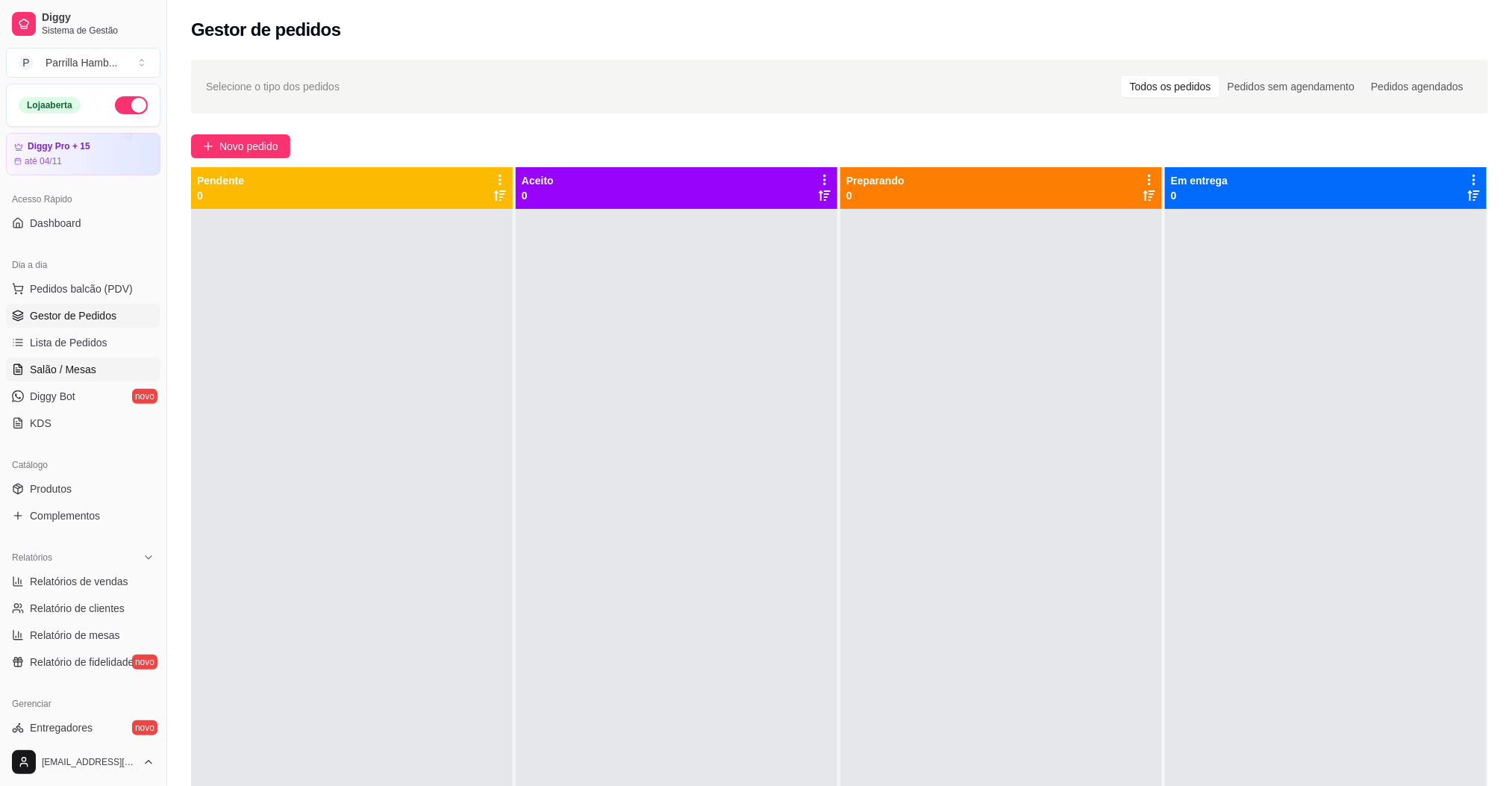
click at [110, 364] on link "Salão / Mesas" at bounding box center [83, 369] width 154 height 24
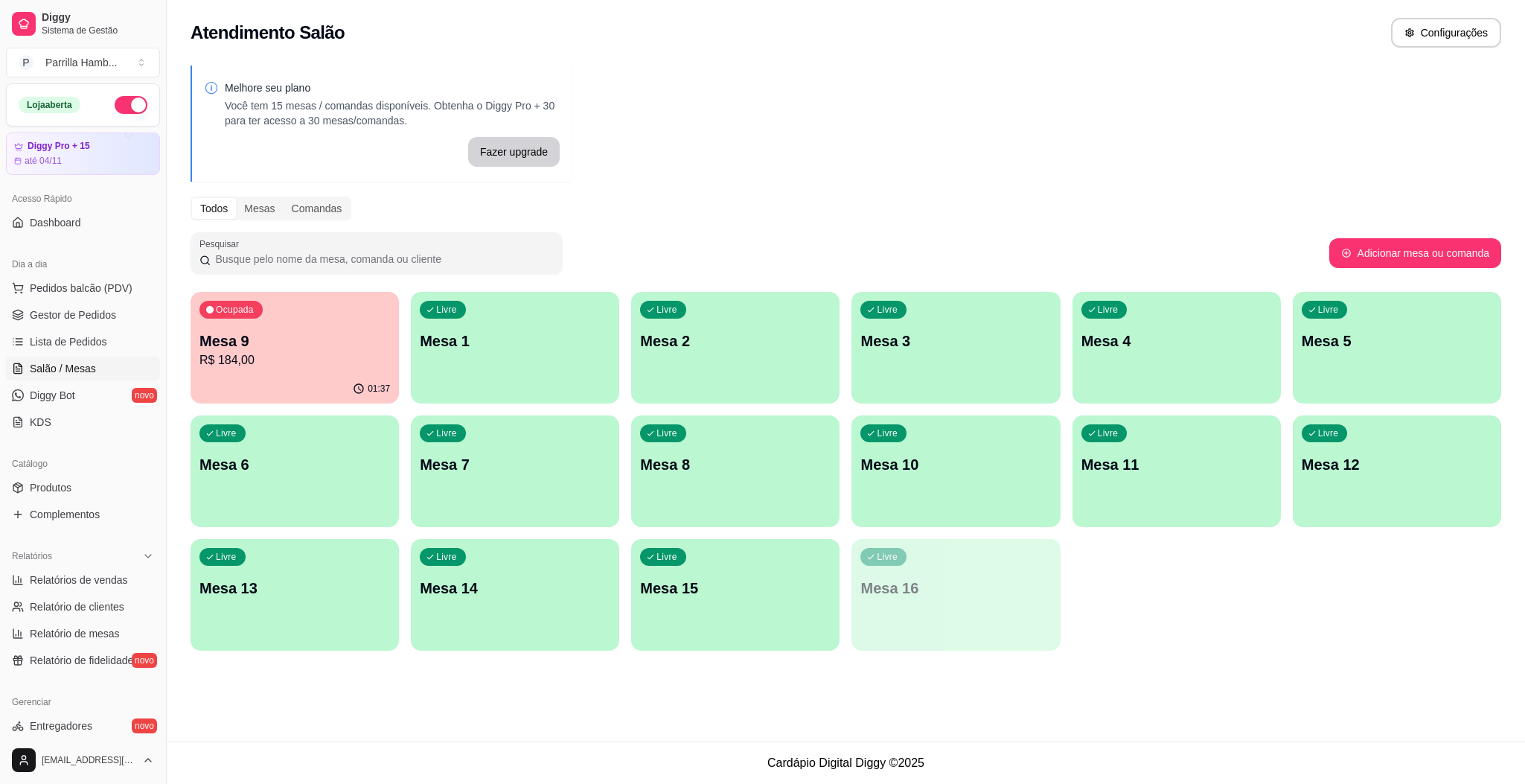
click at [284, 371] on div "Ocupada Mesa 9 R$ 184,00" at bounding box center [294, 332] width 208 height 82
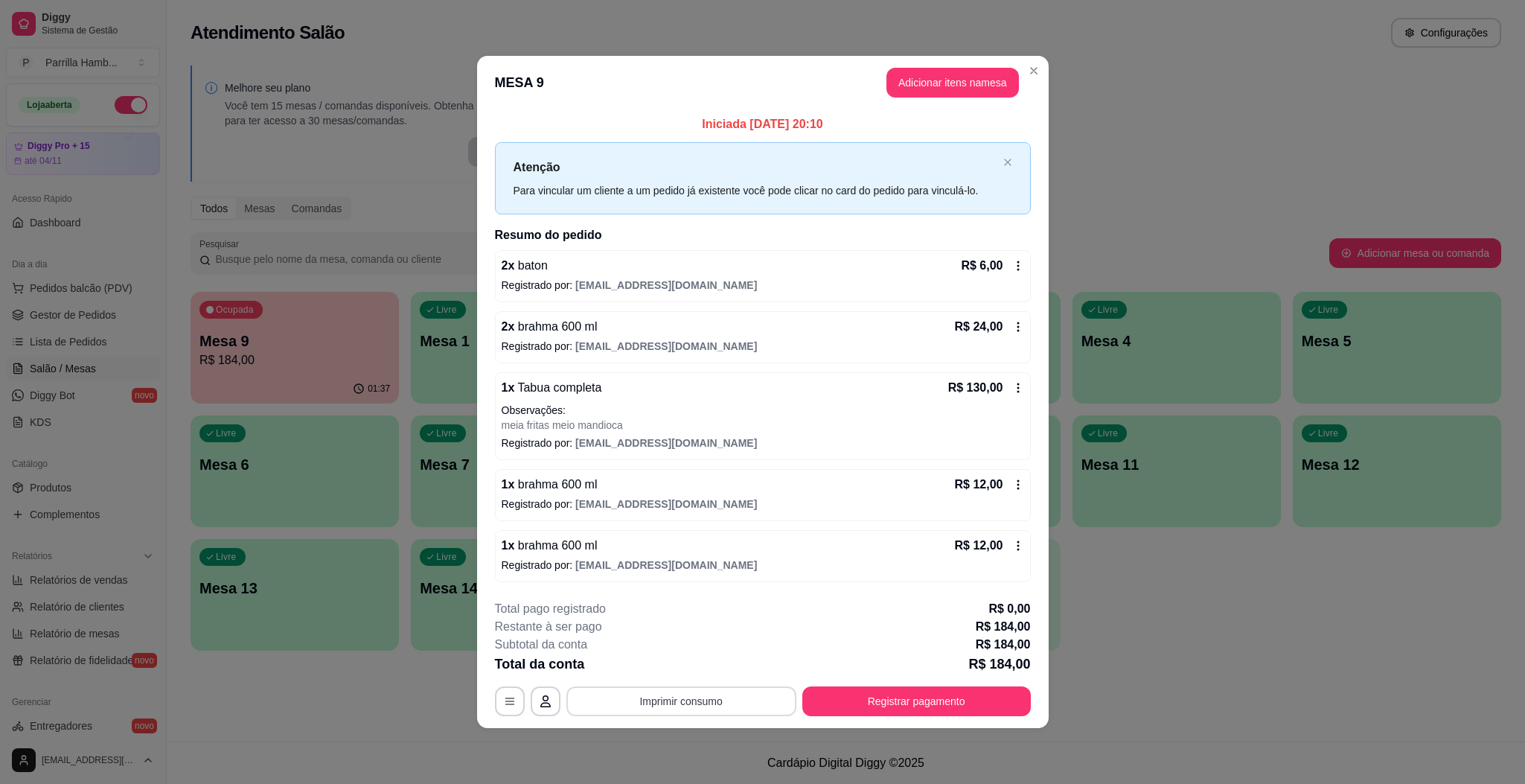
click at [724, 706] on button "Imprimir consumo" at bounding box center [681, 701] width 230 height 30
click at [668, 664] on button "IMPRESSORA" at bounding box center [686, 669] width 108 height 24
click at [1507, 654] on div "**********" at bounding box center [762, 392] width 1525 height 784
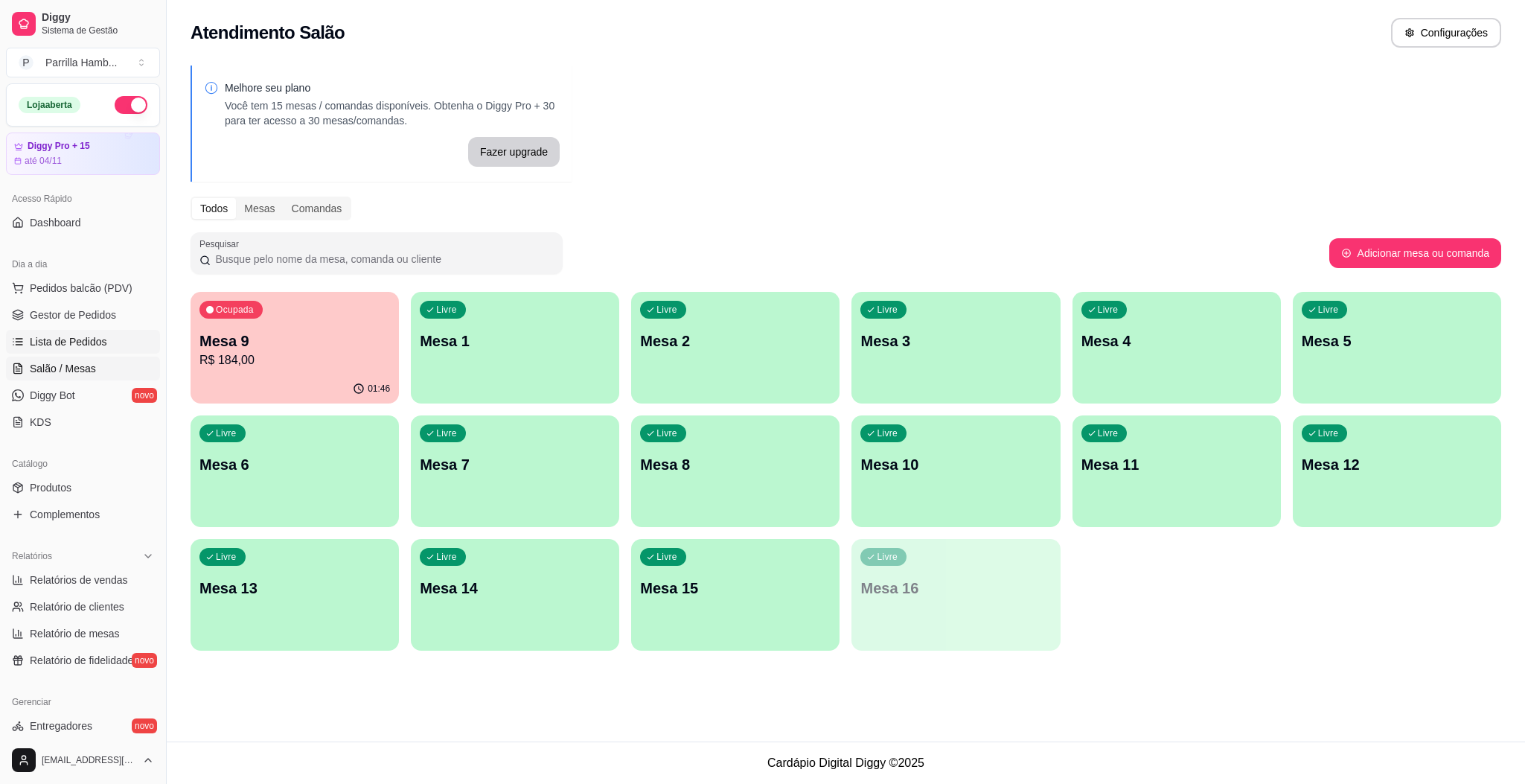
click at [88, 349] on span "Lista de Pedidos" at bounding box center [69, 342] width 78 height 15
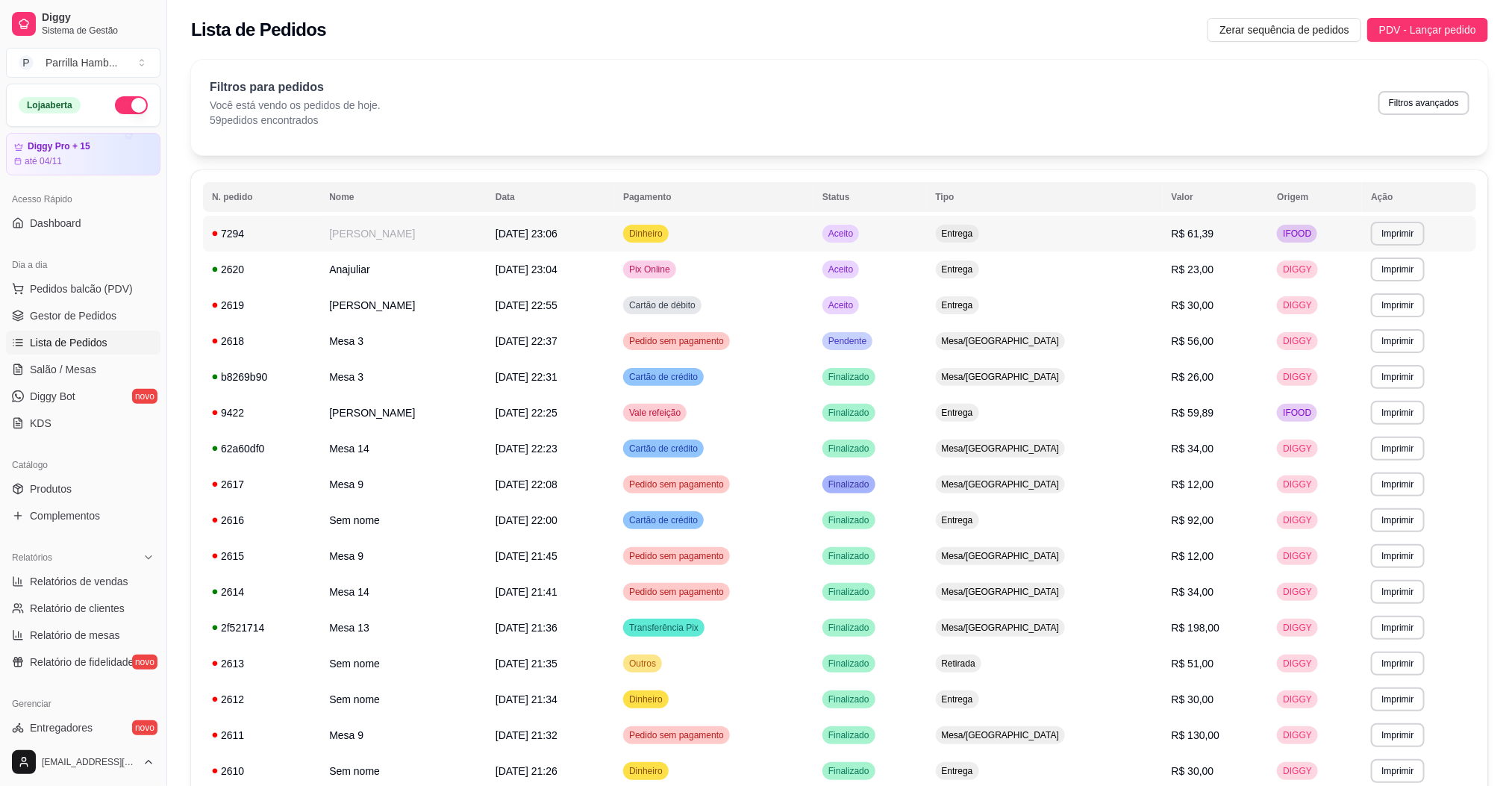
click at [420, 244] on td "[PERSON_NAME]" at bounding box center [403, 233] width 166 height 36
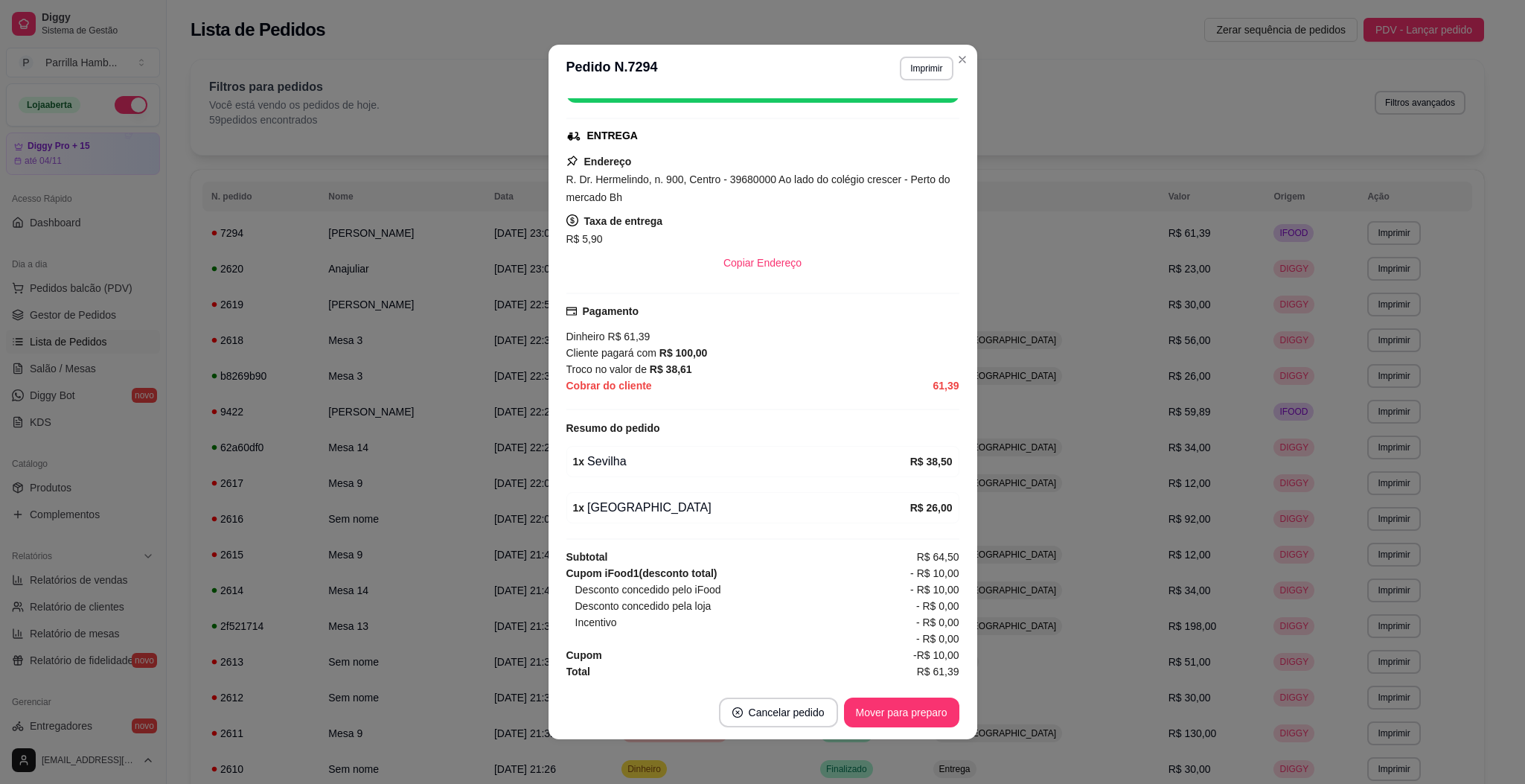
scroll to position [255, 0]
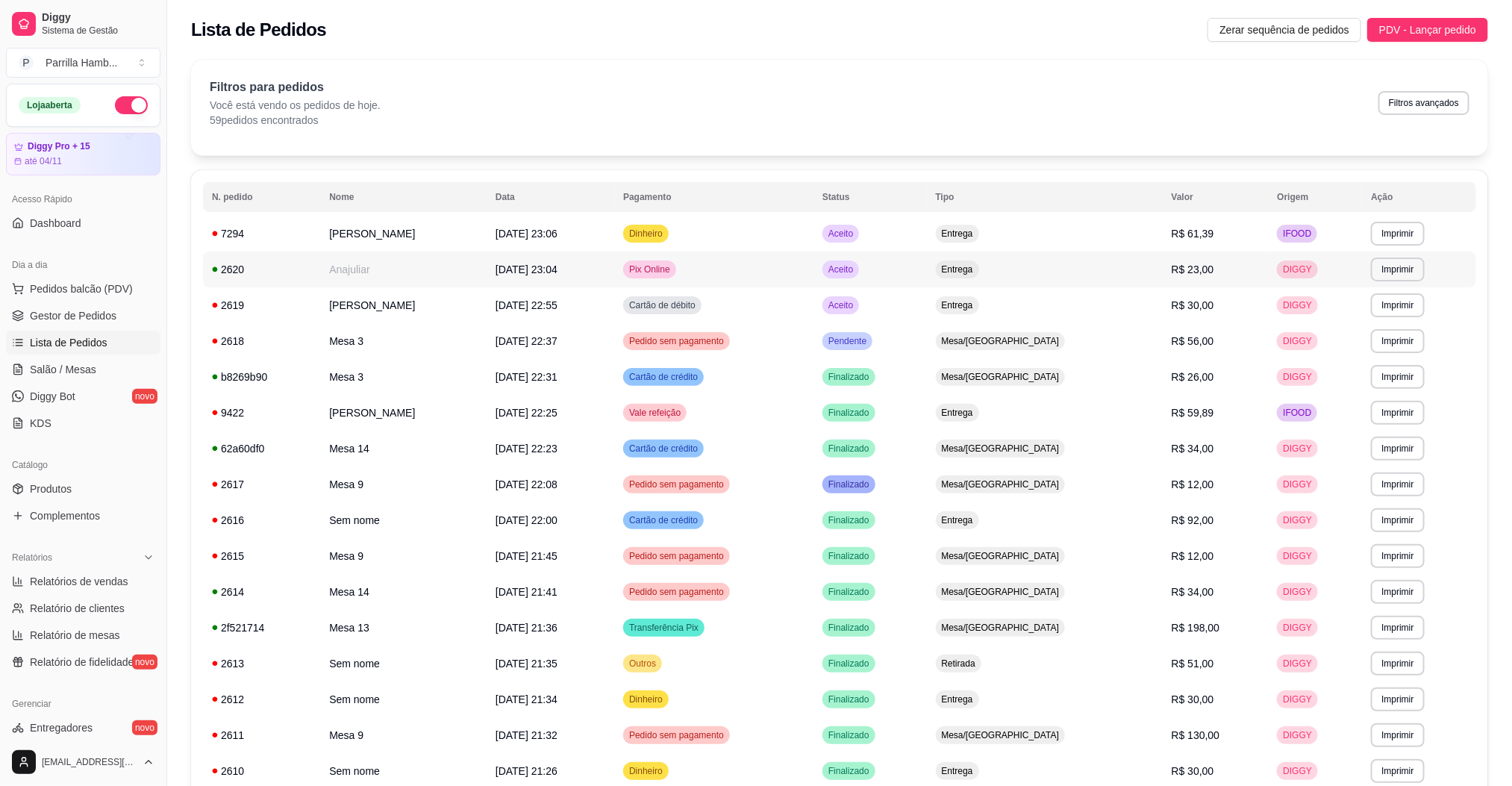
click at [396, 278] on td "Anajuliar" at bounding box center [403, 269] width 166 height 36
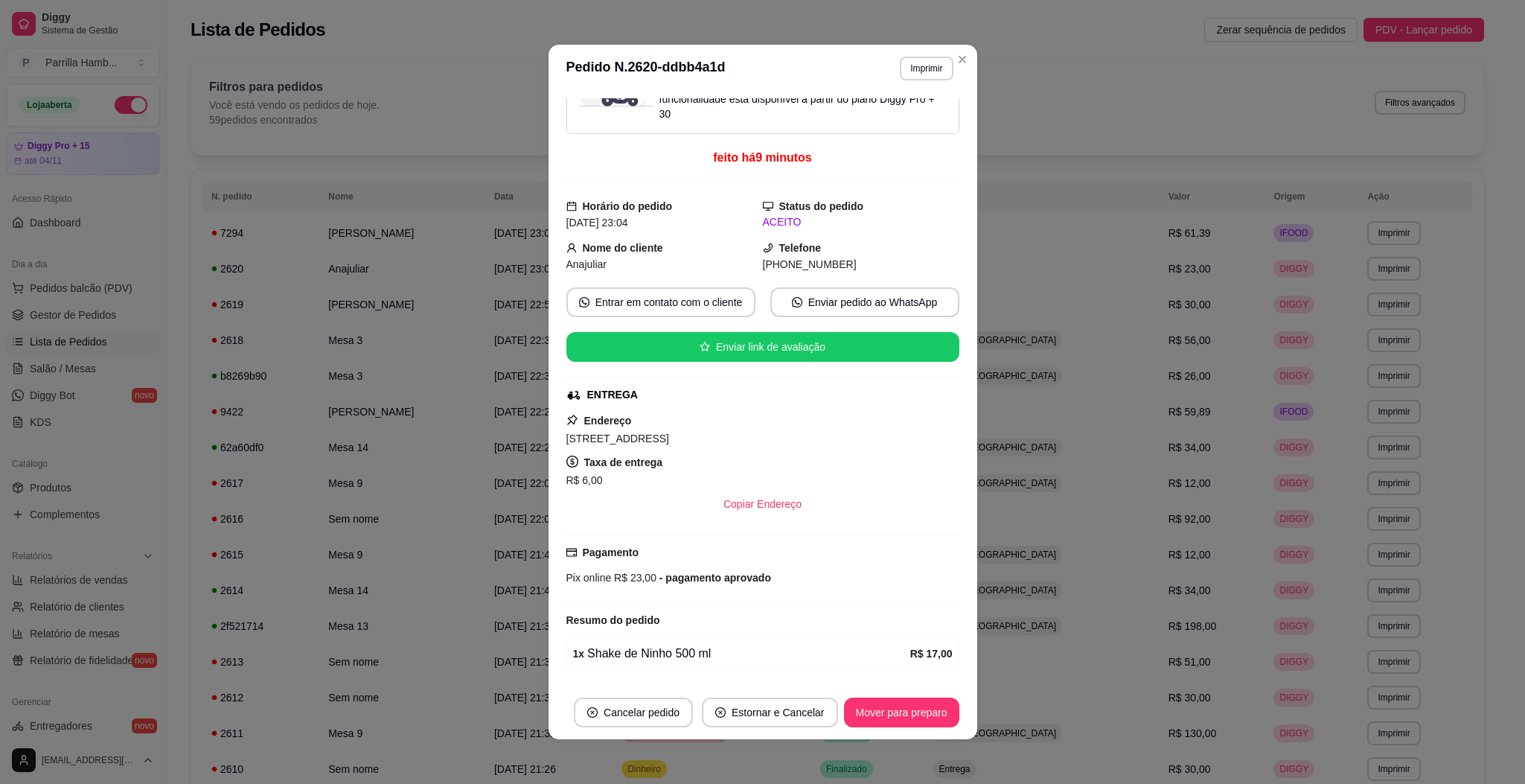
scroll to position [0, 0]
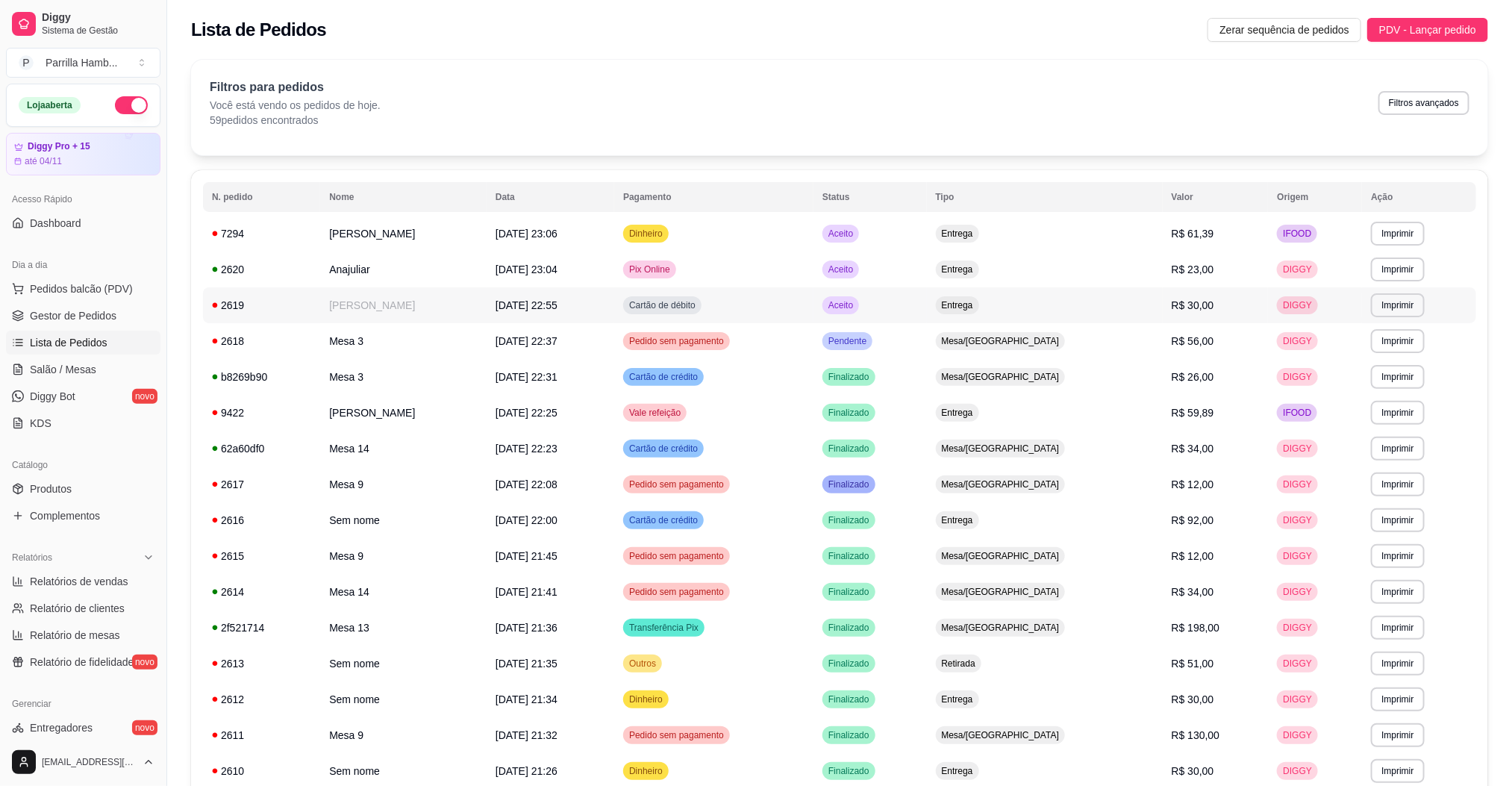
click at [386, 316] on td "[PERSON_NAME]" at bounding box center [403, 305] width 166 height 36
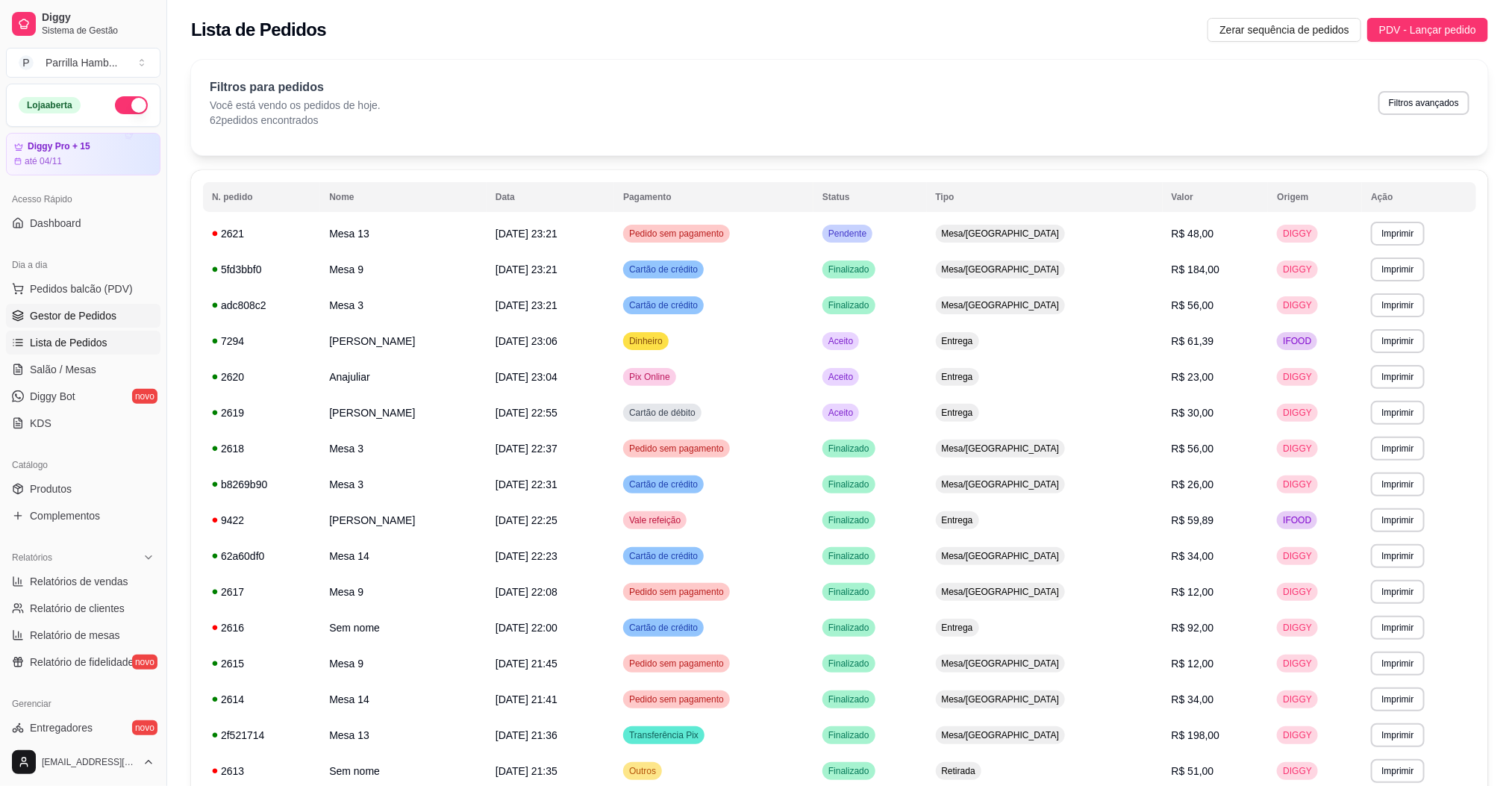
click at [84, 326] on link "Gestor de Pedidos" at bounding box center [83, 316] width 154 height 24
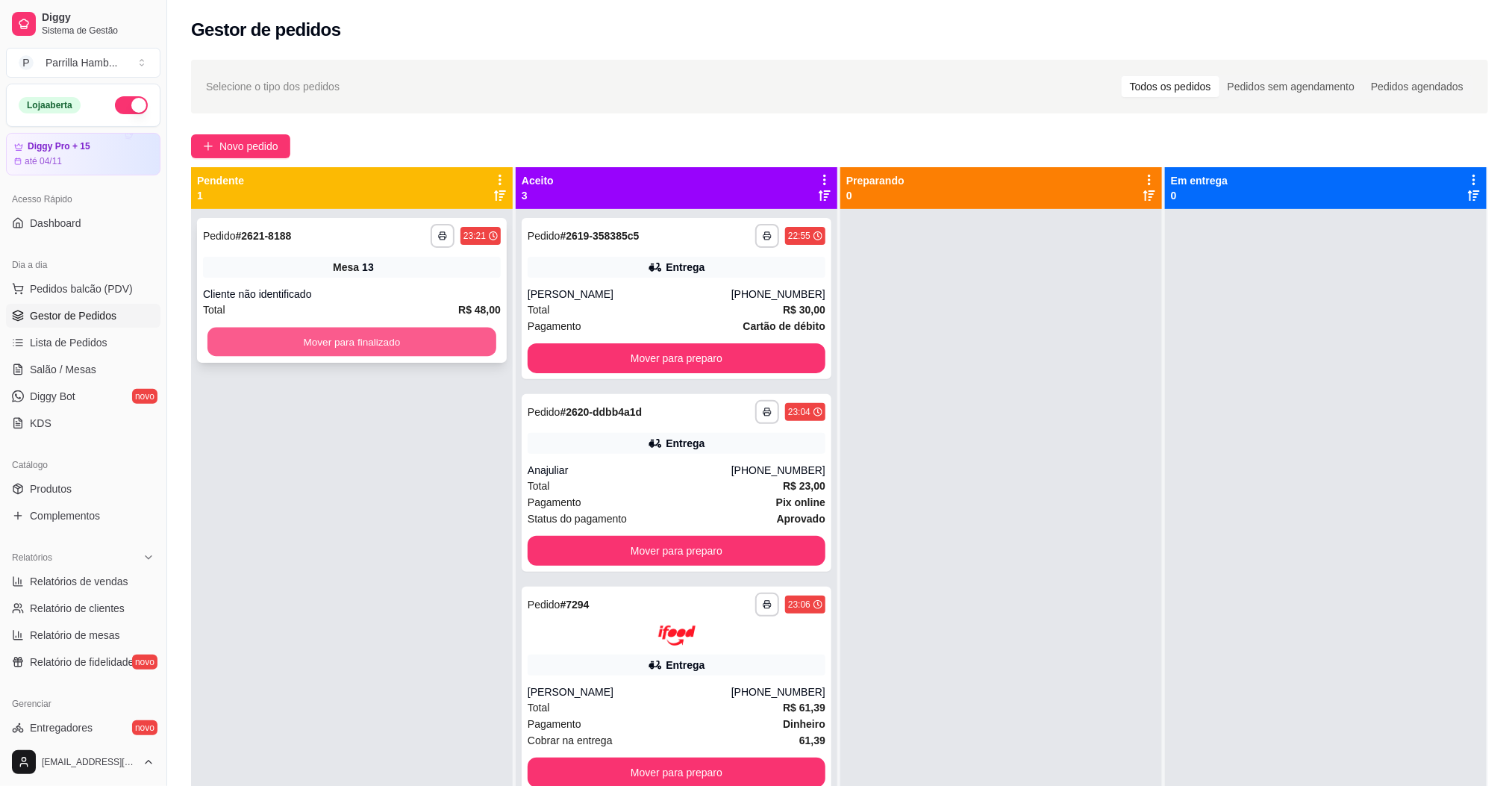
click at [381, 355] on button "Mover para finalizado" at bounding box center [351, 341] width 289 height 29
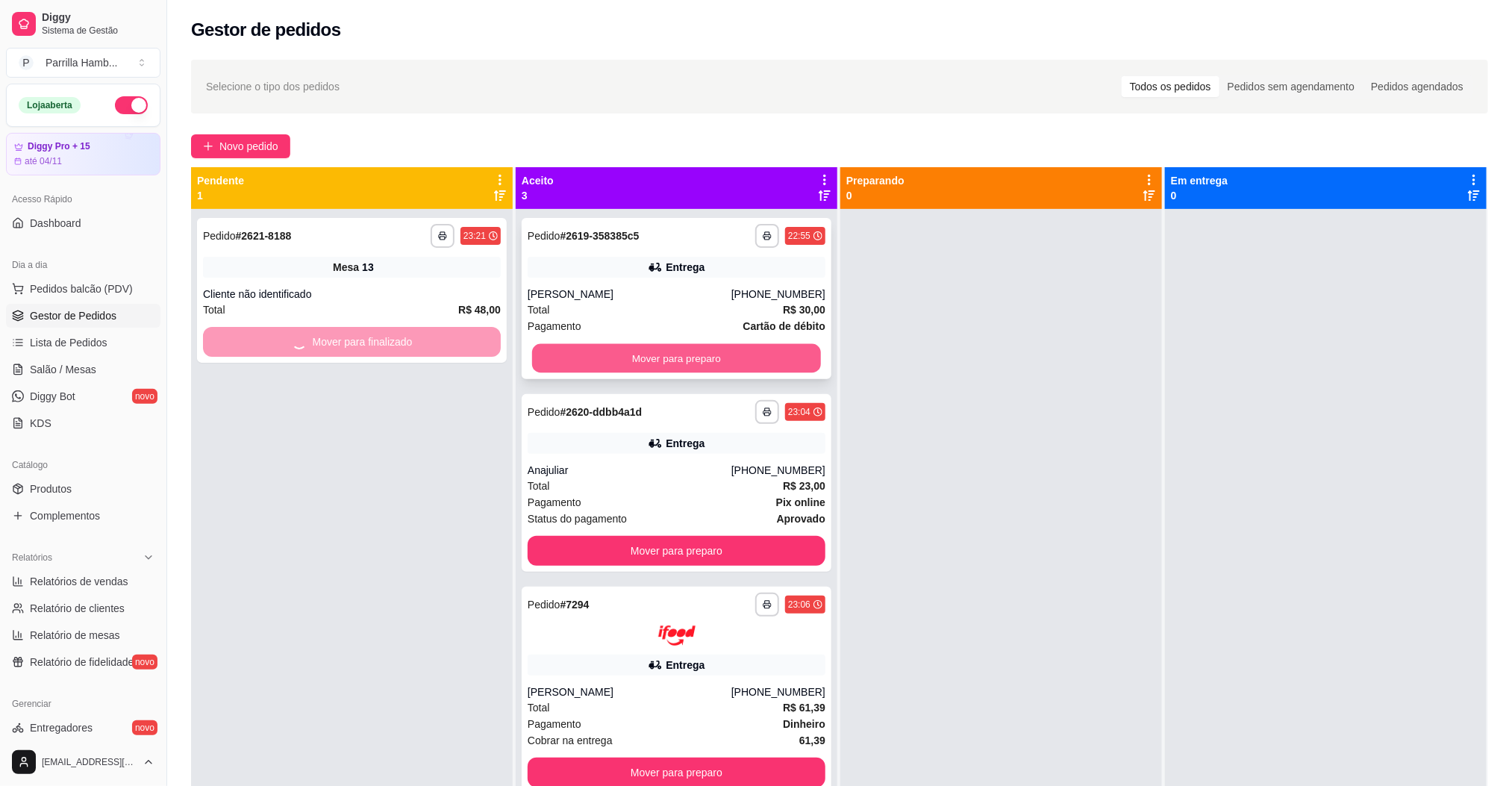
click at [712, 367] on button "Mover para preparo" at bounding box center [676, 358] width 289 height 29
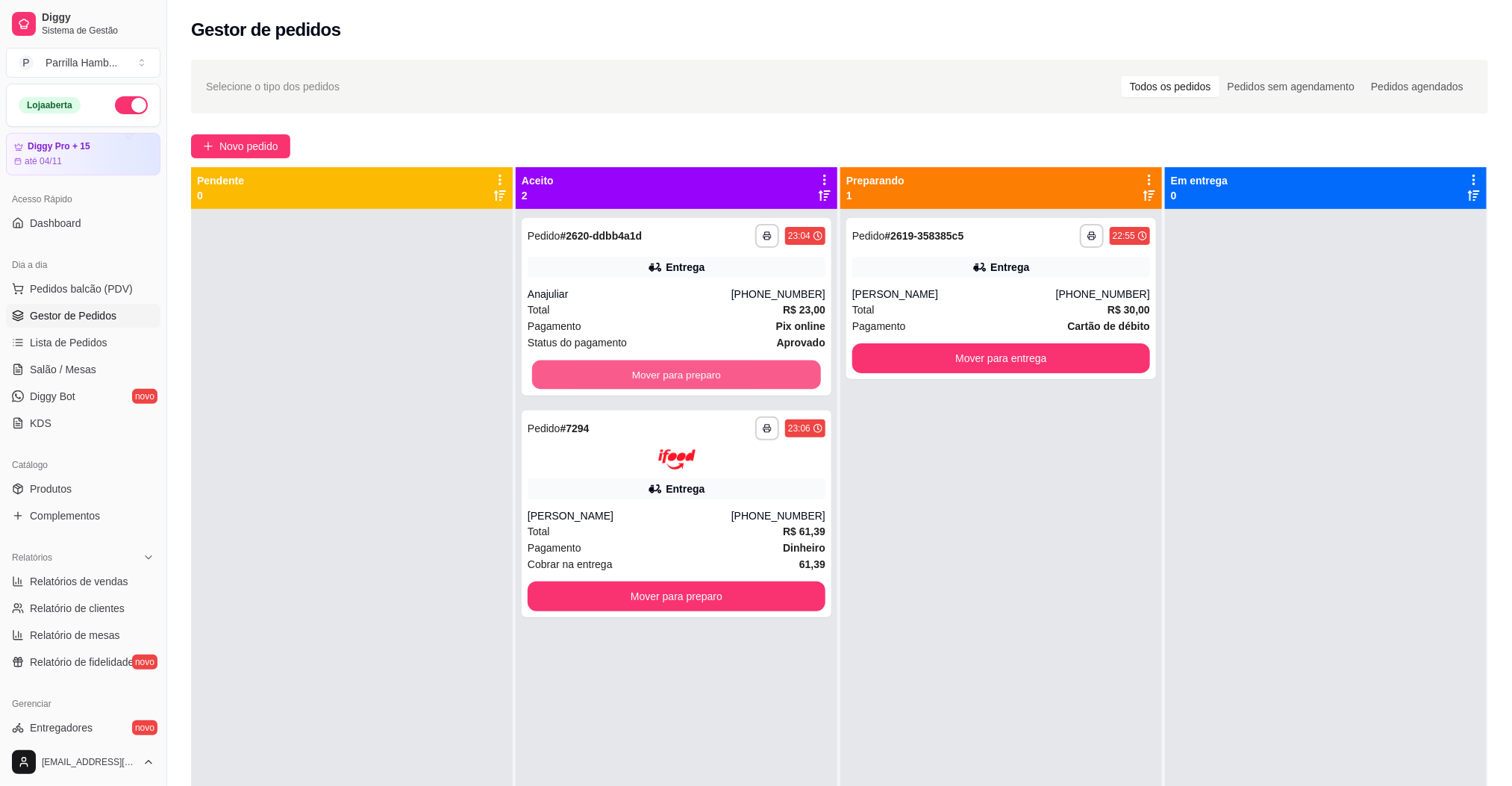
click at [718, 361] on button "Mover para preparo" at bounding box center [676, 374] width 289 height 29
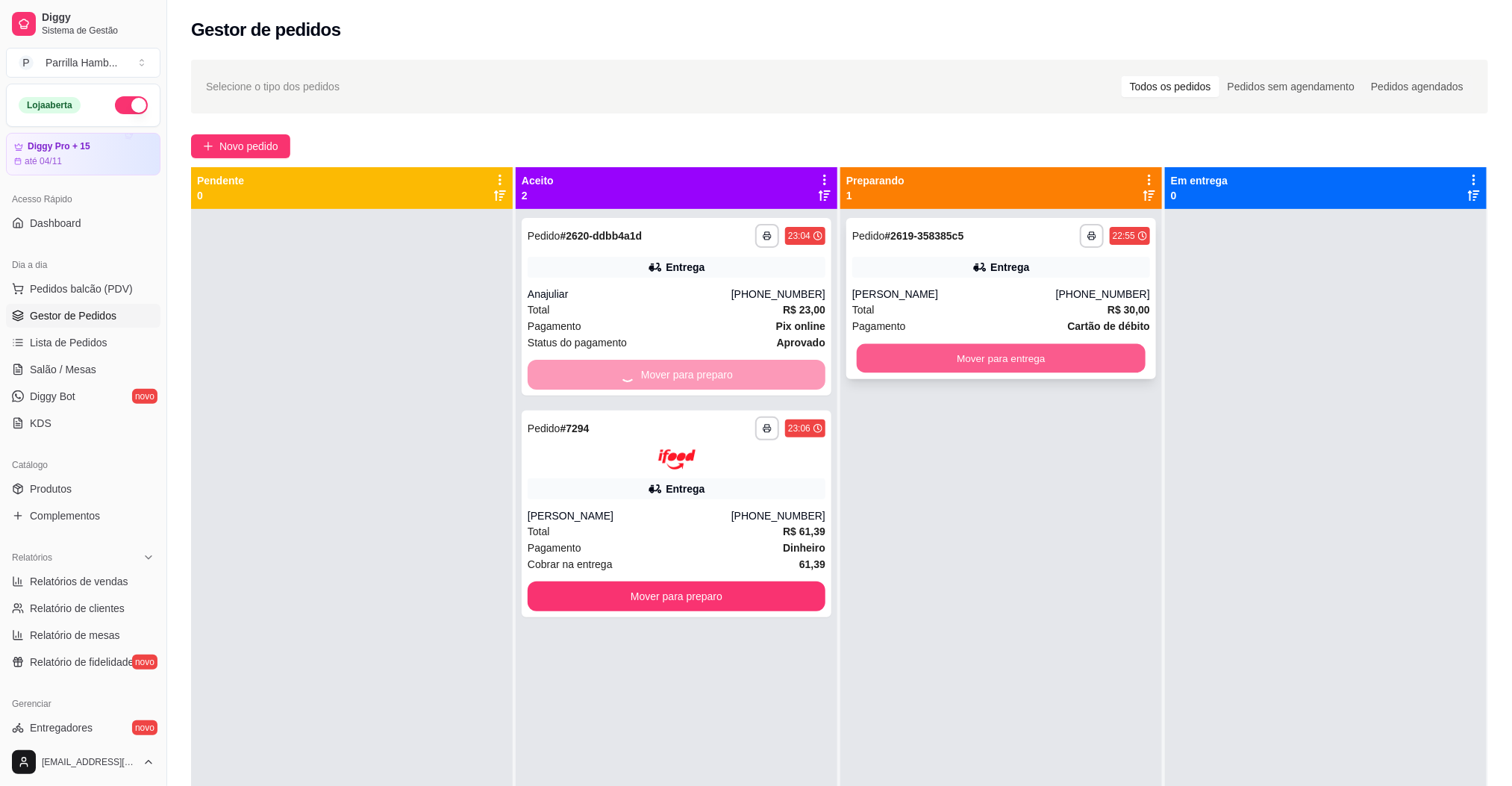
click at [981, 365] on button "Mover para entrega" at bounding box center [1001, 358] width 289 height 29
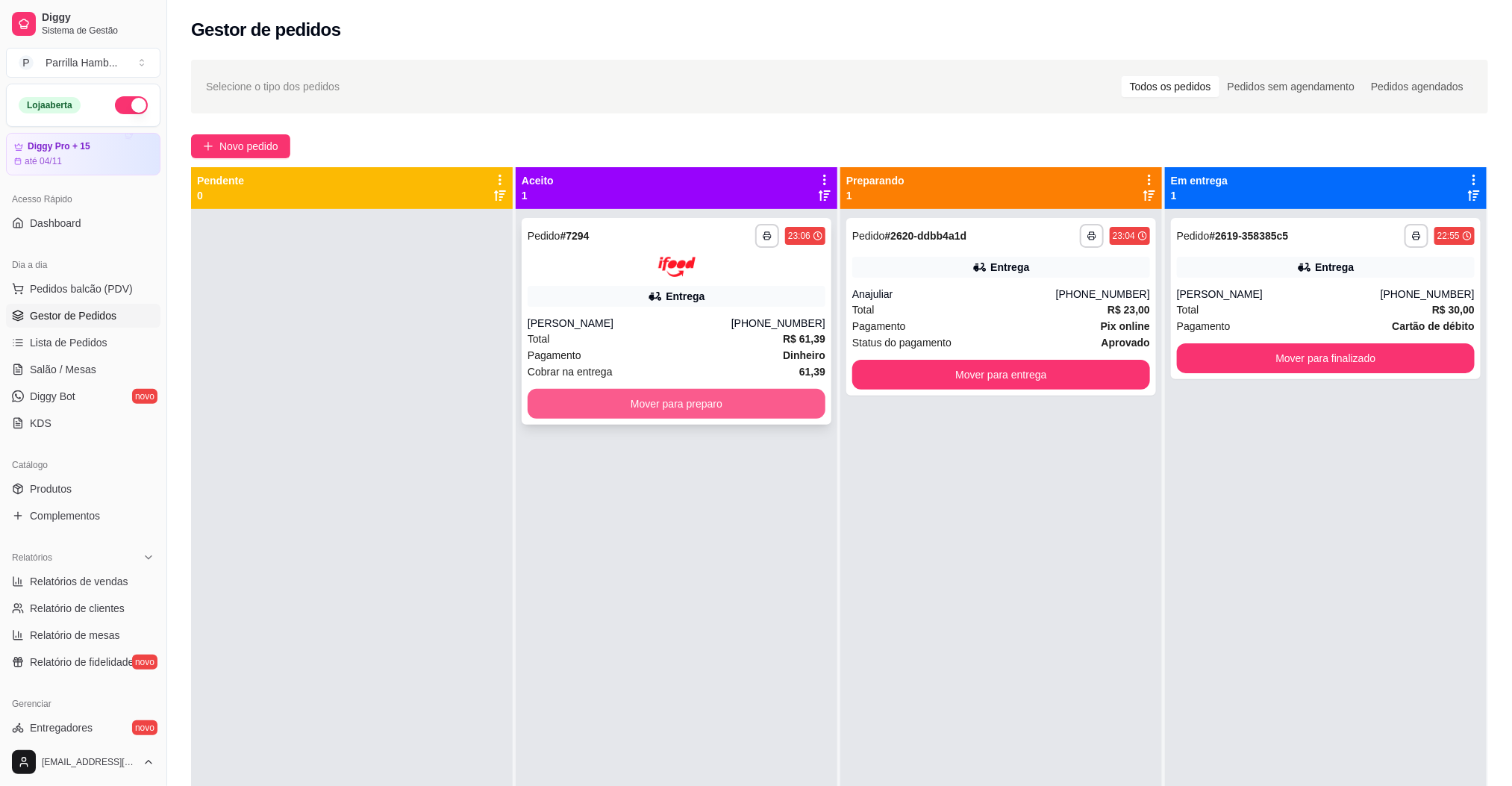
click at [721, 396] on button "Mover para preparo" at bounding box center [676, 404] width 298 height 30
click at [961, 396] on div "**********" at bounding box center [1001, 601] width 321 height 786
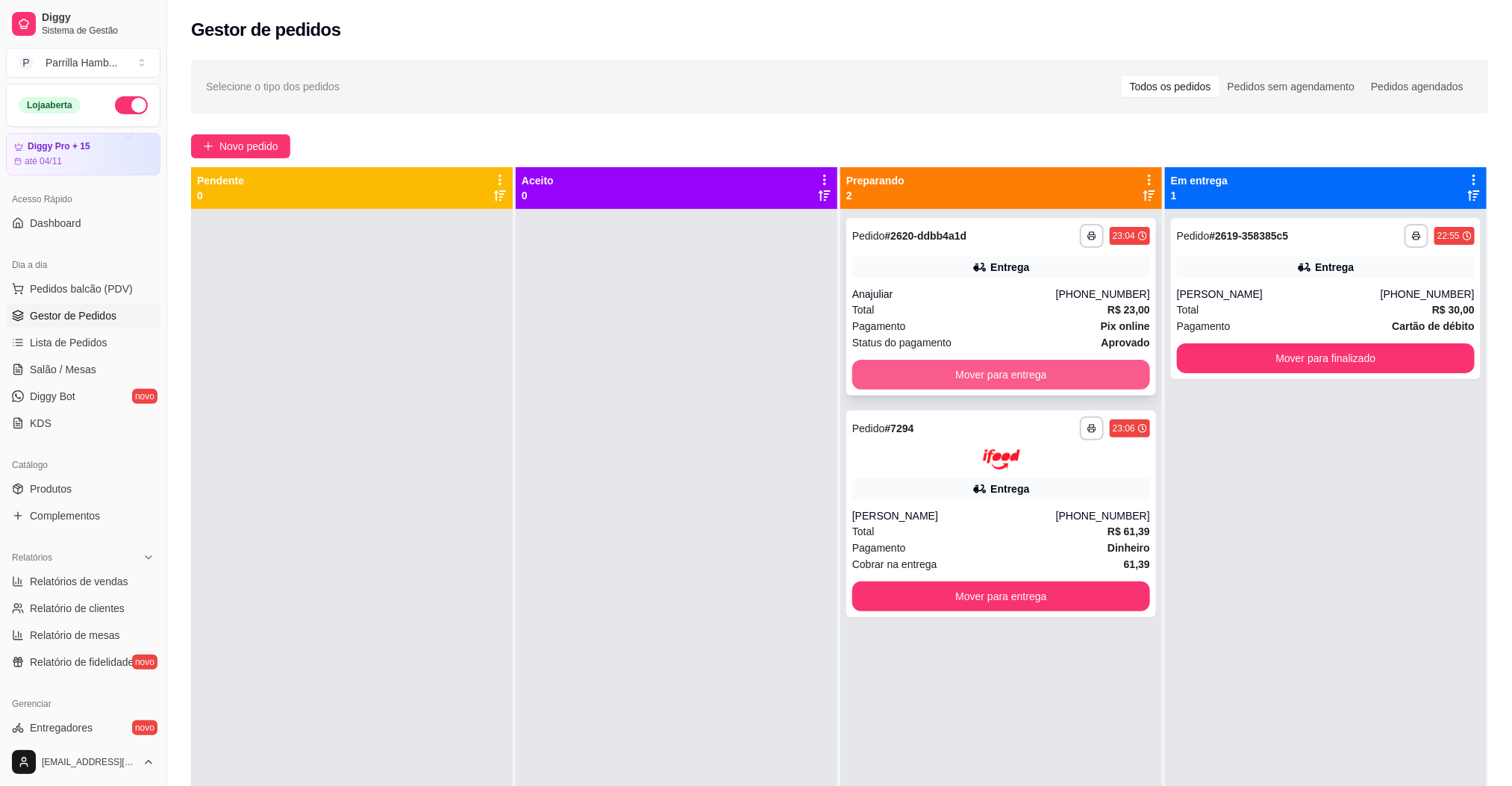
click at [1014, 385] on button "Mover para entrega" at bounding box center [1001, 374] width 298 height 30
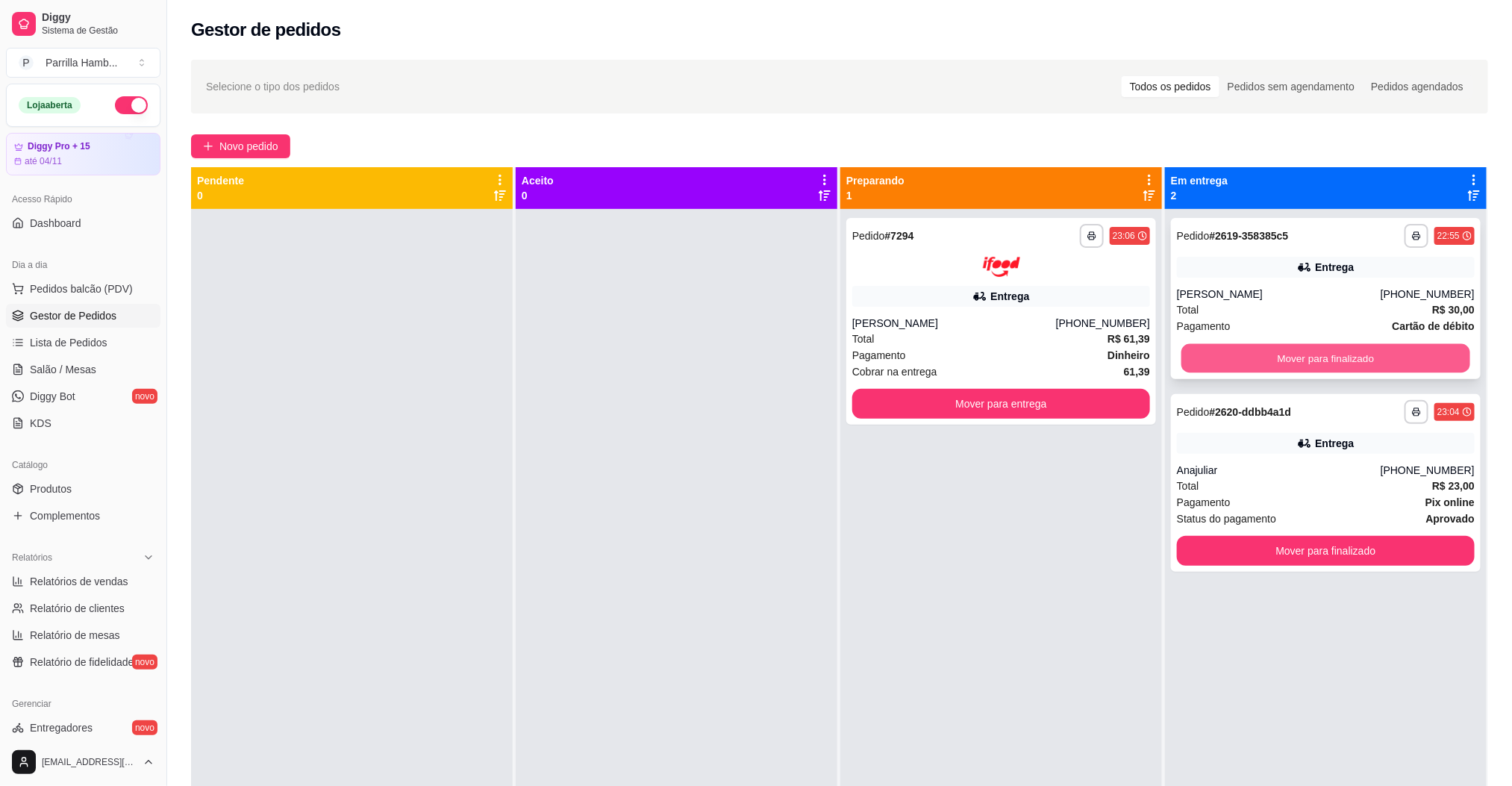
click at [1330, 370] on button "Mover para finalizado" at bounding box center [1325, 358] width 289 height 29
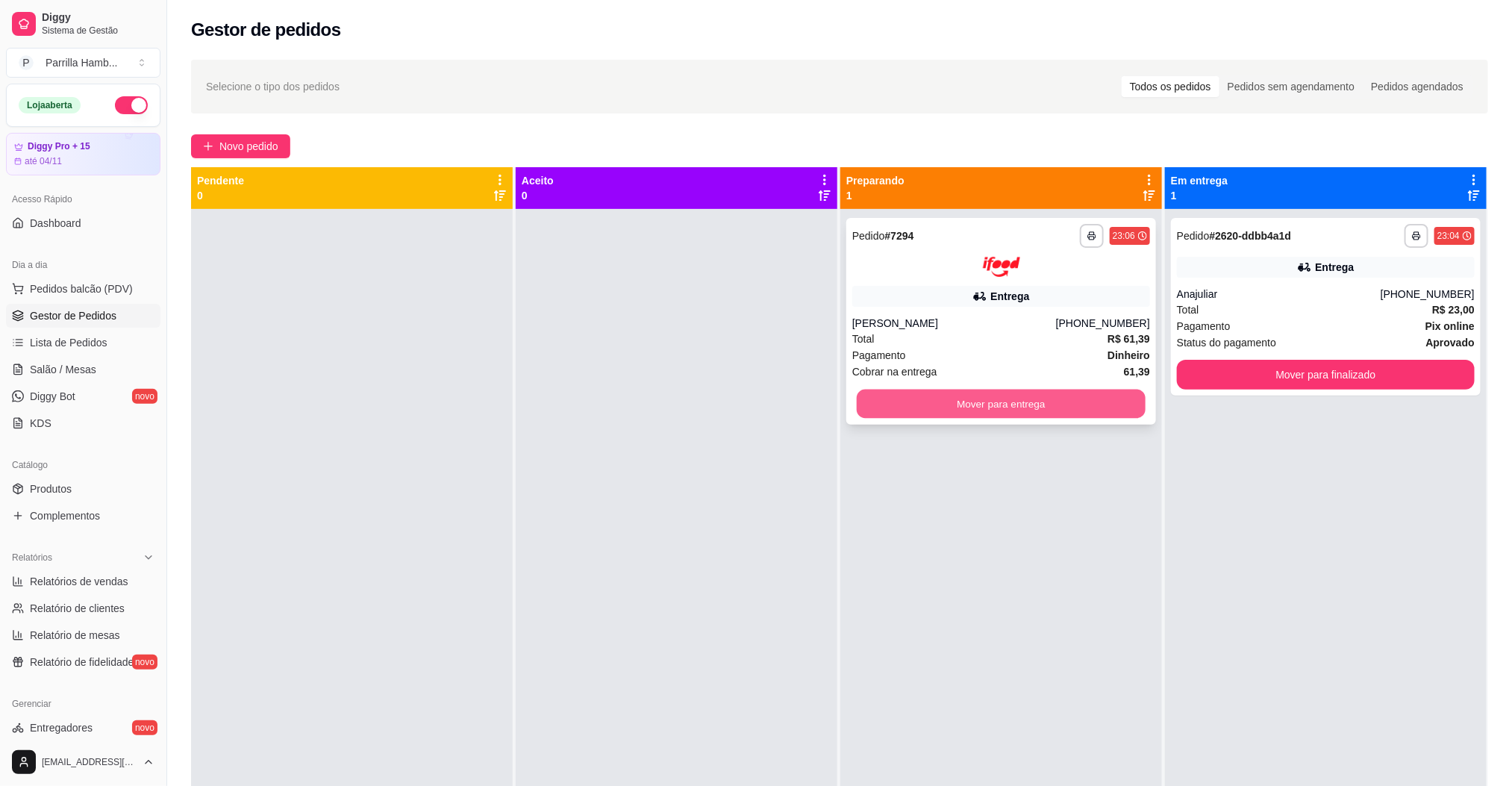
click at [1040, 417] on button "Mover para entrega" at bounding box center [1001, 403] width 289 height 29
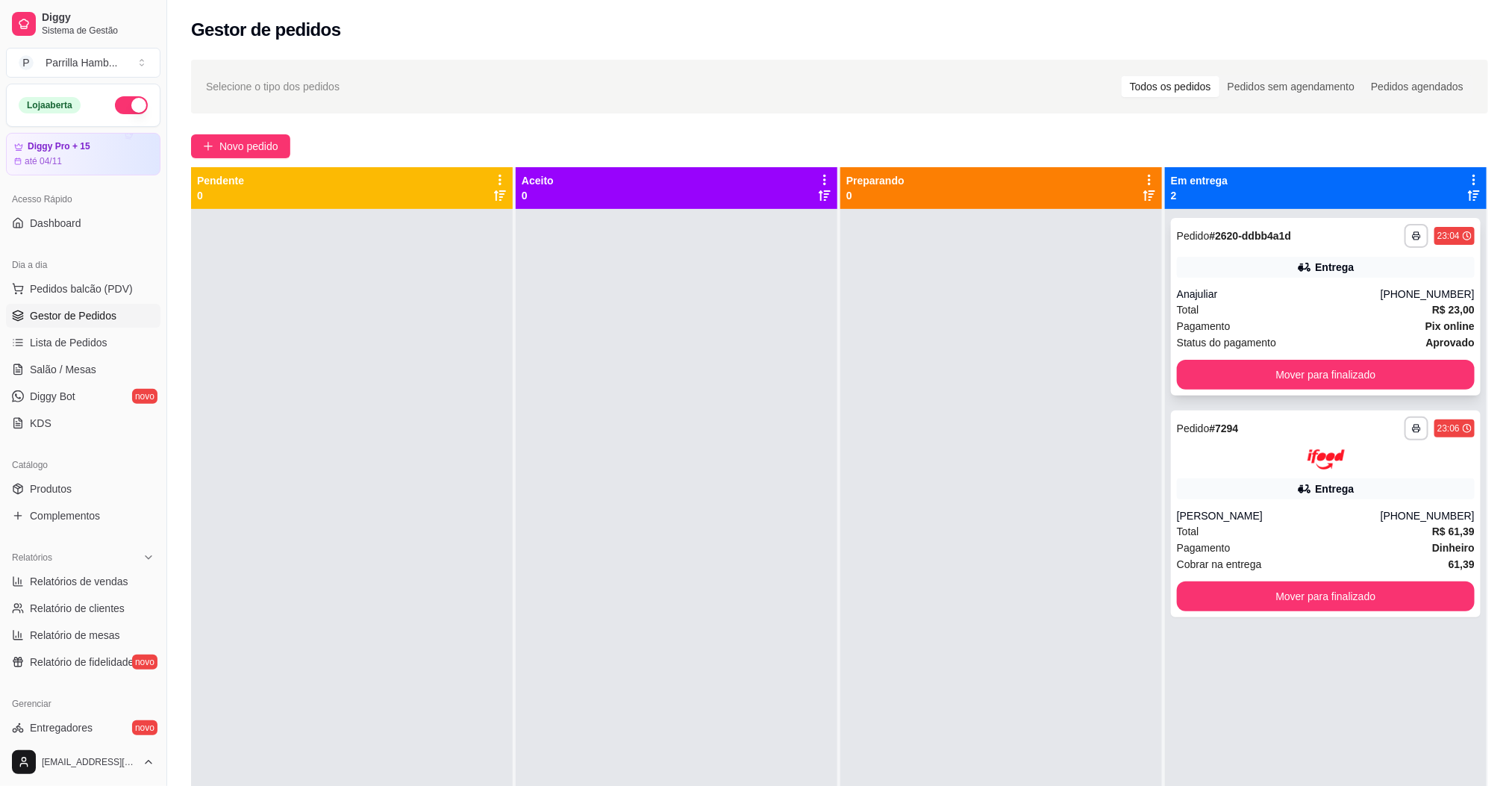
click at [1249, 390] on div "**********" at bounding box center [1325, 306] width 310 height 177
click at [1254, 376] on button "Mover para finalizado" at bounding box center [1325, 374] width 289 height 29
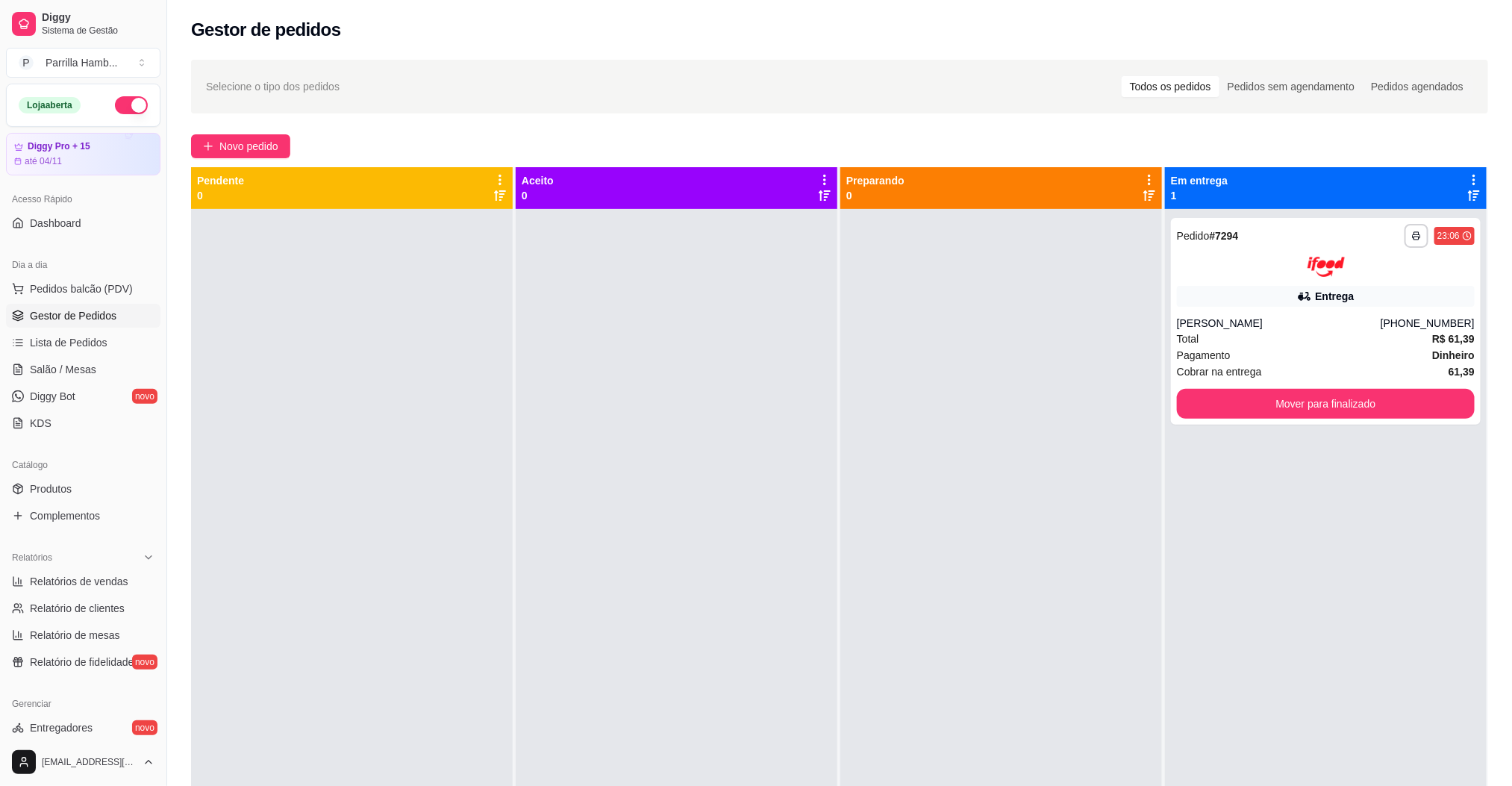
click at [1252, 376] on div "Cobrar na entrega 61,39" at bounding box center [1325, 372] width 298 height 17
click at [1254, 392] on button "Mover para finalizado" at bounding box center [1325, 403] width 289 height 29
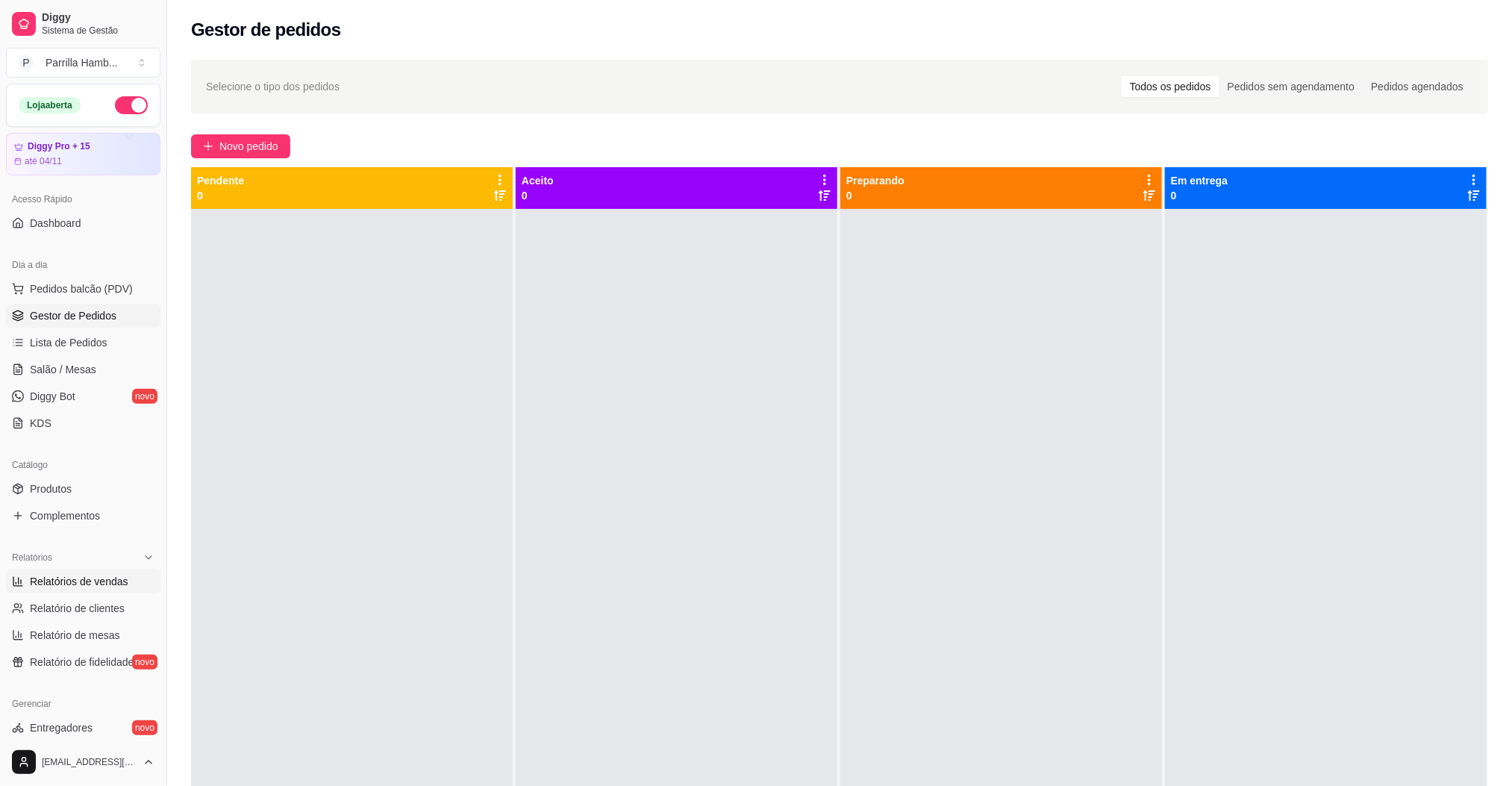
click at [114, 584] on span "Relatórios de vendas" at bounding box center [79, 581] width 98 height 15
select select "ALL"
select select "0"
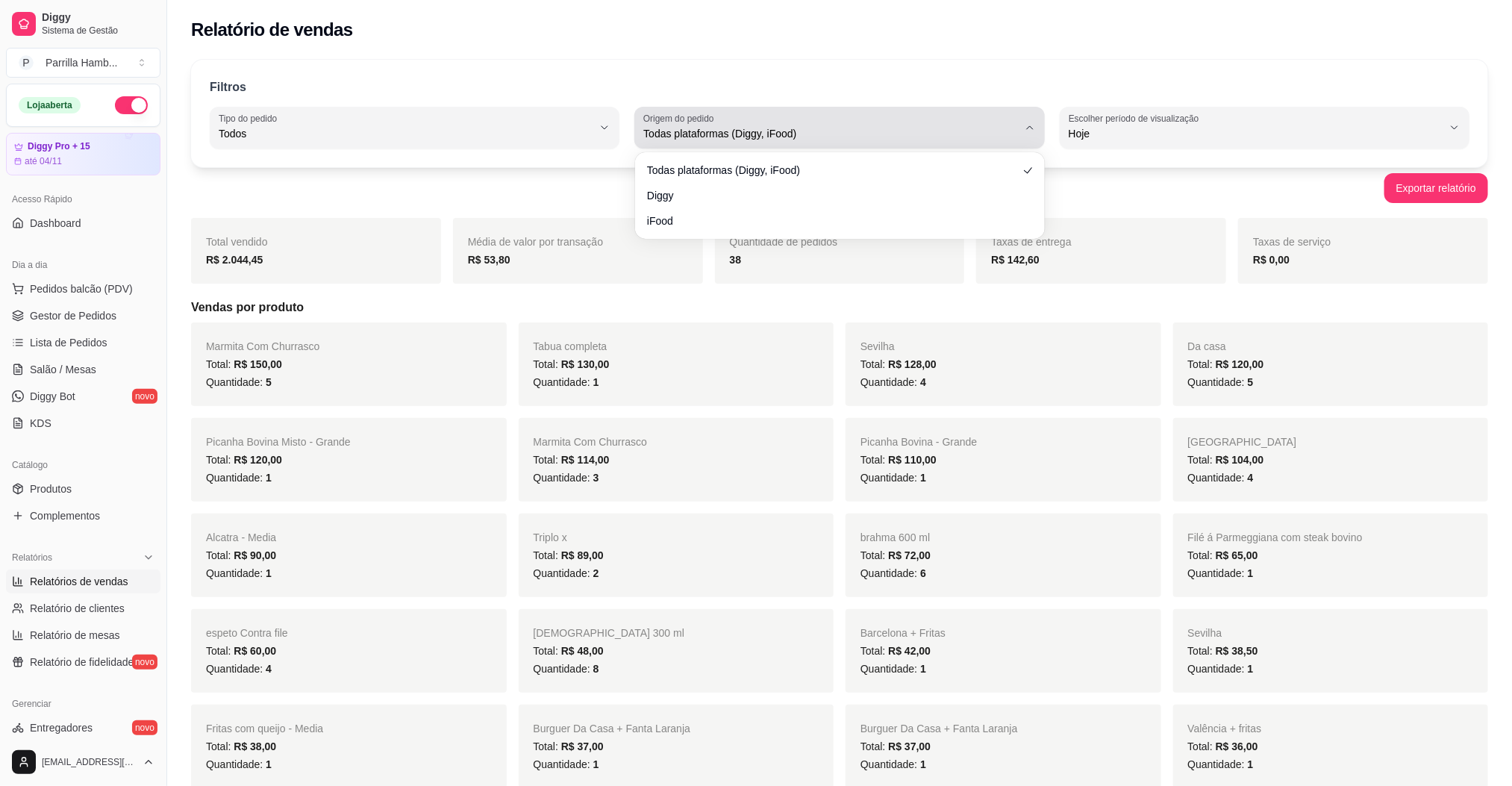
click at [774, 127] on span "Todas plataformas (Diggy, iFood)" at bounding box center [830, 134] width 374 height 15
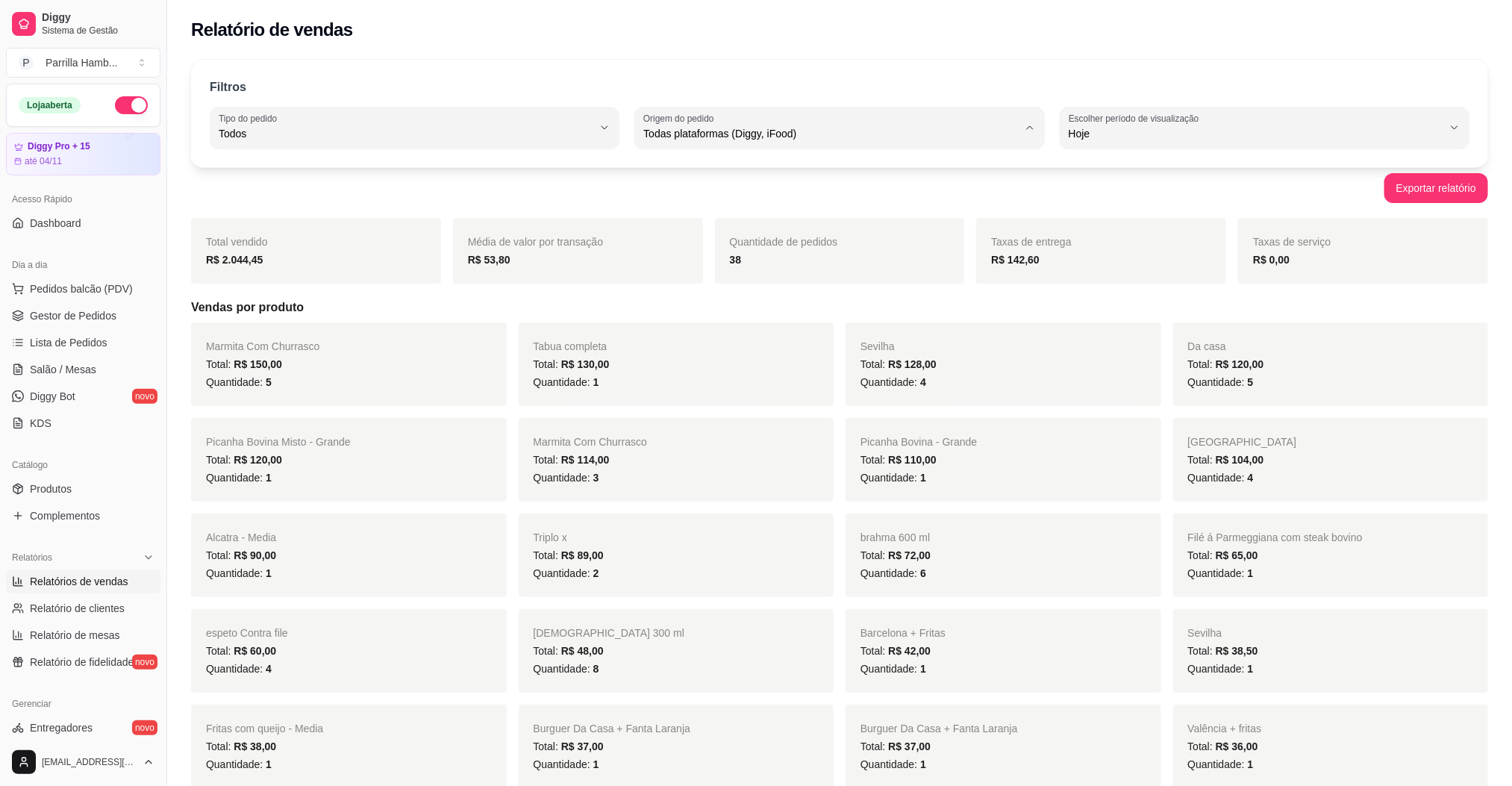
click at [746, 200] on span "Diggy" at bounding box center [832, 193] width 355 height 14
type input "DIGGY"
select select "DIGGY"
click at [89, 364] on span "Salão / Mesas" at bounding box center [63, 369] width 67 height 15
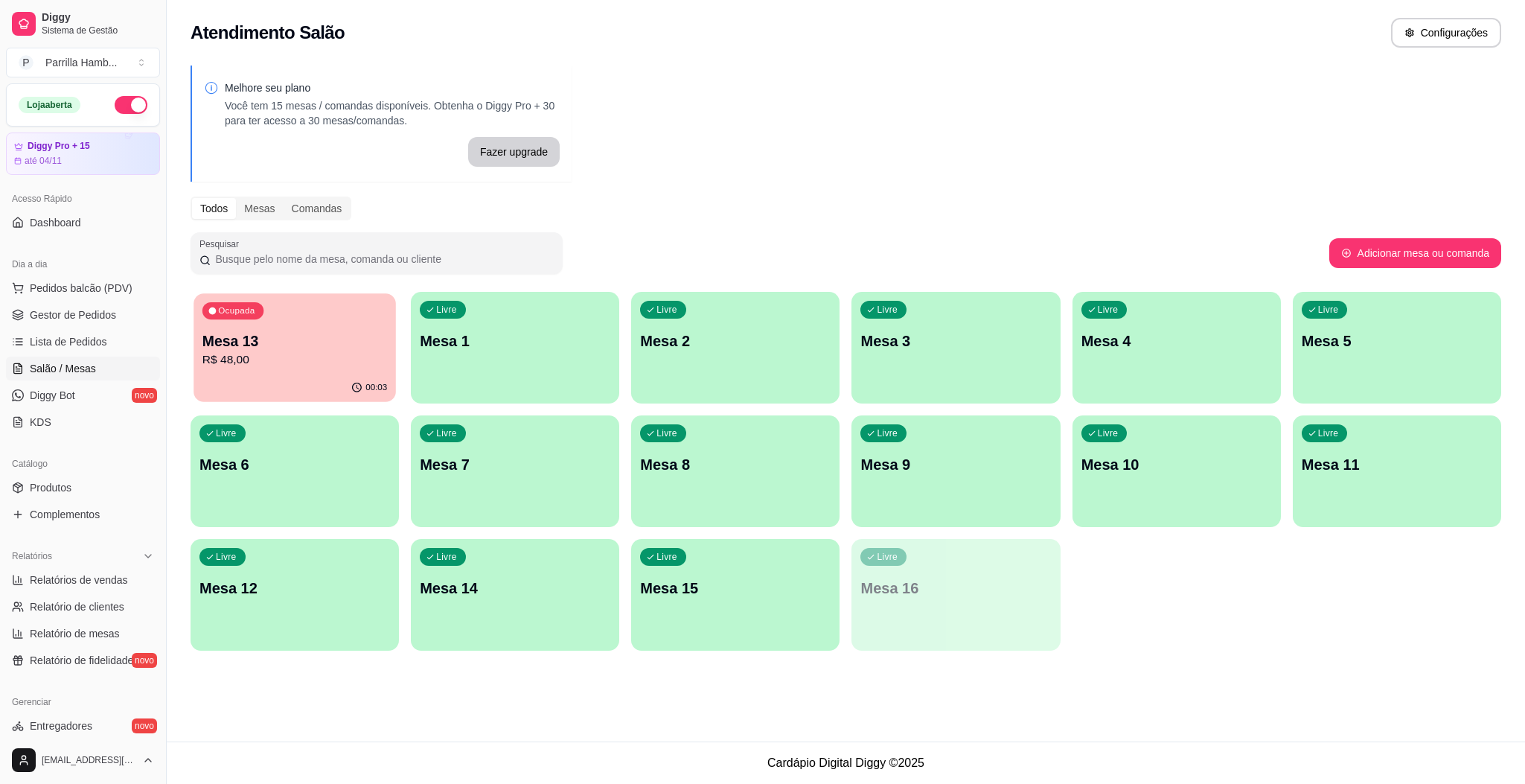
click at [309, 391] on div "00:03" at bounding box center [294, 388] width 203 height 29
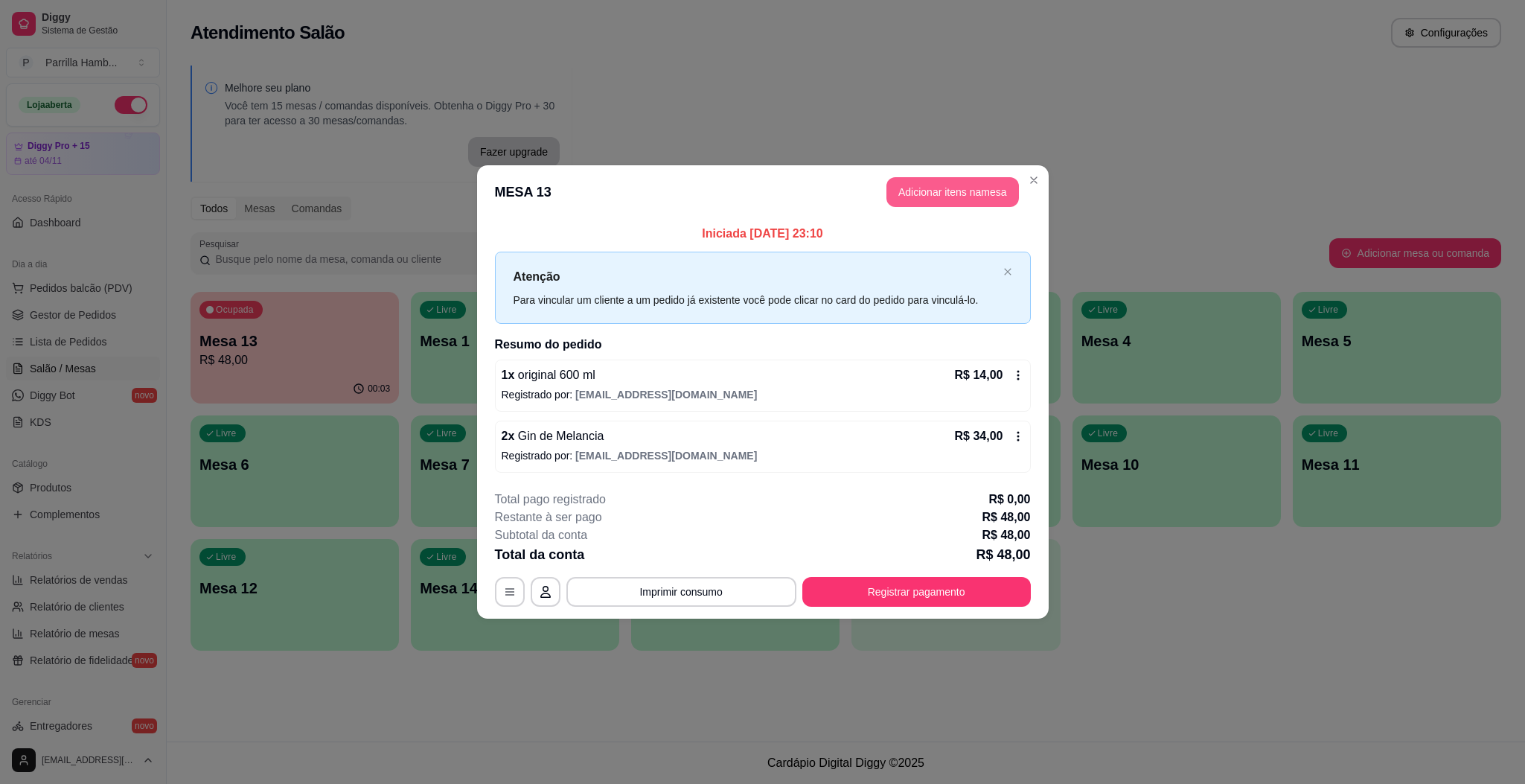
click at [954, 188] on button "Adicionar itens na mesa" at bounding box center [952, 192] width 132 height 30
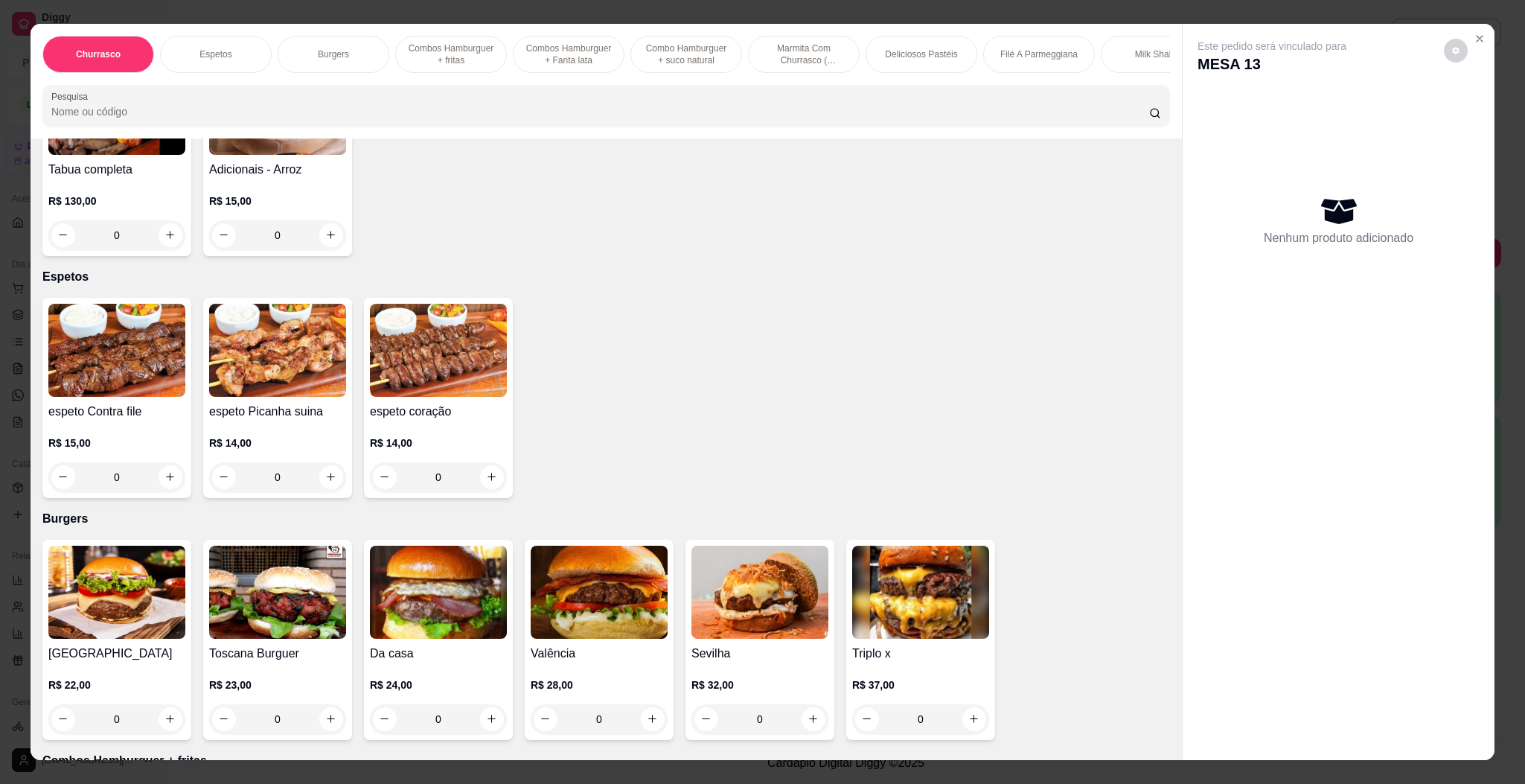
scroll to position [446, 0]
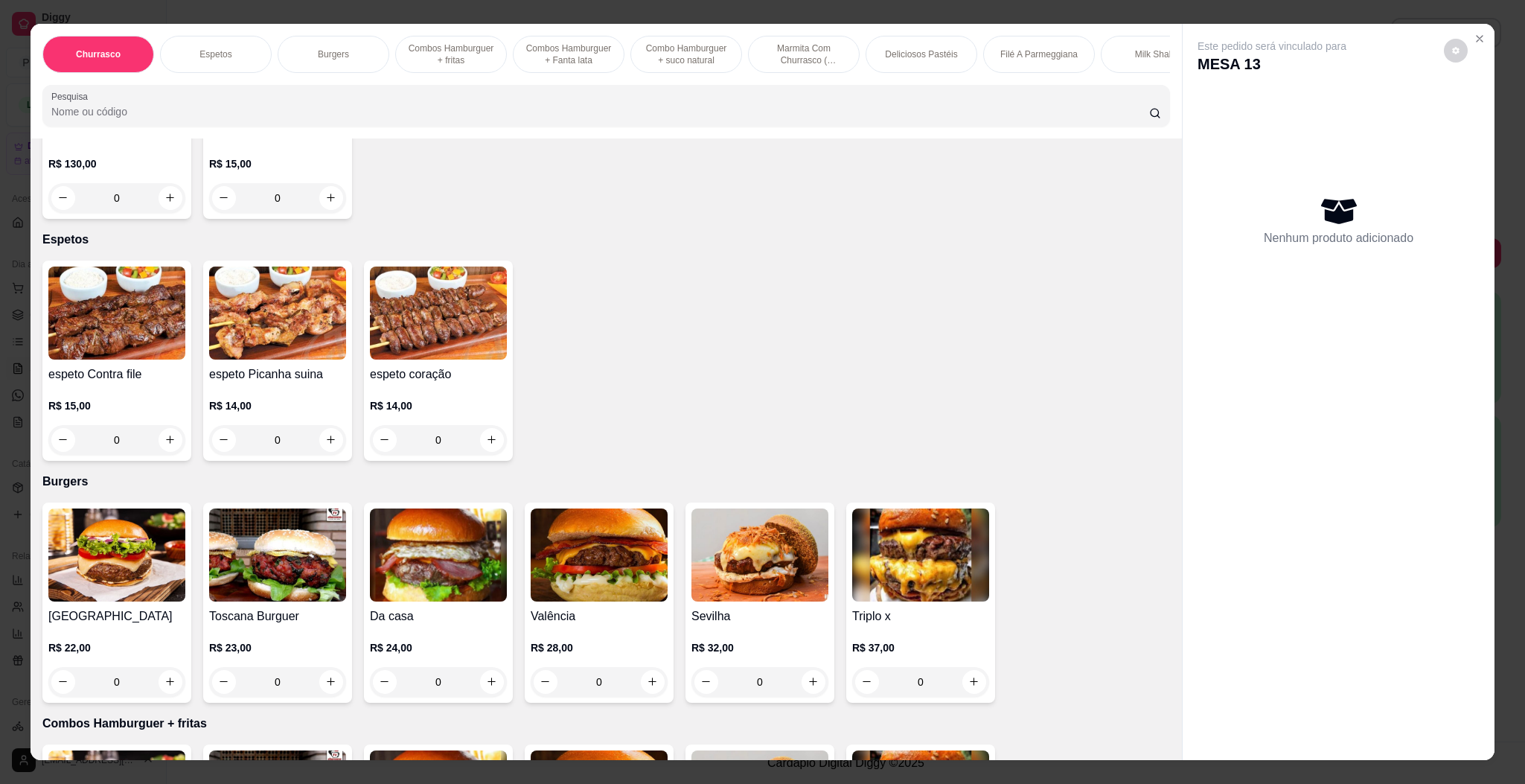
click at [435, 614] on h4 "Da casa" at bounding box center [439, 616] width 137 height 18
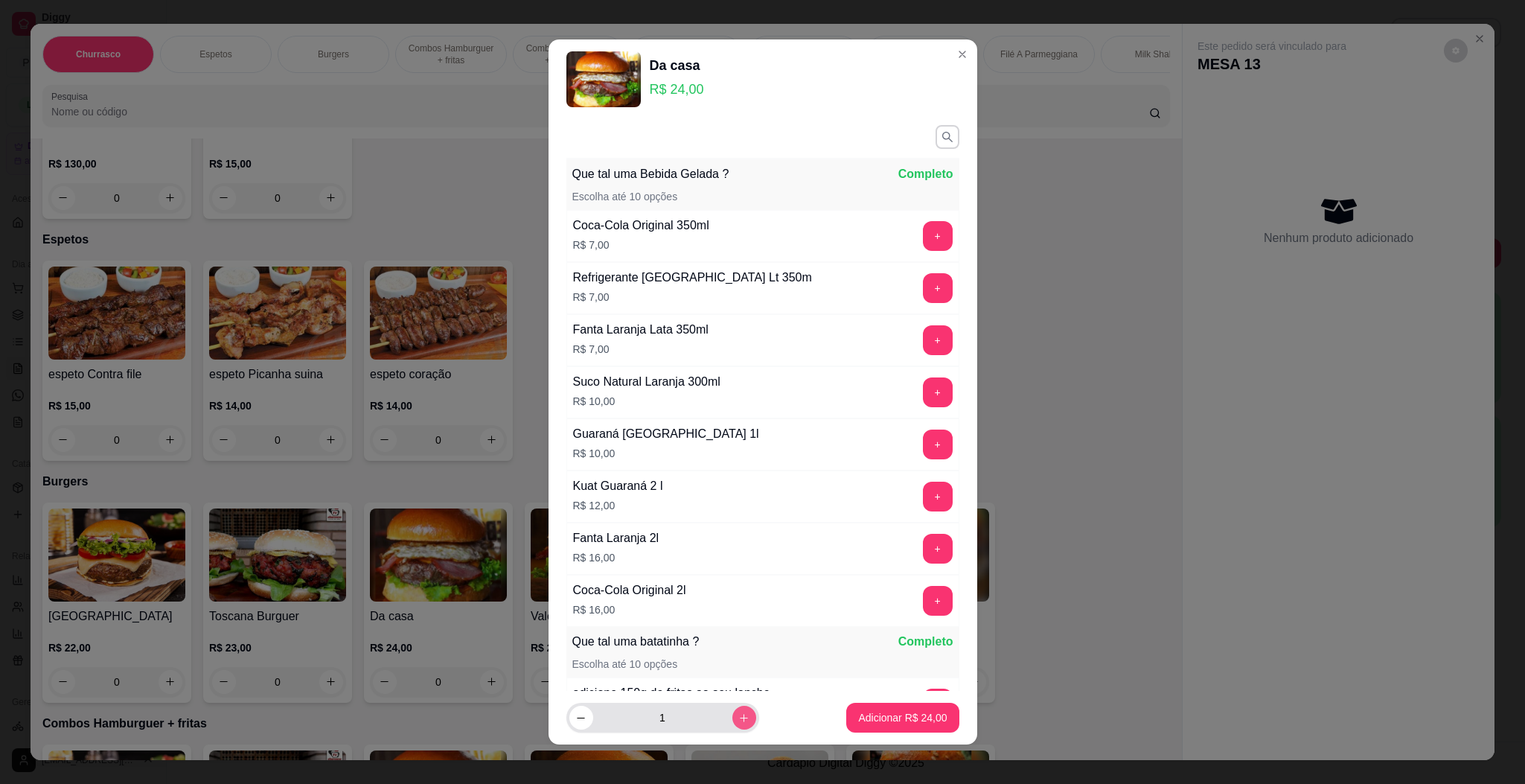
click at [739, 716] on icon "increase-product-quantity" at bounding box center [744, 717] width 11 height 11
type input "4"
click at [882, 703] on button "Adicionar R$ 96,00" at bounding box center [903, 717] width 109 height 29
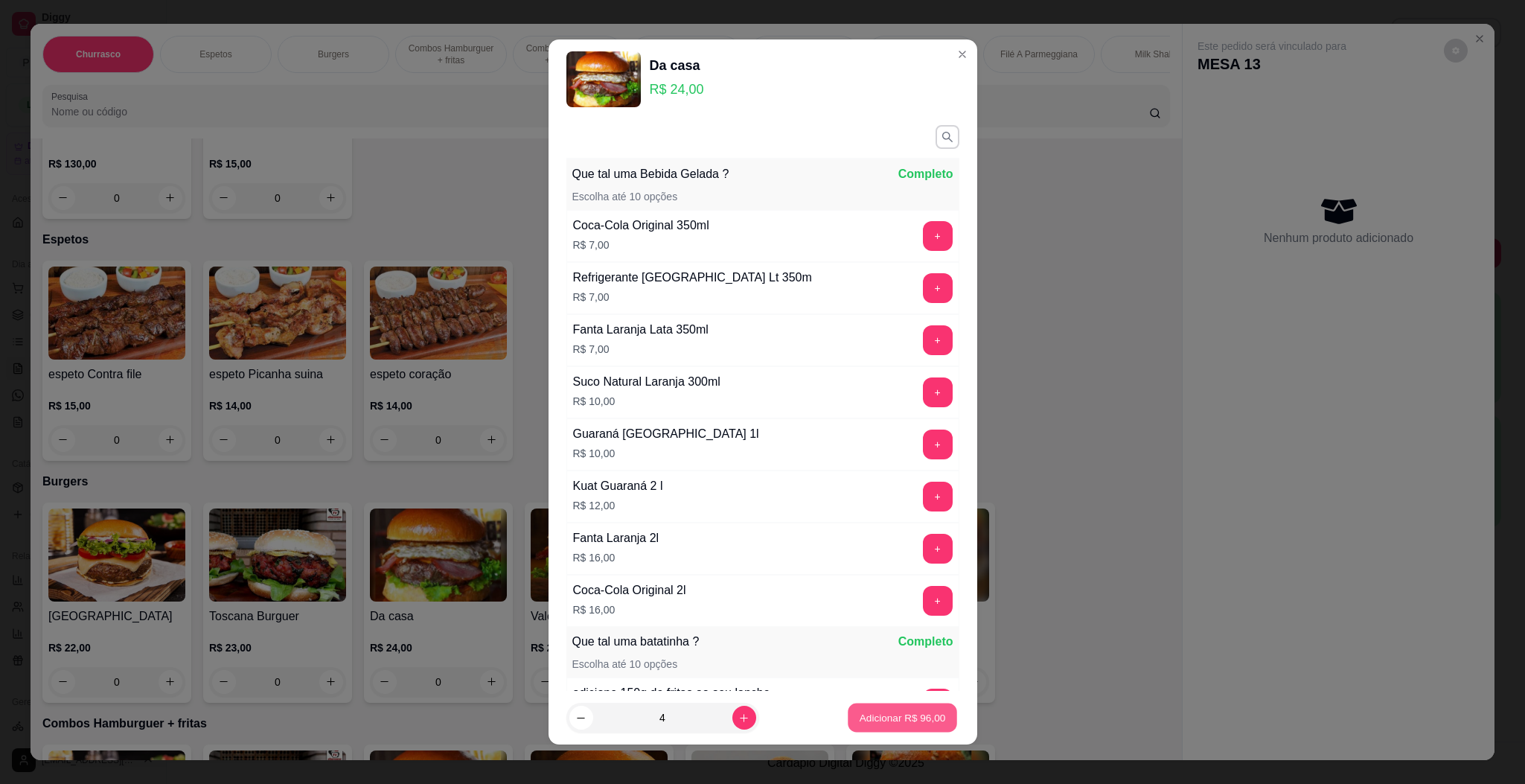
type input "4"
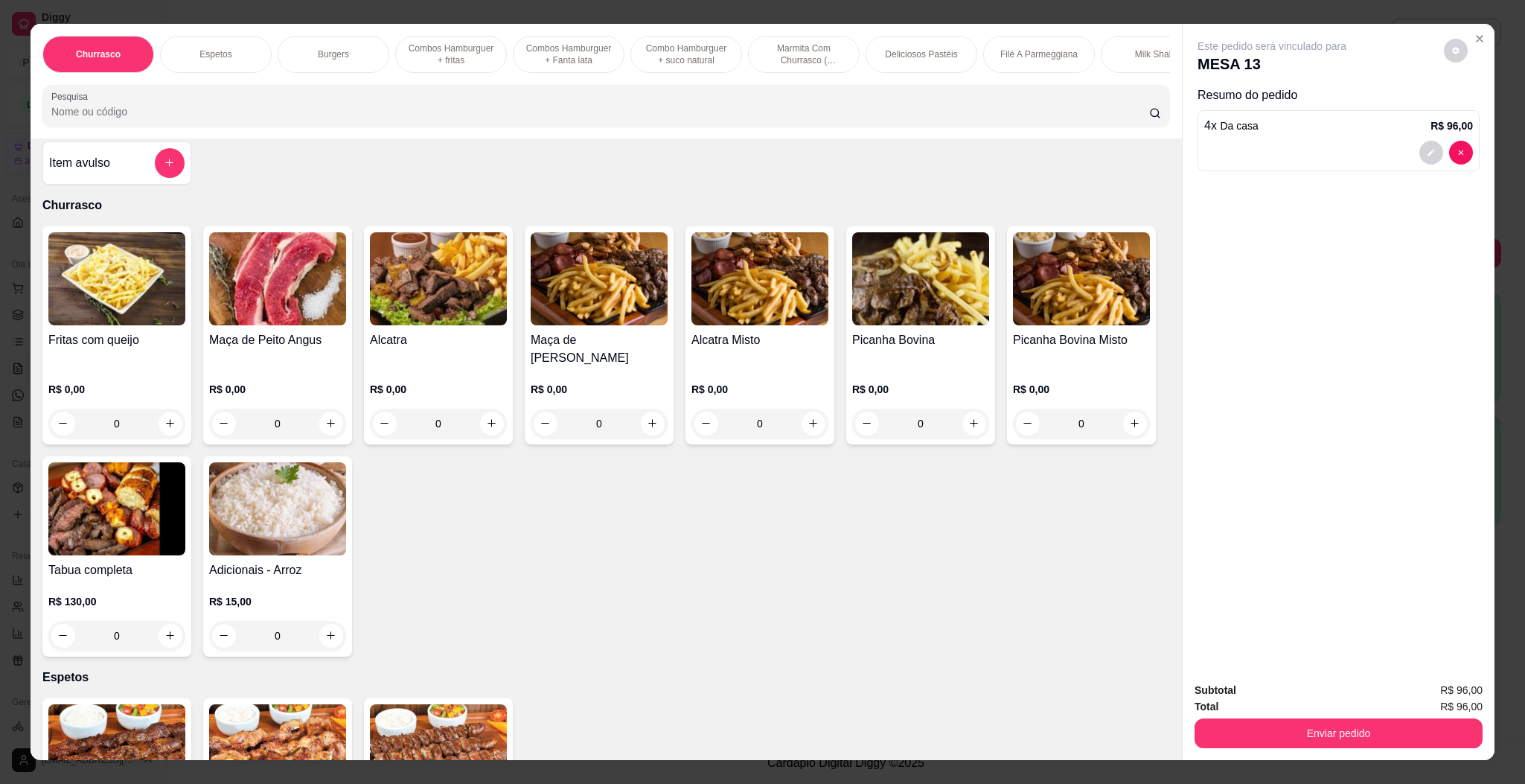
scroll to position [0, 0]
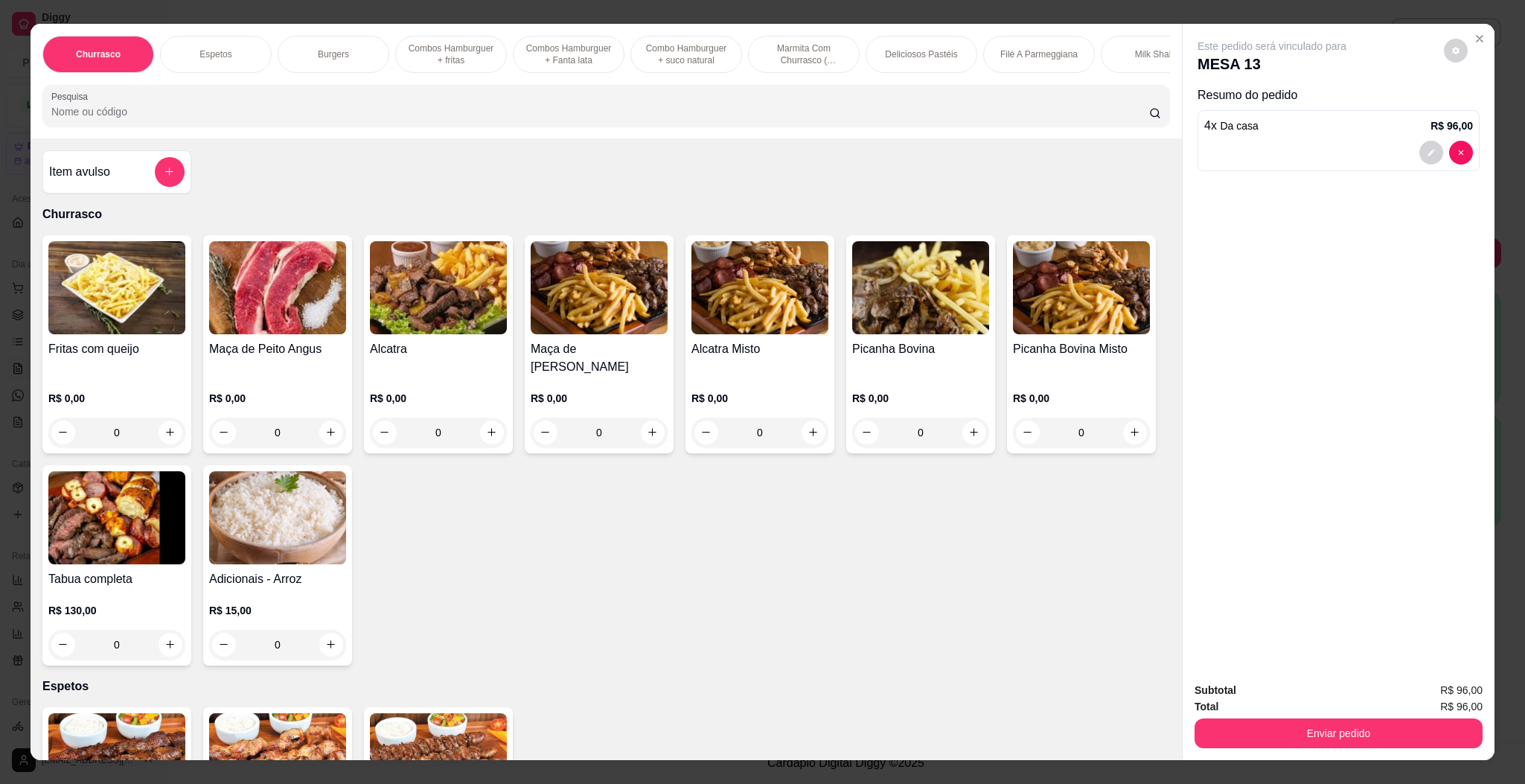
click at [153, 295] on img at bounding box center [117, 287] width 137 height 93
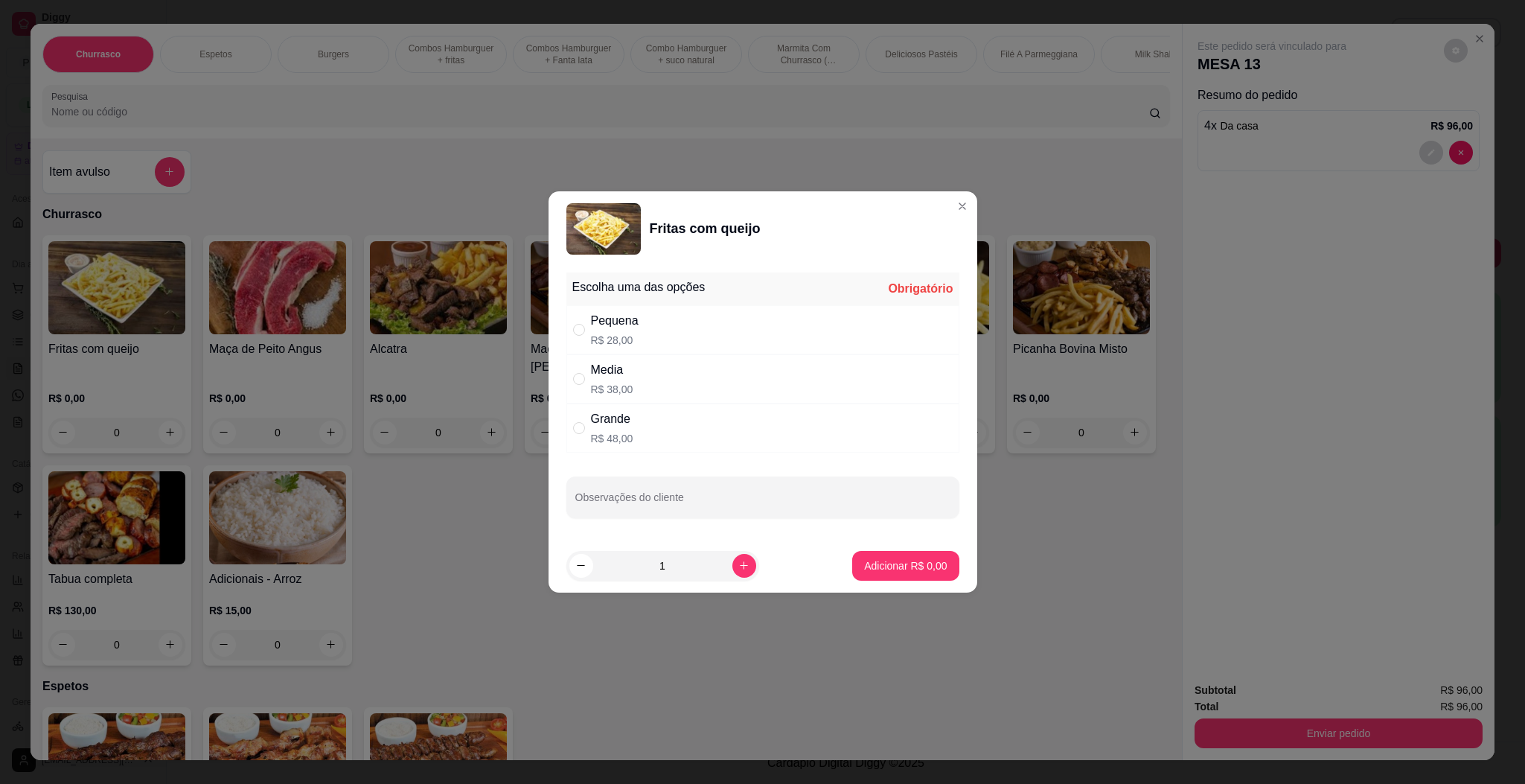
click at [708, 331] on div "Pequena R$ 28,00" at bounding box center [763, 330] width 393 height 49
radio input "true"
click at [882, 567] on p "Adicionar R$ 28,00" at bounding box center [903, 566] width 89 height 15
type input "1"
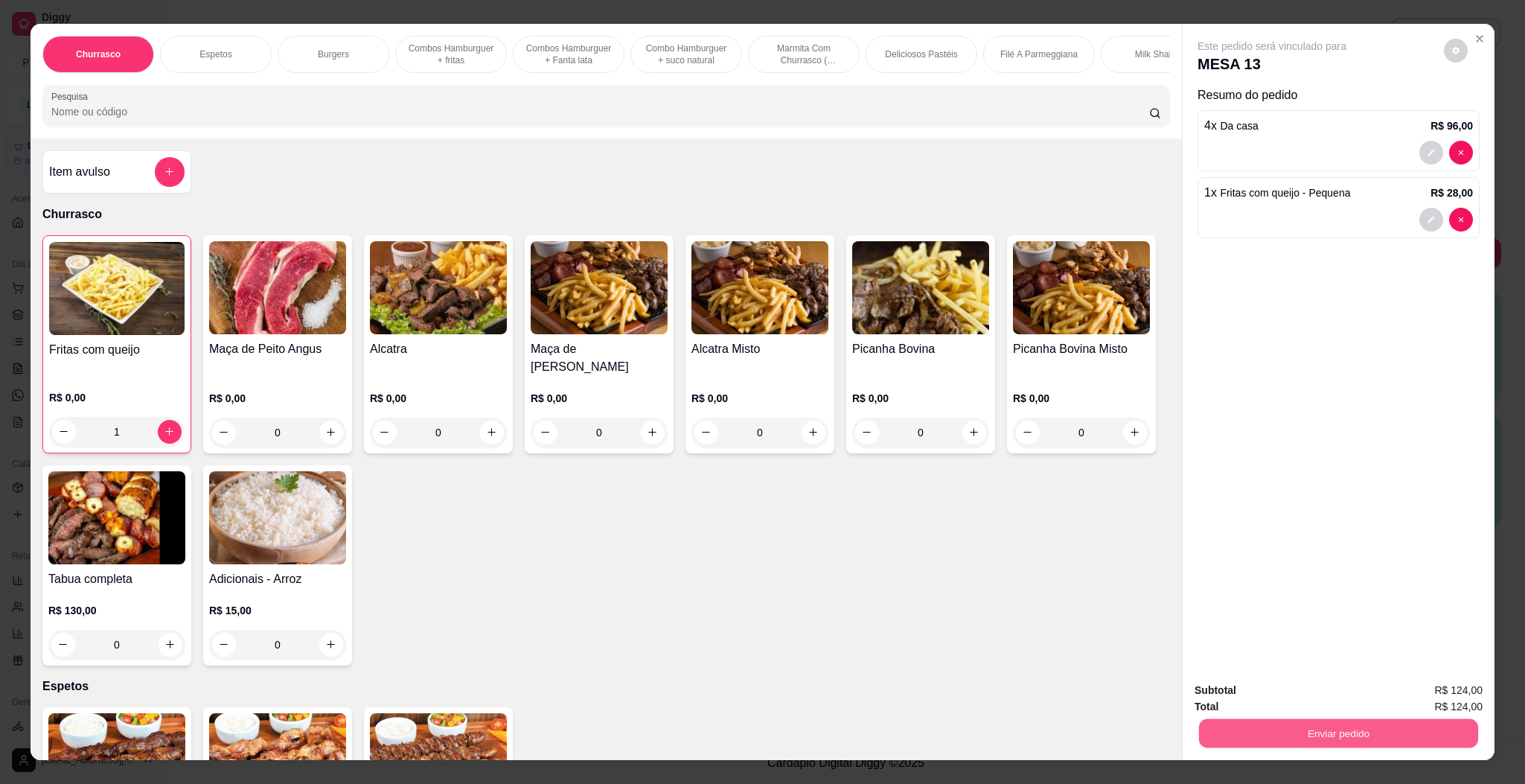
click at [1286, 733] on button "Enviar pedido" at bounding box center [1338, 733] width 279 height 29
click at [1441, 682] on button "Enviar pedido" at bounding box center [1441, 696] width 84 height 29
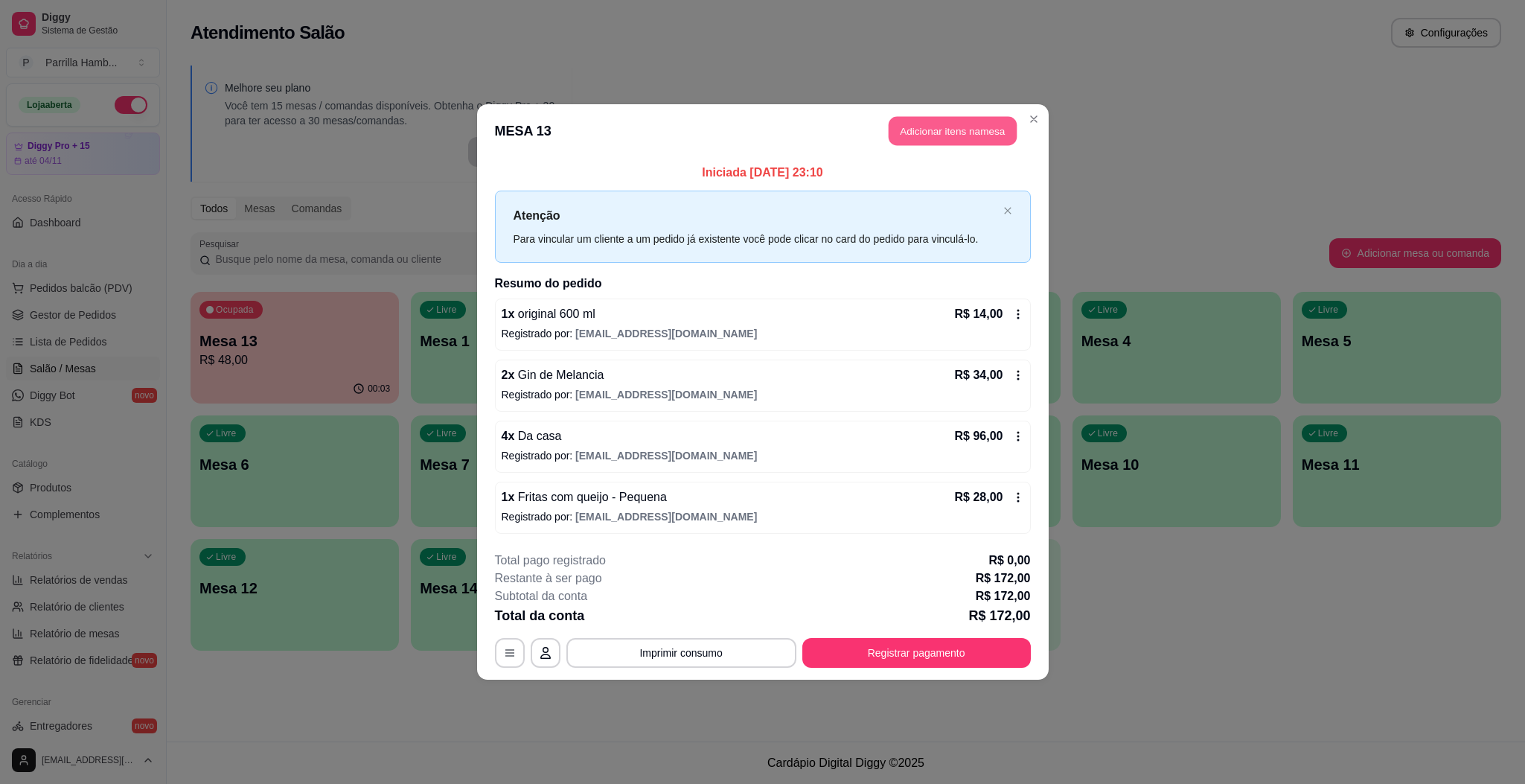
click at [905, 143] on button "Adicionar itens na mesa" at bounding box center [953, 131] width 128 height 29
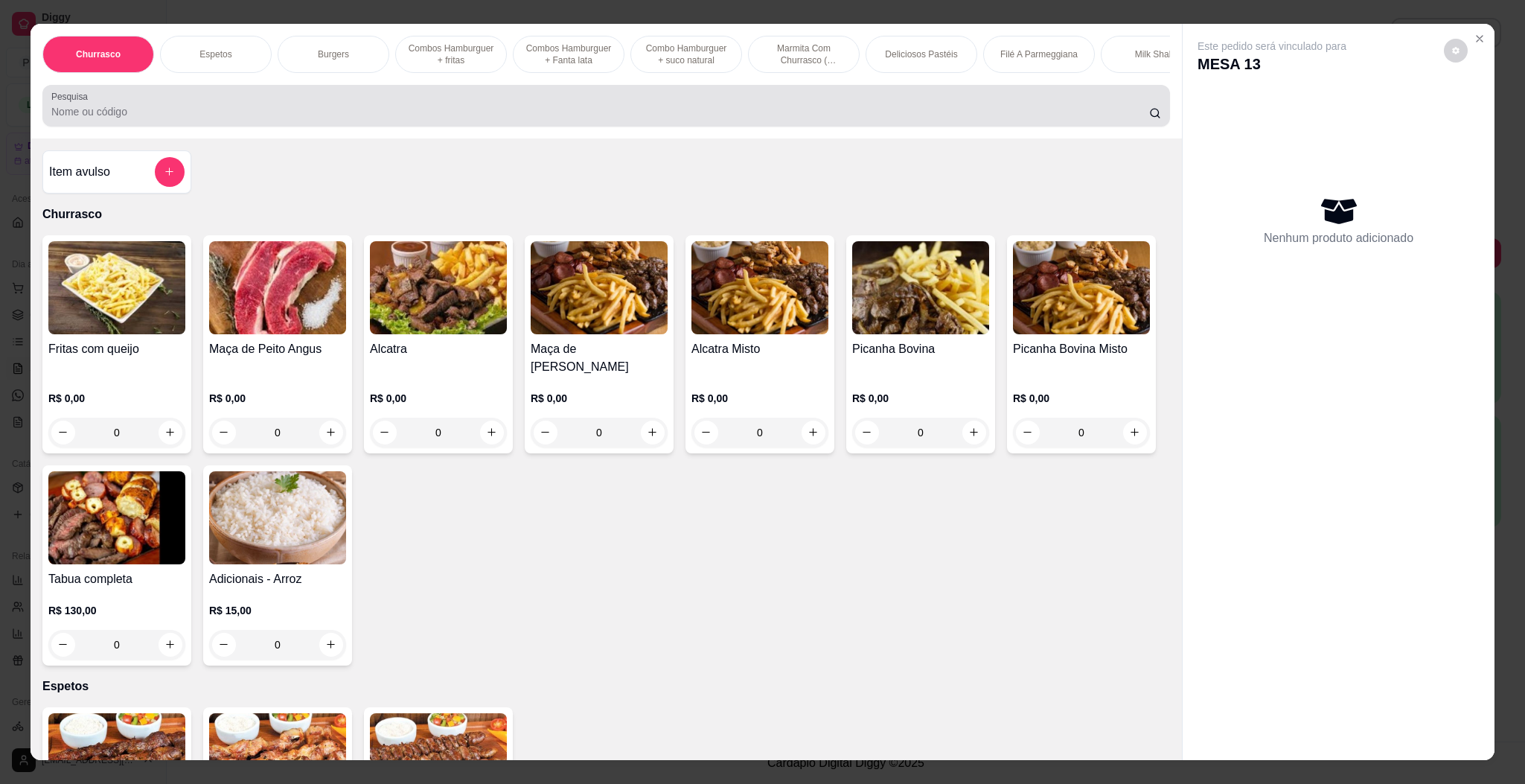
click at [716, 119] on input "Pesquisa" at bounding box center [600, 112] width 1098 height 15
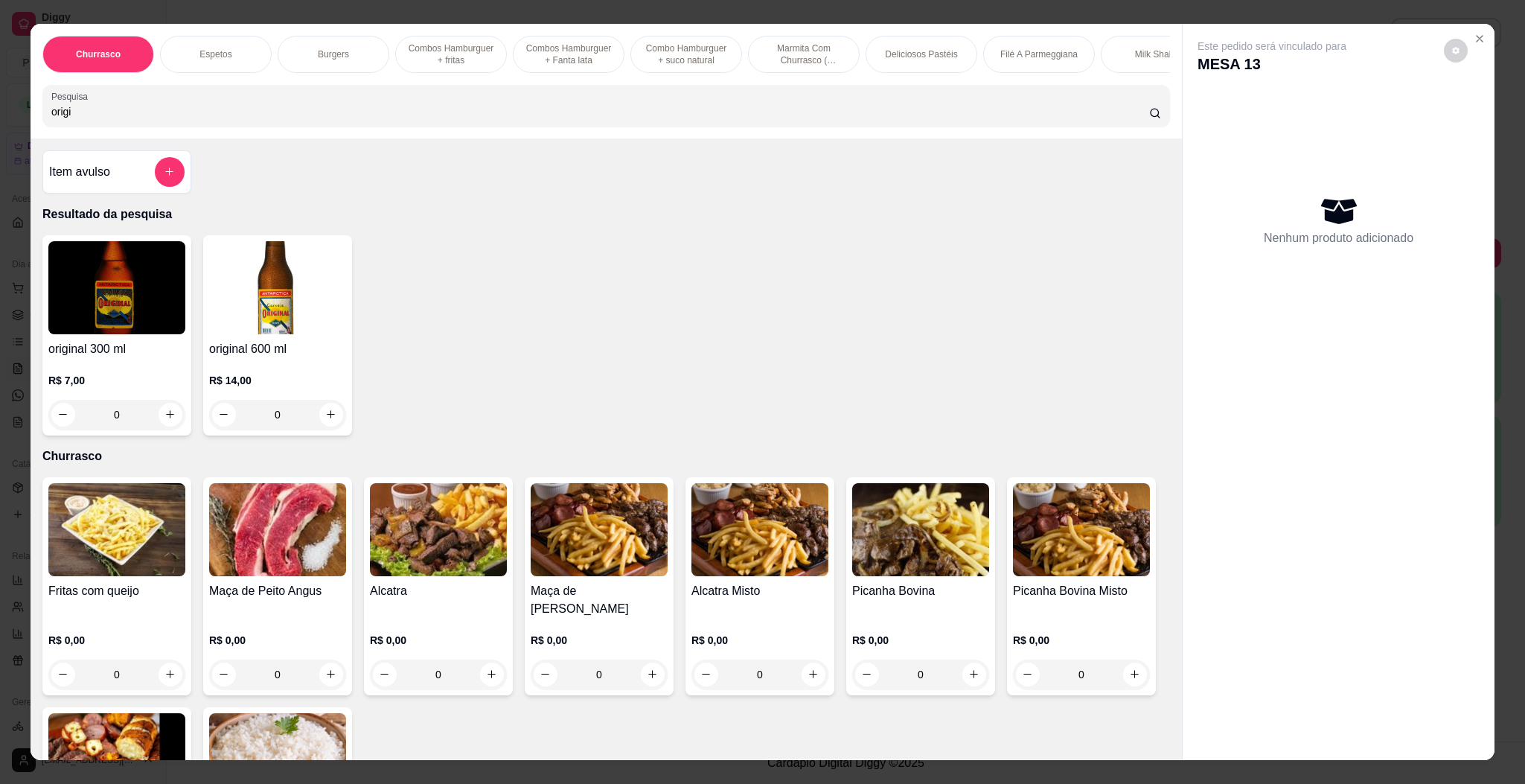
type input "origi"
click at [273, 358] on h4 "original 600 ml" at bounding box center [278, 348] width 137 height 18
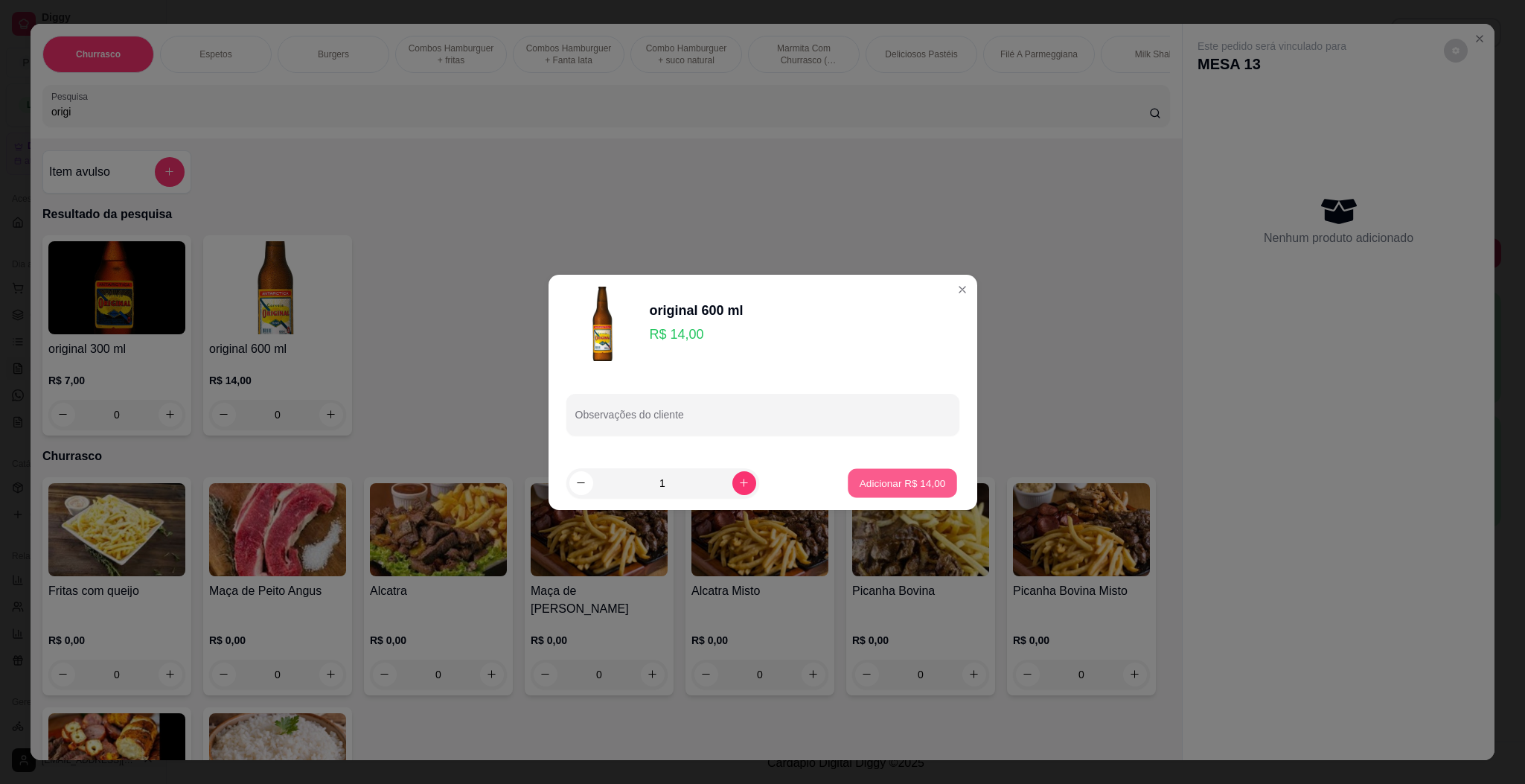
click at [880, 476] on p "Adicionar R$ 14,00" at bounding box center [903, 482] width 86 height 14
type input "1"
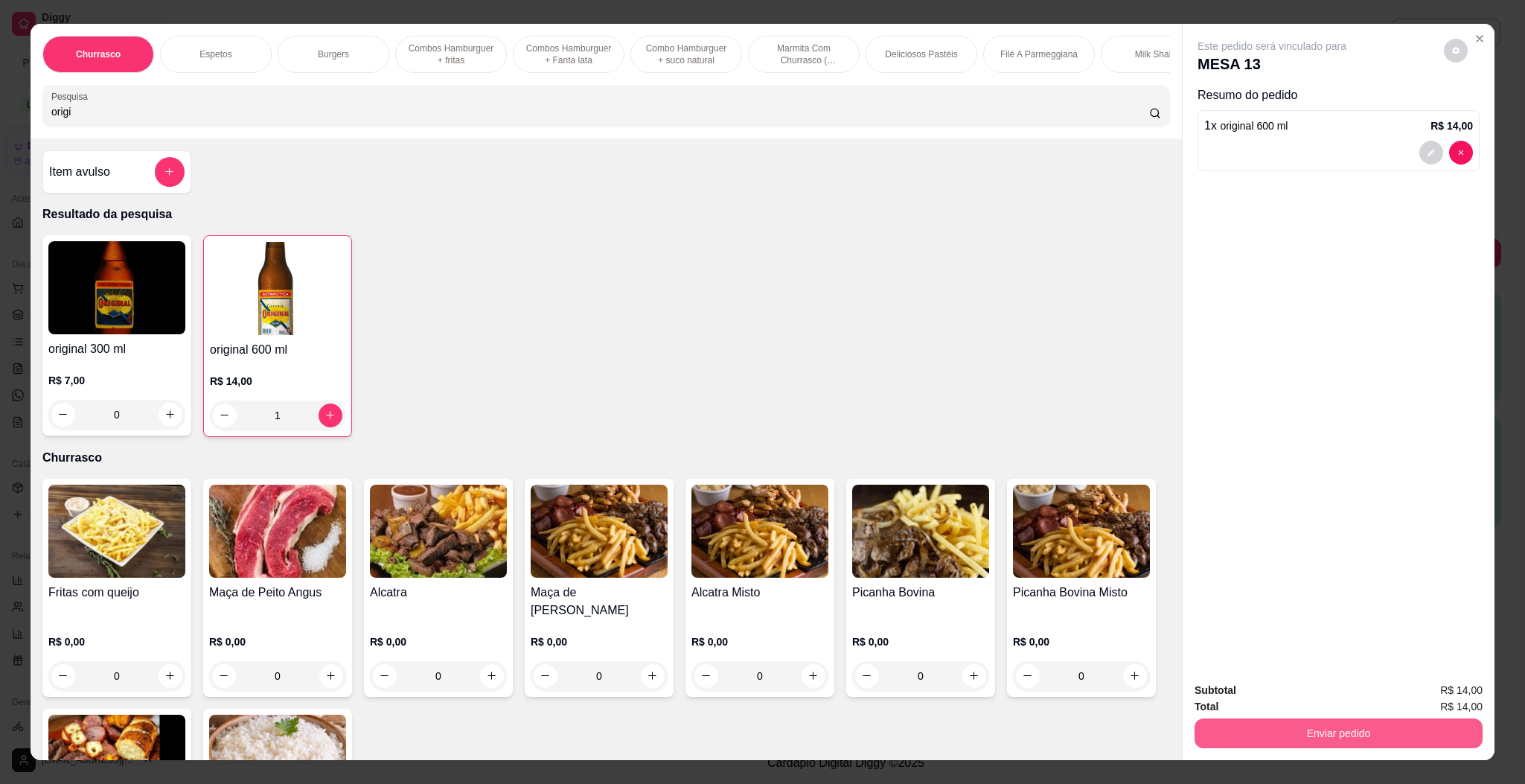
click at [1374, 742] on button "Enviar pedido" at bounding box center [1338, 733] width 288 height 30
click at [1423, 702] on button "Enviar pedido" at bounding box center [1442, 696] width 81 height 28
